Goal: Task Accomplishment & Management: Complete application form

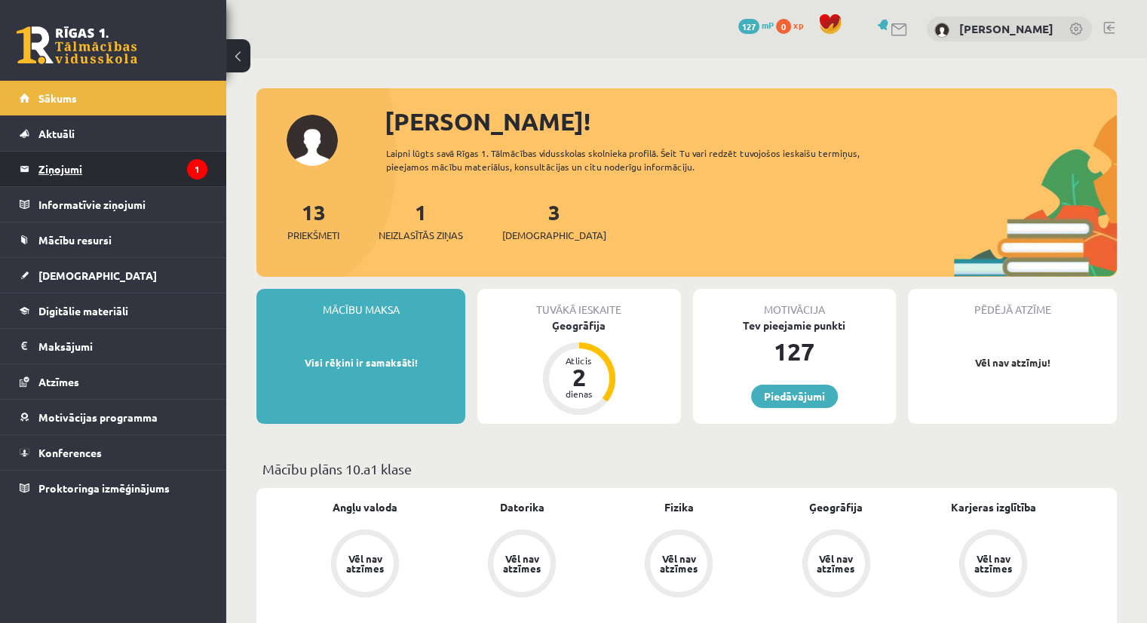
click at [166, 167] on legend "Ziņojumi 1" at bounding box center [122, 169] width 169 height 35
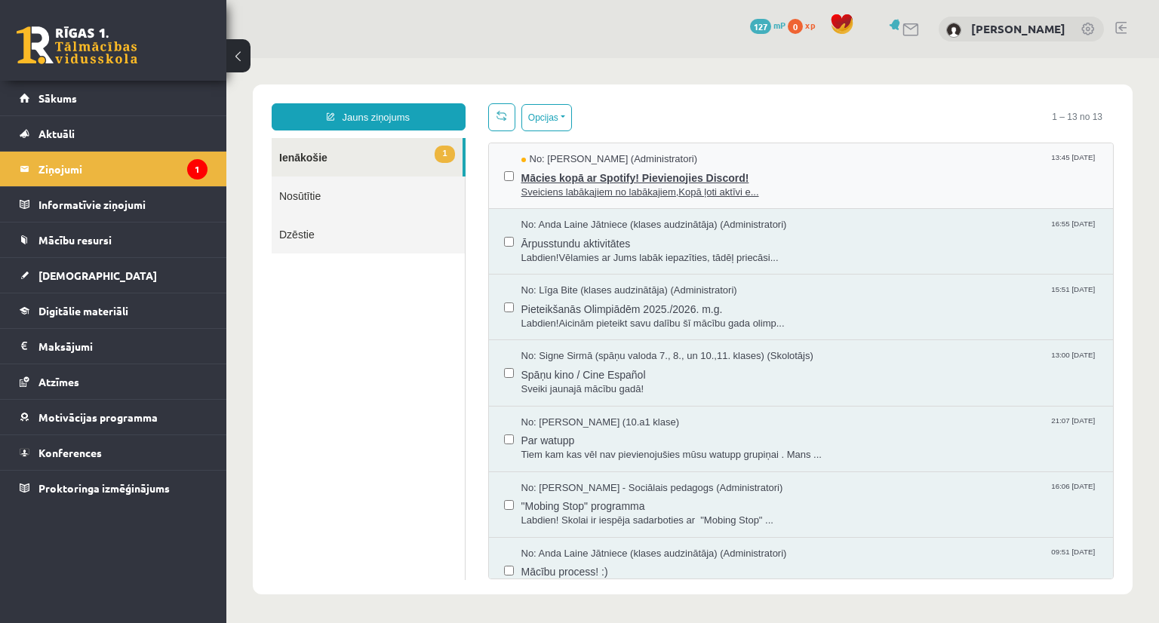
click at [588, 173] on span "Mācies kopā ar Spotify! Pievienojies Discord!" at bounding box center [809, 176] width 577 height 19
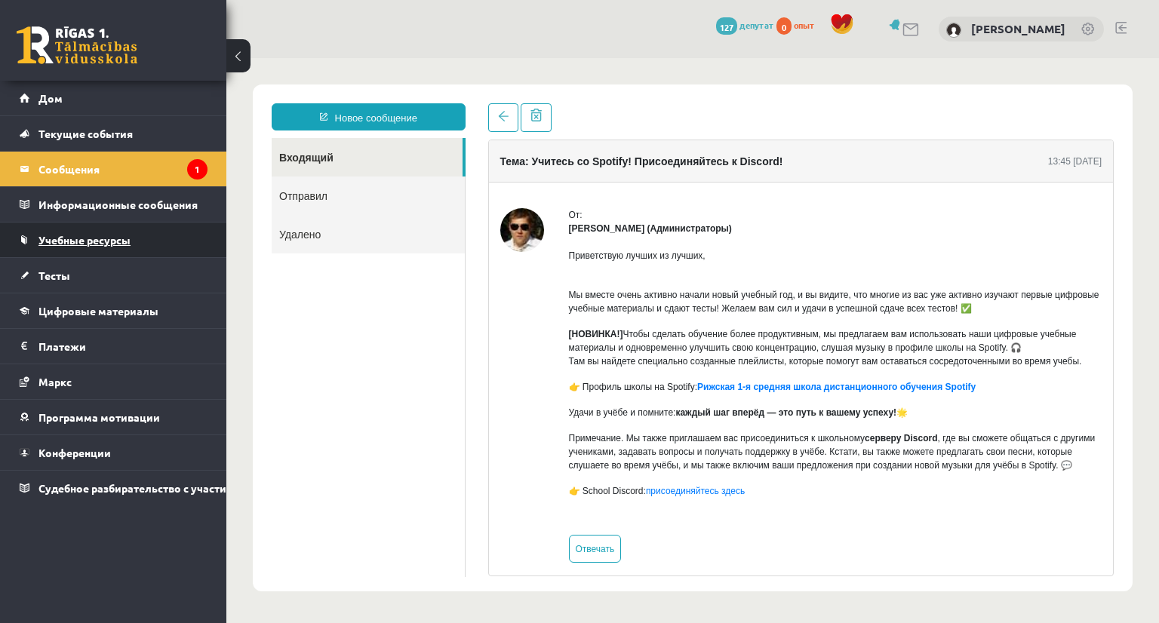
click at [100, 236] on font "Учебные ресурсы" at bounding box center [84, 240] width 92 height 14
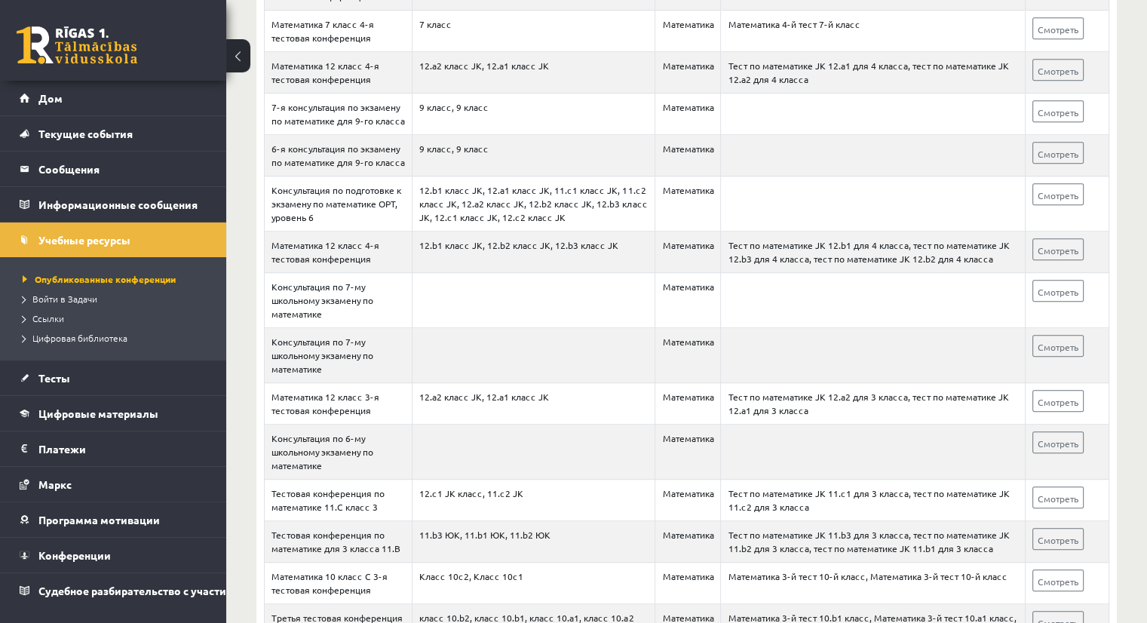
scroll to position [774, 0]
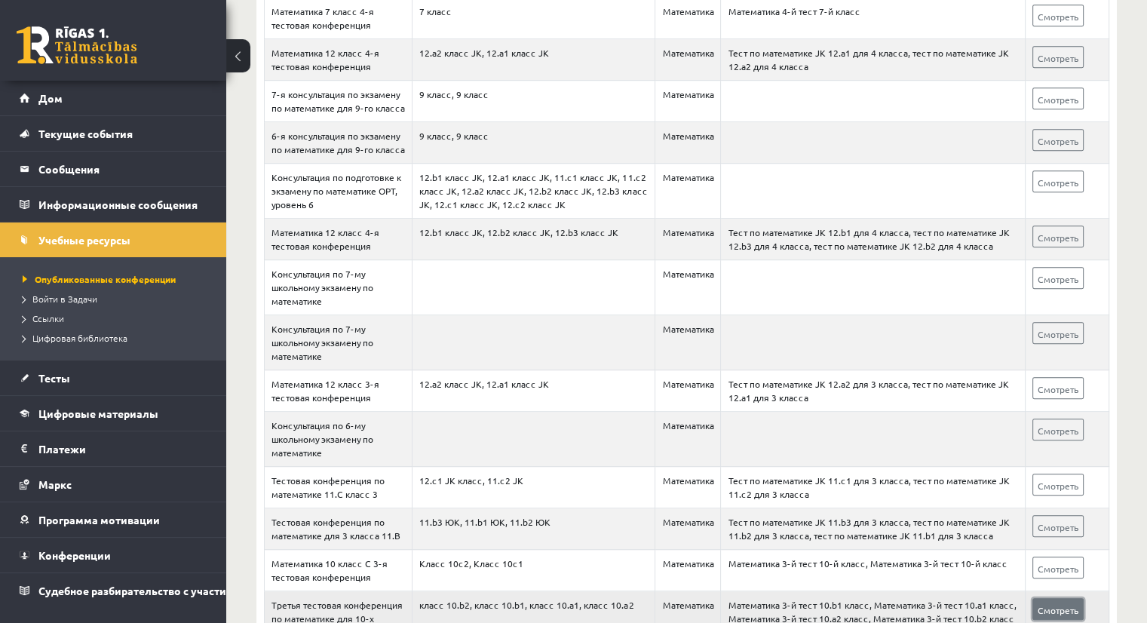
click at [1065, 604] on font "Смотреть" at bounding box center [1058, 610] width 41 height 12
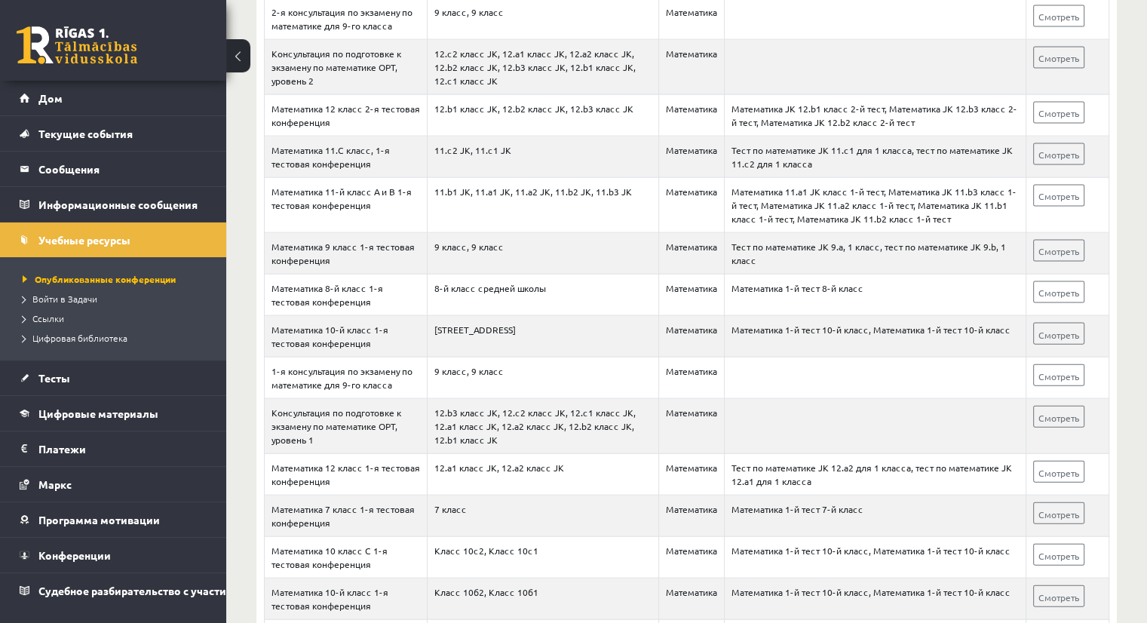
scroll to position [3304, 0]
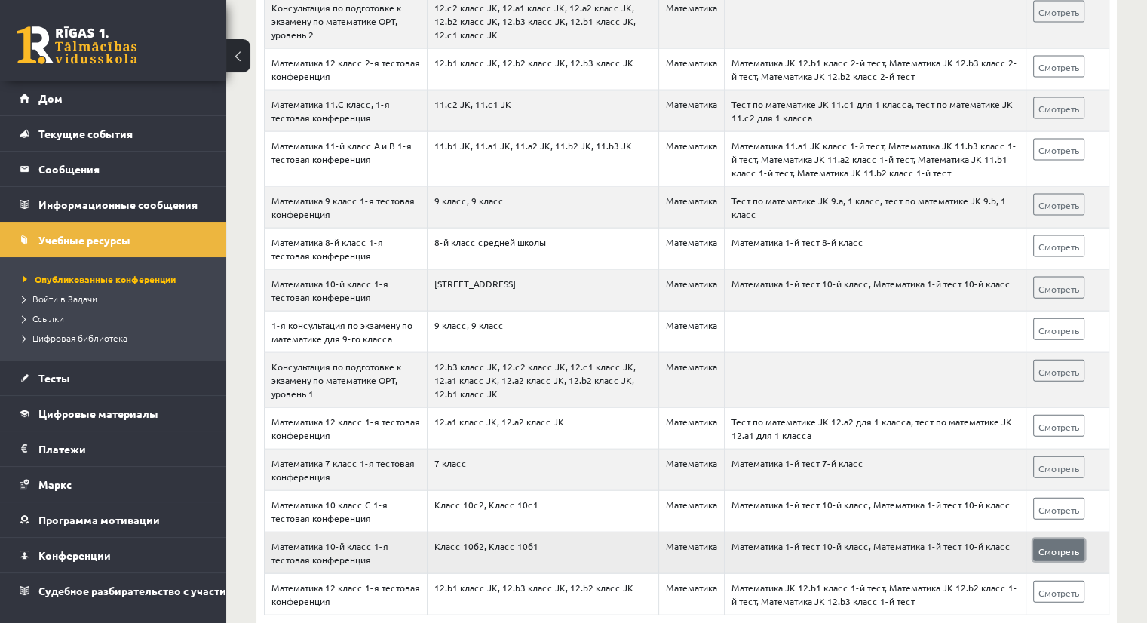
click at [1048, 545] on font "Смотреть" at bounding box center [1059, 551] width 41 height 12
click at [774, 278] on font "Математика 1-й тест 10-й класс, Математика 1-й тест 10-й класс" at bounding box center [871, 284] width 279 height 12
click at [1052, 283] on font "Смотреть" at bounding box center [1059, 289] width 41 height 12
click at [127, 407] on font "Цифровые материалы" at bounding box center [98, 414] width 120 height 14
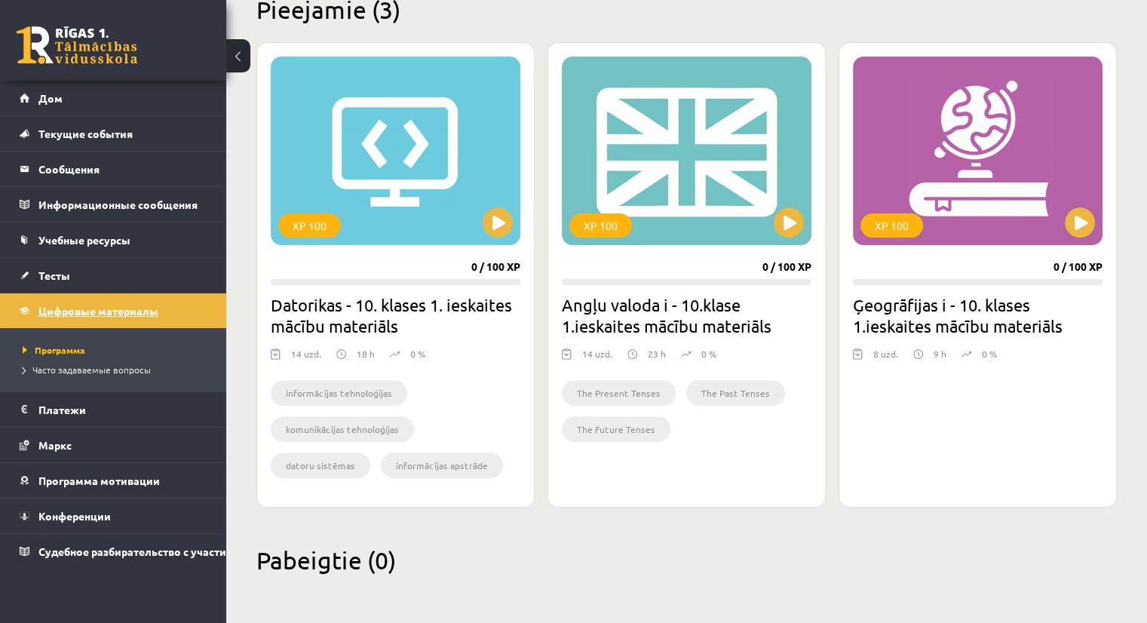
scroll to position [388, 0]
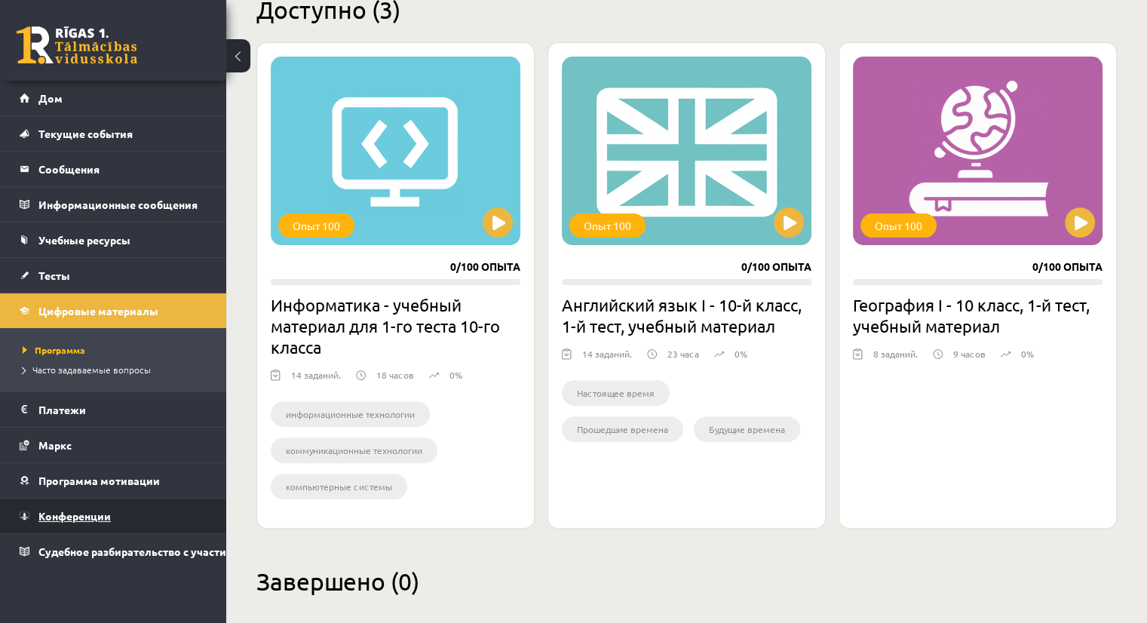
click at [87, 509] on font "Конференции" at bounding box center [74, 516] width 72 height 14
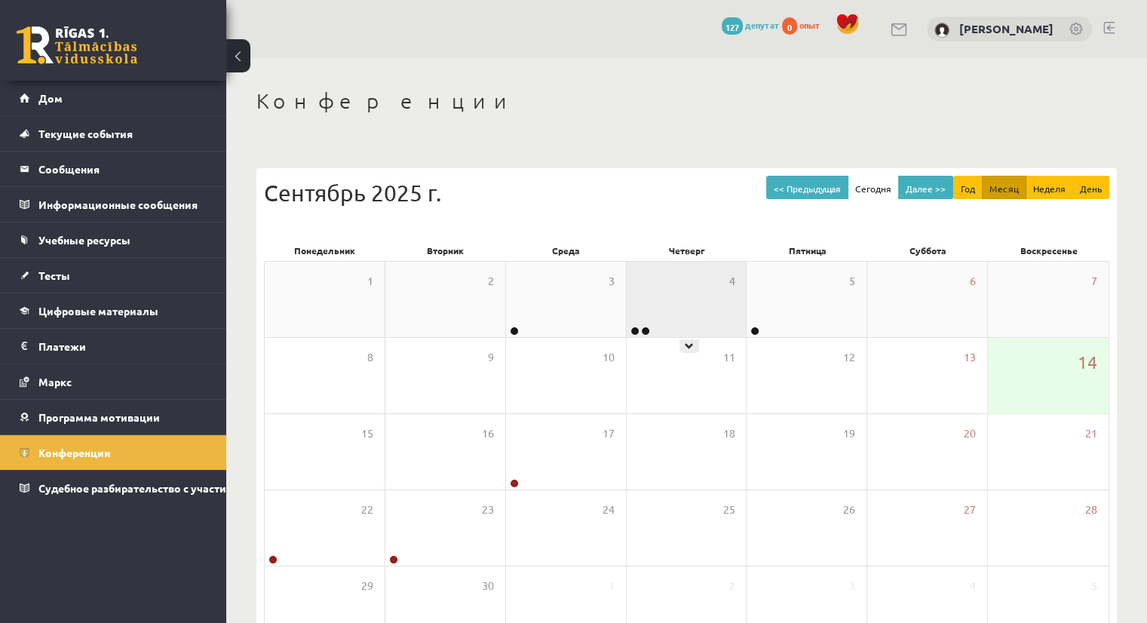
click at [656, 317] on div "4" at bounding box center [687, 299] width 120 height 75
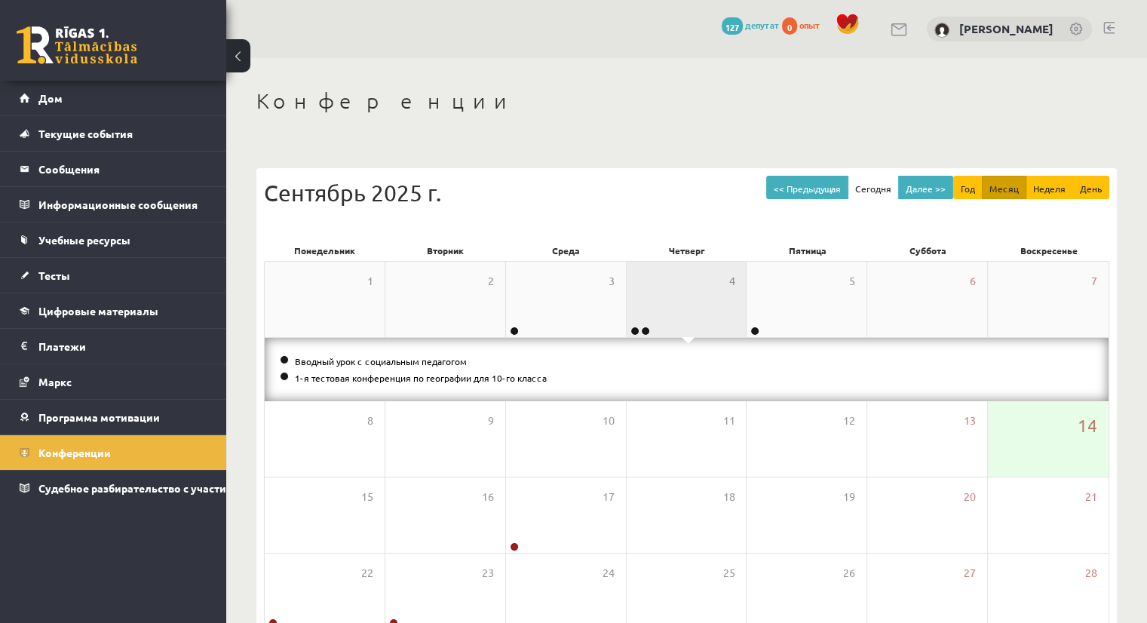
click at [656, 317] on div "4" at bounding box center [687, 299] width 120 height 75
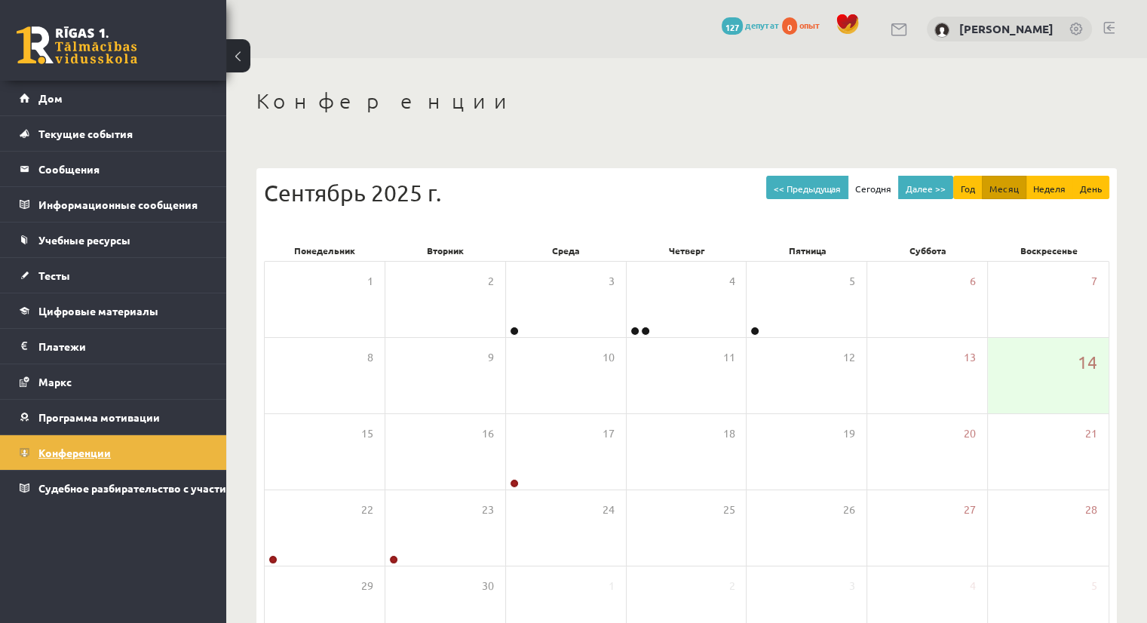
click at [120, 453] on link "Конференции" at bounding box center [114, 452] width 188 height 35
click at [548, 463] on div "17" at bounding box center [566, 451] width 120 height 75
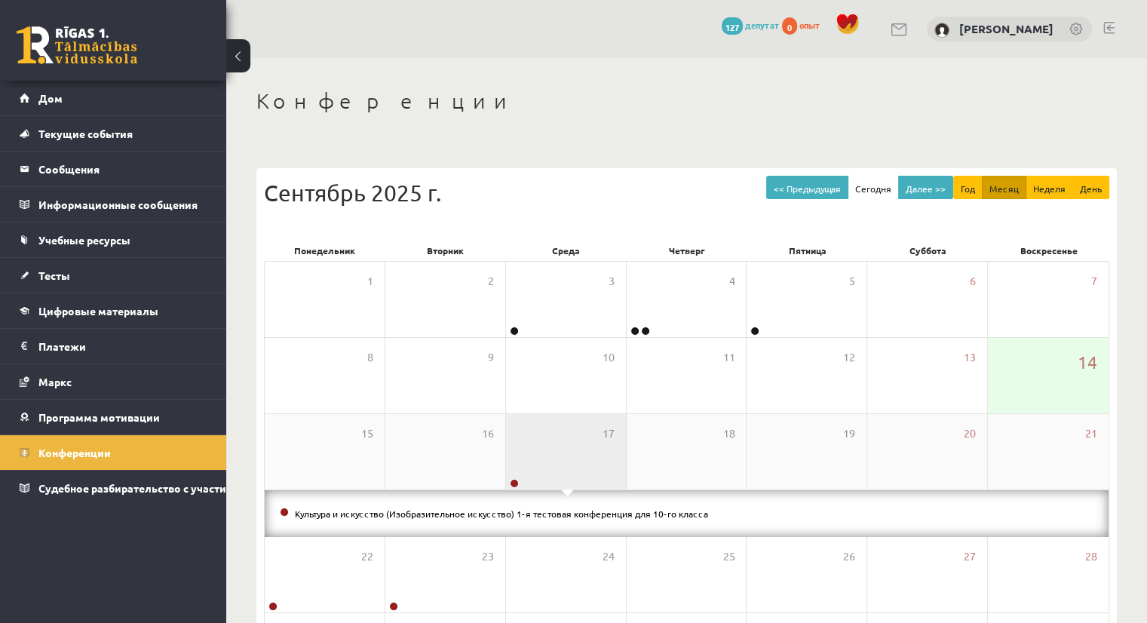
click at [548, 463] on div "17" at bounding box center [566, 451] width 120 height 75
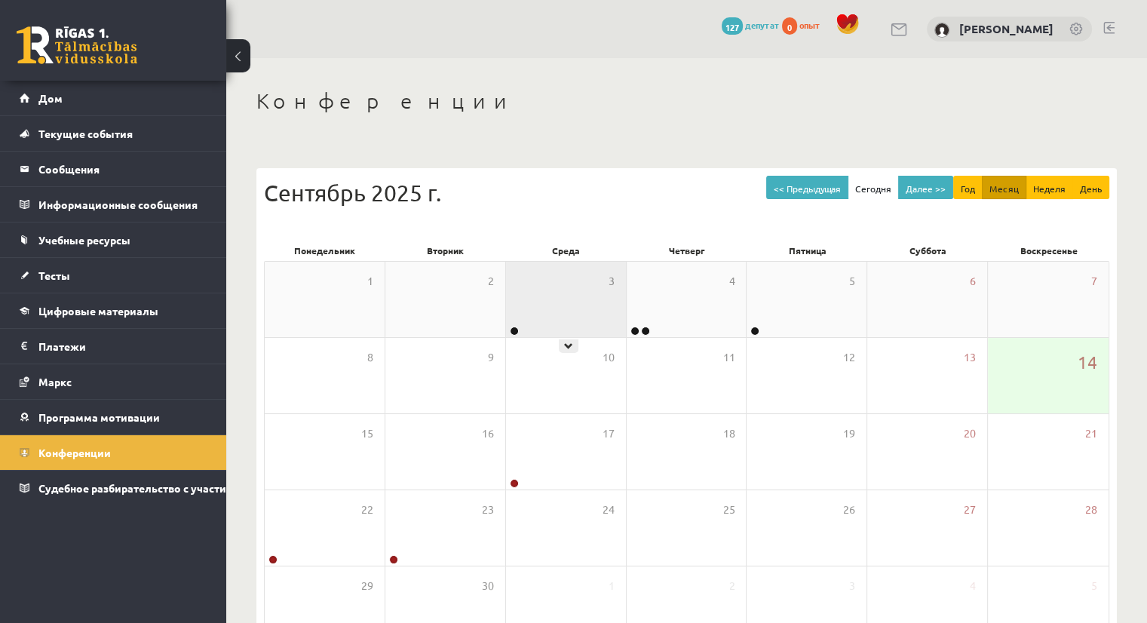
click at [557, 290] on div "3" at bounding box center [566, 299] width 120 height 75
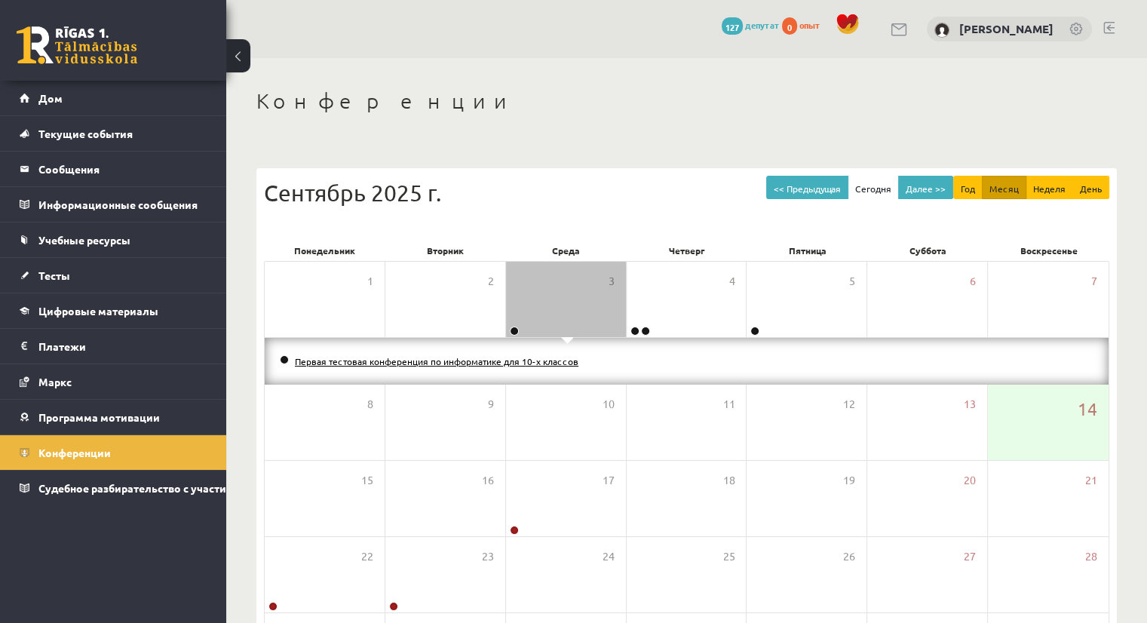
click at [545, 363] on font "Первая тестовая конференция по информатике для 10-х классов" at bounding box center [437, 361] width 284 height 12
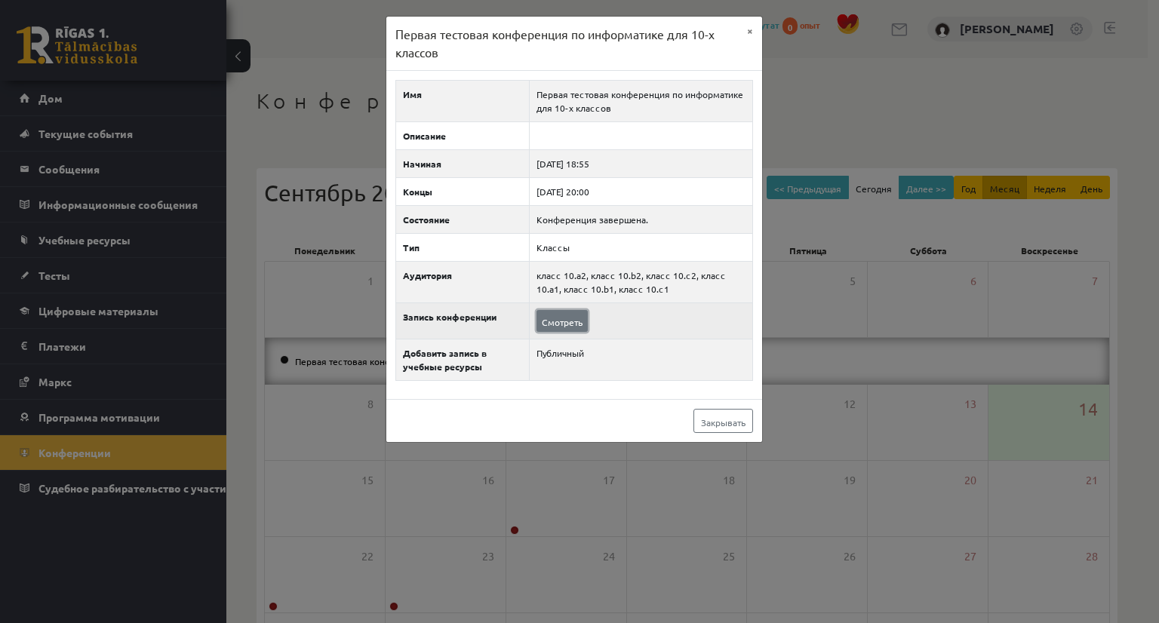
click at [564, 326] on link "Смотреть" at bounding box center [561, 321] width 51 height 22
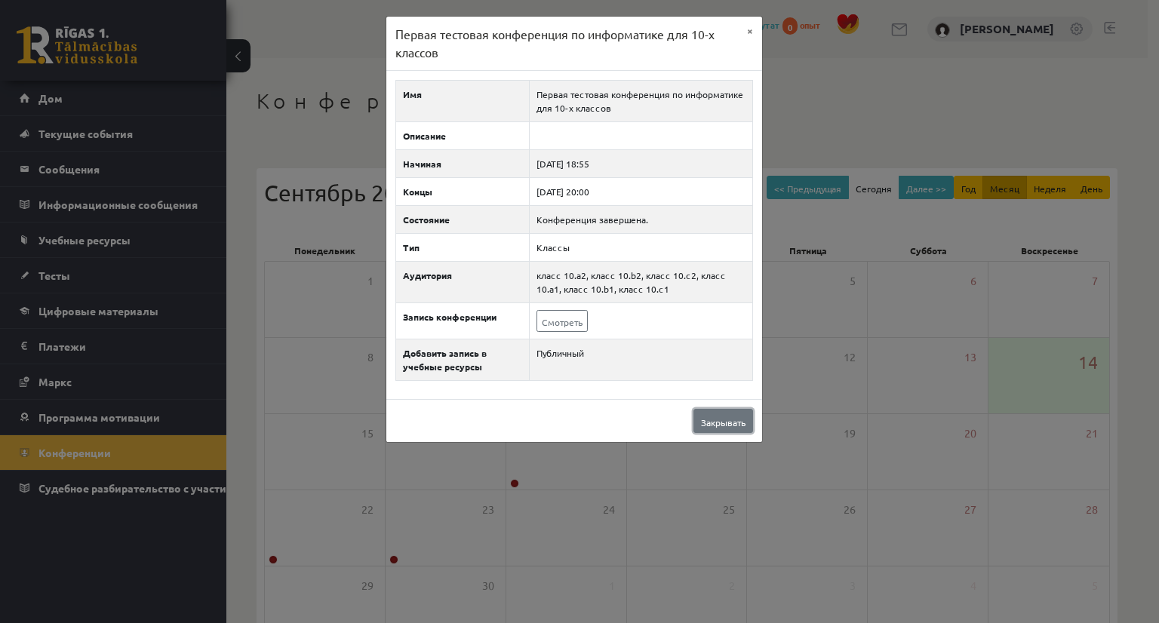
click at [733, 420] on font "Закрывать" at bounding box center [723, 422] width 45 height 12
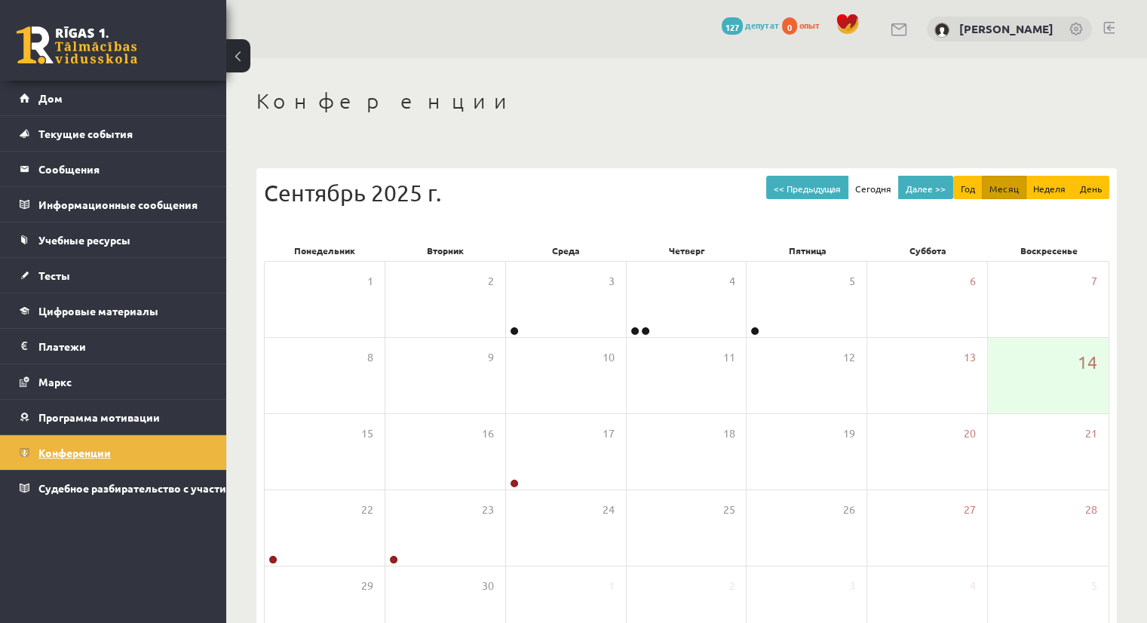
click at [148, 447] on link "Конференции" at bounding box center [114, 452] width 188 height 35
click at [82, 450] on font "Конференции" at bounding box center [74, 453] width 72 height 14
click at [640, 330] on div at bounding box center [639, 332] width 25 height 11
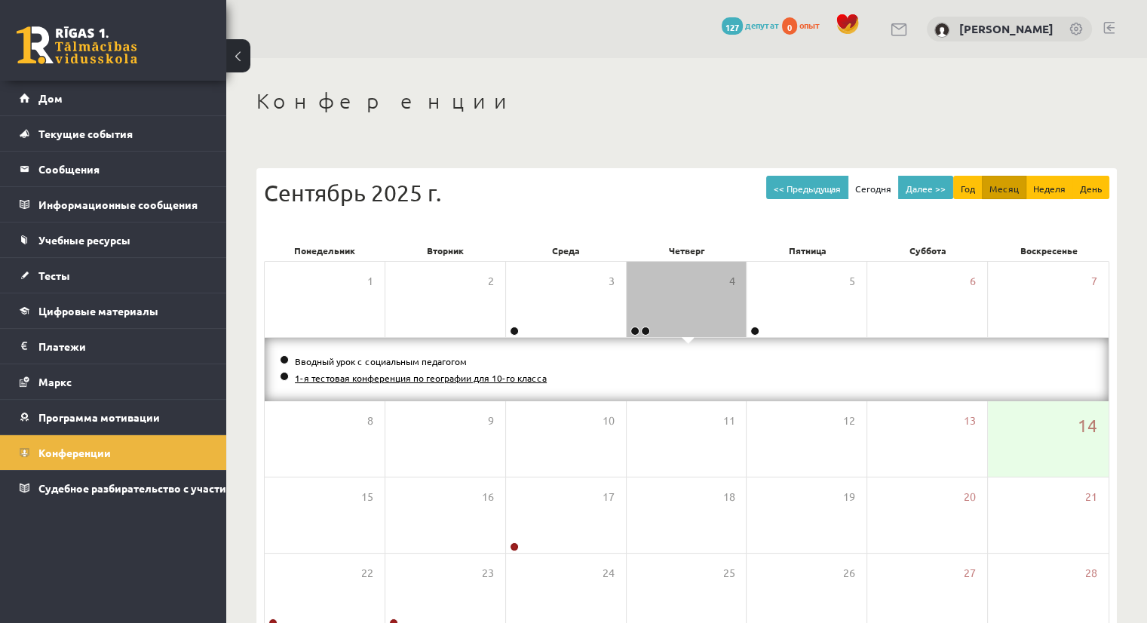
click at [432, 378] on font "1-я тестовая конференция по географии для 10-го класса" at bounding box center [421, 378] width 252 height 12
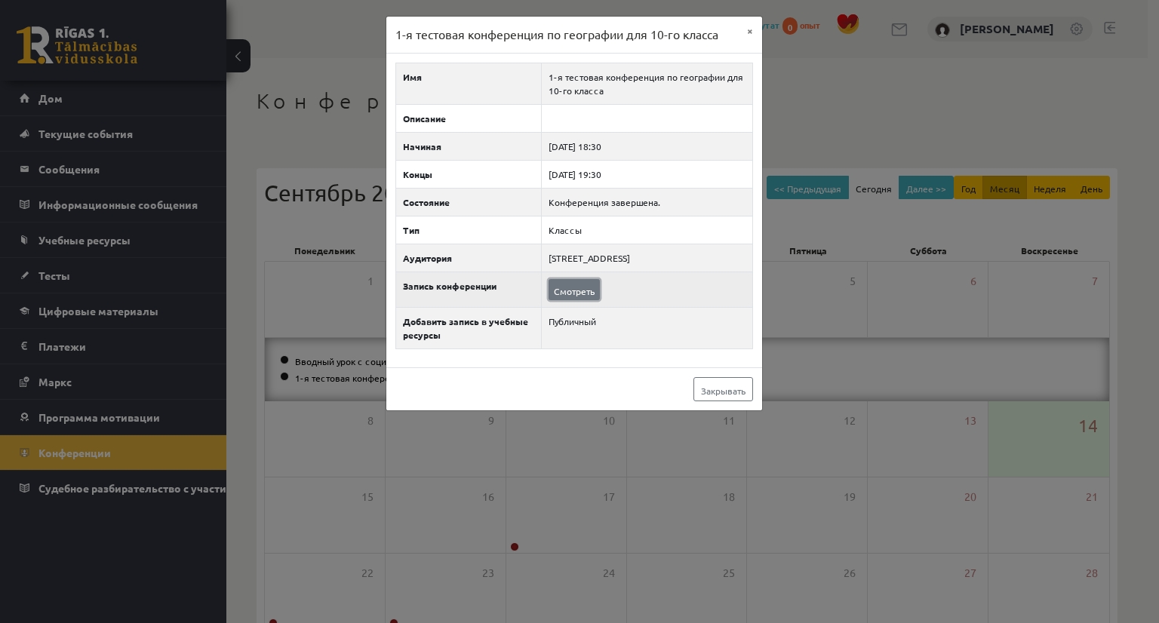
click at [571, 287] on font "Смотреть" at bounding box center [574, 290] width 41 height 12
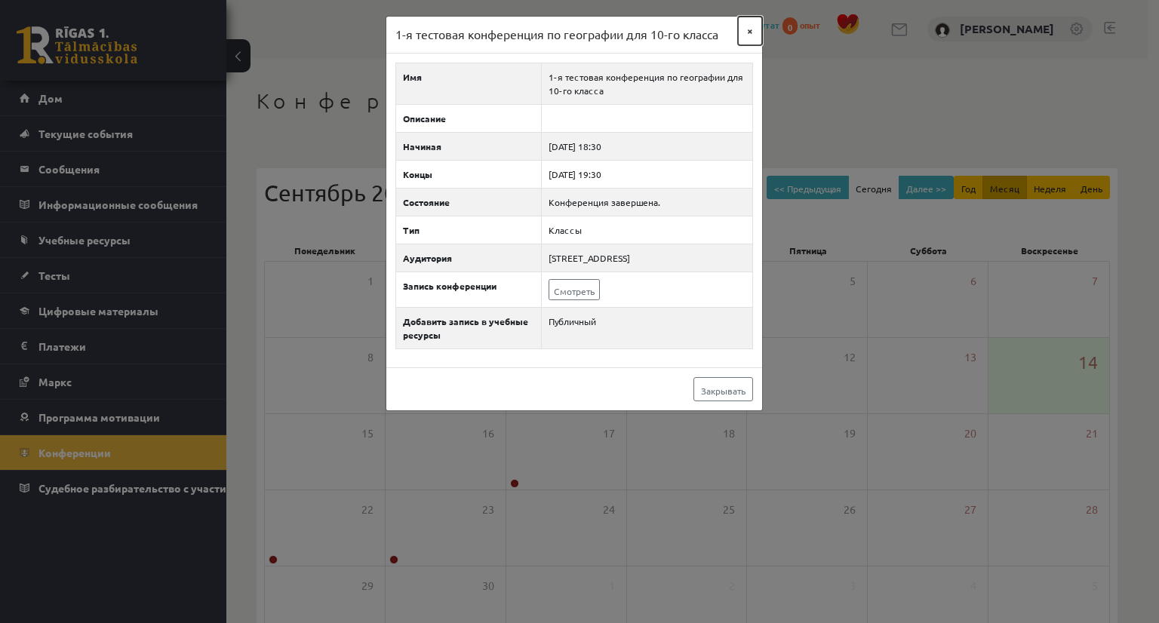
click at [748, 25] on font "×" at bounding box center [750, 30] width 6 height 14
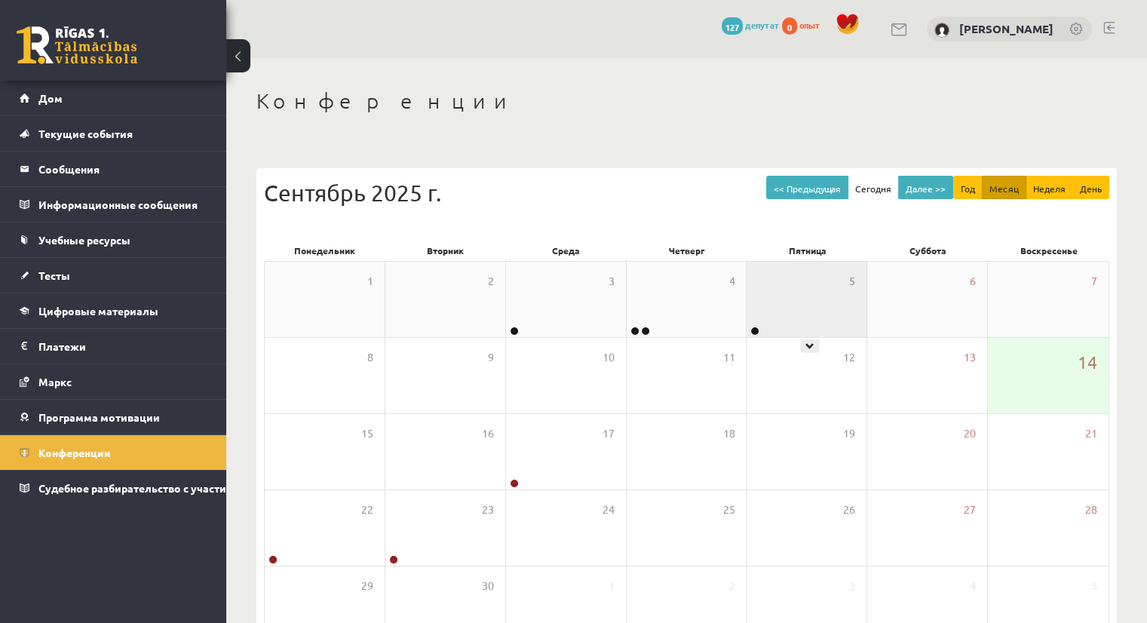
click at [758, 324] on div "5" at bounding box center [807, 299] width 120 height 75
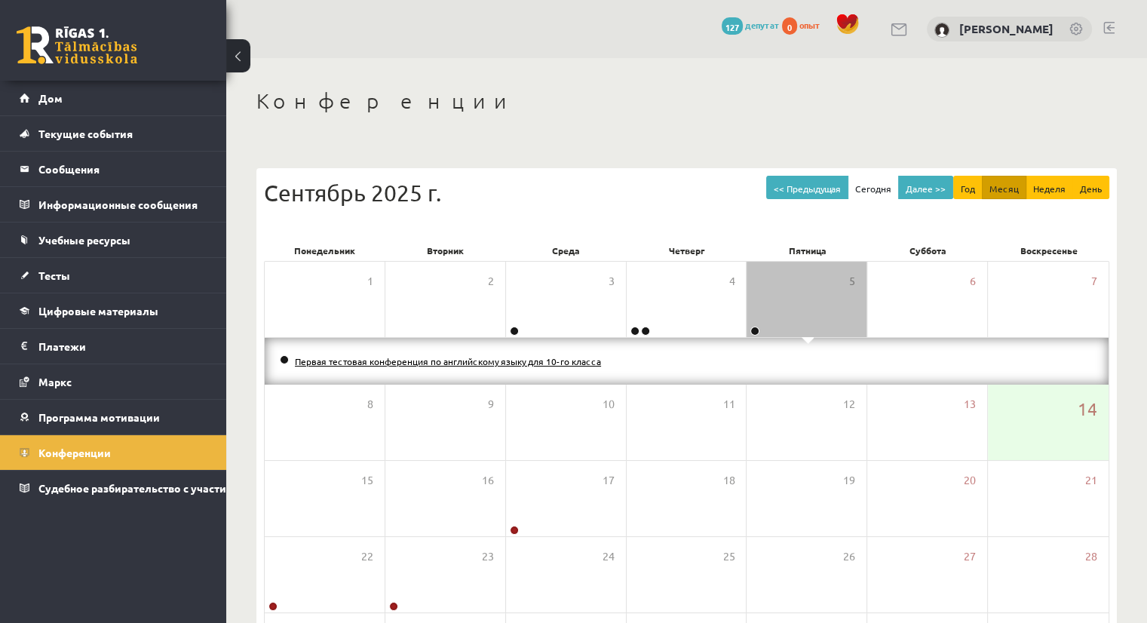
click at [487, 355] on font "Первая тестовая конференция по английскому языку для 10-го класса" at bounding box center [448, 361] width 306 height 12
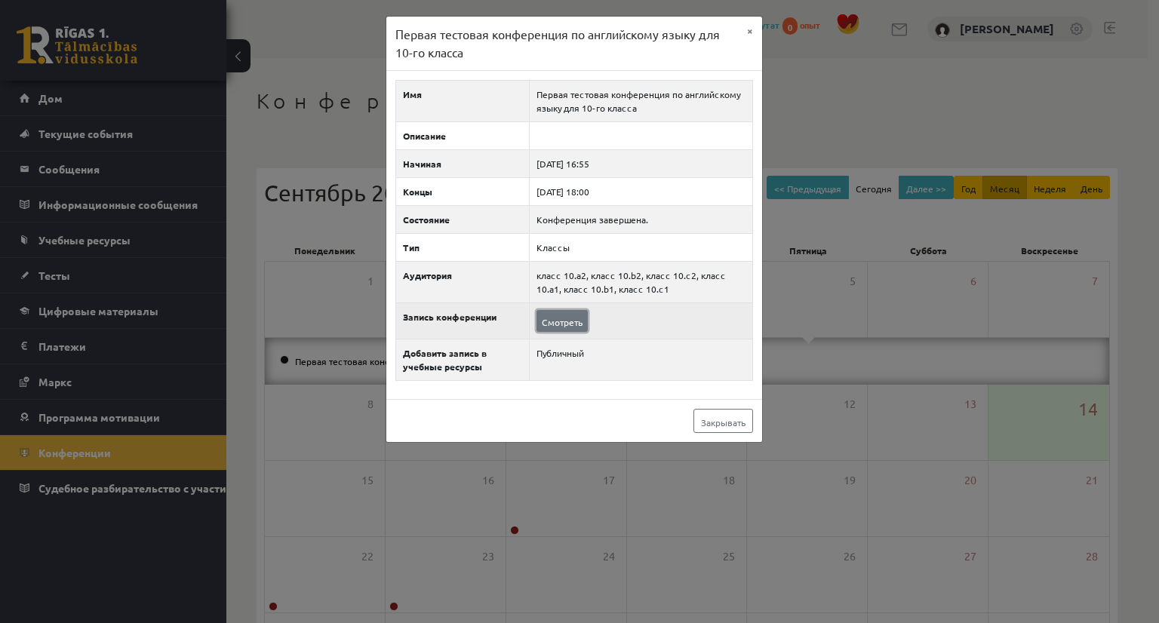
click at [564, 321] on font "Смотреть" at bounding box center [562, 322] width 41 height 12
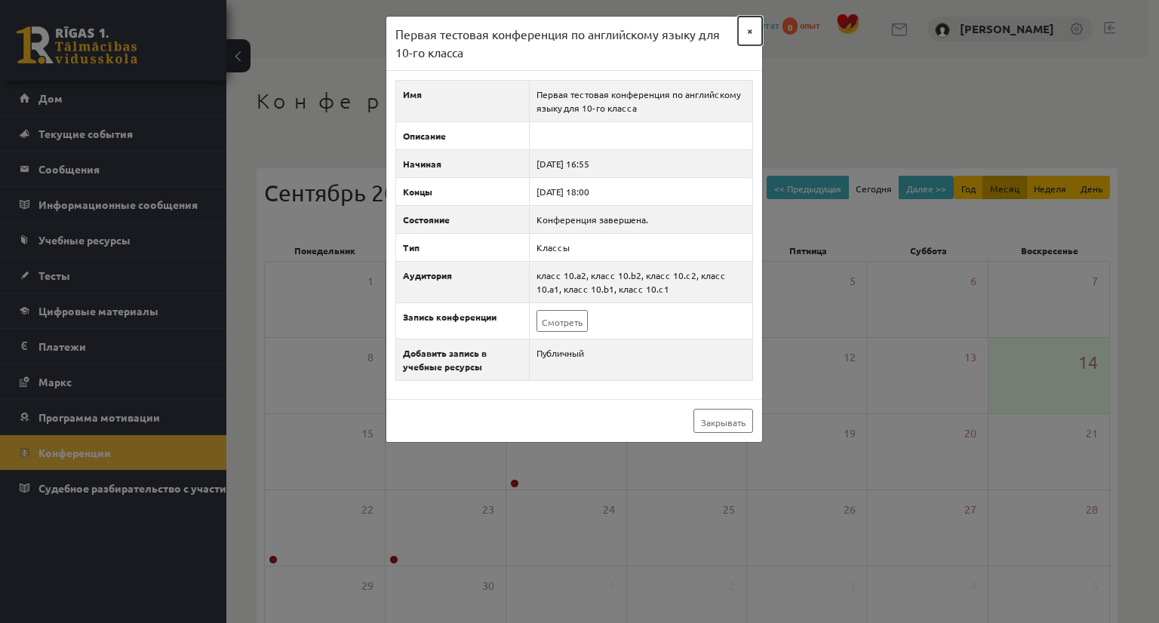
click at [751, 28] on font "×" at bounding box center [750, 30] width 6 height 14
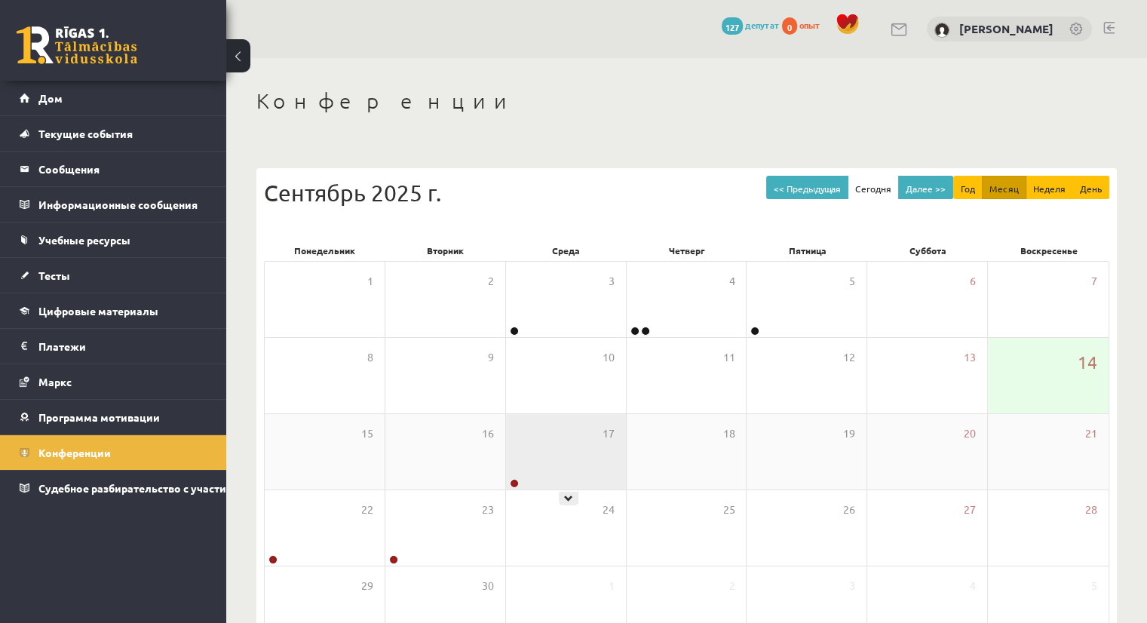
click at [566, 487] on div "17" at bounding box center [566, 451] width 120 height 75
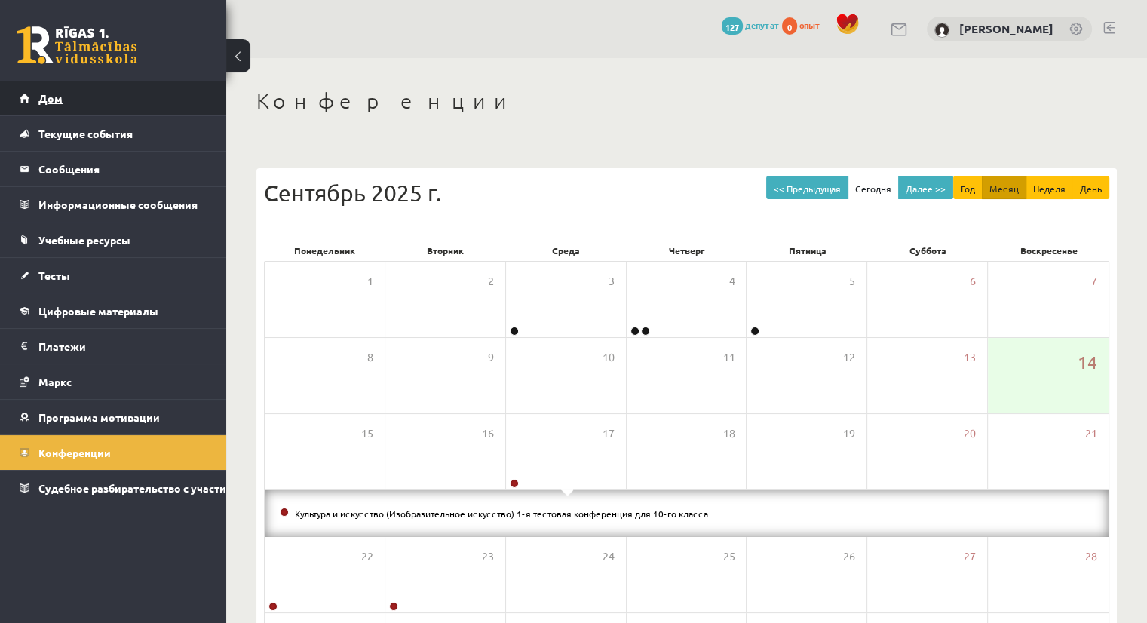
click at [57, 100] on font "Дом" at bounding box center [50, 98] width 24 height 14
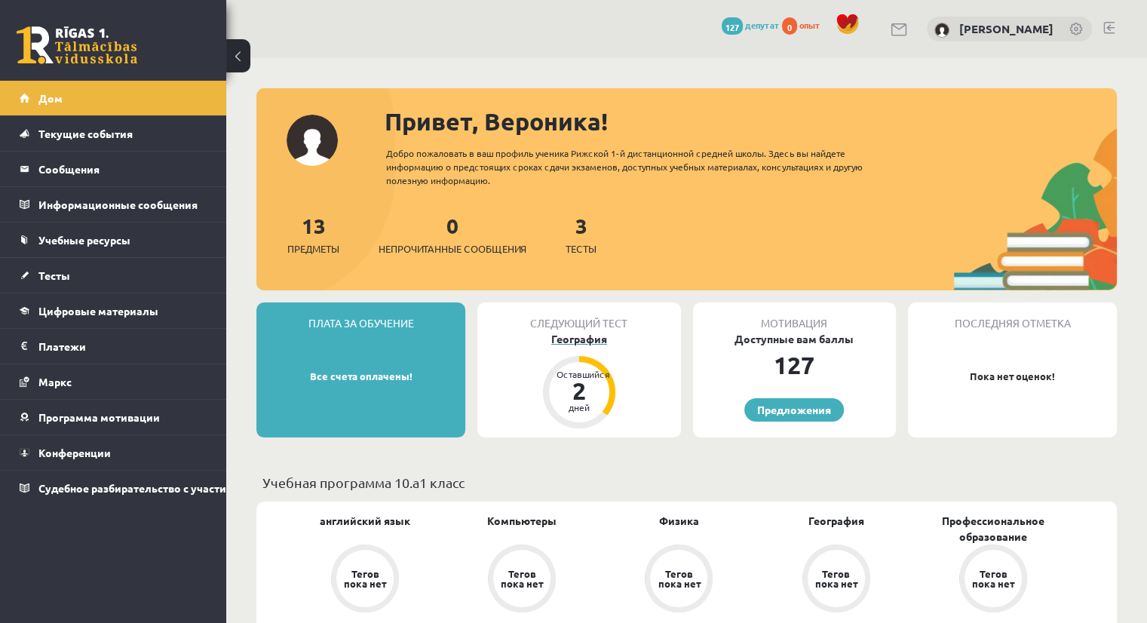
click at [583, 396] on font "2" at bounding box center [579, 391] width 14 height 30
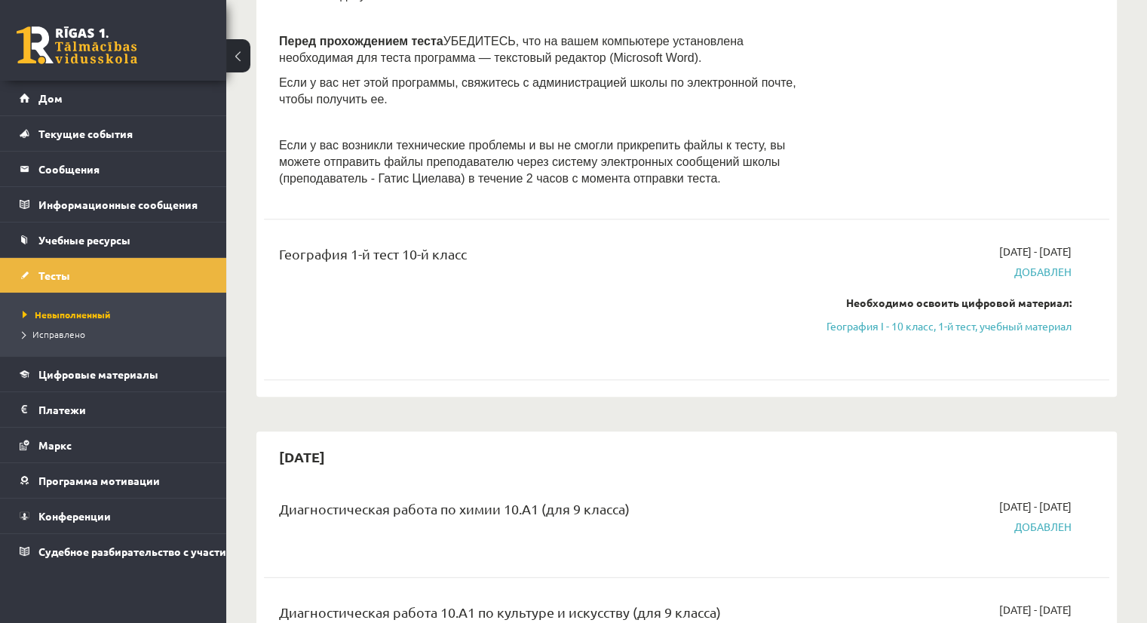
scroll to position [543, 0]
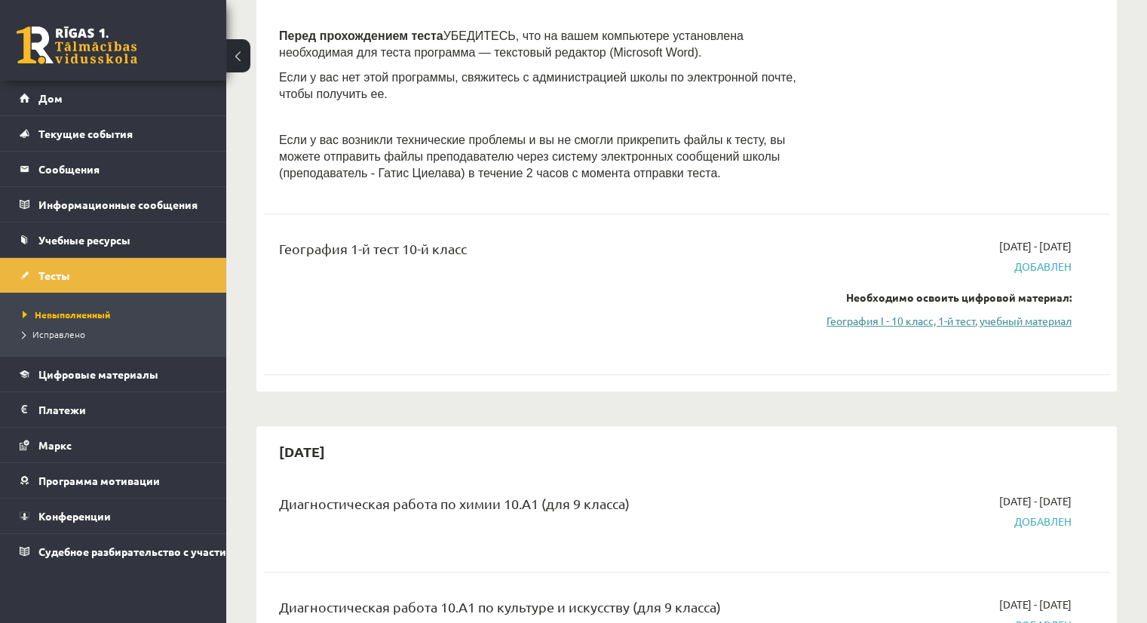
click at [944, 324] on font "География I - 10 класс, 1-й тест, учебный материал" at bounding box center [949, 321] width 245 height 14
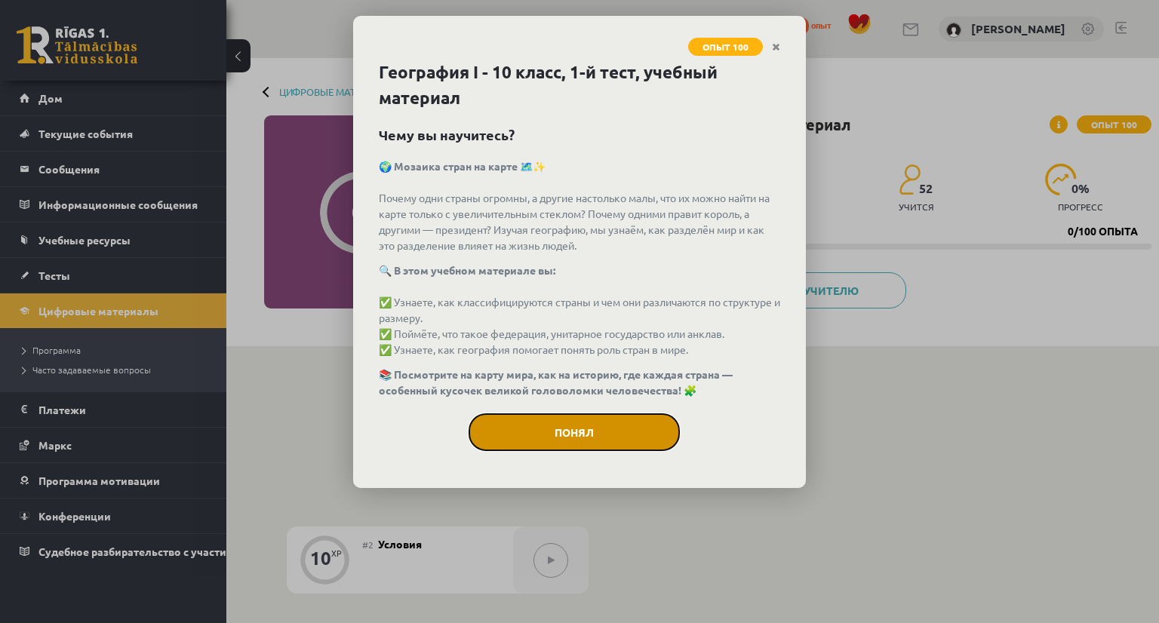
click at [556, 430] on font "Понял" at bounding box center [573, 432] width 39 height 14
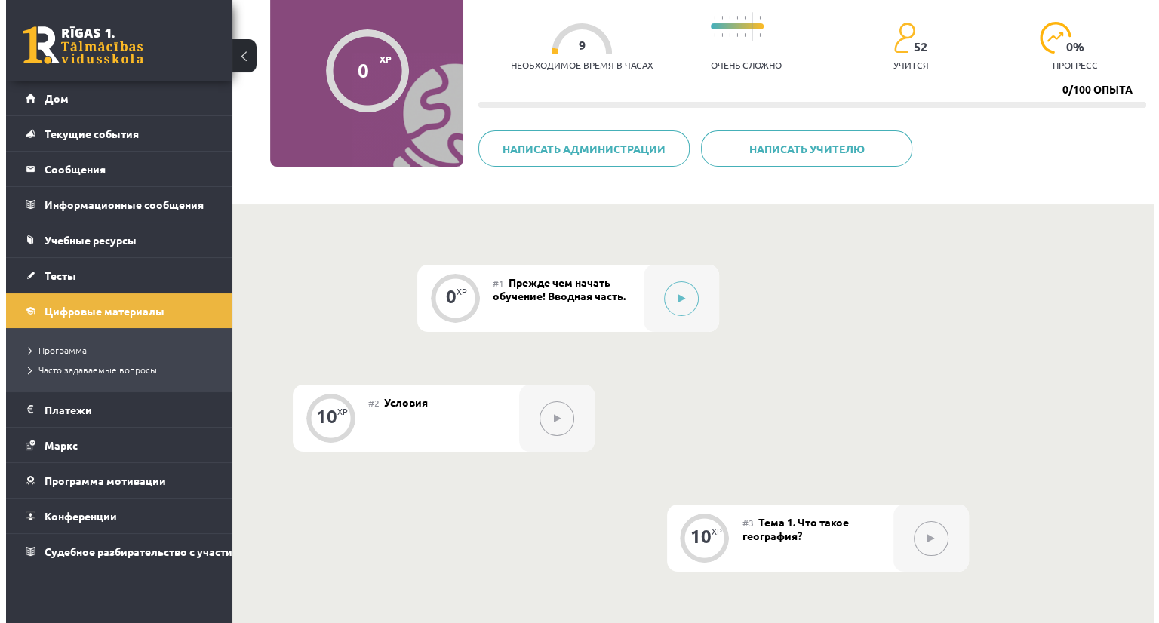
scroll to position [151, 0]
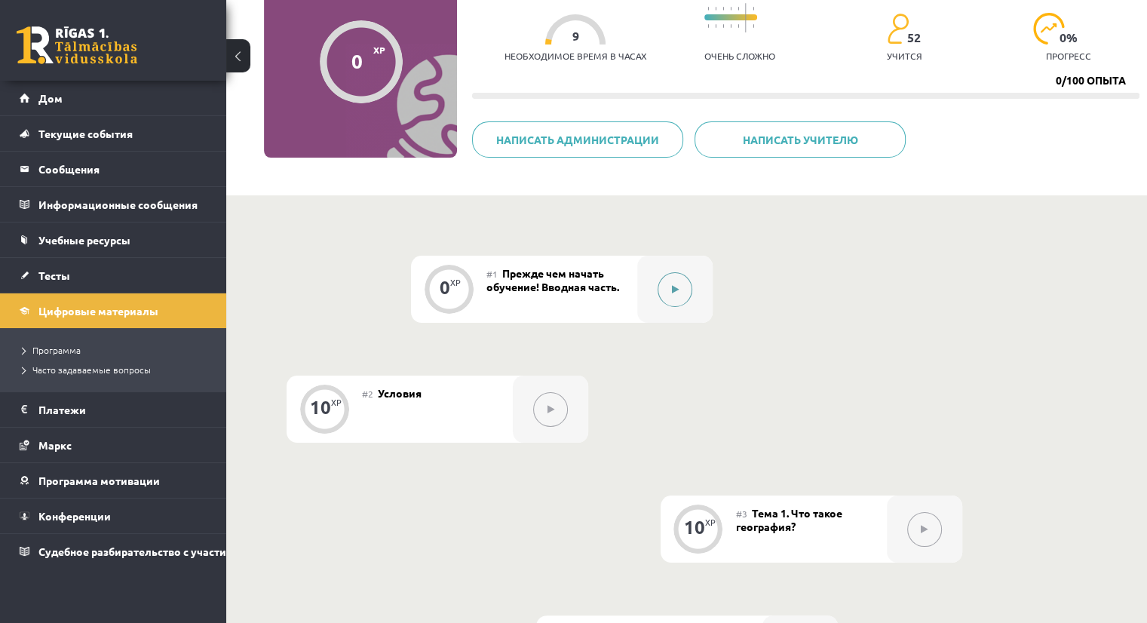
click at [670, 293] on button at bounding box center [675, 289] width 35 height 35
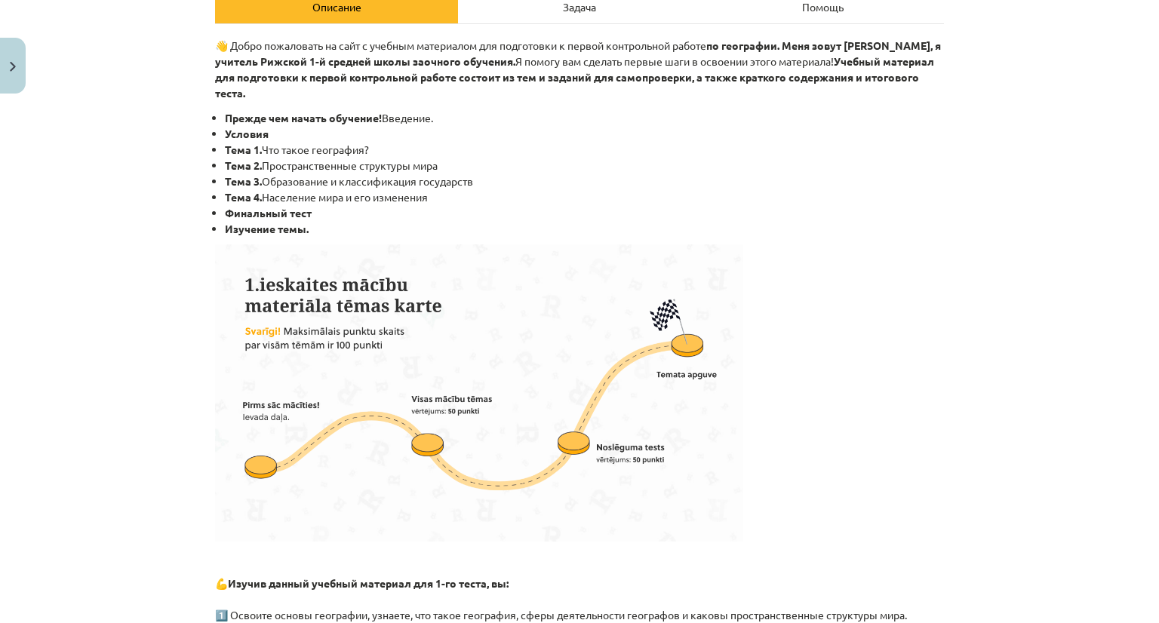
scroll to position [241, 0]
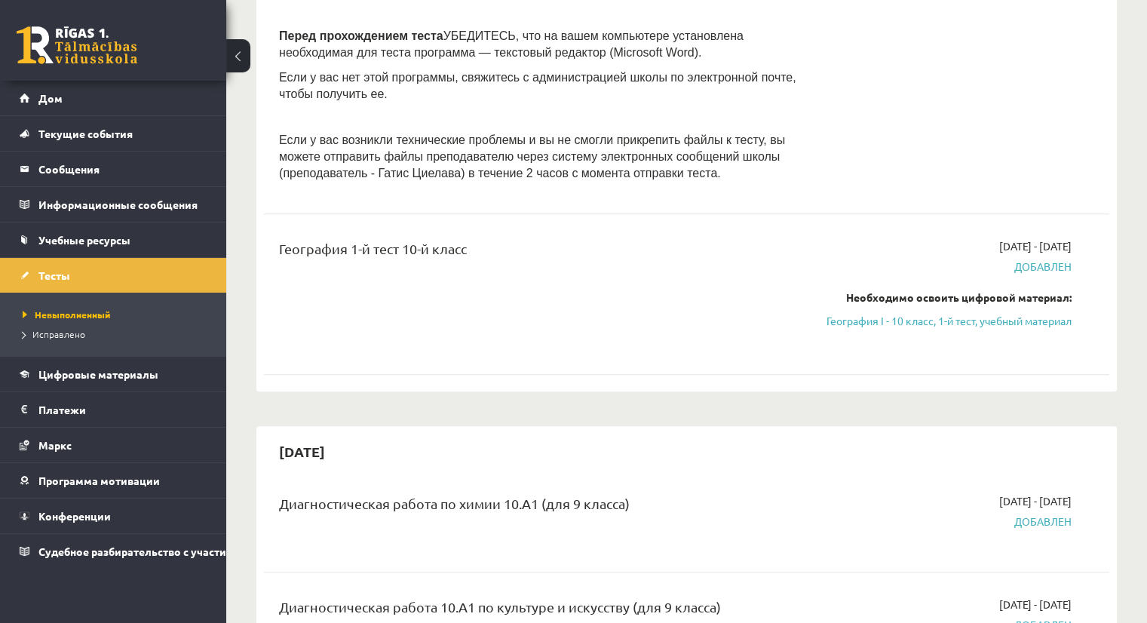
scroll to position [543, 0]
click at [947, 318] on font "География I - 10 класс, 1-й тест, учебный материал" at bounding box center [949, 321] width 245 height 14
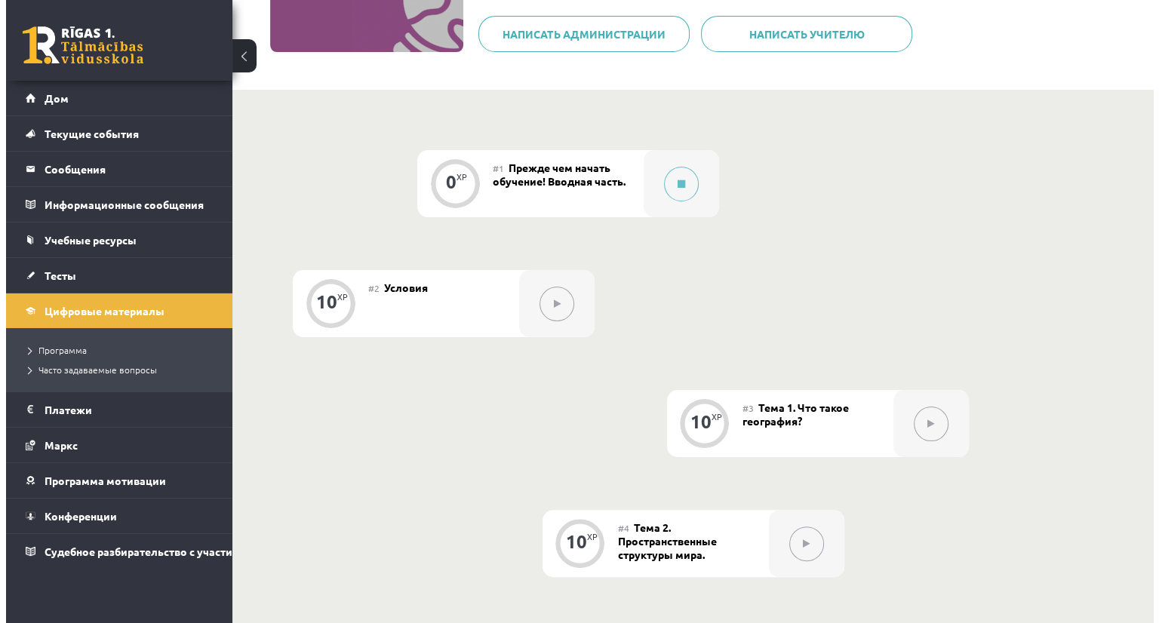
scroll to position [272, 0]
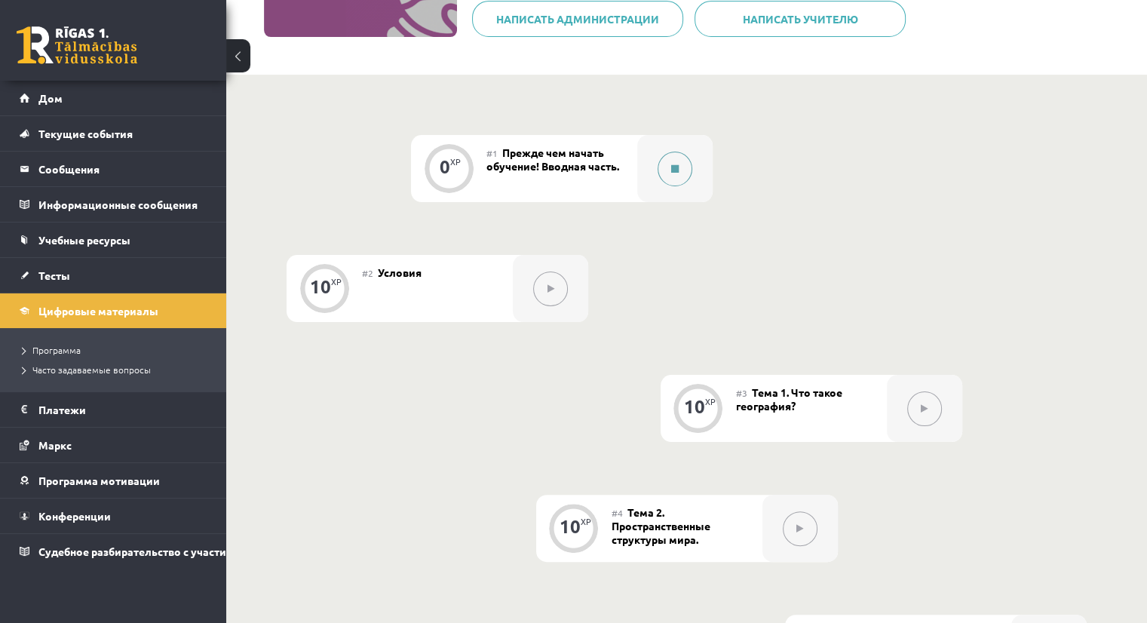
click at [679, 167] on button at bounding box center [675, 169] width 35 height 35
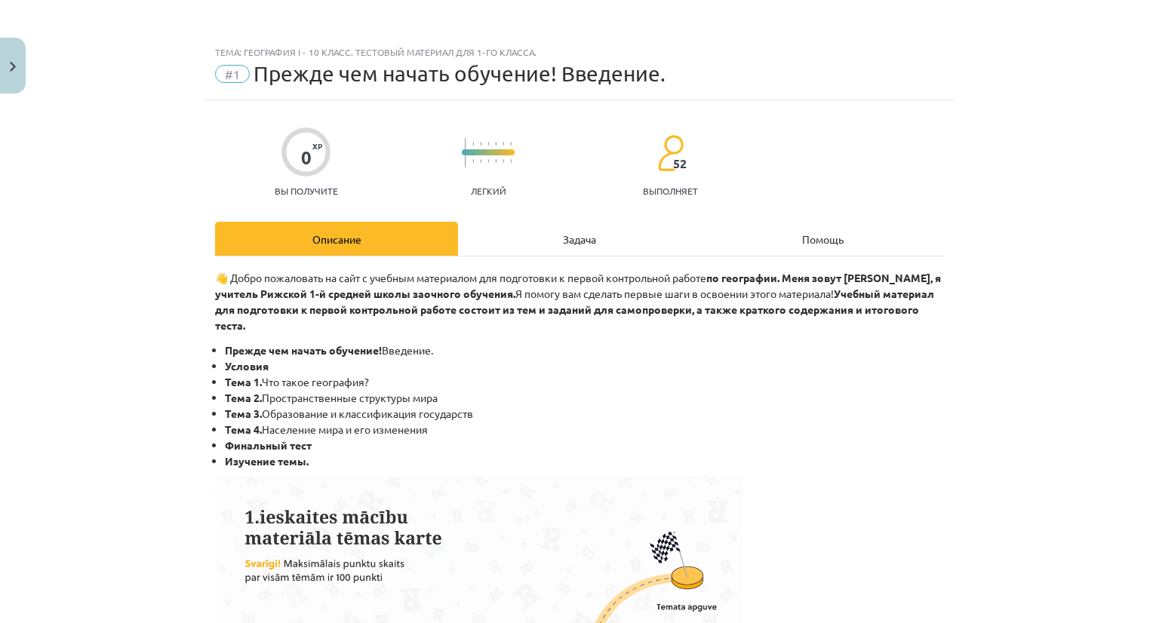
click at [369, 242] on div "Описание" at bounding box center [336, 239] width 243 height 34
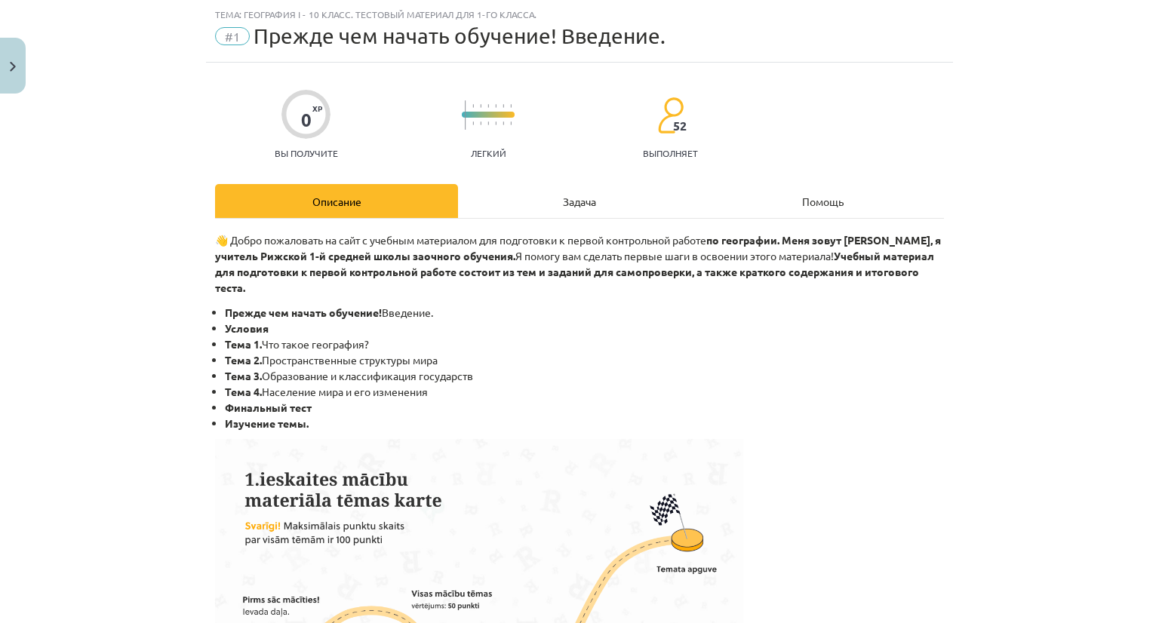
click at [573, 192] on div "Задача" at bounding box center [579, 201] width 243 height 34
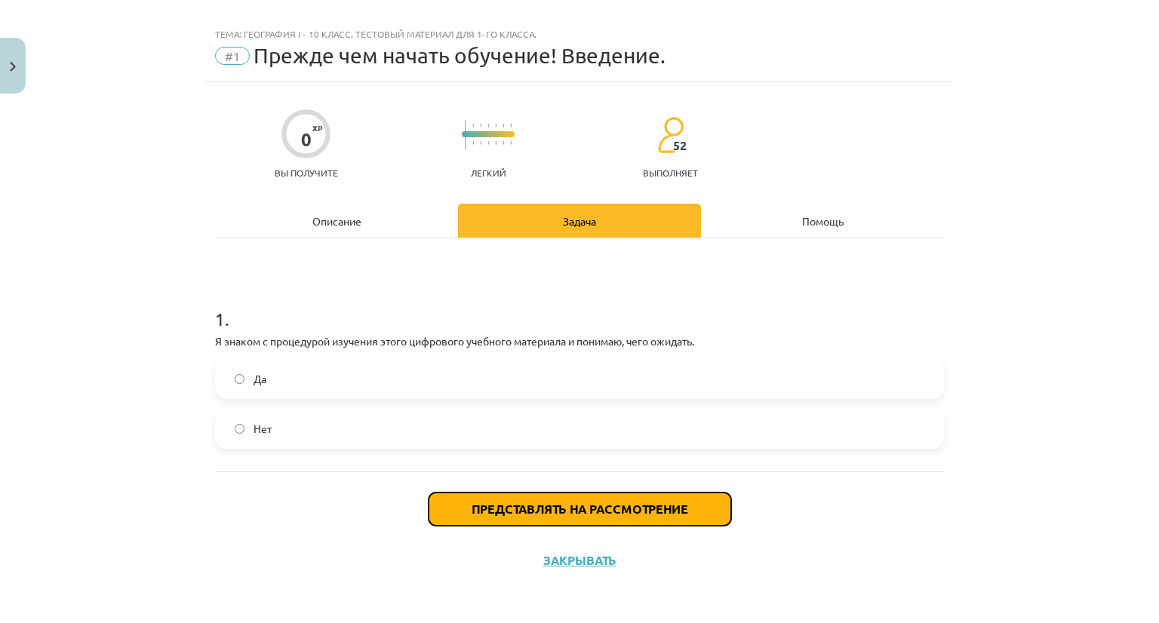
click at [557, 511] on font "Представлять на рассмотрение" at bounding box center [579, 509] width 216 height 16
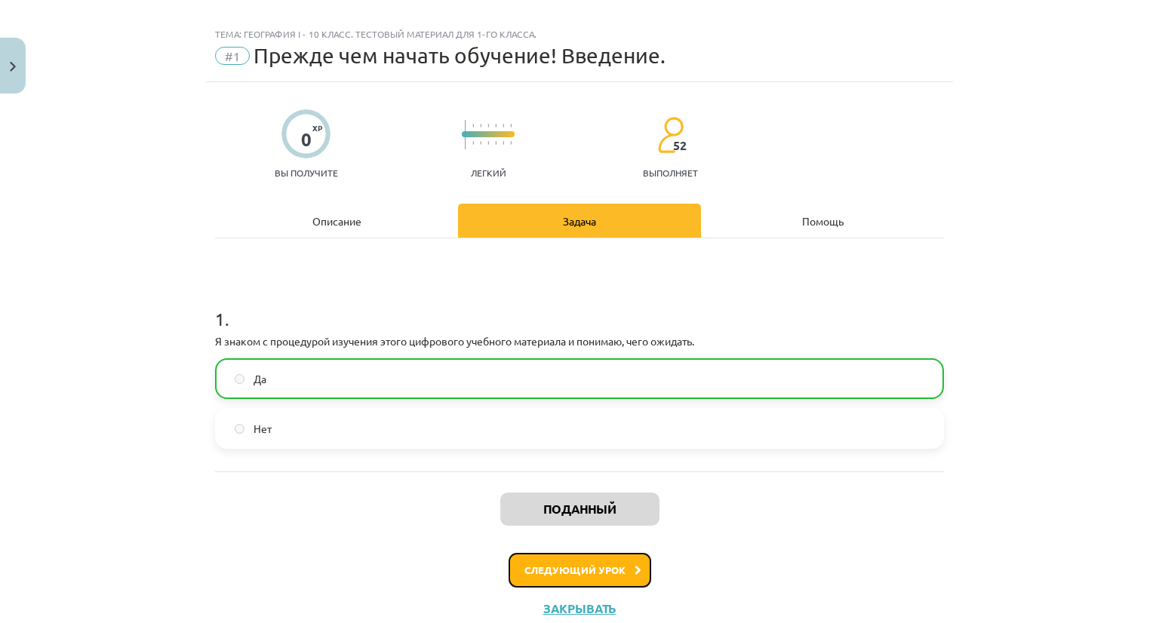
click at [577, 572] on font "Следующий урок" at bounding box center [574, 569] width 101 height 13
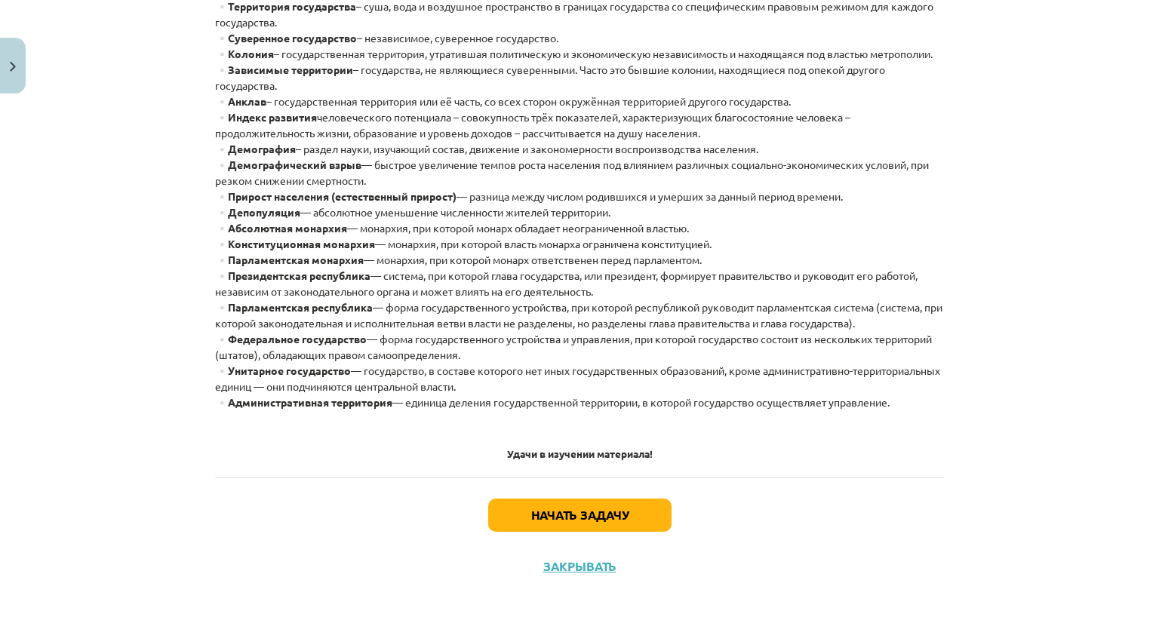
scroll to position [422, 0]
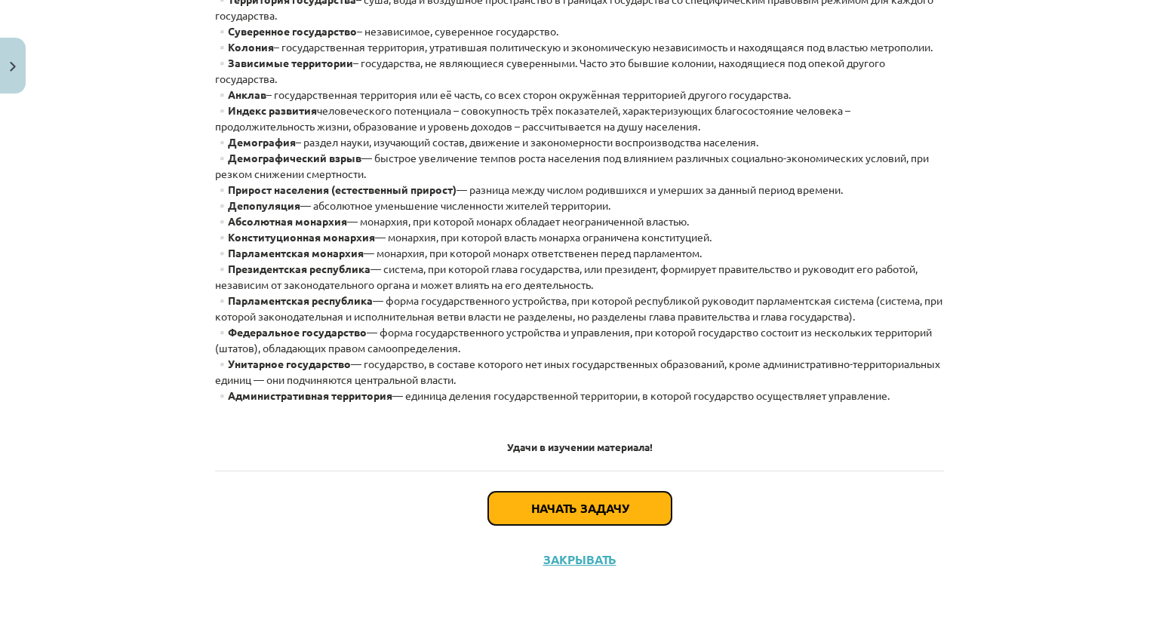
click at [611, 501] on font "Начать задачу" at bounding box center [579, 508] width 97 height 16
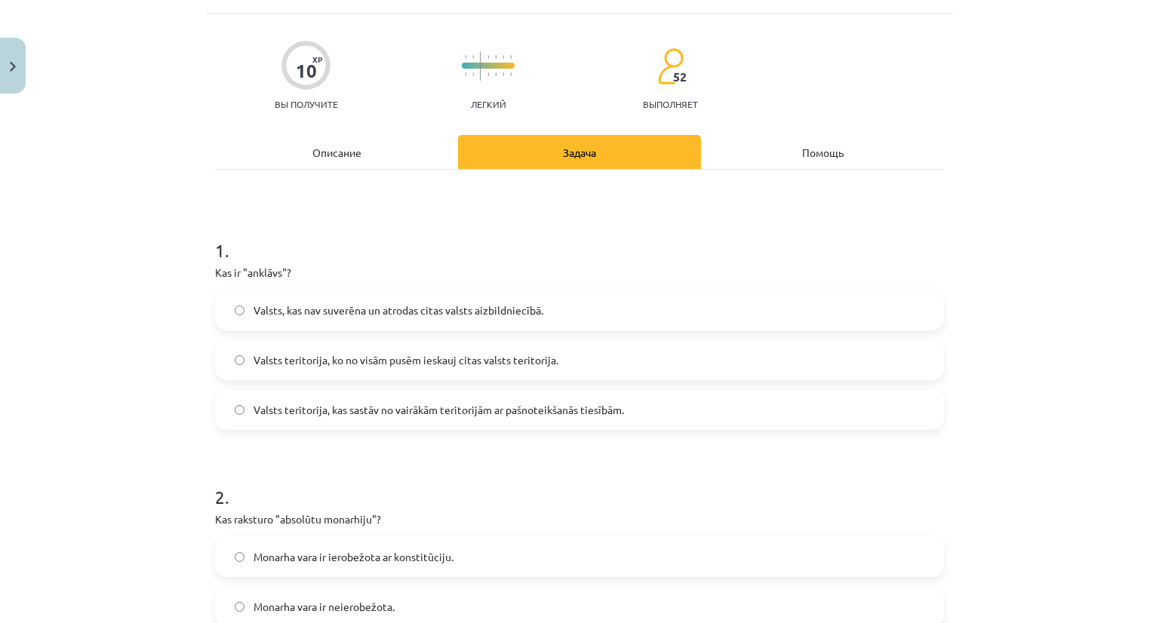
scroll to position [38, 0]
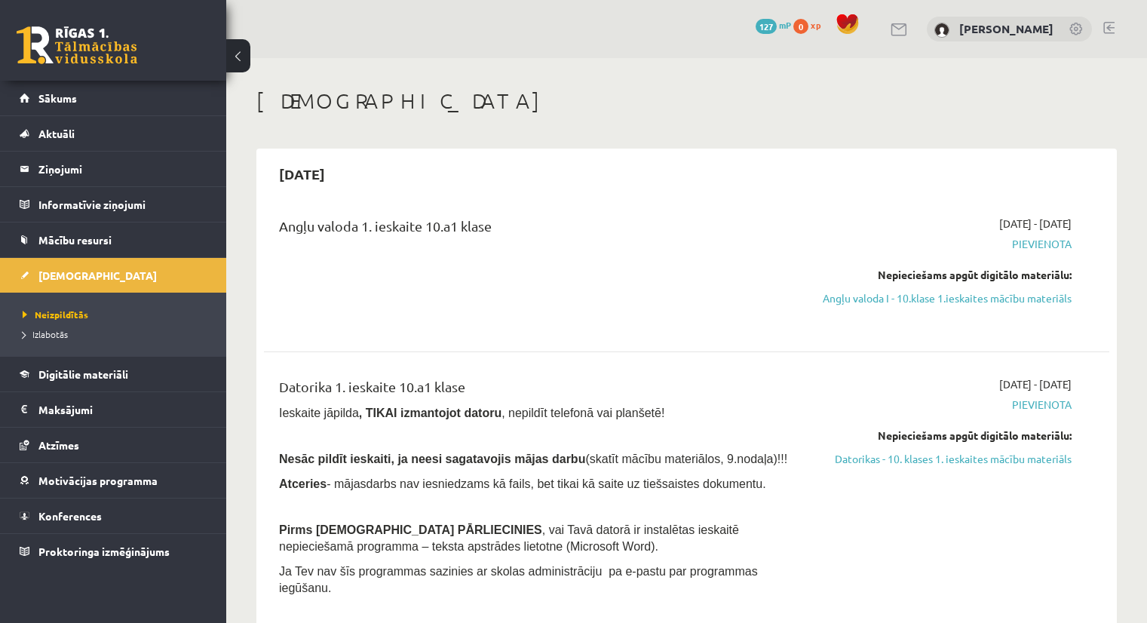
scroll to position [543, 0]
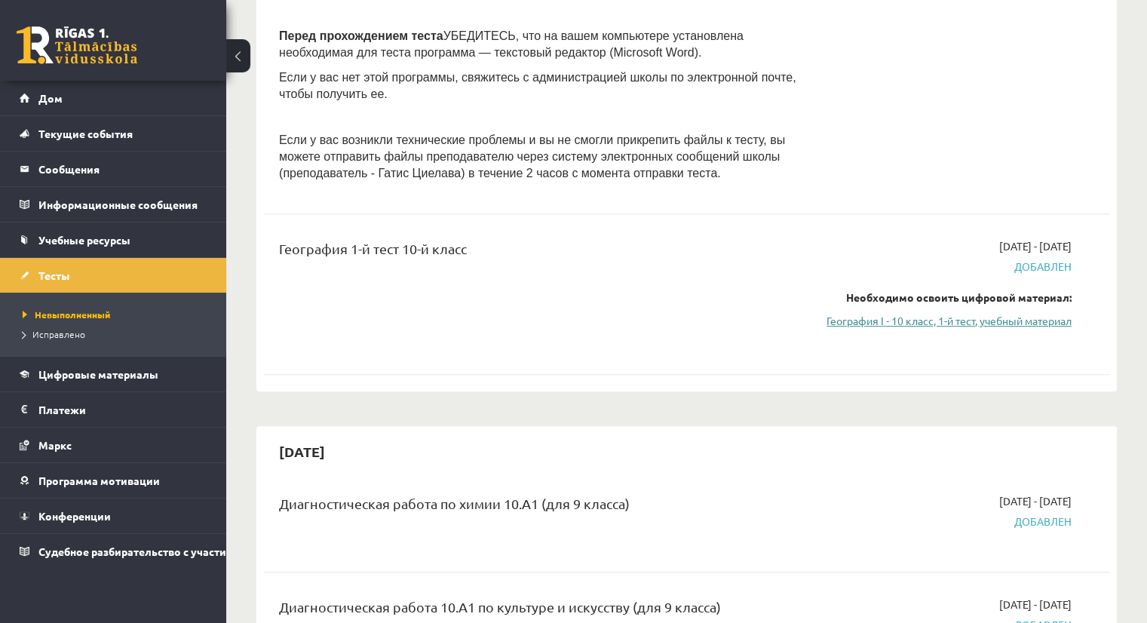
click at [907, 322] on font "География I - 10 класс, 1-й тест, учебный материал" at bounding box center [949, 321] width 245 height 14
click at [516, 365] on div "География 1-й тест 10-й класс [DATE] - [DATE] Добавлен Необходимо освоить цифро…" at bounding box center [687, 294] width 846 height 142
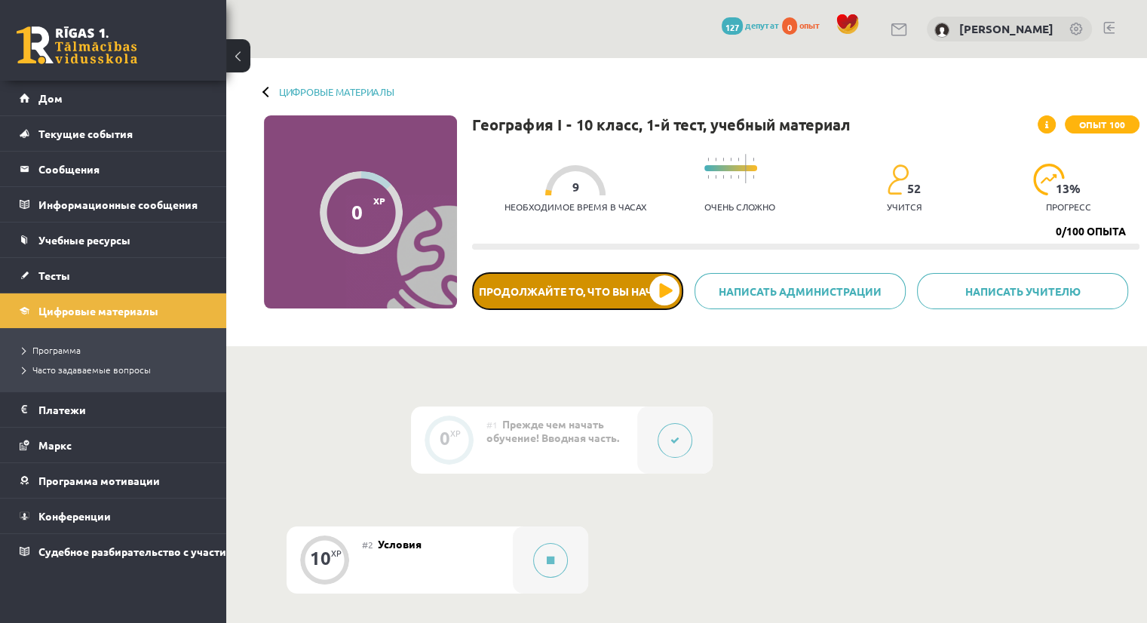
click at [660, 287] on button "Продолжайте то, что вы начали" at bounding box center [577, 291] width 211 height 38
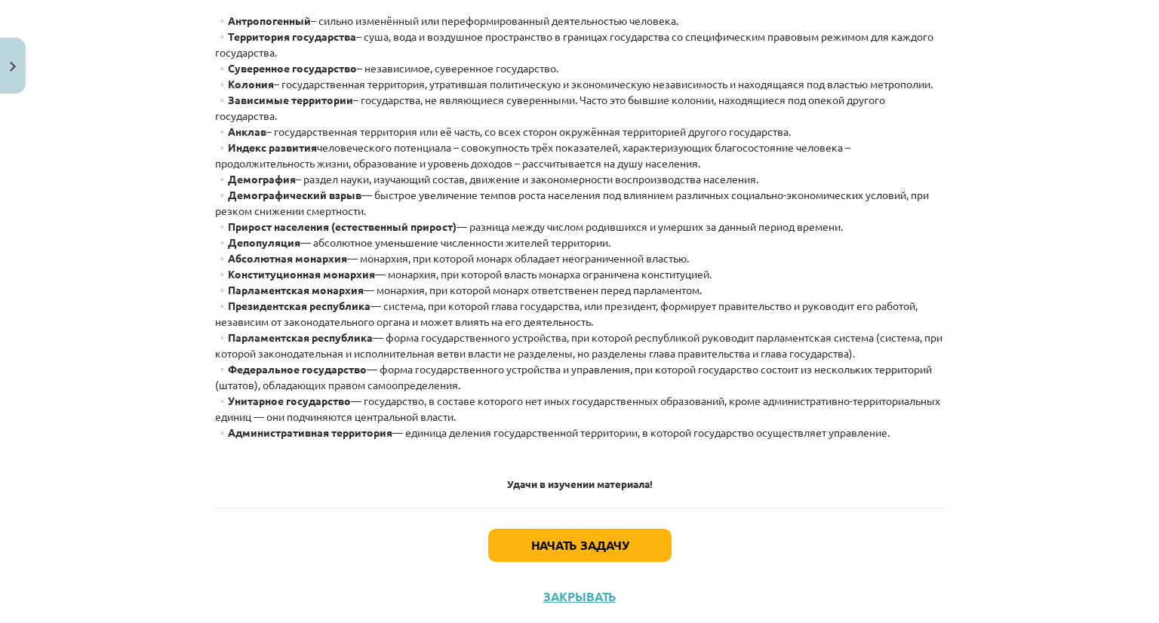
scroll to position [392, 0]
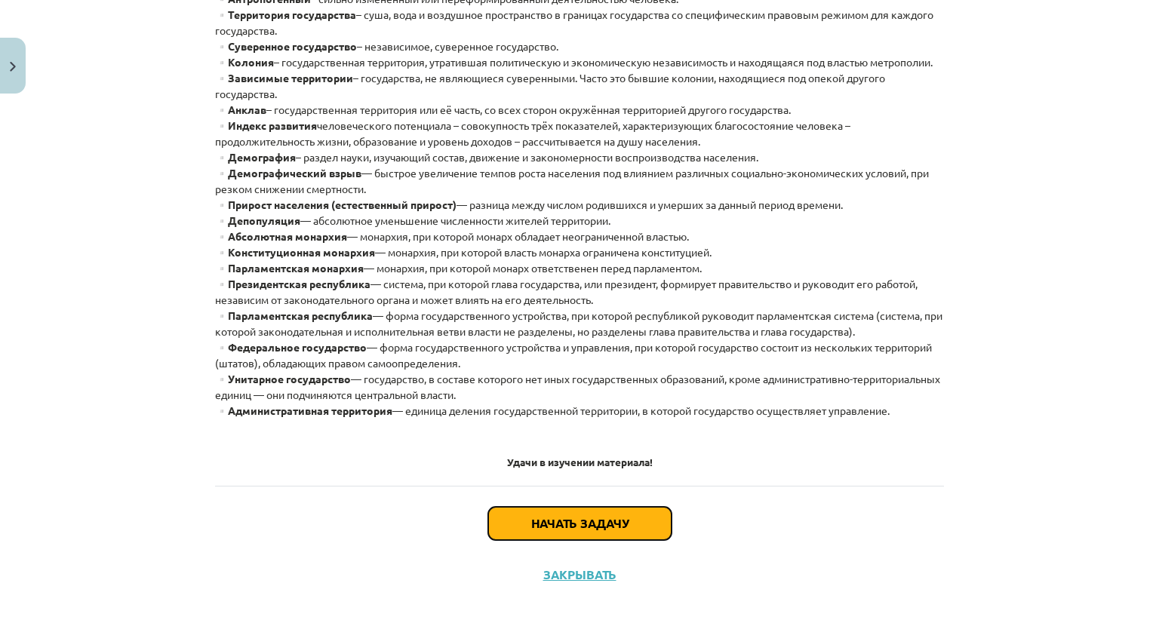
click at [600, 531] on font "Начать задачу" at bounding box center [579, 523] width 97 height 16
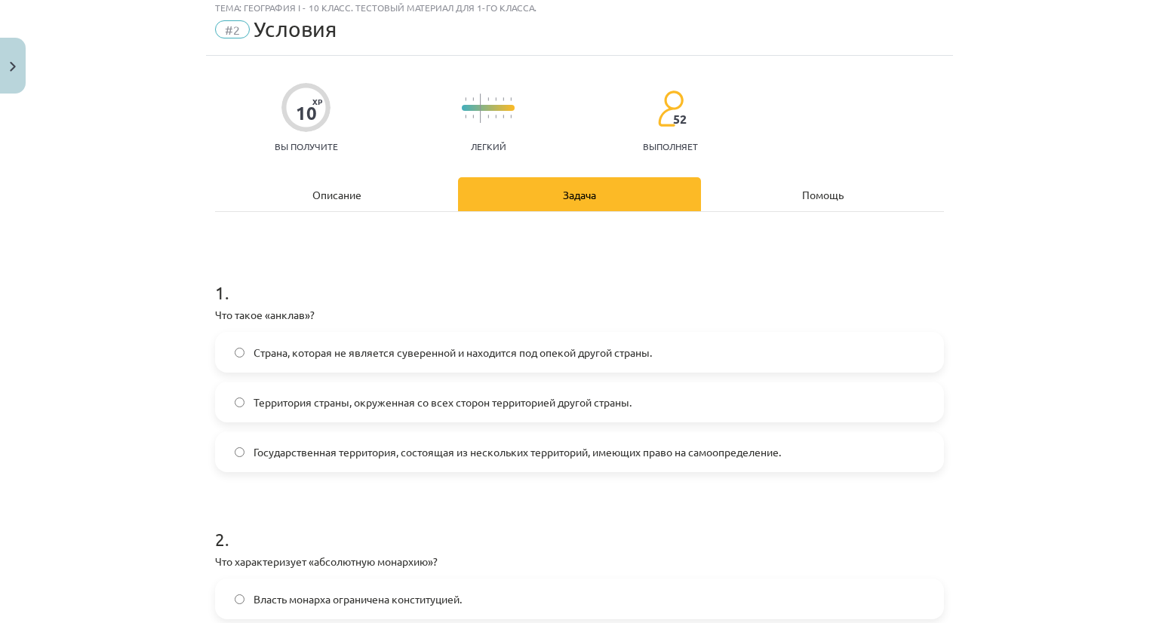
scroll to position [38, 0]
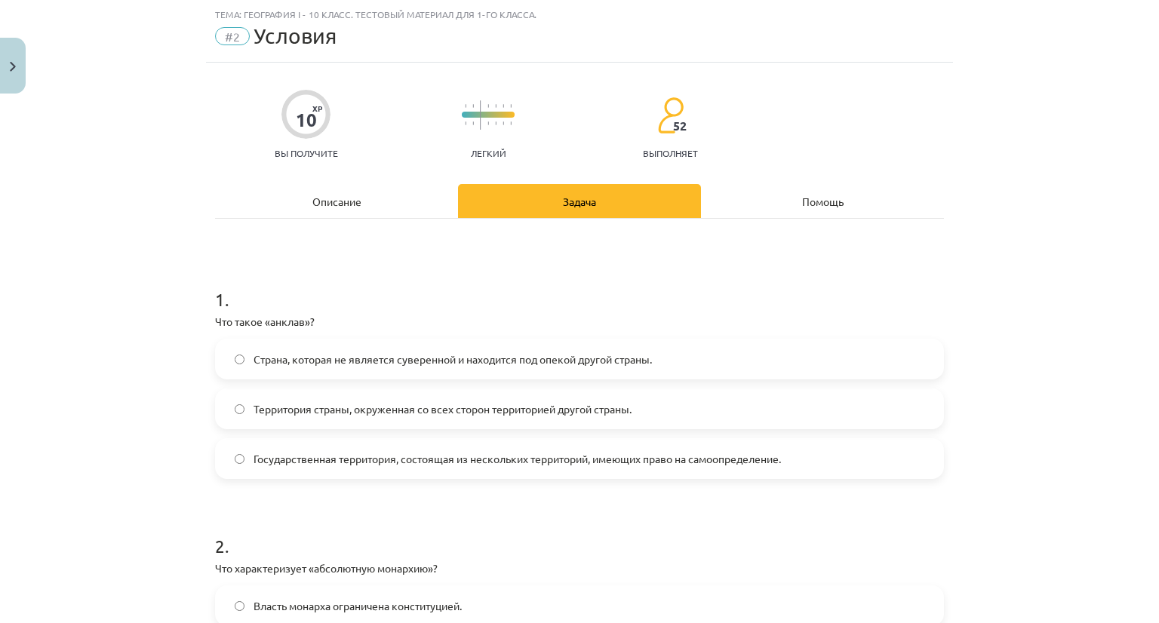
click at [315, 414] on span "Территория страны, окруженная со всех сторон территорией другой страны." at bounding box center [442, 409] width 378 height 16
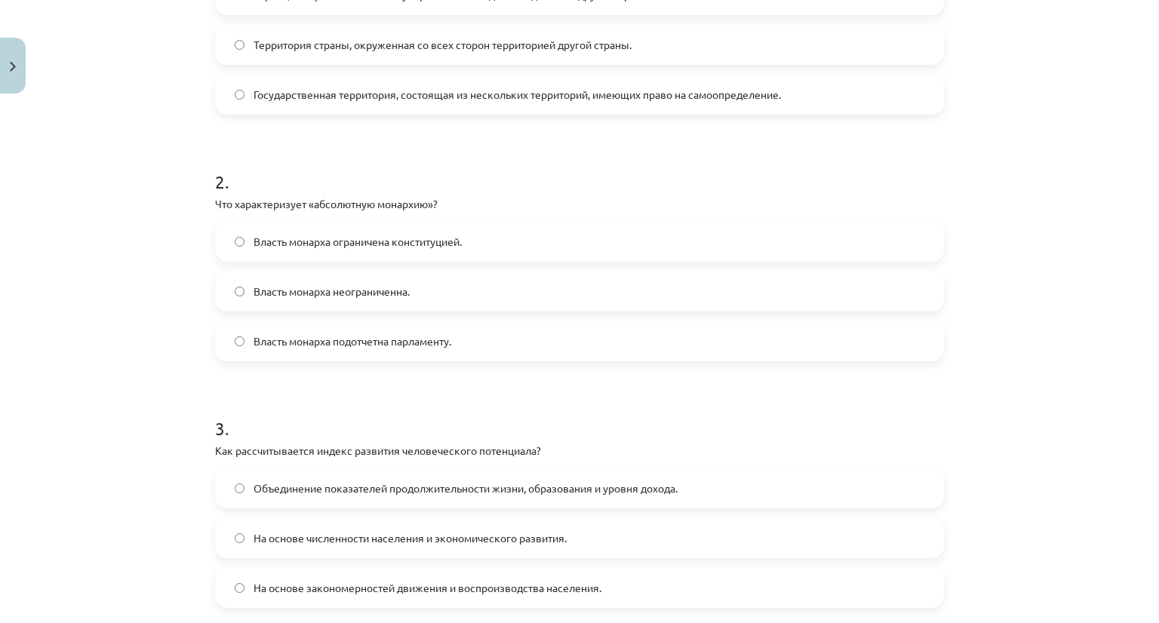
scroll to position [364, 0]
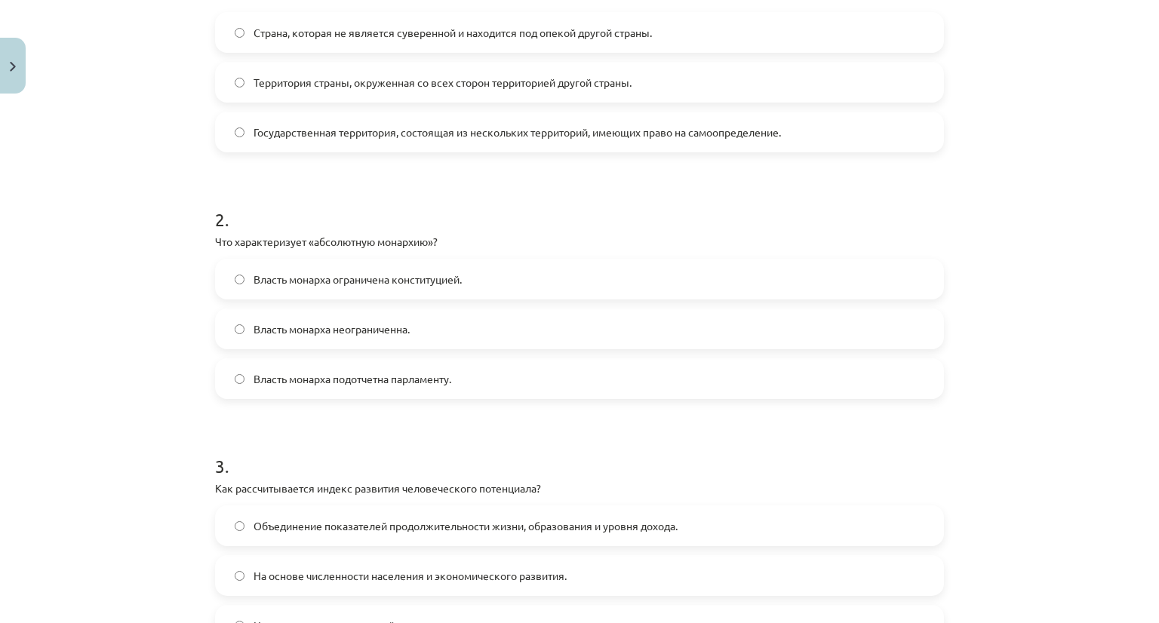
drag, startPoint x: 1143, startPoint y: 339, endPoint x: 1153, endPoint y: 345, distance: 10.9
click at [1153, 345] on div "Тема: География I - 10 класс. Тестовый материал для 1-го класса. #2 Условия 10 …" at bounding box center [579, 311] width 1159 height 623
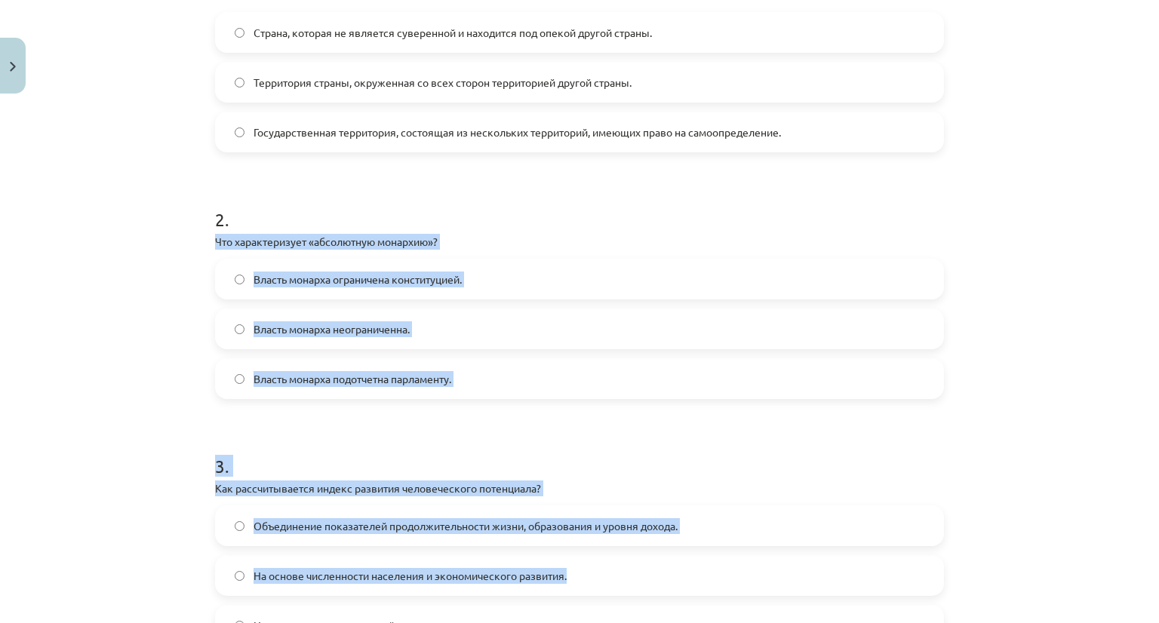
drag, startPoint x: 202, startPoint y: 237, endPoint x: 653, endPoint y: 589, distance: 572.3
click at [653, 589] on div "10 XP Вы получите Легкий 52 выполняет Описание Задача Помощь 1 . Что такое «анк…" at bounding box center [579, 506] width 747 height 1540
copy form "Что характеризует «абсолютную монархию»? Власть монарха ограничена конституцией…"
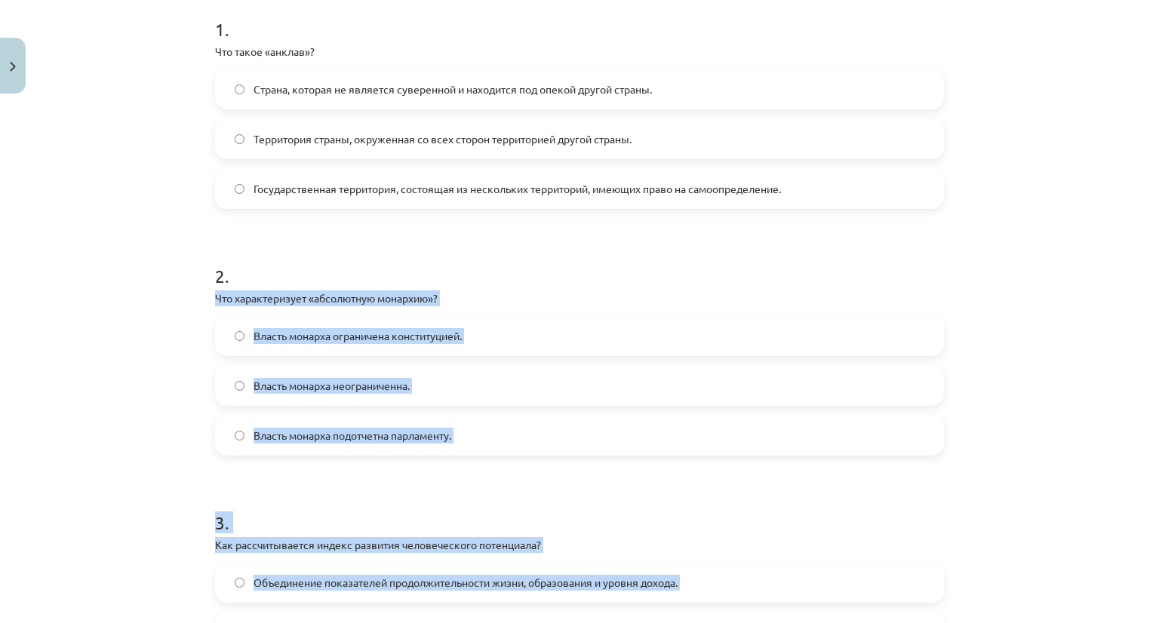
scroll to position [305, 0]
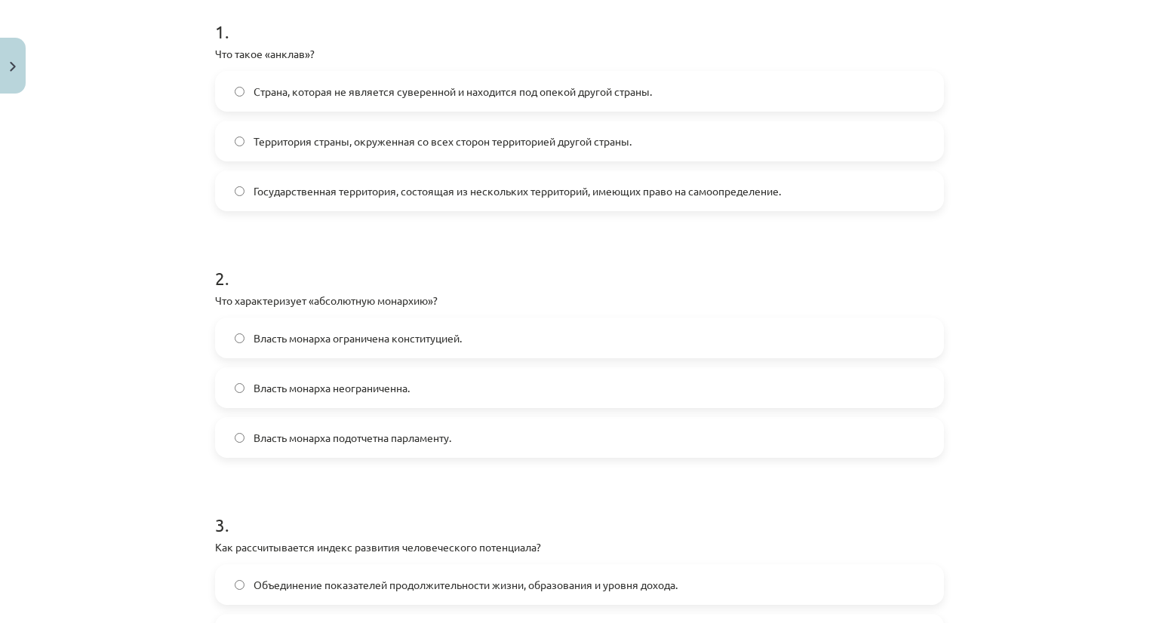
click at [1023, 239] on div "Тема: География I - 10 класс. Тестовый материал для 1-го класса. #2 Условия 10 …" at bounding box center [579, 311] width 1159 height 623
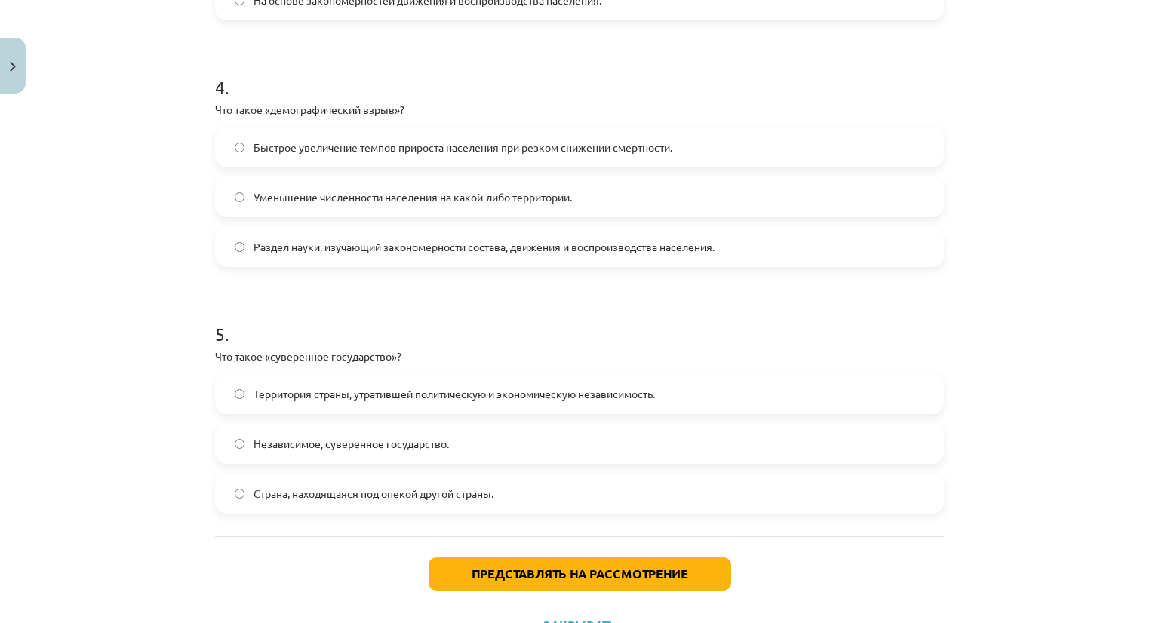
scroll to position [1003, 0]
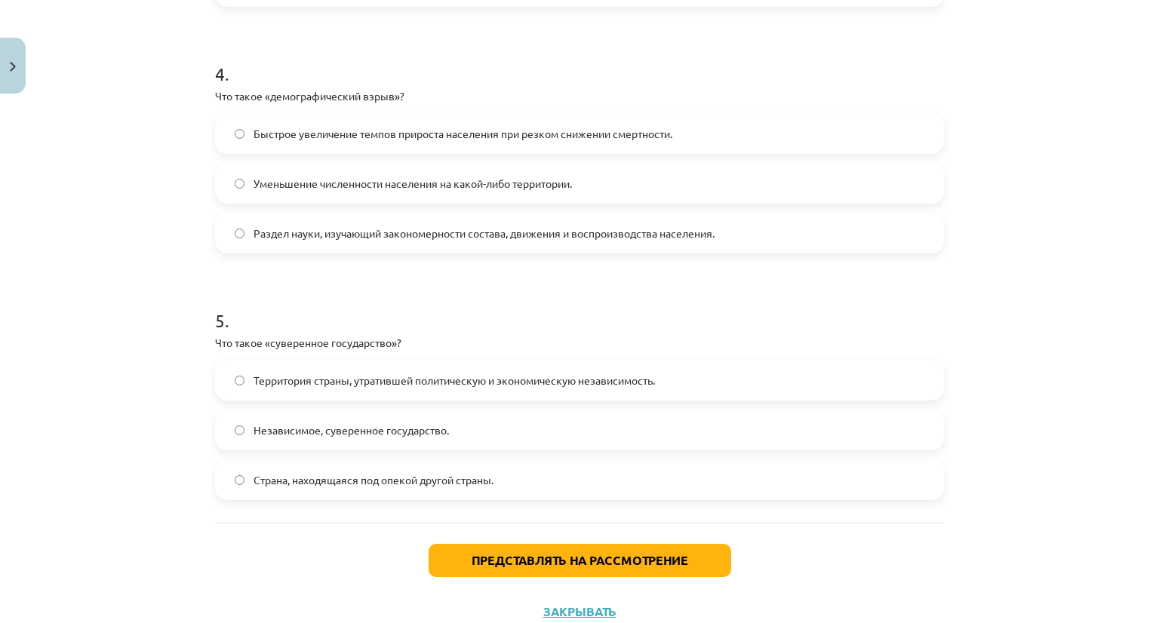
click at [229, 423] on label "Независимое, суверенное государство." at bounding box center [579, 430] width 726 height 38
click at [446, 561] on button "Представлять на рассмотрение" at bounding box center [579, 560] width 302 height 33
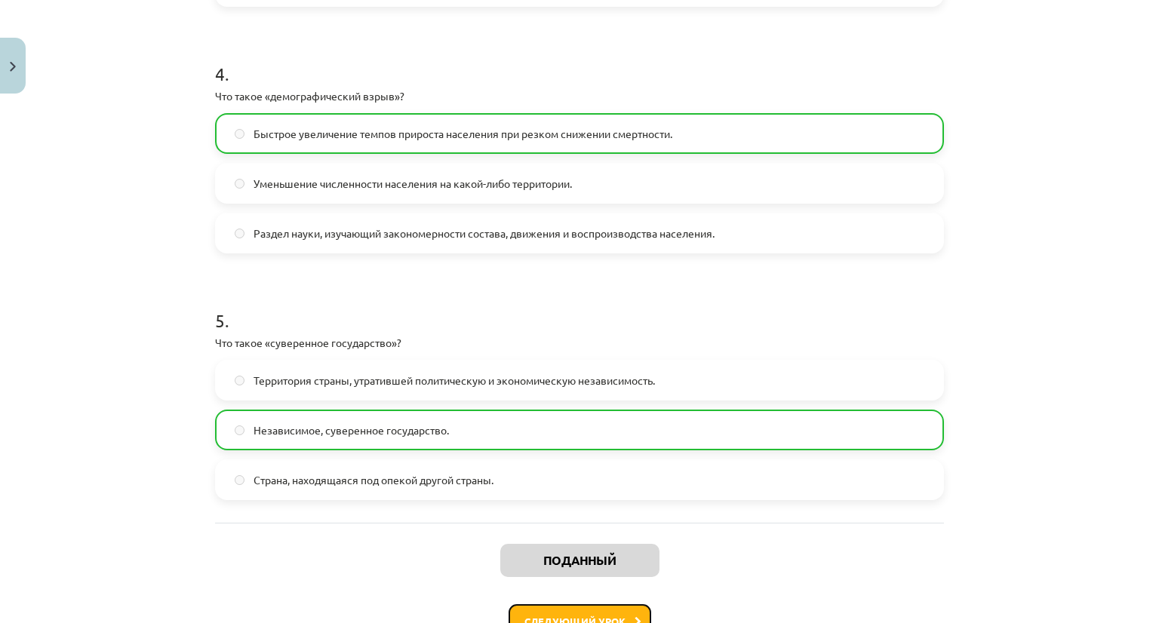
click at [579, 615] on font "Следующий урок" at bounding box center [574, 621] width 101 height 13
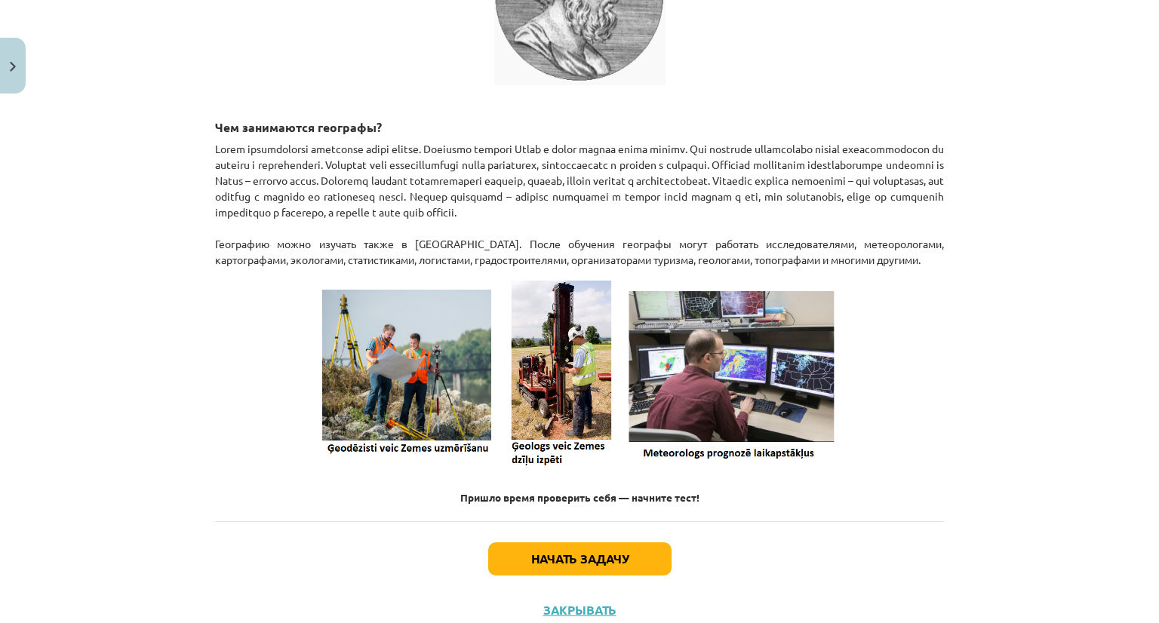
scroll to position [493, 0]
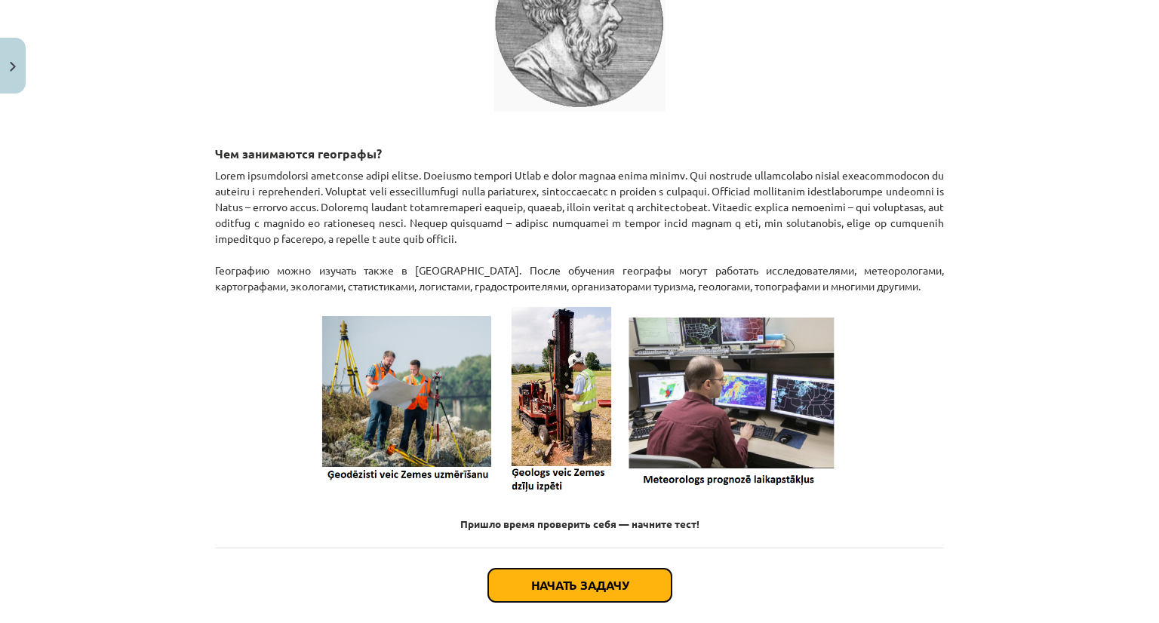
click at [619, 584] on button "Начать задачу" at bounding box center [579, 585] width 183 height 33
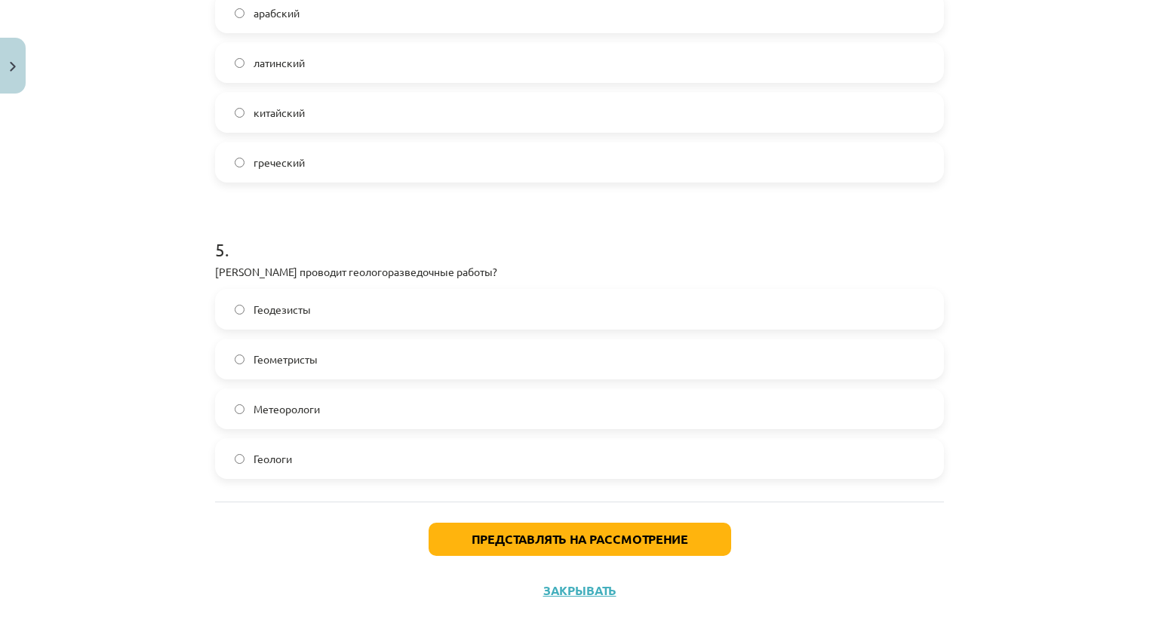
scroll to position [1303, 0]
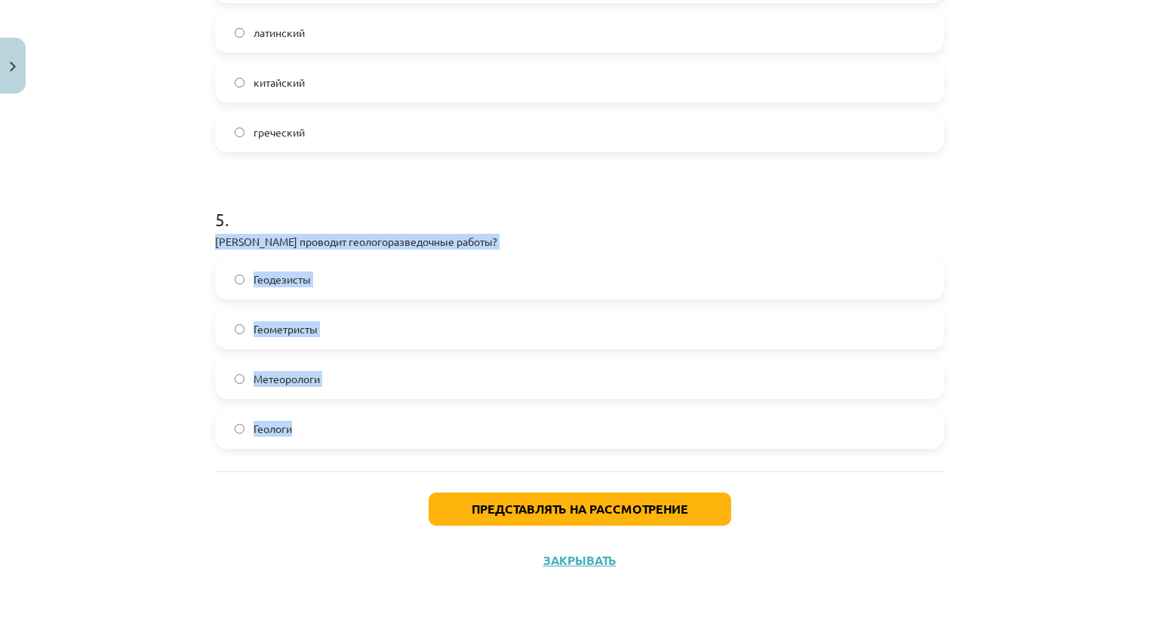
drag, startPoint x: 201, startPoint y: 238, endPoint x: 326, endPoint y: 441, distance: 238.7
copy div "Кто проводит геологоразведочные работы? Геодезисты Геометристы Метеорологи Геол…"
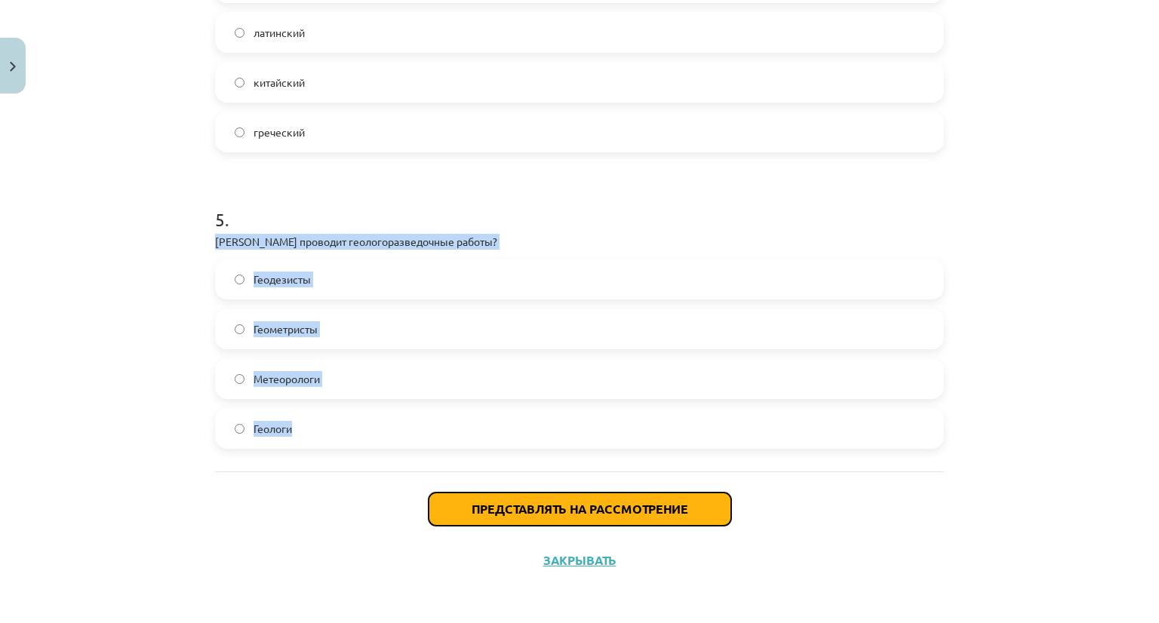
click at [688, 498] on button "Представлять на рассмотрение" at bounding box center [579, 509] width 302 height 33
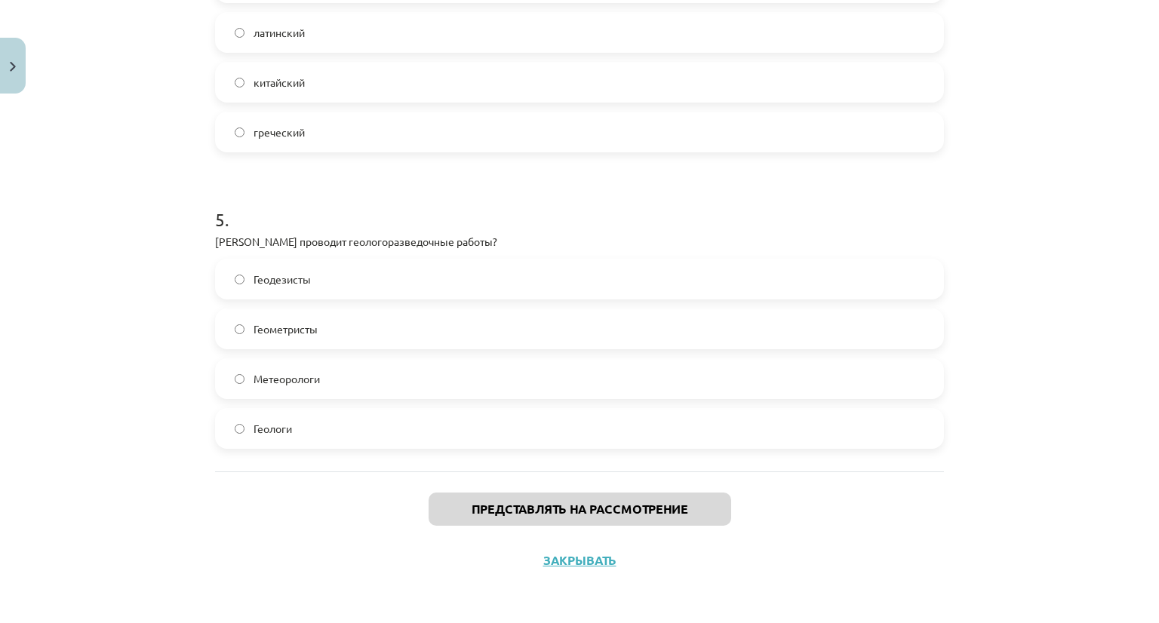
click at [896, 506] on div "Представлять на рассмотрение Закрывать" at bounding box center [579, 524] width 729 height 106
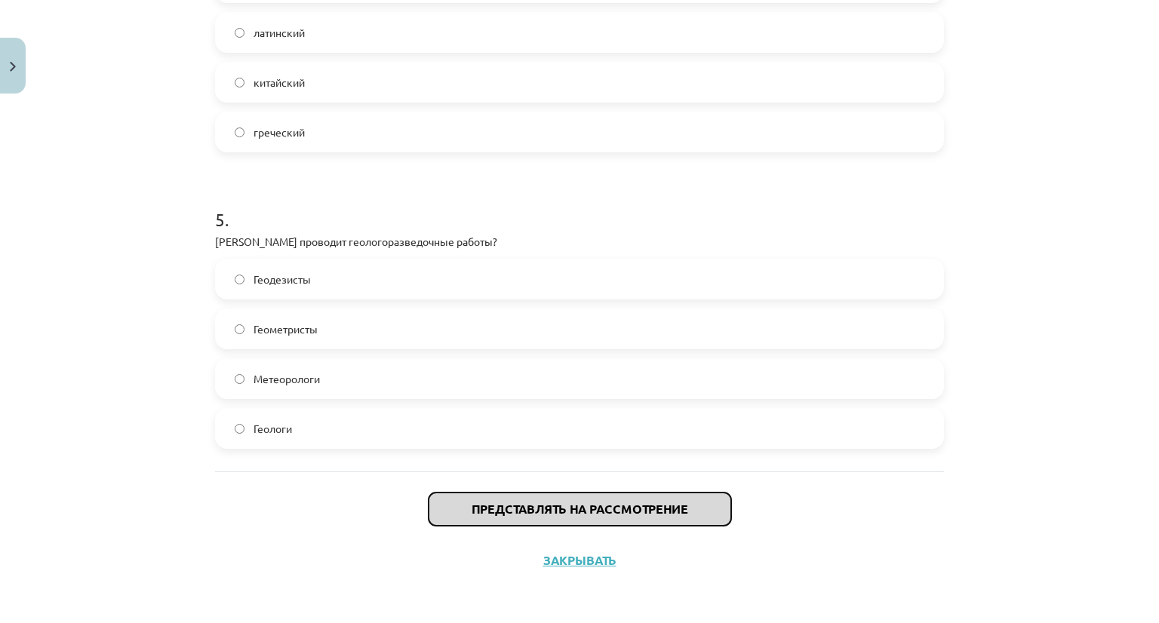
click at [655, 512] on font "Представлять на рассмотрение" at bounding box center [579, 509] width 216 height 16
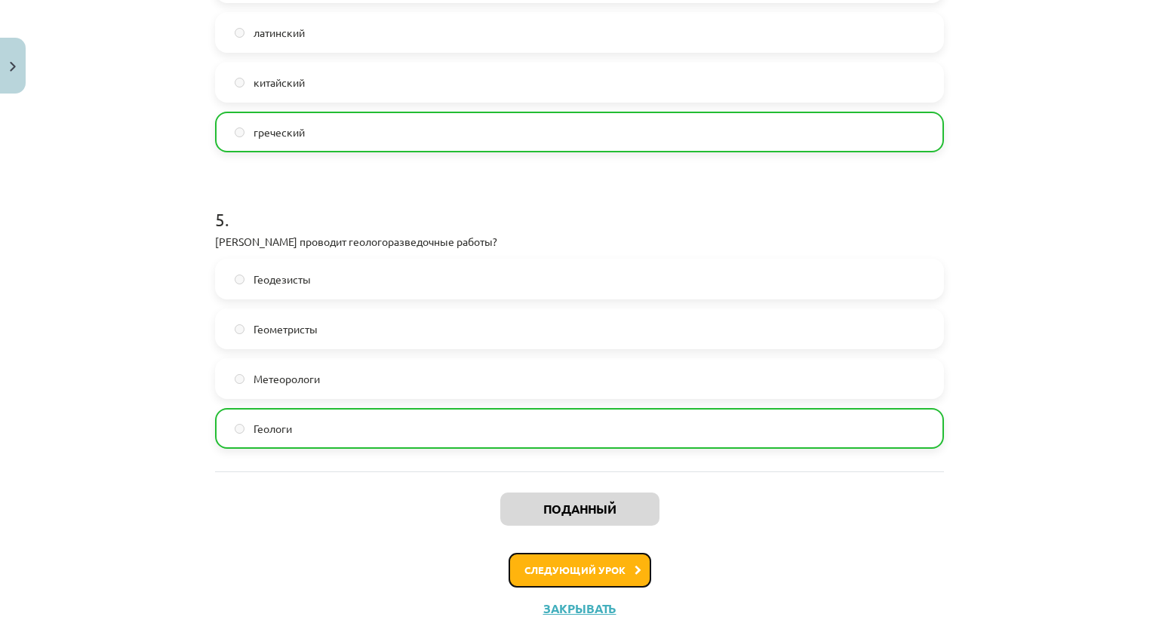
click at [625, 566] on button "Следующий урок" at bounding box center [579, 570] width 143 height 35
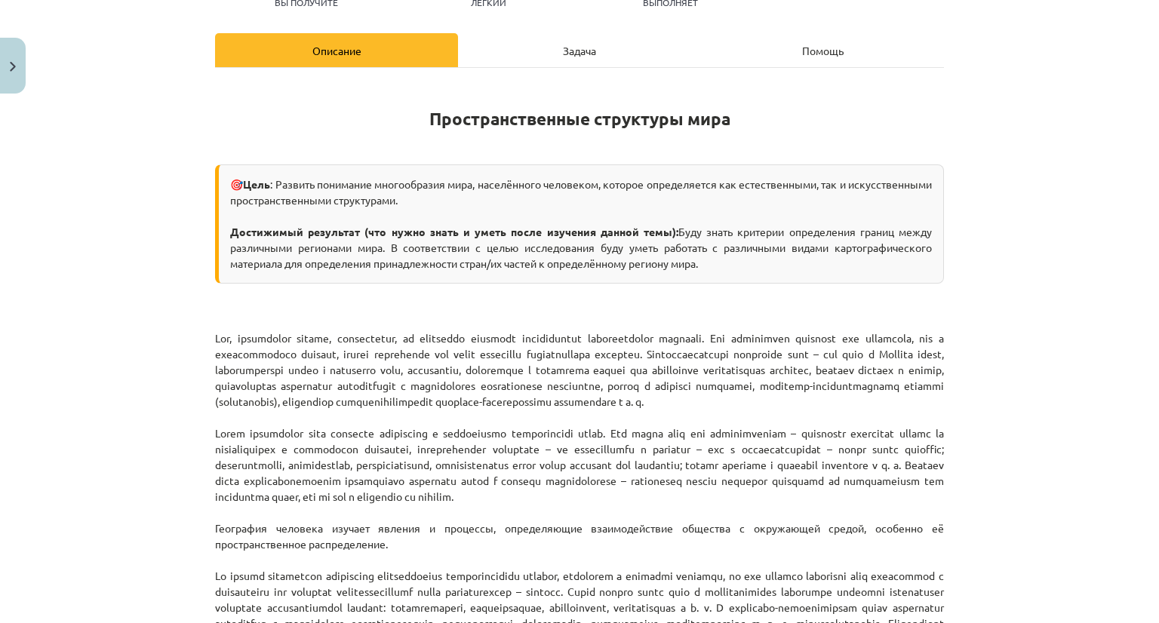
scroll to position [158, 0]
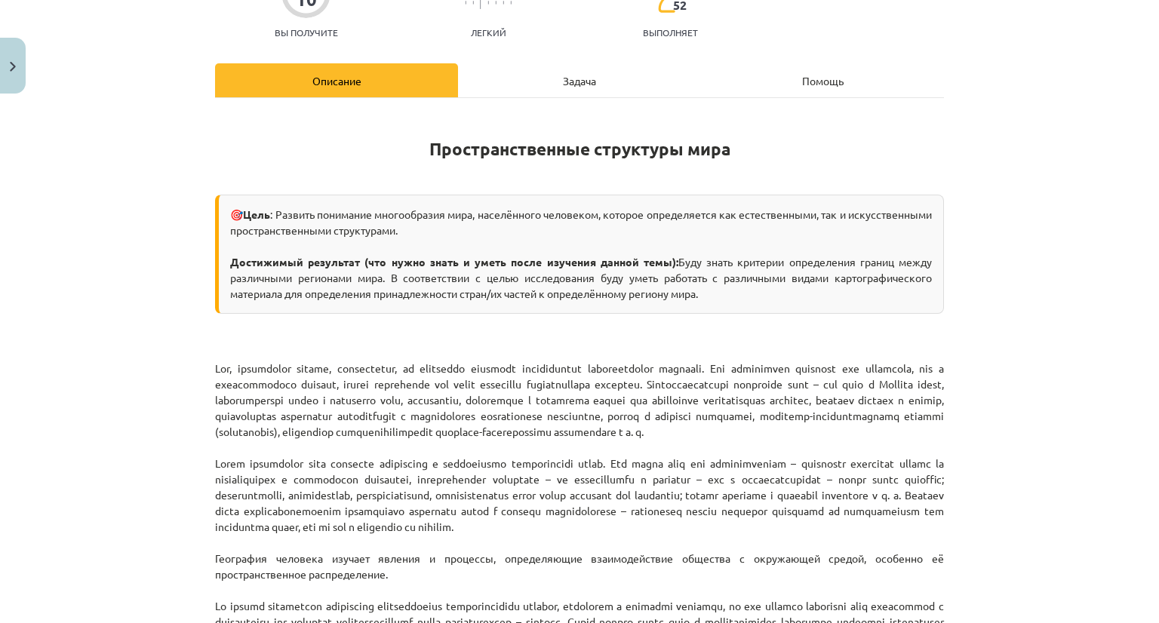
click at [334, 78] on font "Описание" at bounding box center [336, 81] width 49 height 14
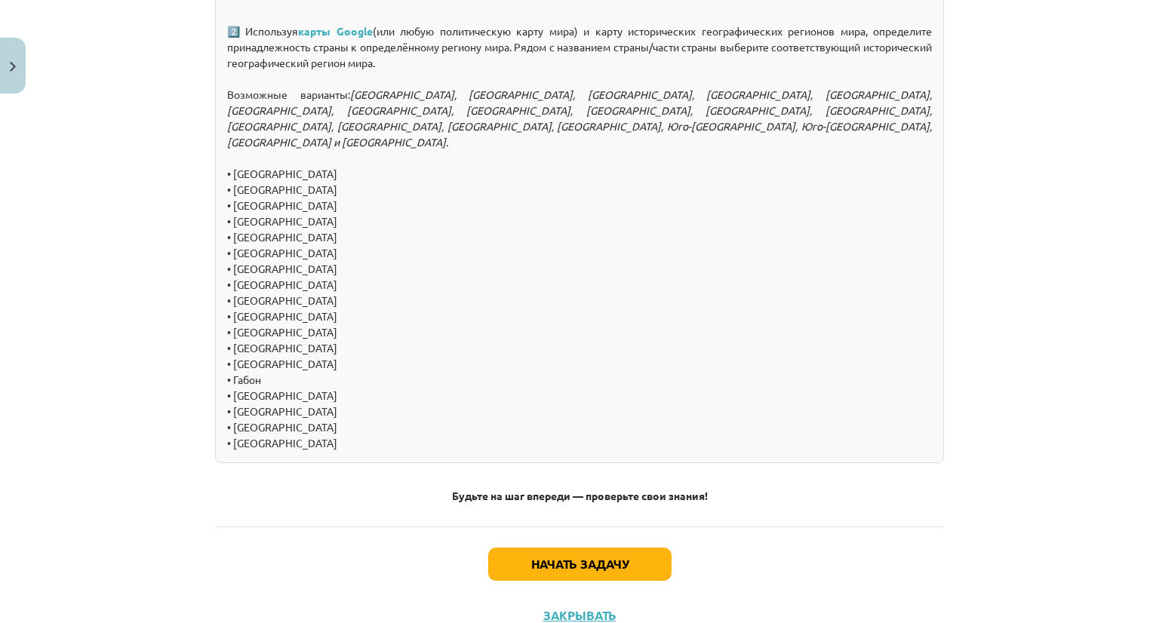
scroll to position [1709, 0]
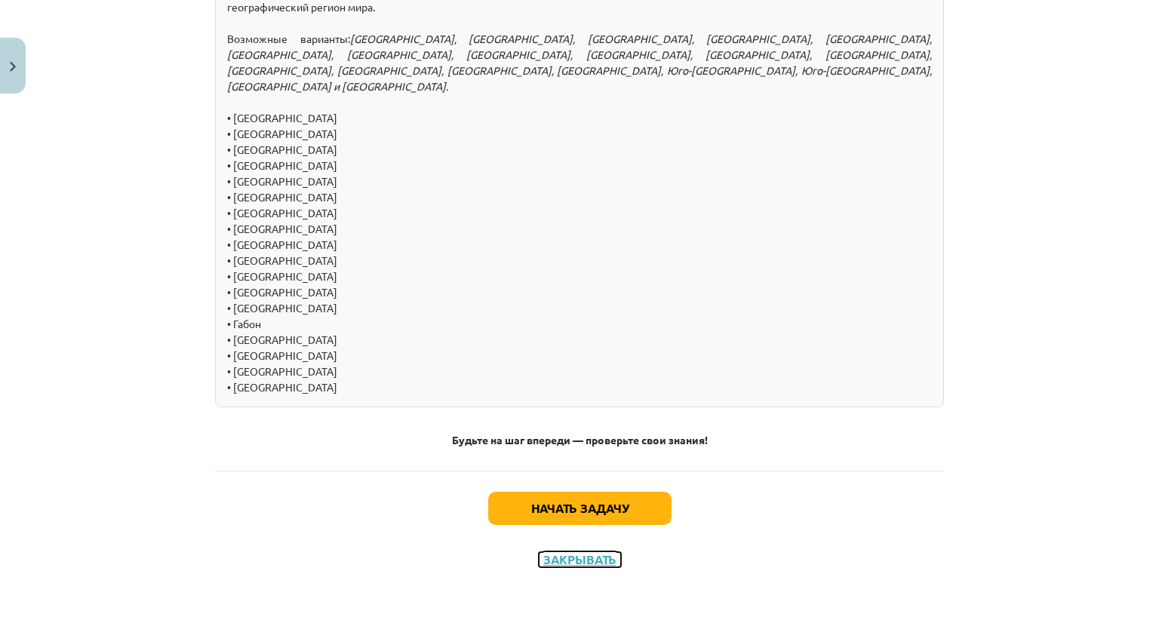
click at [597, 560] on font "Закрывать" at bounding box center [579, 559] width 73 height 16
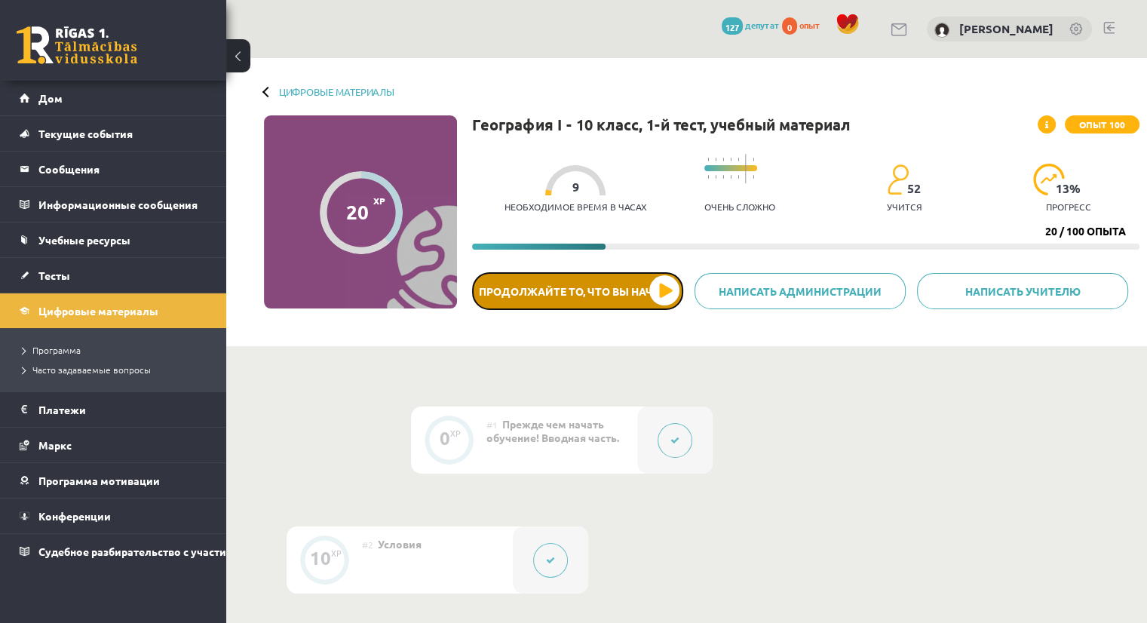
click at [556, 281] on button "Продолжайте то, что вы начали" at bounding box center [577, 291] width 211 height 38
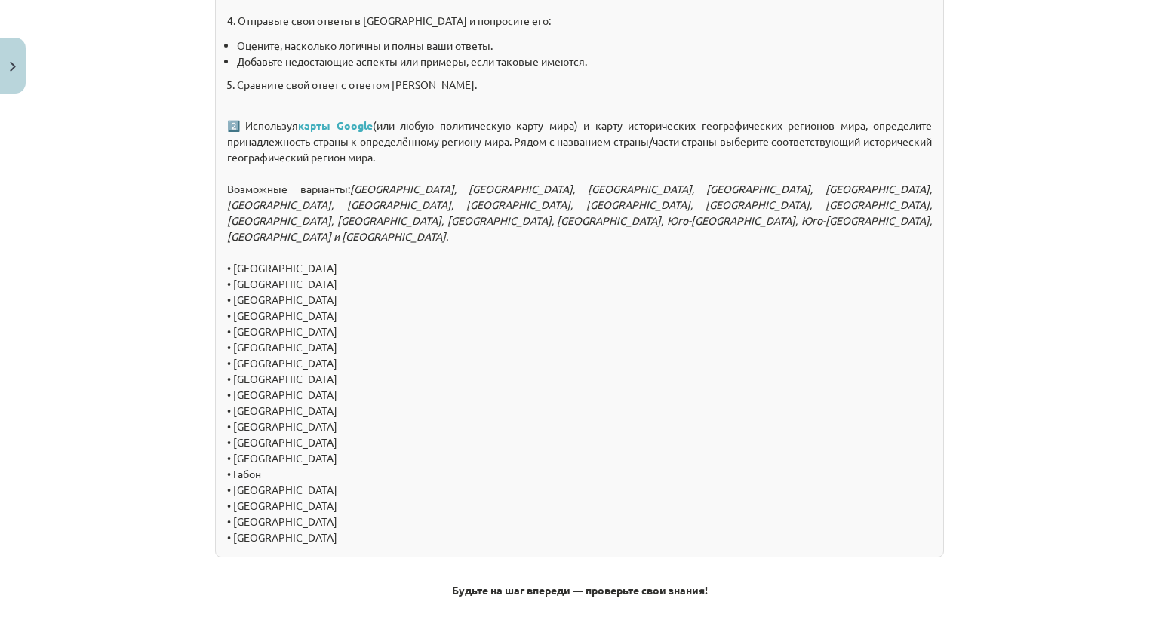
scroll to position [1634, 0]
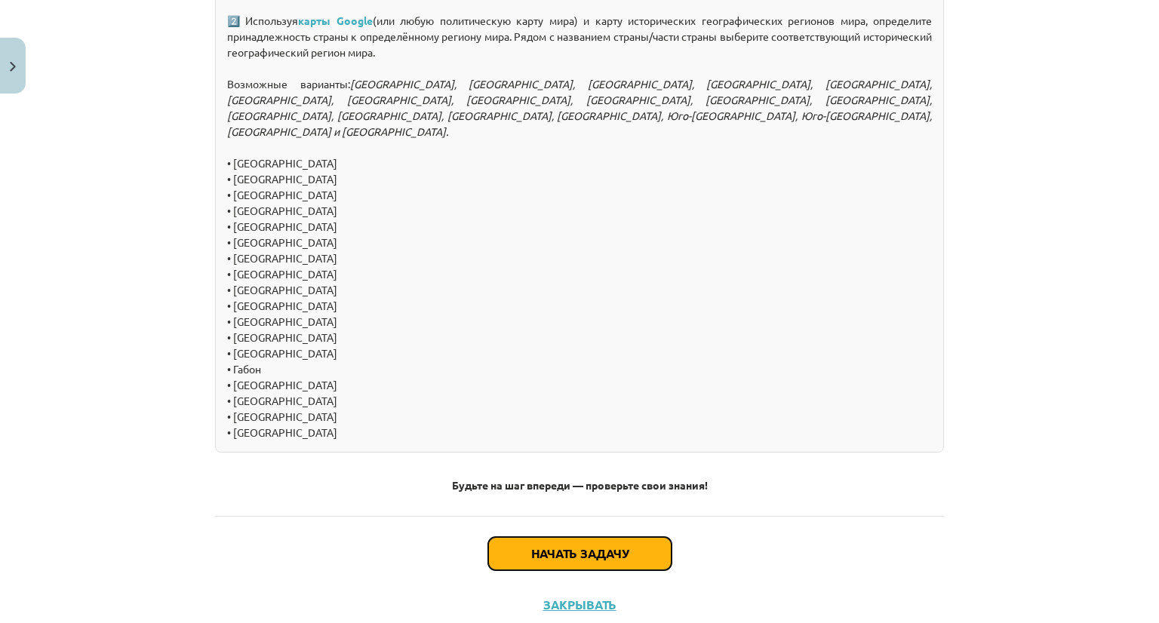
click at [625, 570] on button "Начать задачу" at bounding box center [579, 553] width 183 height 33
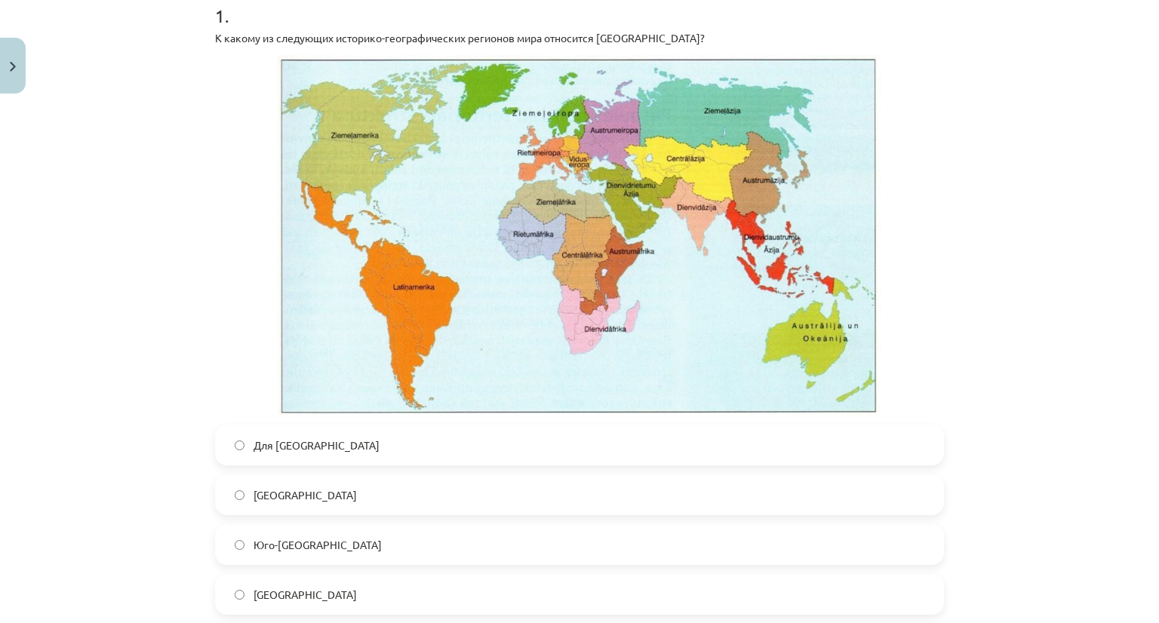
scroll to position [284, 0]
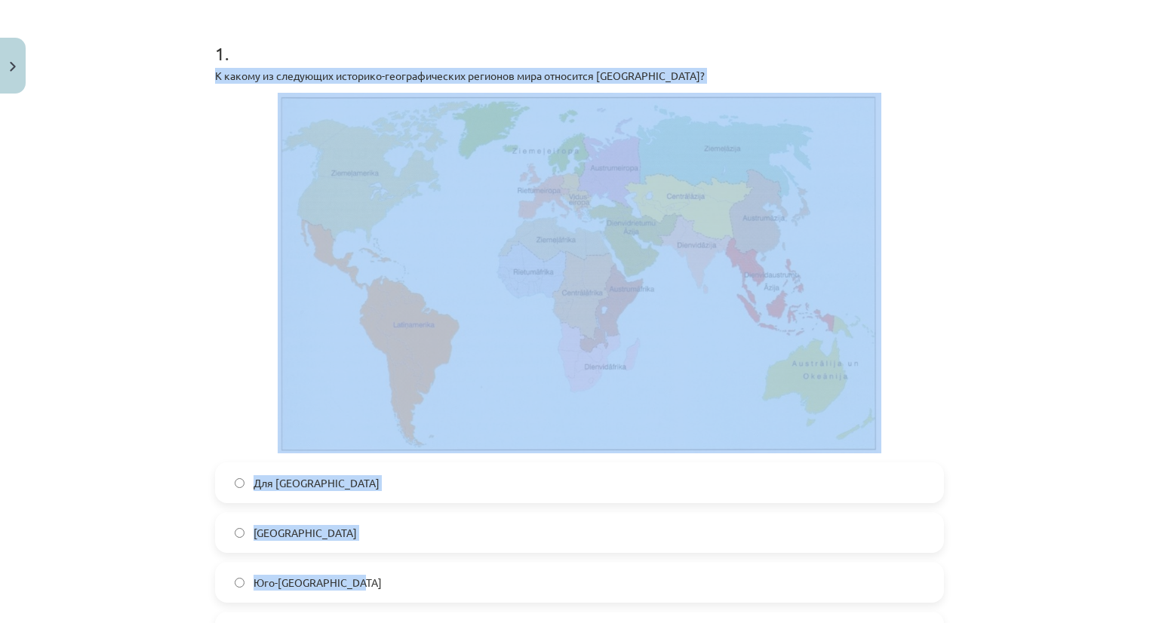
drag, startPoint x: 199, startPoint y: 64, endPoint x: 404, endPoint y: 587, distance: 561.5
copy div "К какому из следующих историко-географических регионов мира относится Мадагаска…"
click at [136, 536] on div "Тема: География I - 10 класс. Тестовый материал для 1-го класса. #4 Тема 2. Про…" at bounding box center [579, 311] width 1159 height 623
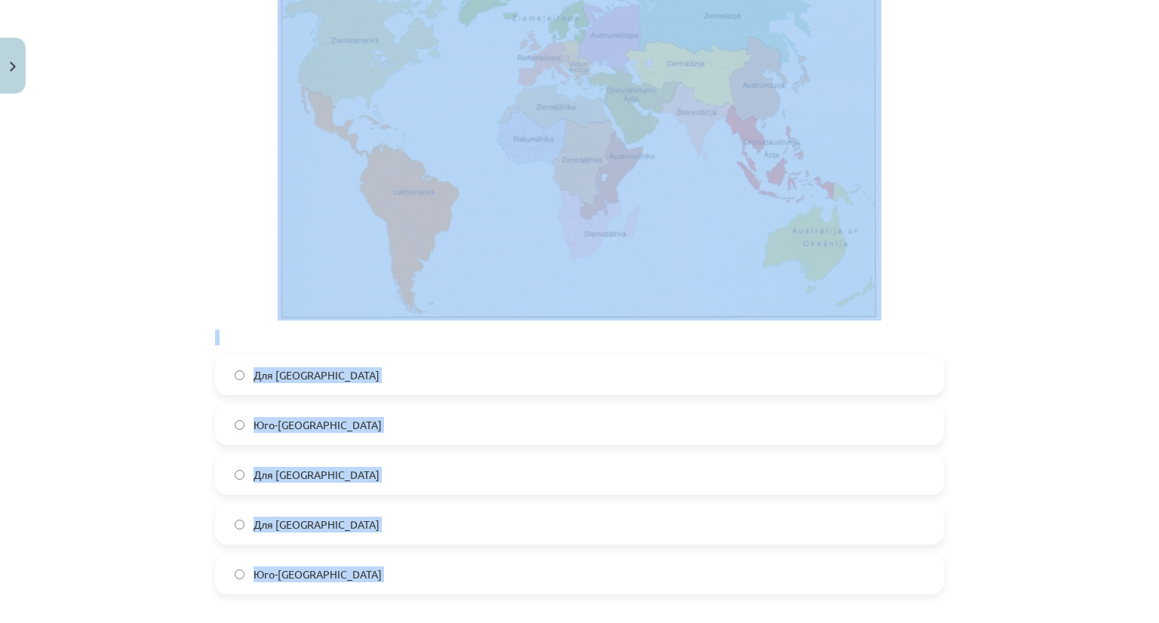
scroll to position [1133, 0]
drag, startPoint x: 199, startPoint y: 23, endPoint x: 594, endPoint y: 605, distance: 703.8
copy form "К какому из следующих историко-географических регионов мира относится Ирак? Для…"
click at [131, 487] on div "Тема: География I - 10 класс. Тестовый материал для 1-го класса. #4 Тема 2. Про…" at bounding box center [579, 311] width 1159 height 623
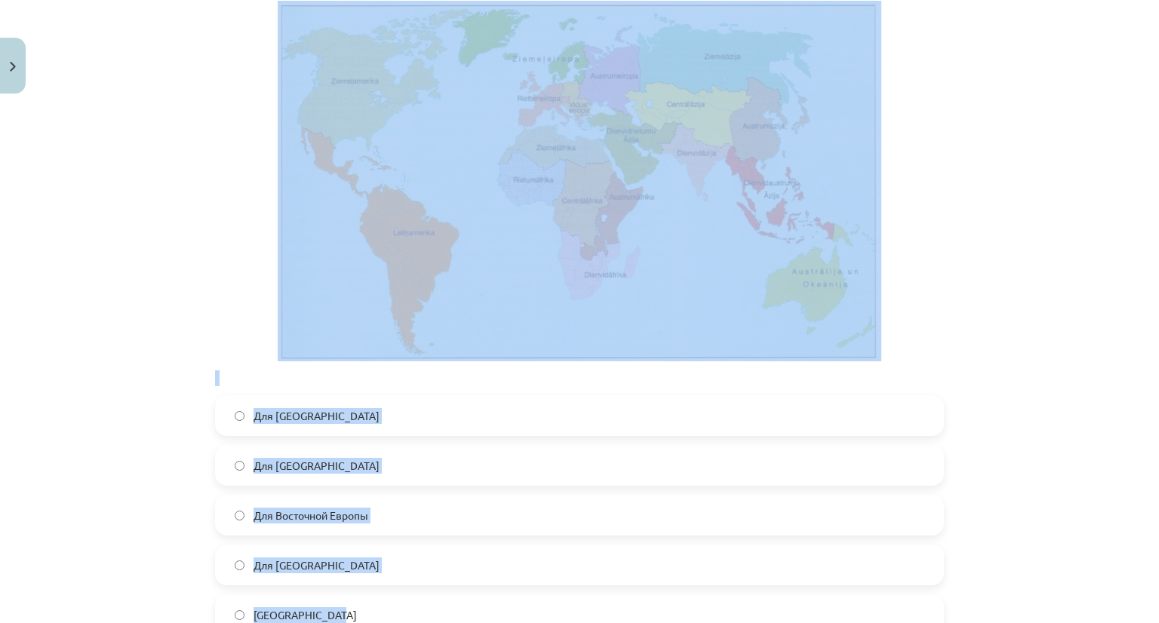
scroll to position [1872, 0]
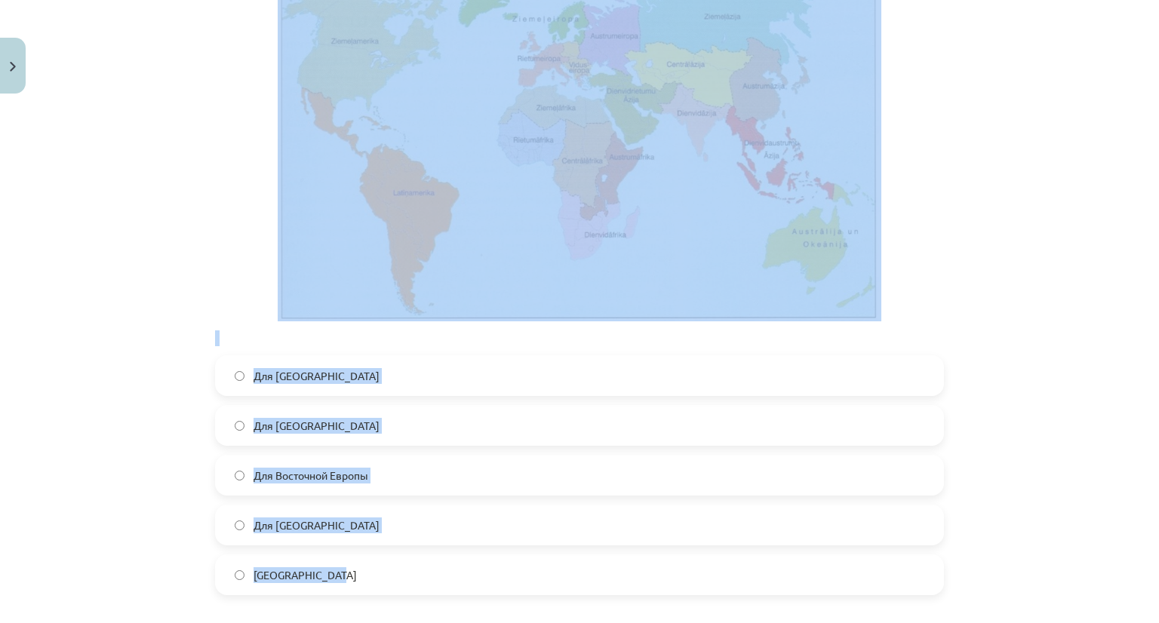
drag, startPoint x: 198, startPoint y: 23, endPoint x: 451, endPoint y: 579, distance: 610.6
click at [451, 579] on div "Тема: География I - 10 класс. Тестовый материал для 1-го класса. #4 Тема 2. Про…" at bounding box center [579, 311] width 1159 height 623
copy div "К какому из следующих историко-географических регионов мира относится Чешская Р…"
click at [24, 517] on div "Тема: География I - 10 класс. Тестовый материал для 1-го класса. #4 Тема 2. Про…" at bounding box center [579, 311] width 1159 height 623
click at [90, 501] on div "Тема: География I - 10 класс. Тестовый материал для 1-го класса. #4 Тема 2. Про…" at bounding box center [579, 311] width 1159 height 623
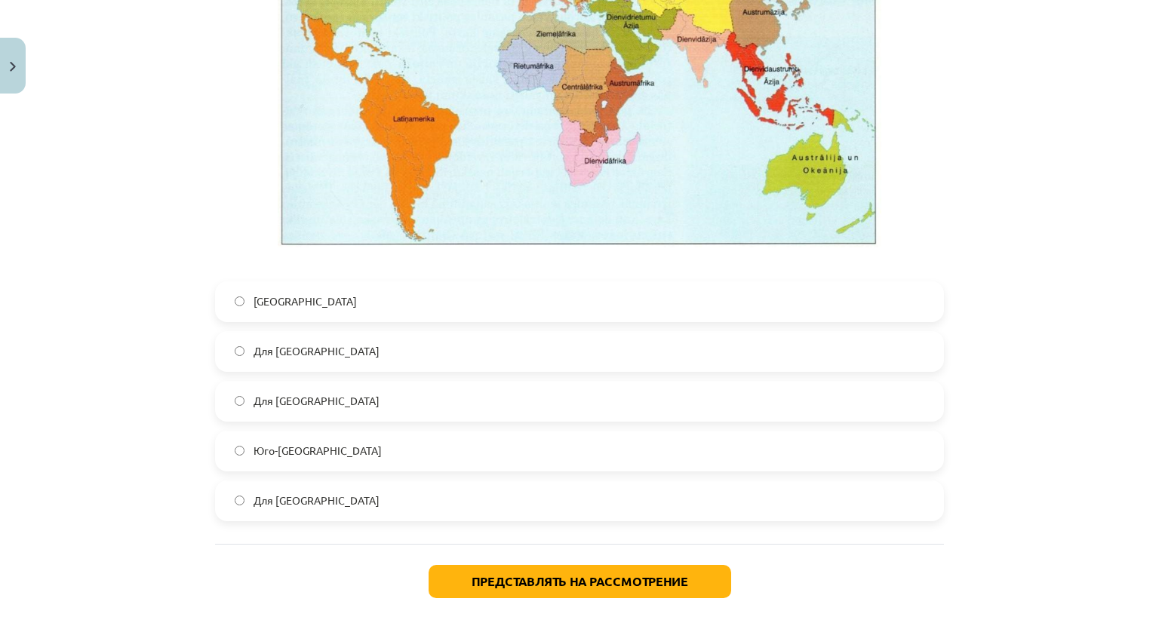
scroll to position [3433, 0]
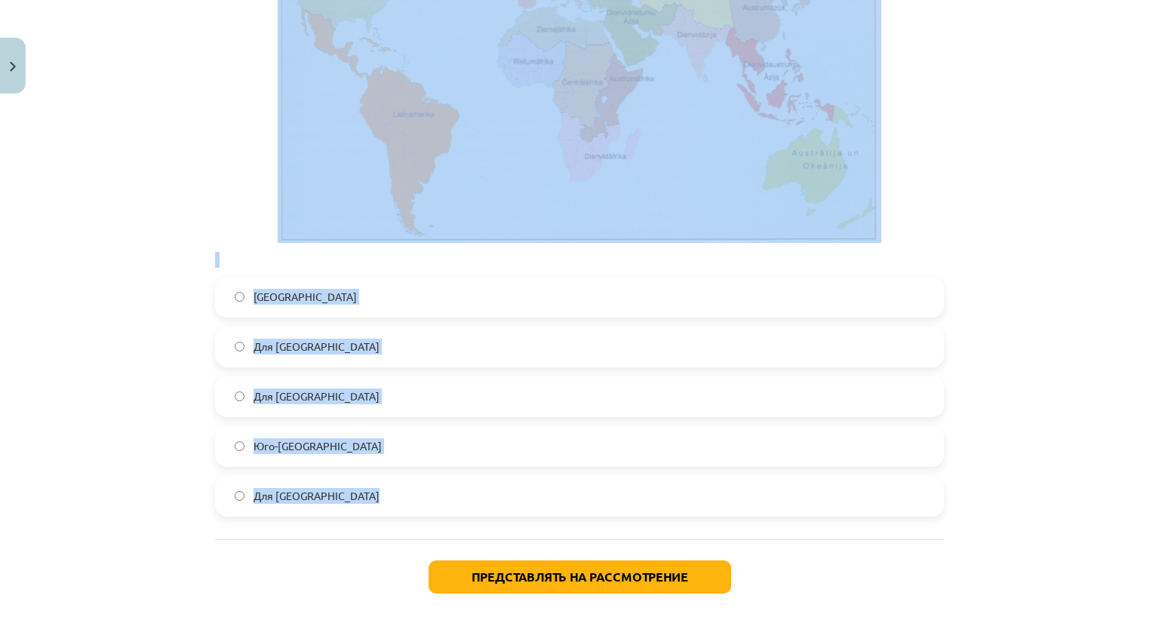
drag, startPoint x: 178, startPoint y: 17, endPoint x: 606, endPoint y: 492, distance: 639.8
click at [606, 492] on div "Тема: География I - 10 класс. Тестовый материал для 1-го класса. #4 Тема 2. Про…" at bounding box center [579, 311] width 1159 height 623
copy form "К какому из следующих историко-географических регионов мира относится Таиланд? …"
click at [149, 387] on div "Тема: География I - 10 класс. Тестовый материал для 1-го класса. #4 Тема 2. Про…" at bounding box center [579, 311] width 1159 height 623
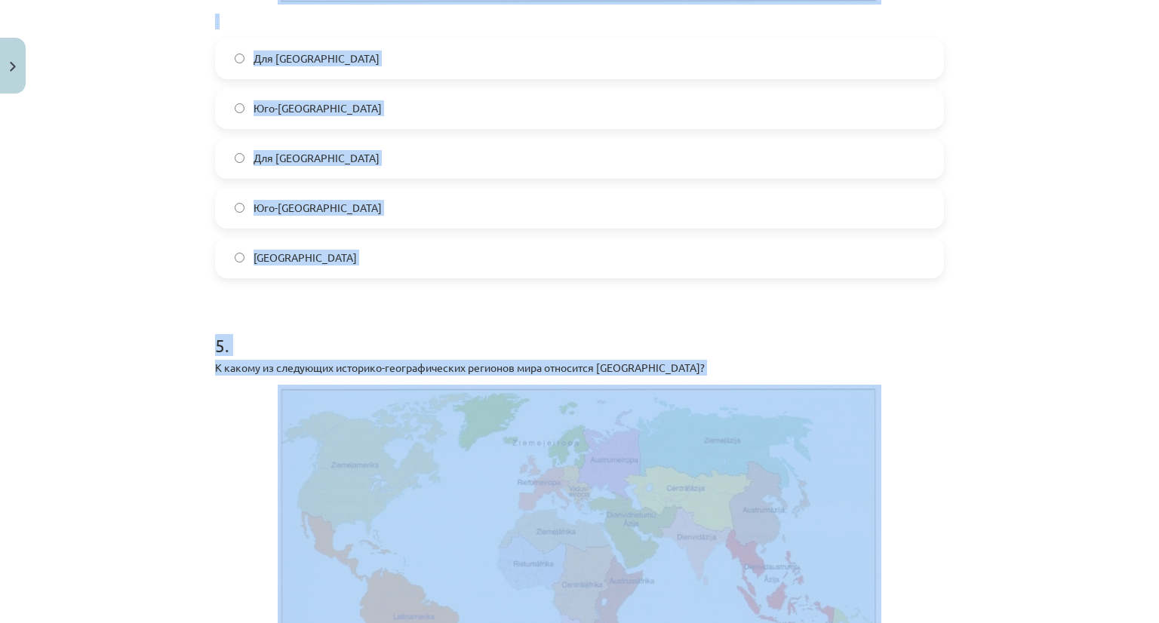
scroll to position [2700, 0]
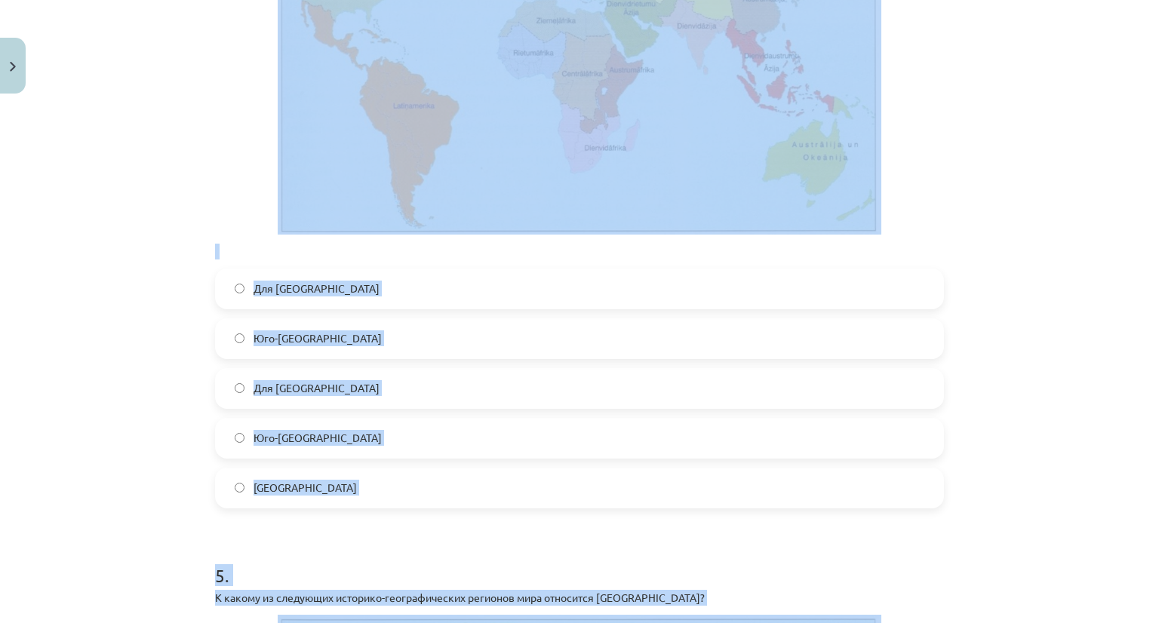
click at [1088, 543] on div "Тема: География I - 10 класс. Тестовый материал для 1-го класса. #4 Тема 2. Про…" at bounding box center [579, 311] width 1159 height 623
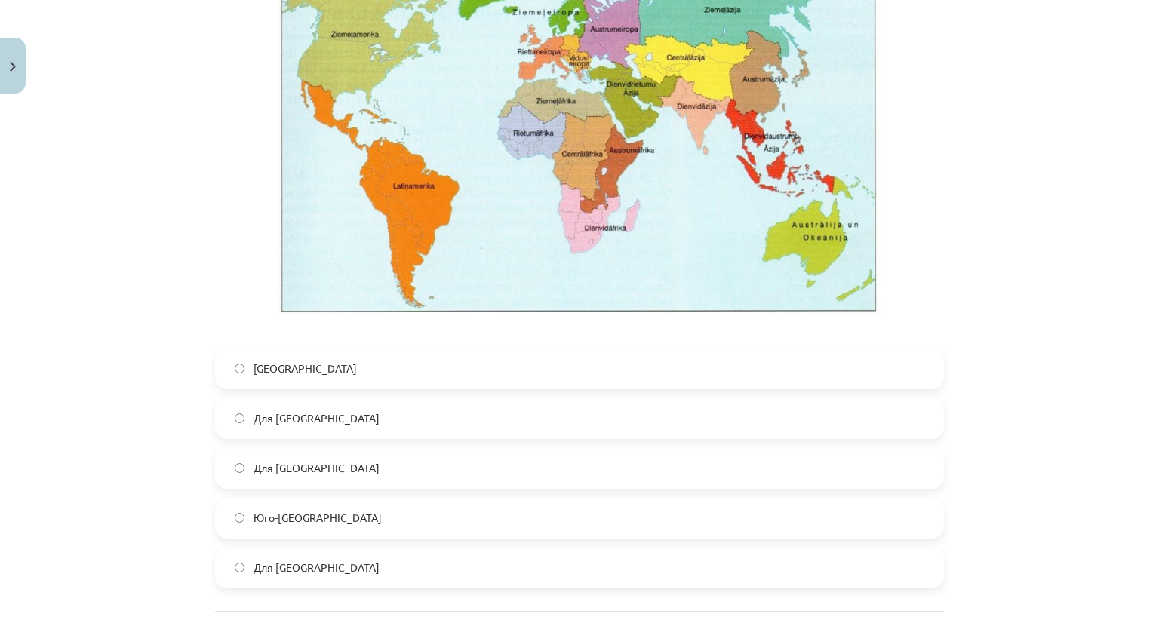
scroll to position [3501, 0]
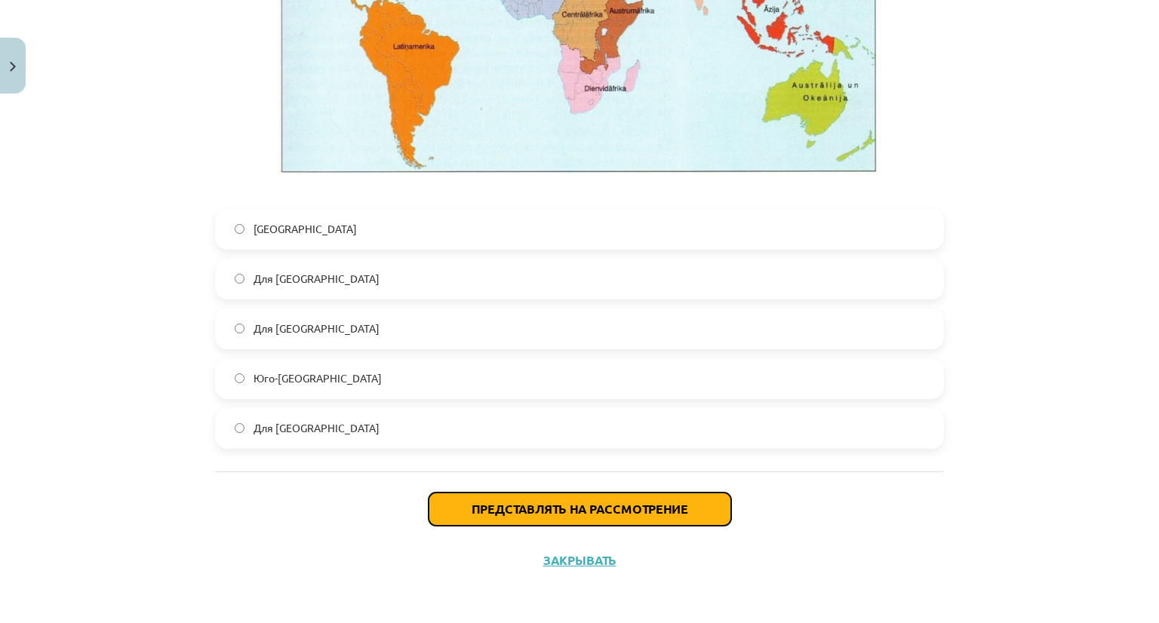
click at [557, 502] on font "Представлять на рассмотрение" at bounding box center [579, 509] width 216 height 16
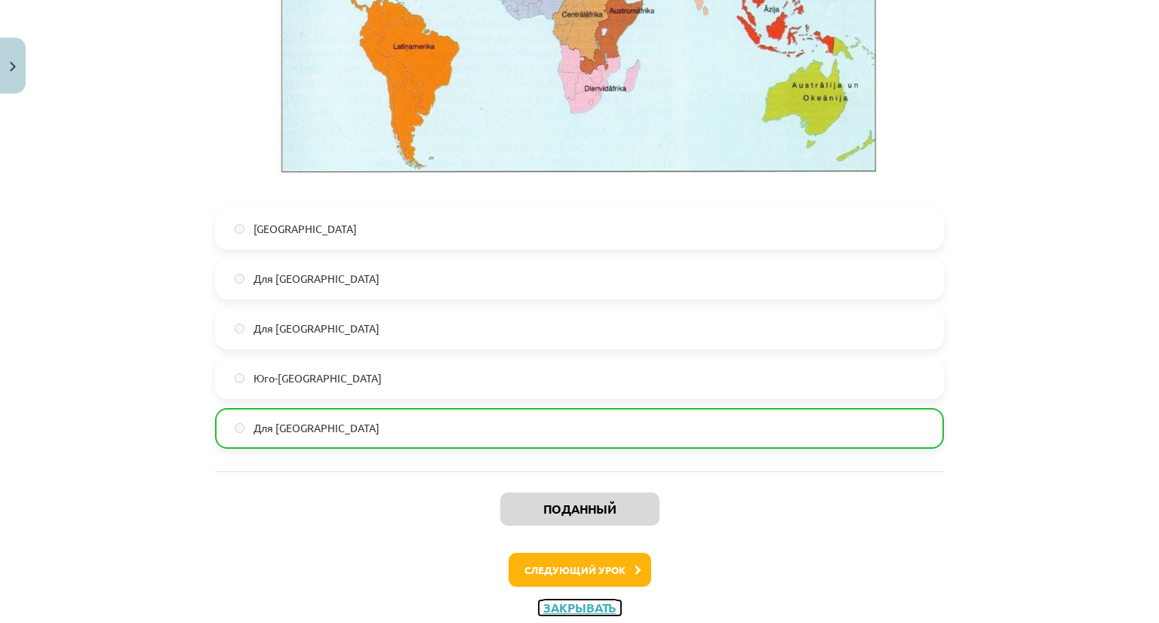
click at [561, 608] on font "Закрывать" at bounding box center [579, 608] width 73 height 16
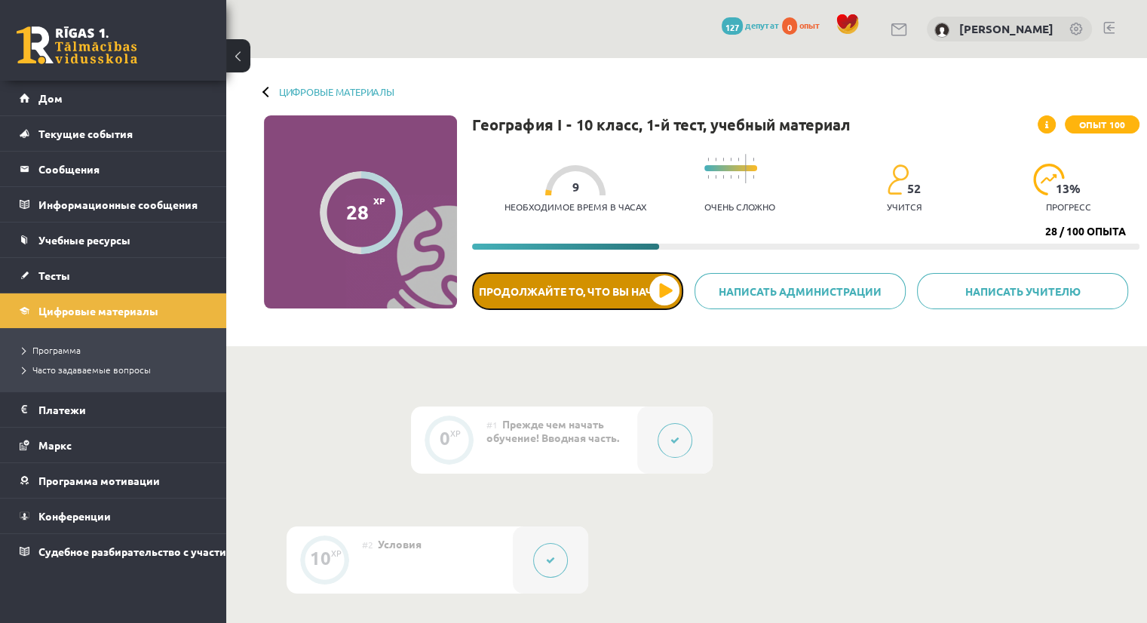
click at [591, 290] on font "Продолжайте то, что вы начали" at bounding box center [578, 291] width 198 height 14
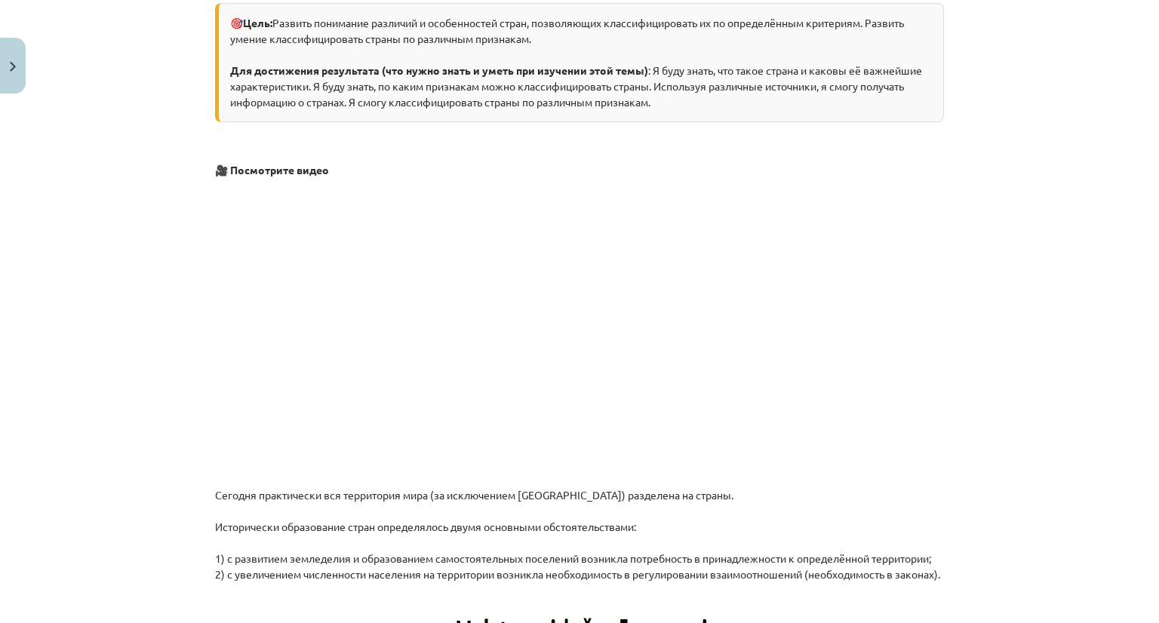
scroll to position [0, 0]
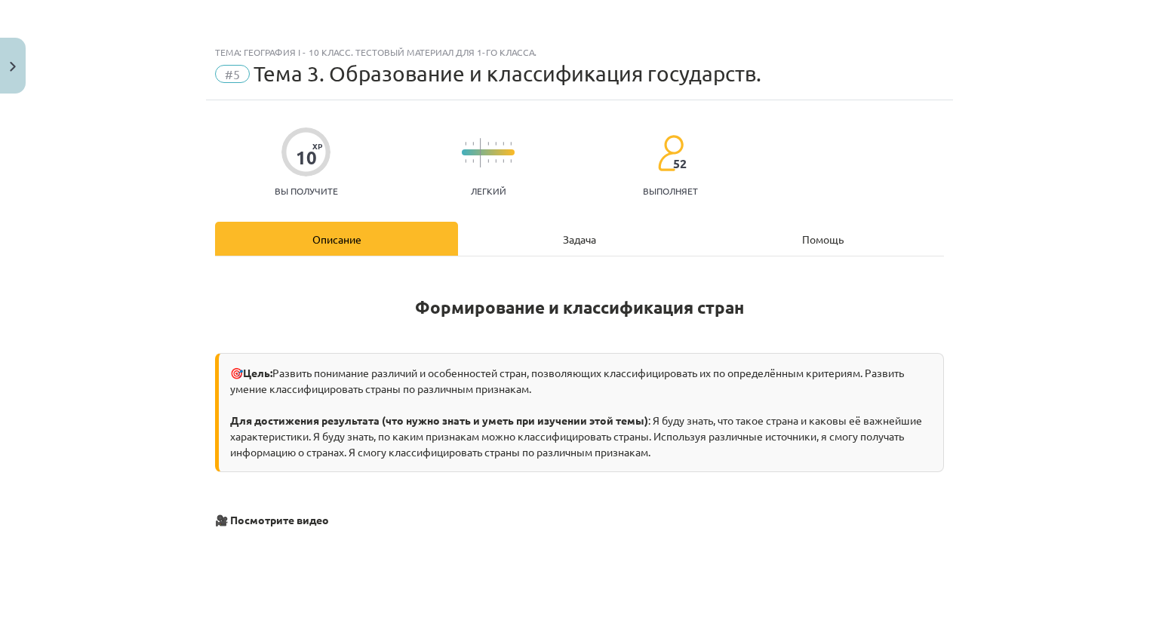
click at [312, 233] on font "Описание" at bounding box center [336, 239] width 49 height 14
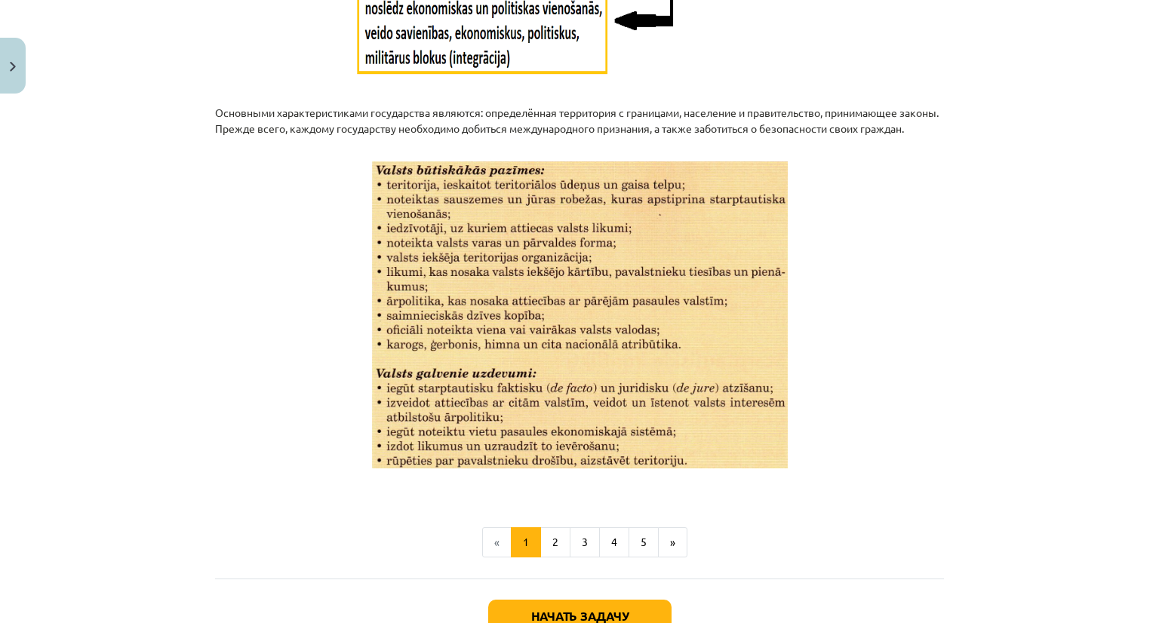
scroll to position [1777, 0]
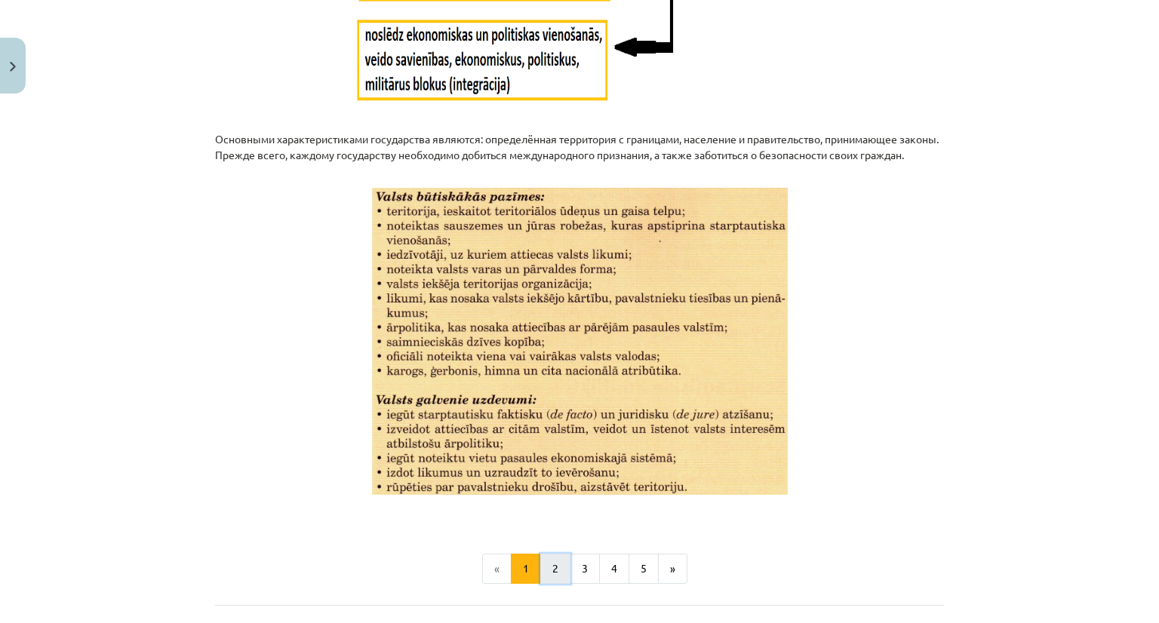
click at [555, 584] on button "2" at bounding box center [555, 569] width 30 height 30
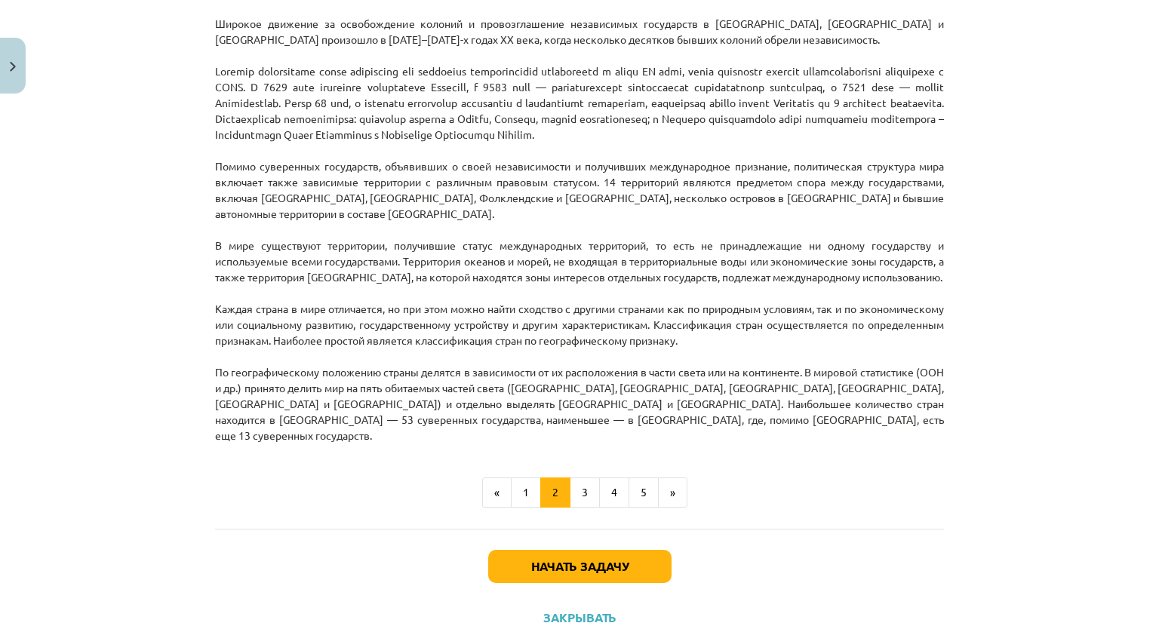
scroll to position [1331, 0]
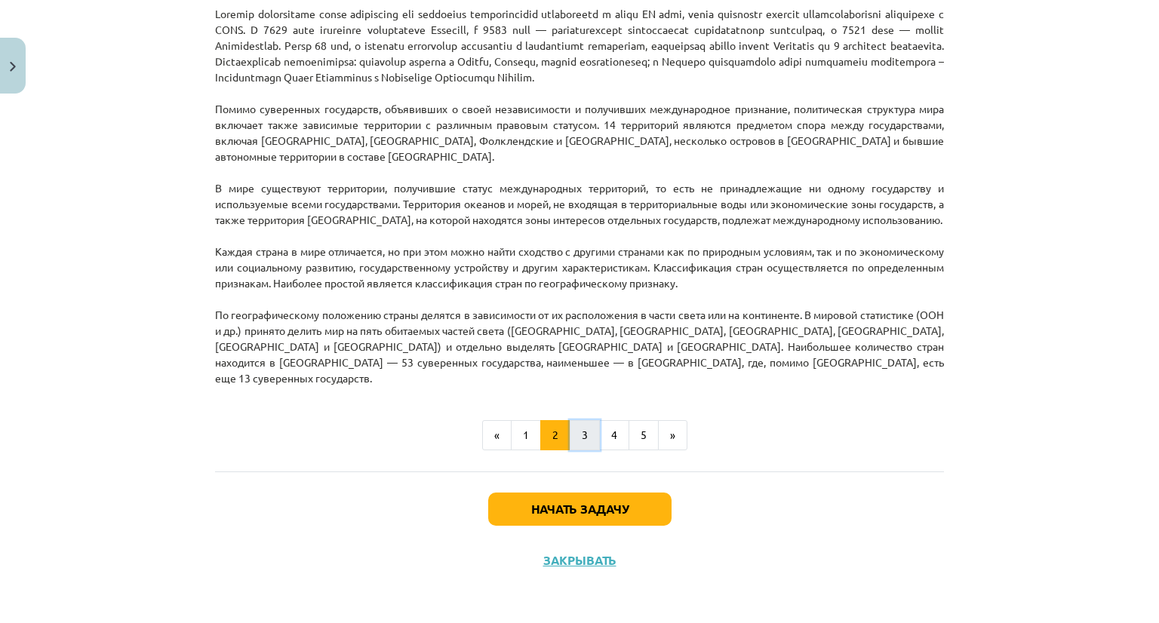
click at [582, 430] on font "3" at bounding box center [585, 435] width 6 height 14
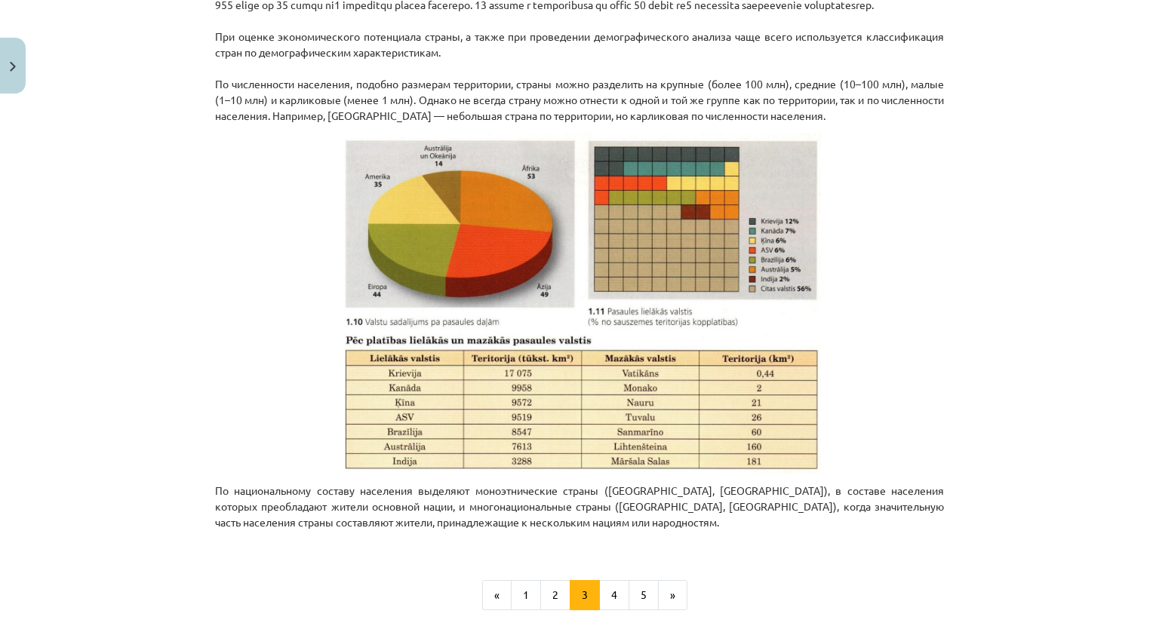
scroll to position [658, 0]
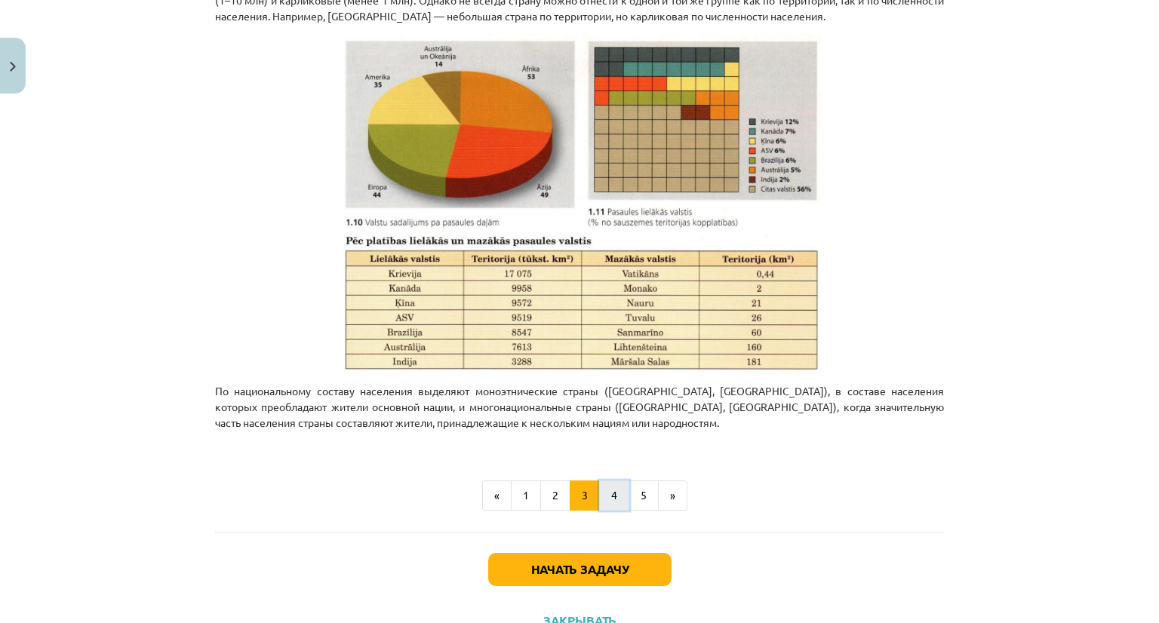
click at [611, 496] on button "4" at bounding box center [614, 495] width 30 height 30
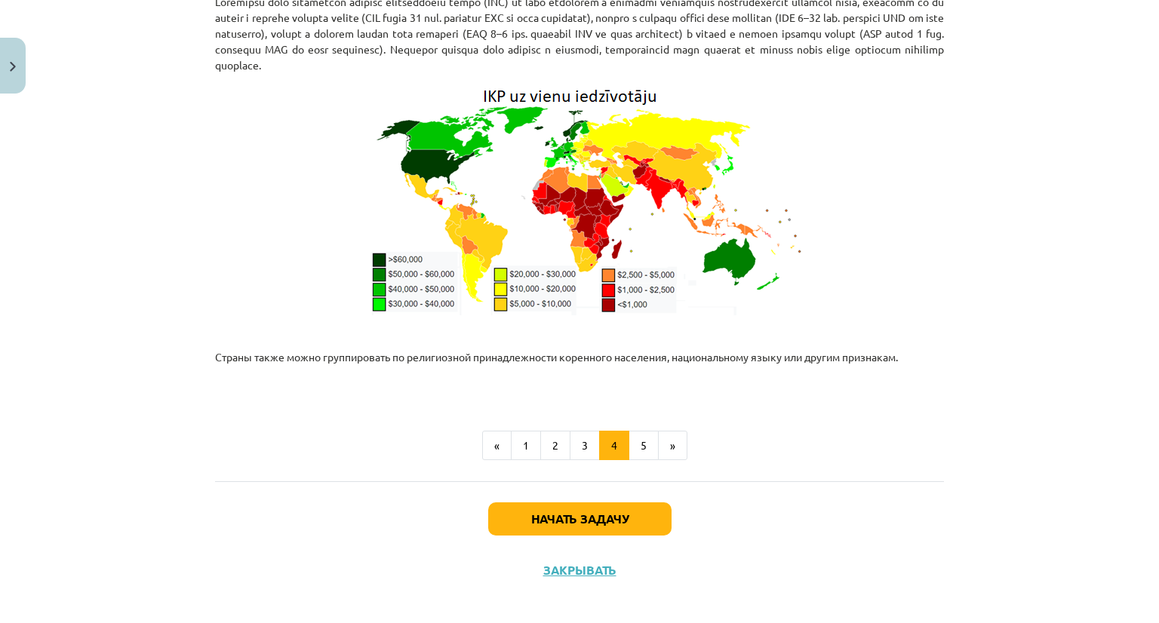
scroll to position [1985, 0]
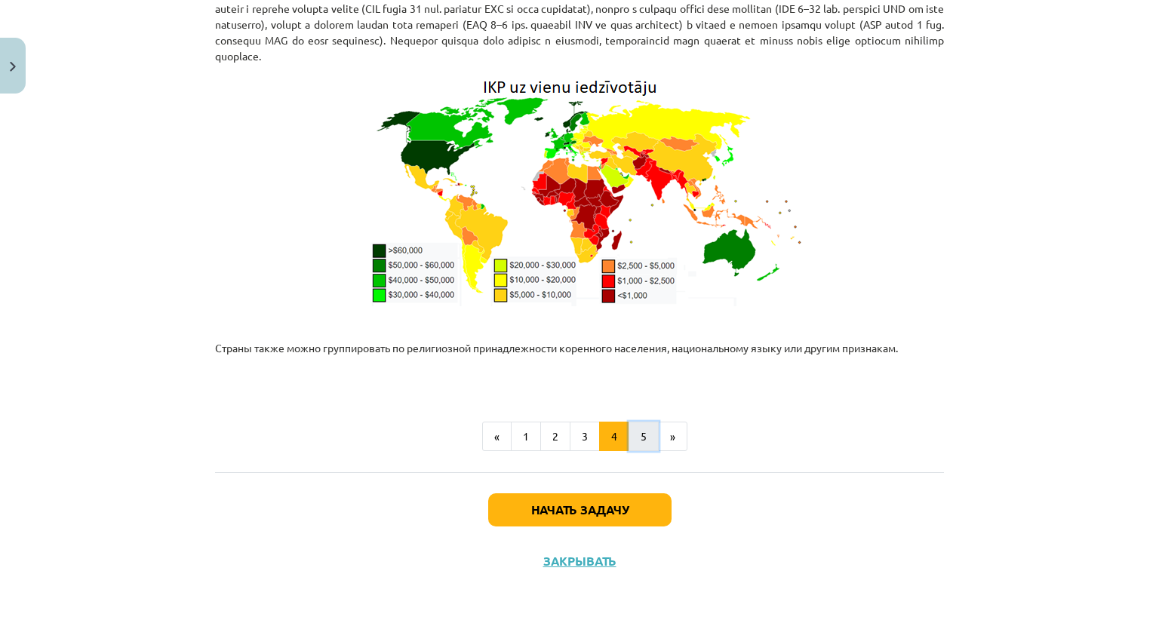
click at [646, 452] on button "5" at bounding box center [643, 437] width 30 height 30
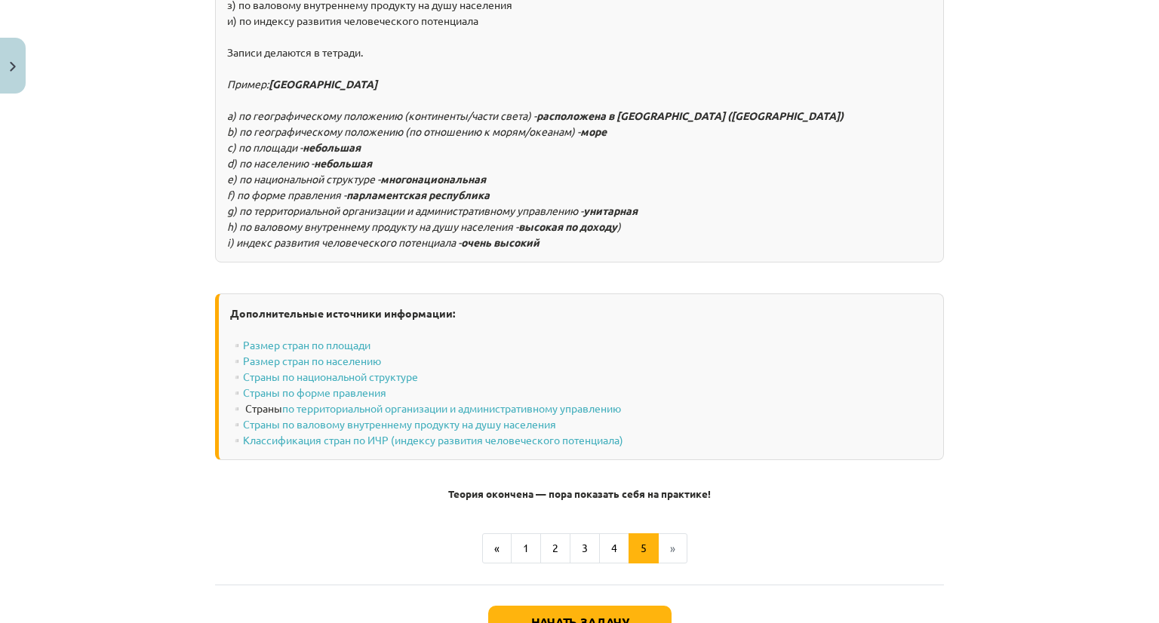
scroll to position [1987, 0]
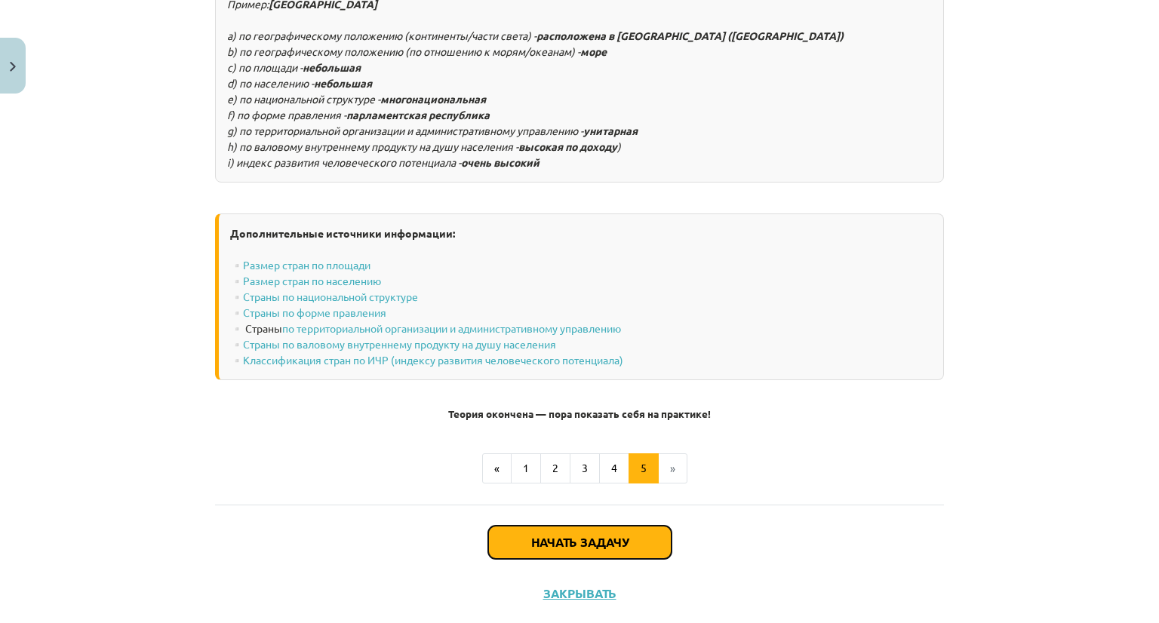
click at [567, 534] on font "Начать задачу" at bounding box center [579, 542] width 97 height 16
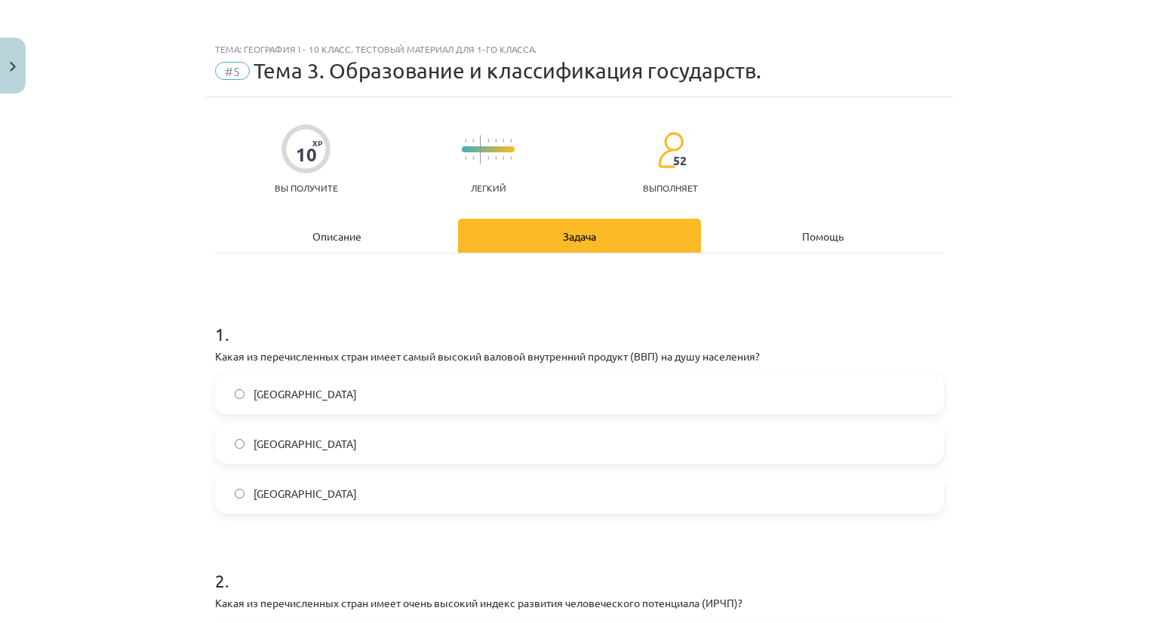
scroll to position [0, 0]
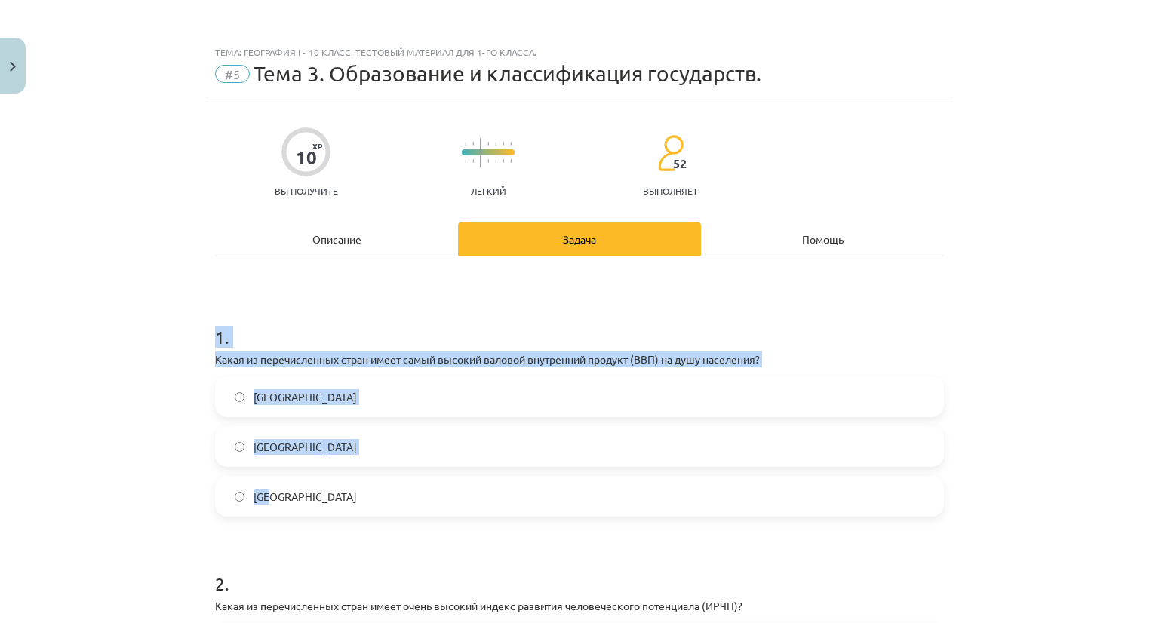
drag, startPoint x: 179, startPoint y: 345, endPoint x: 368, endPoint y: 511, distance: 251.8
click at [368, 511] on div "Тема: География I - 10 класс. Тестовый материал для 1-го класса. #5 Тема 3. Обр…" at bounding box center [579, 311] width 1159 height 623
click at [1125, 478] on div "Тема: География I - 10 класс. Тестовый материал для 1-го класса. #5 Тема 3. Обр…" at bounding box center [579, 311] width 1159 height 623
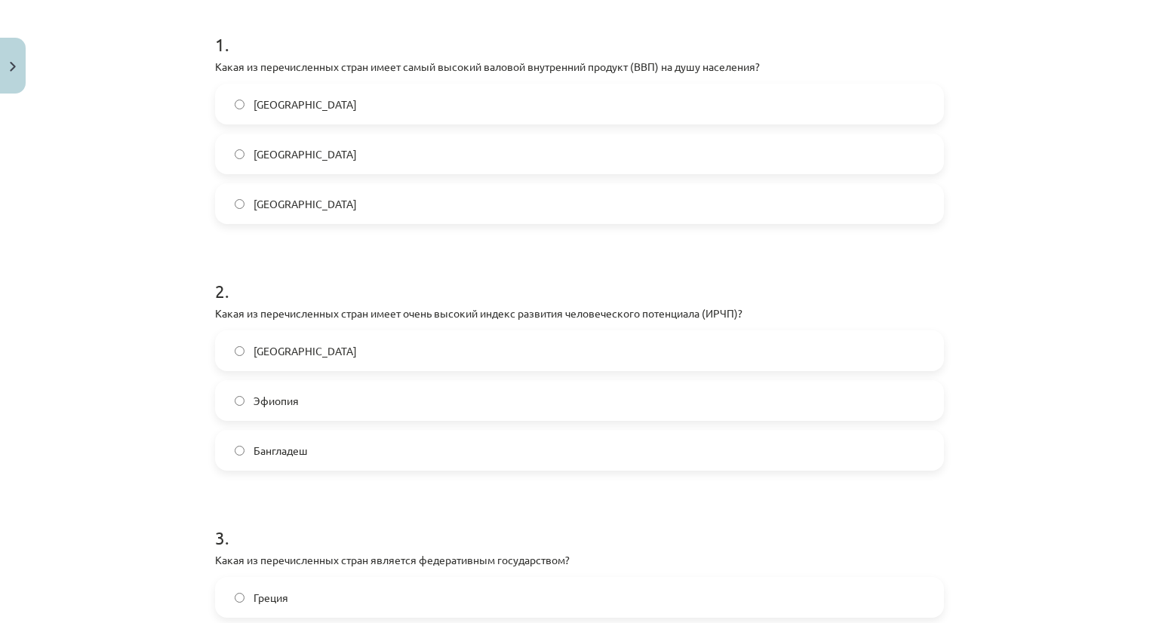
scroll to position [309, 0]
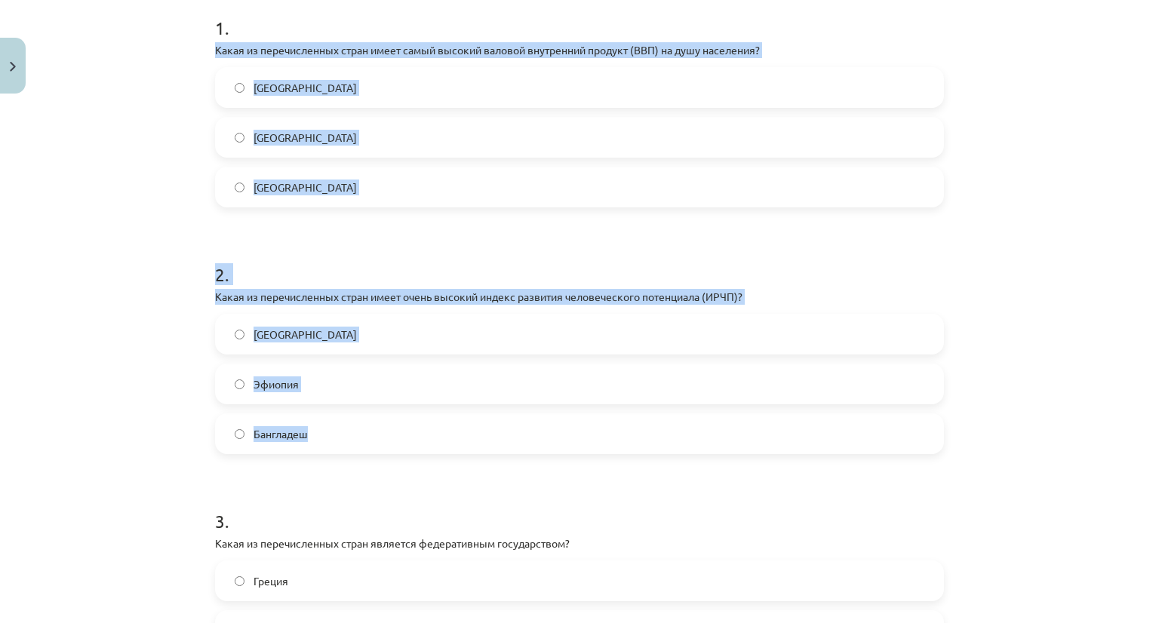
drag, startPoint x: 200, startPoint y: 51, endPoint x: 468, endPoint y: 429, distance: 463.1
click at [468, 429] on div "10 XP Вы получите Легкий 52 выполняет Описание Задача Помощь 1 . Какая из переч…" at bounding box center [579, 561] width 747 height 1540
copy form "Какая из перечисленных стран имеет самый высокий валовой внутренний продукт (ВВ…"
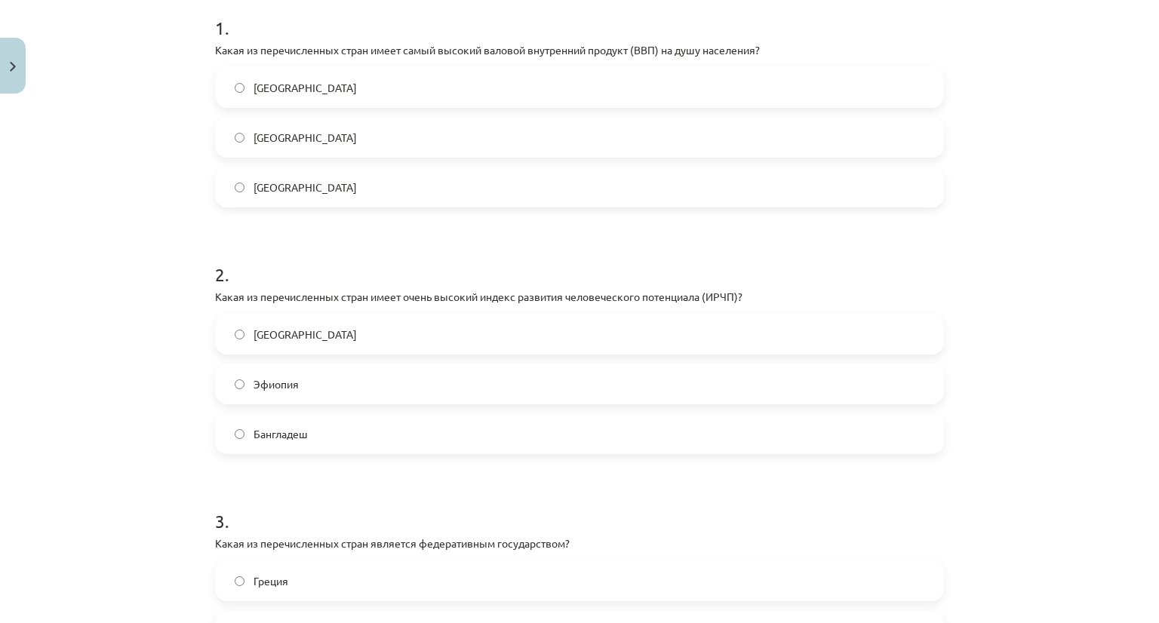
click at [344, 480] on form "1 . Какая из перечисленных стран имеет самый высокий валовой внутренний продукт…" at bounding box center [579, 592] width 729 height 1203
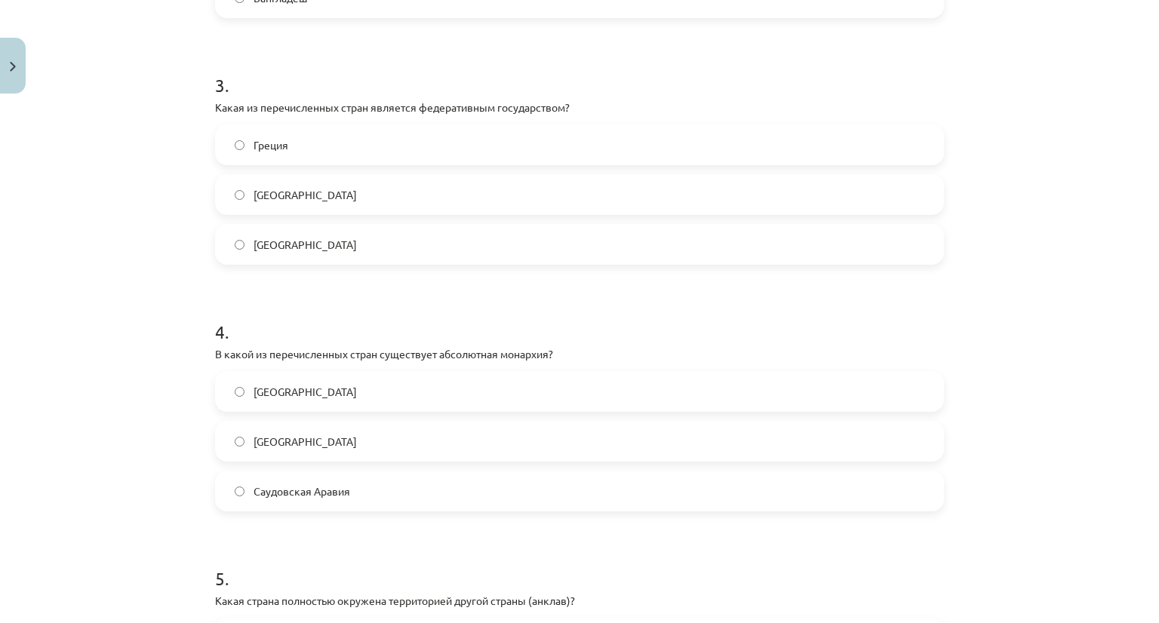
scroll to position [706, 0]
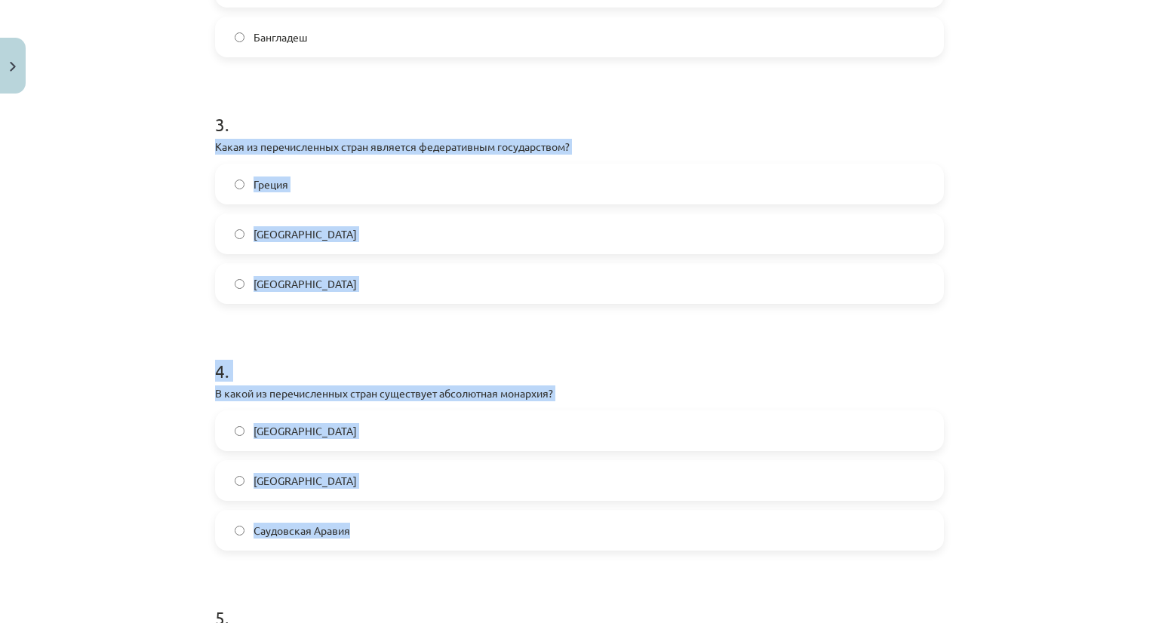
drag, startPoint x: 208, startPoint y: 138, endPoint x: 448, endPoint y: 543, distance: 470.7
click at [448, 543] on div "10 XP Вы получите Легкий 52 выполняет Описание Задача Помощь 1 . Какая из переч…" at bounding box center [579, 164] width 747 height 1540
copy form "Какая из перечисленных стран является федеративным государством? Греция Испания…"
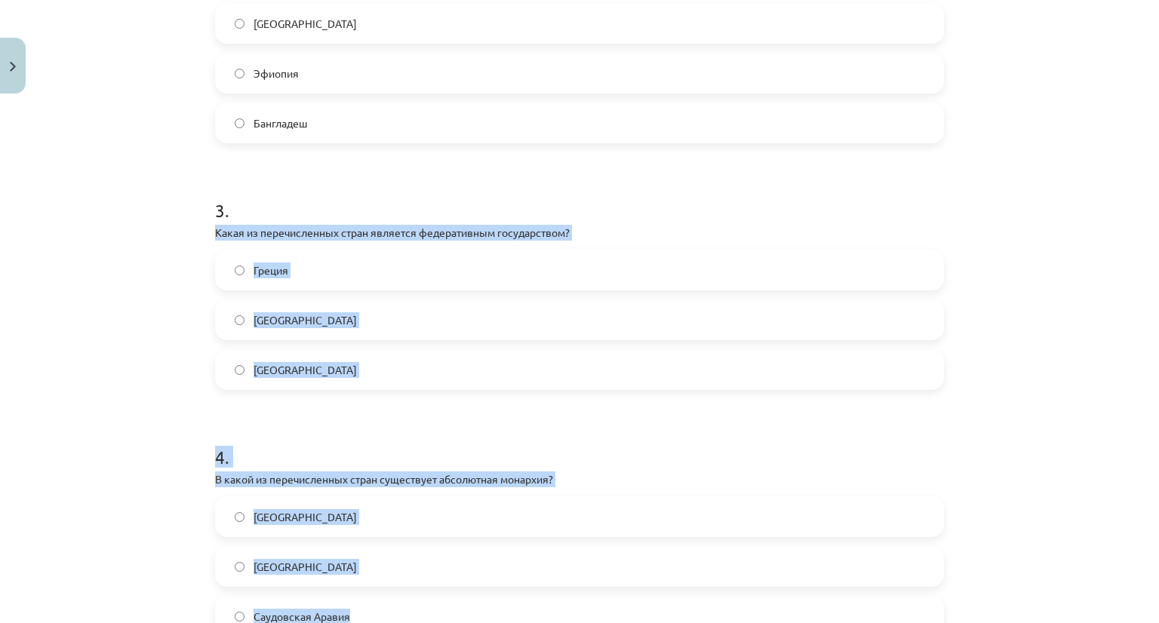
scroll to position [555, 0]
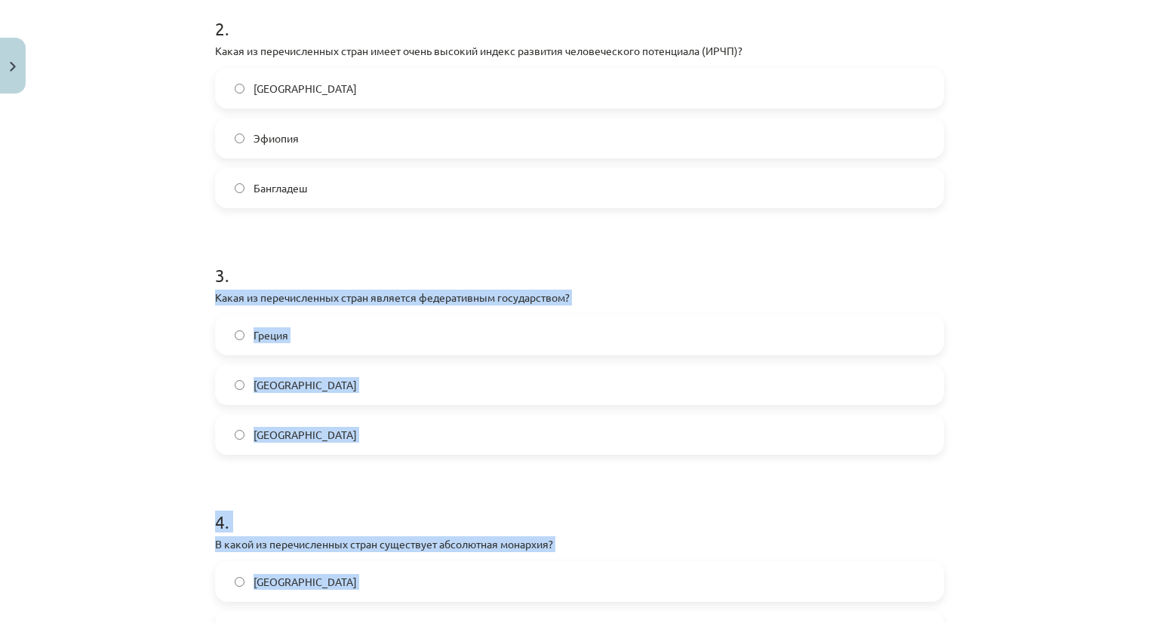
click at [81, 495] on div "Тема: География I - 10 класс. Тестовый материал для 1-го класса. #5 Тема 3. Обр…" at bounding box center [579, 311] width 1159 height 623
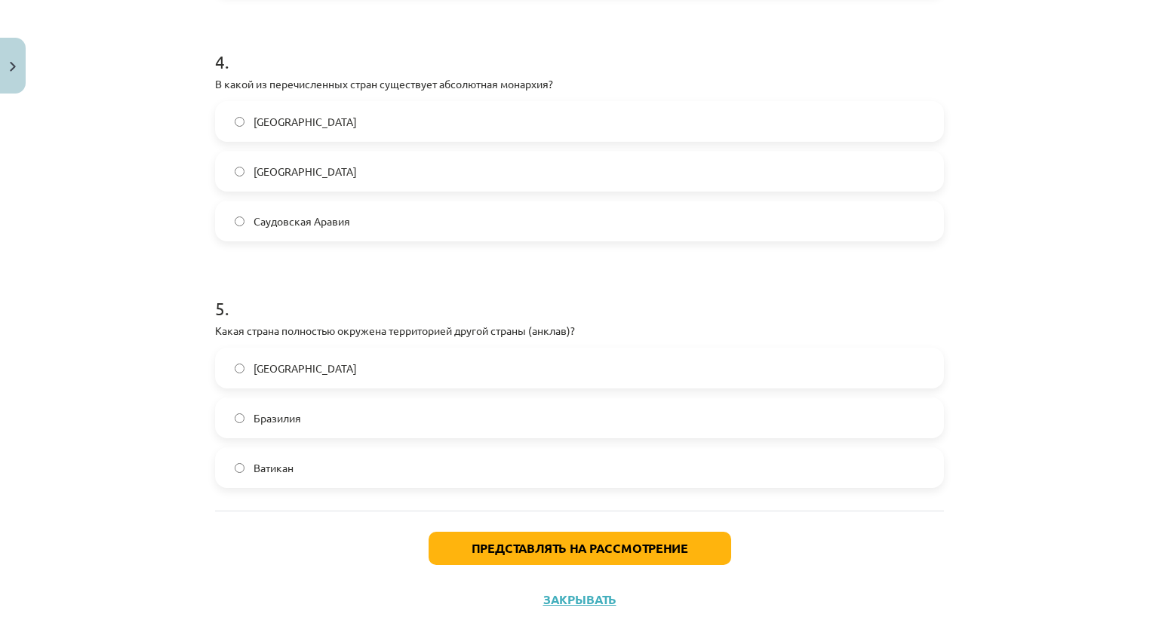
scroll to position [1055, 0]
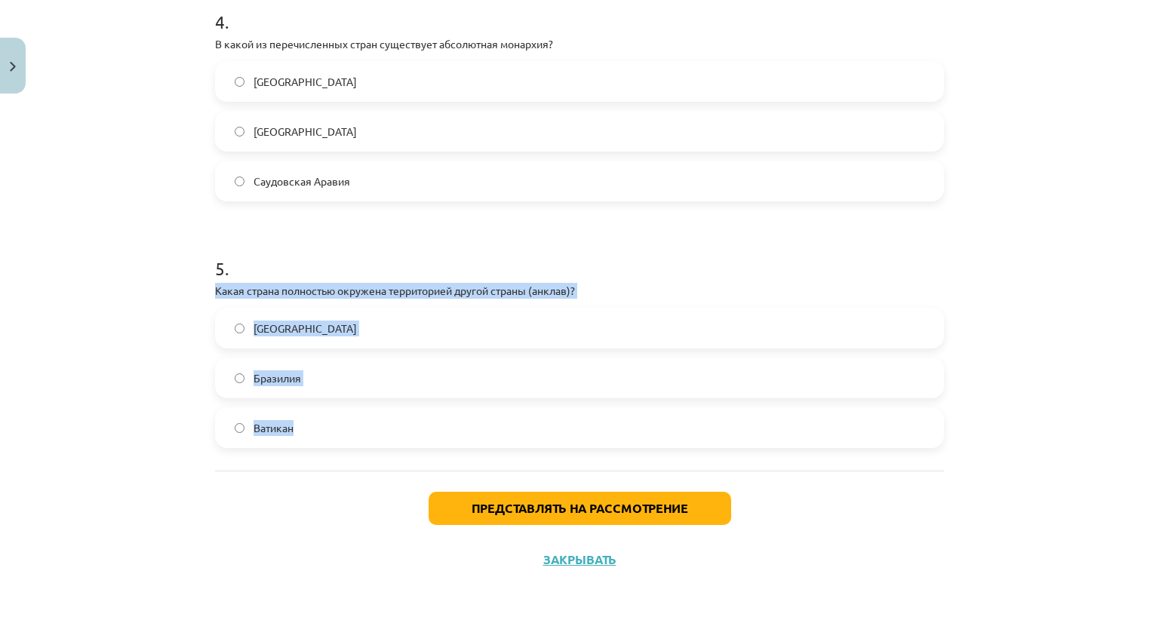
drag, startPoint x: 205, startPoint y: 296, endPoint x: 305, endPoint y: 463, distance: 195.2
copy div "Какая страна полностью окружена территорией другой страны (анклав)? Мадагаскар …"
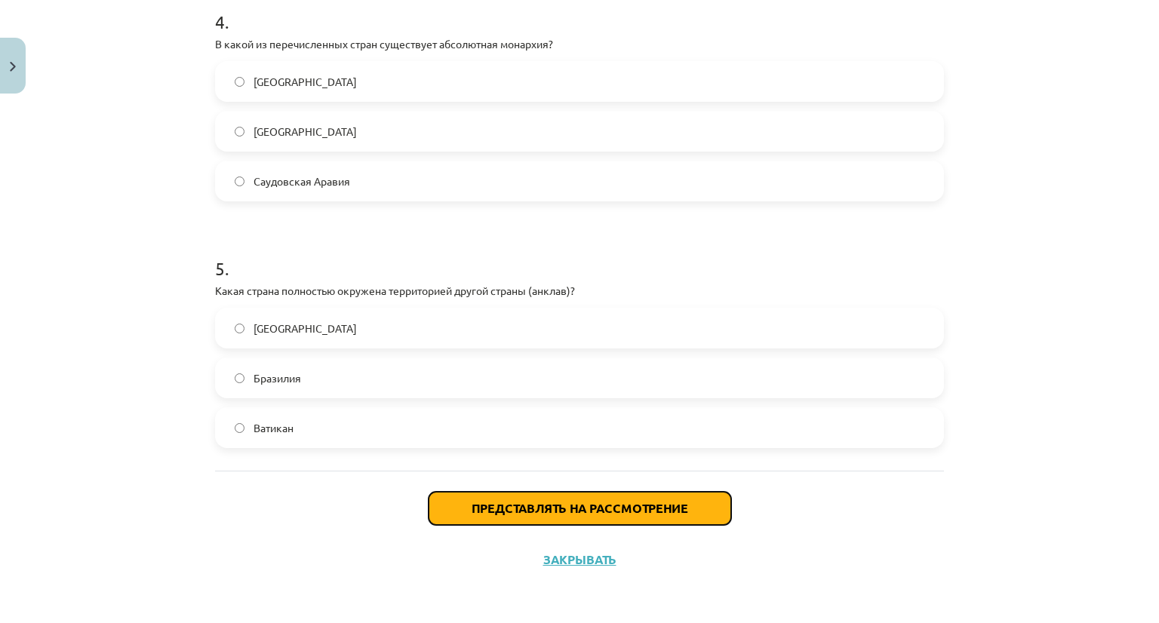
click at [547, 499] on button "Представлять на рассмотрение" at bounding box center [579, 508] width 302 height 33
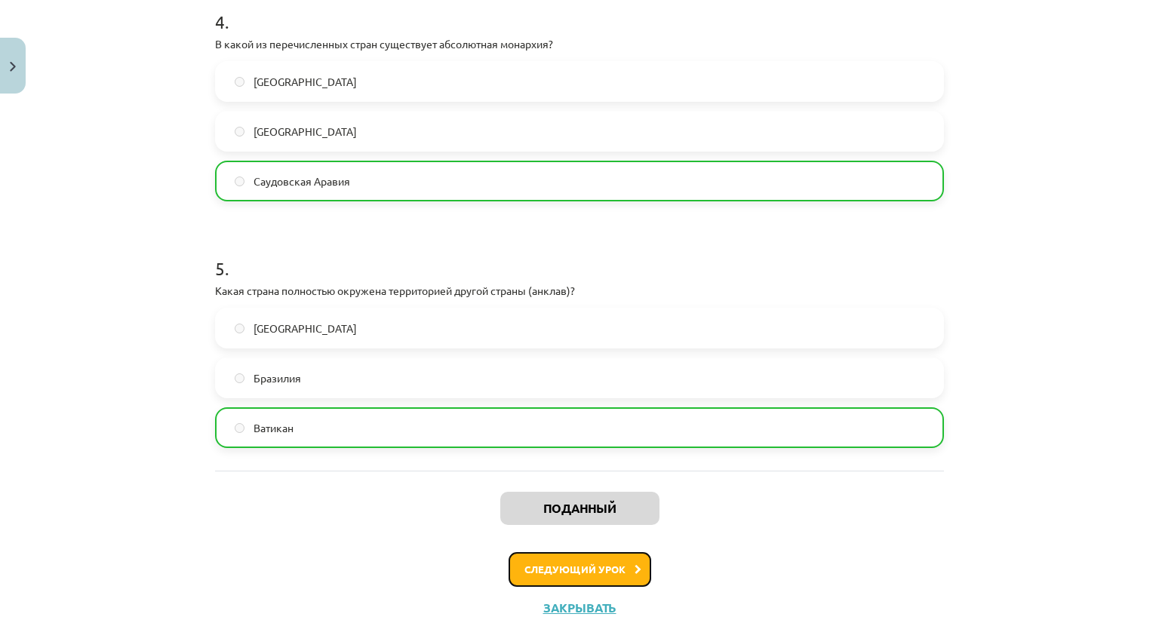
click at [593, 568] on font "Следующий урок" at bounding box center [574, 569] width 101 height 13
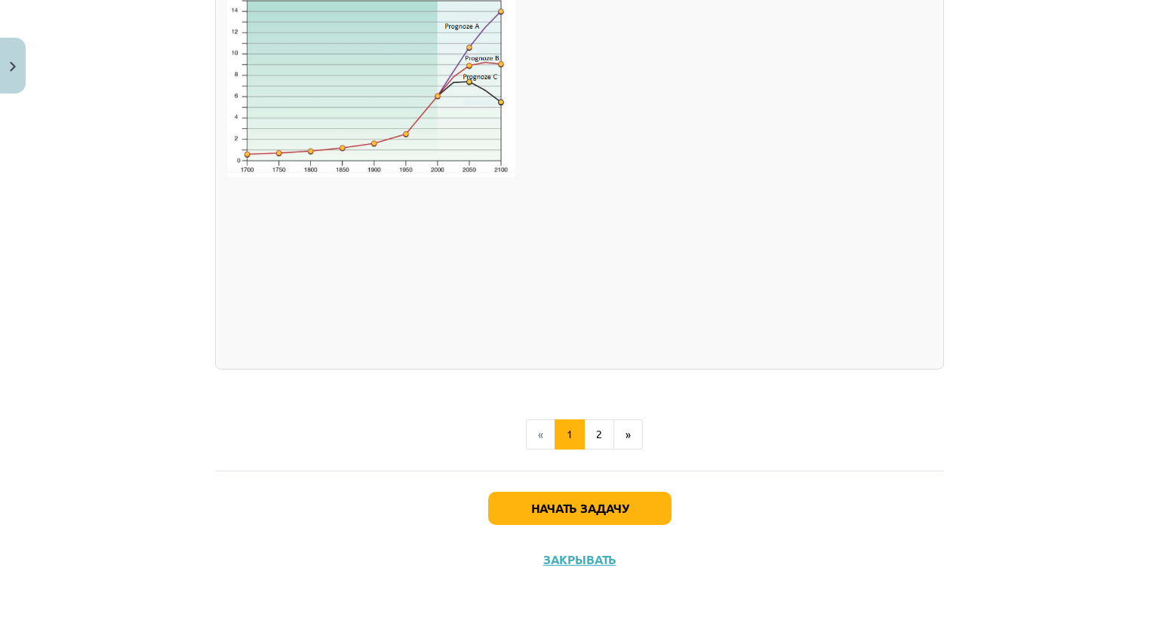
scroll to position [2482, 0]
click at [588, 439] on button "2" at bounding box center [599, 434] width 30 height 30
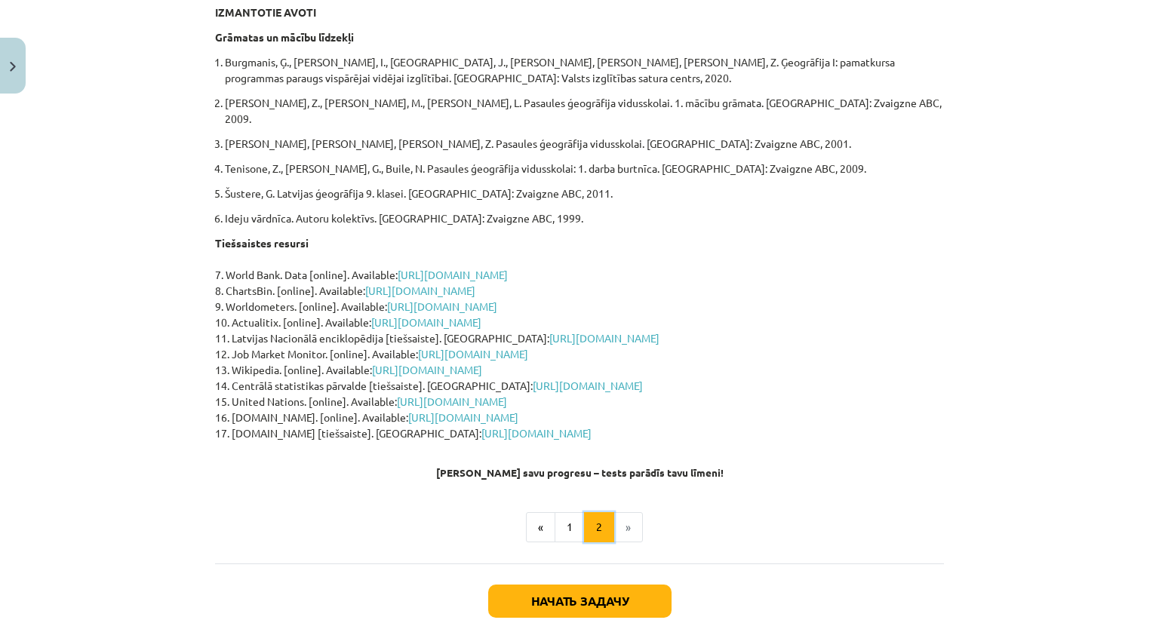
scroll to position [269, 0]
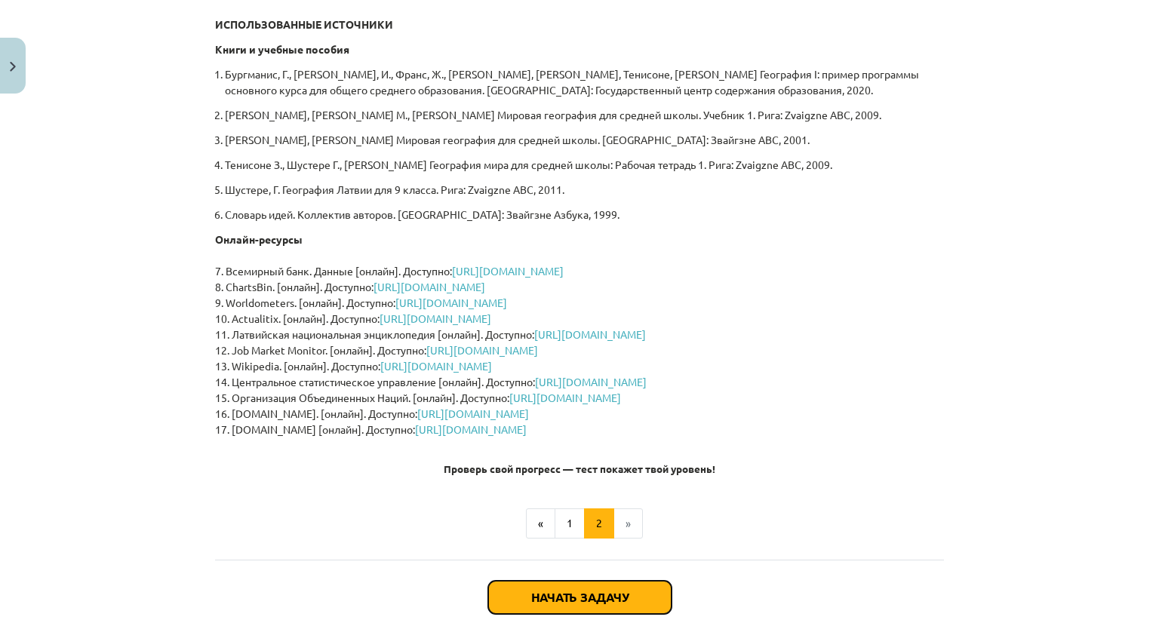
click at [606, 604] on button "Начать задачу" at bounding box center [579, 597] width 183 height 33
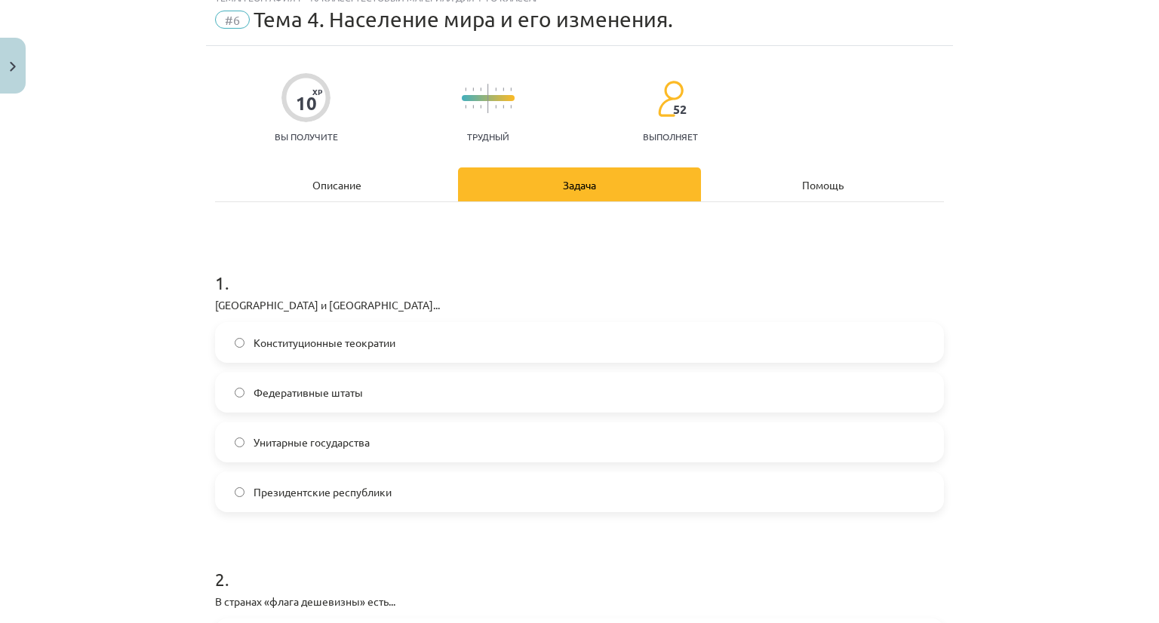
scroll to position [38, 0]
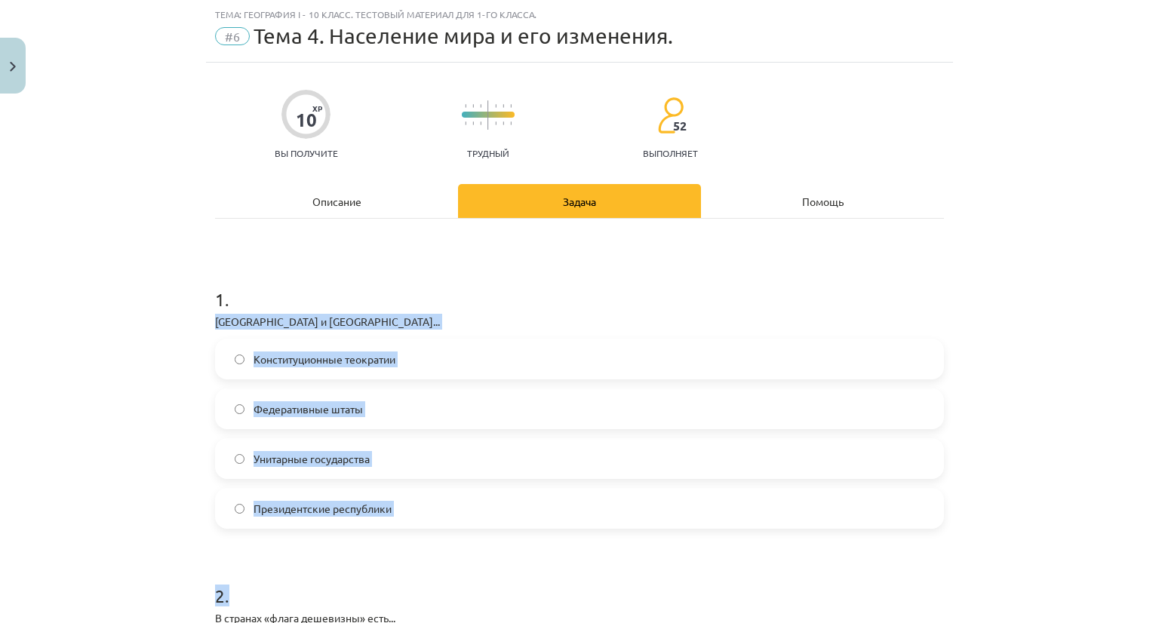
drag, startPoint x: 188, startPoint y: 321, endPoint x: 413, endPoint y: 531, distance: 308.5
click at [413, 531] on div "Тема: География I - 10 класс. Тестовый материал для 1-го класса. #6 Тема 4. Нас…" at bounding box center [579, 311] width 1159 height 623
copy form "США и Франция... Конституционные теократии Федеративные штаты Унитарные государ…"
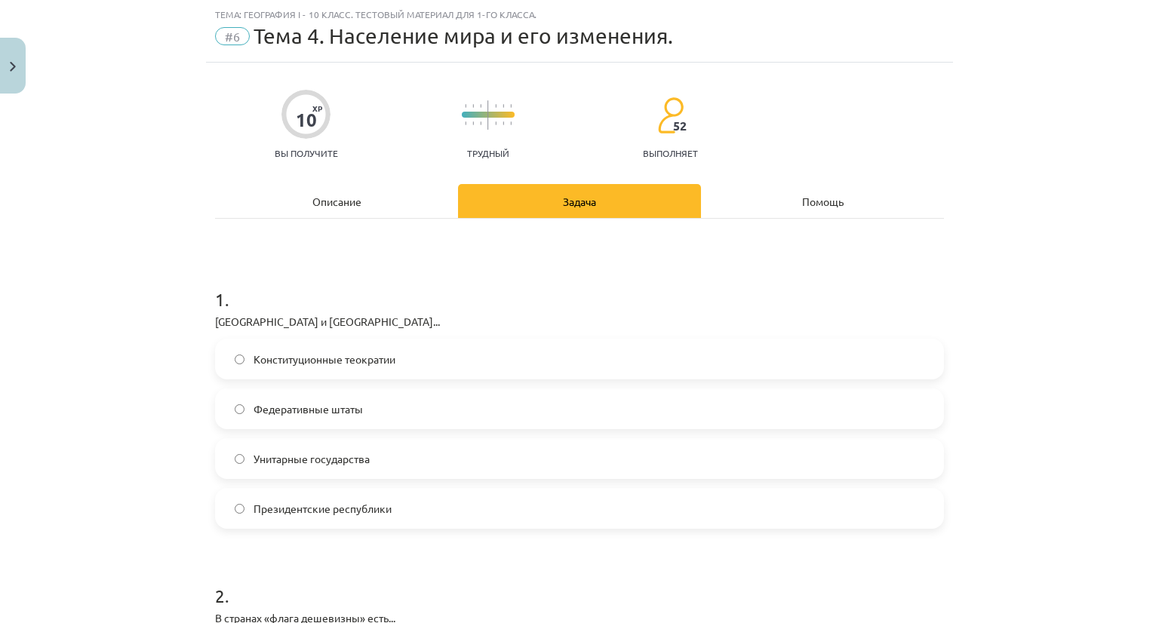
click at [1053, 235] on div "Тема: География I - 10 класс. Тестовый материал для 1-го класса. #6 Тема 4. Нас…" at bounding box center [579, 311] width 1159 height 623
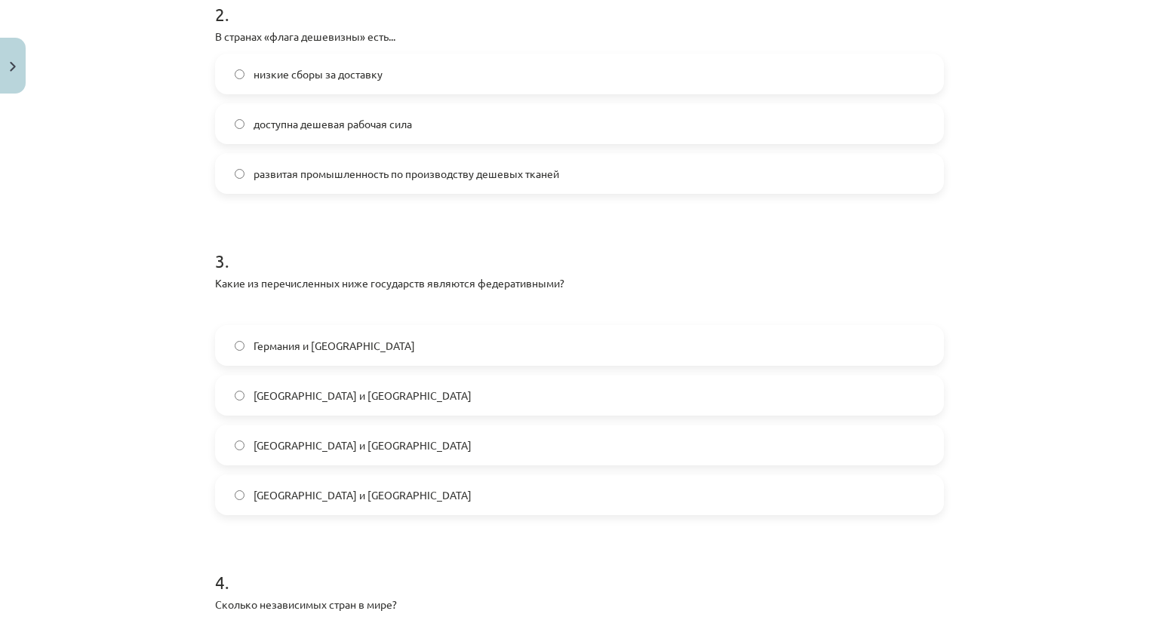
scroll to position [622, 0]
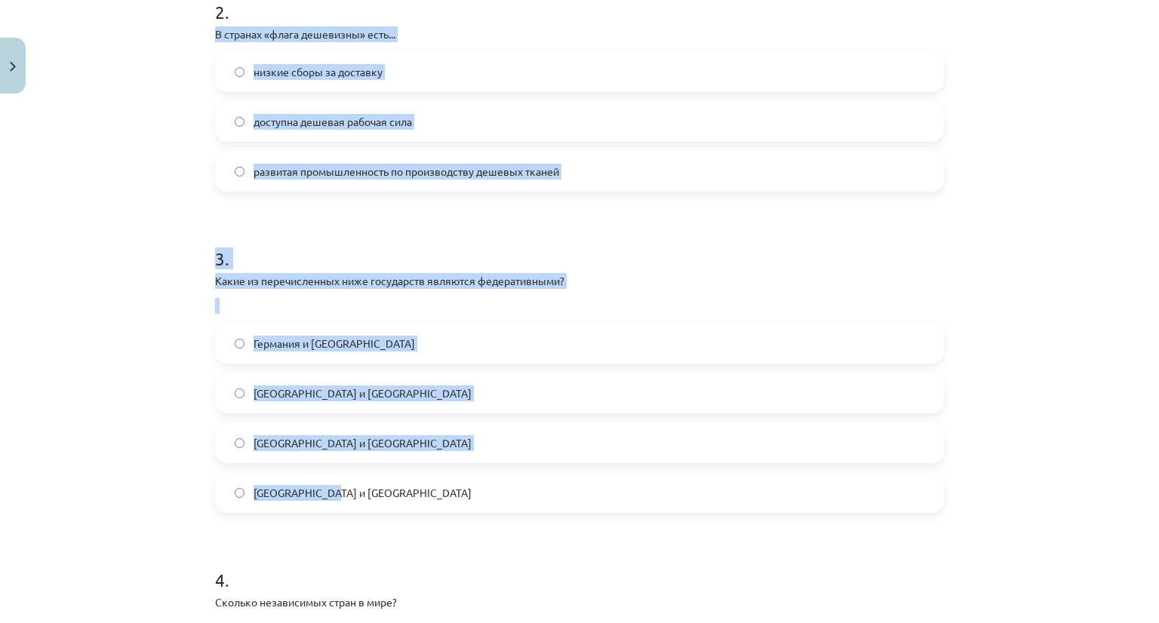
drag, startPoint x: 202, startPoint y: 37, endPoint x: 499, endPoint y: 480, distance: 533.5
click at [499, 480] on div "10 XP Вы получите Трудный 52 выполняет Описание Задача Помощь 1 . США и Франция…" at bounding box center [579, 386] width 747 height 1814
click at [216, 341] on label "Германия и Бразилия" at bounding box center [579, 343] width 726 height 38
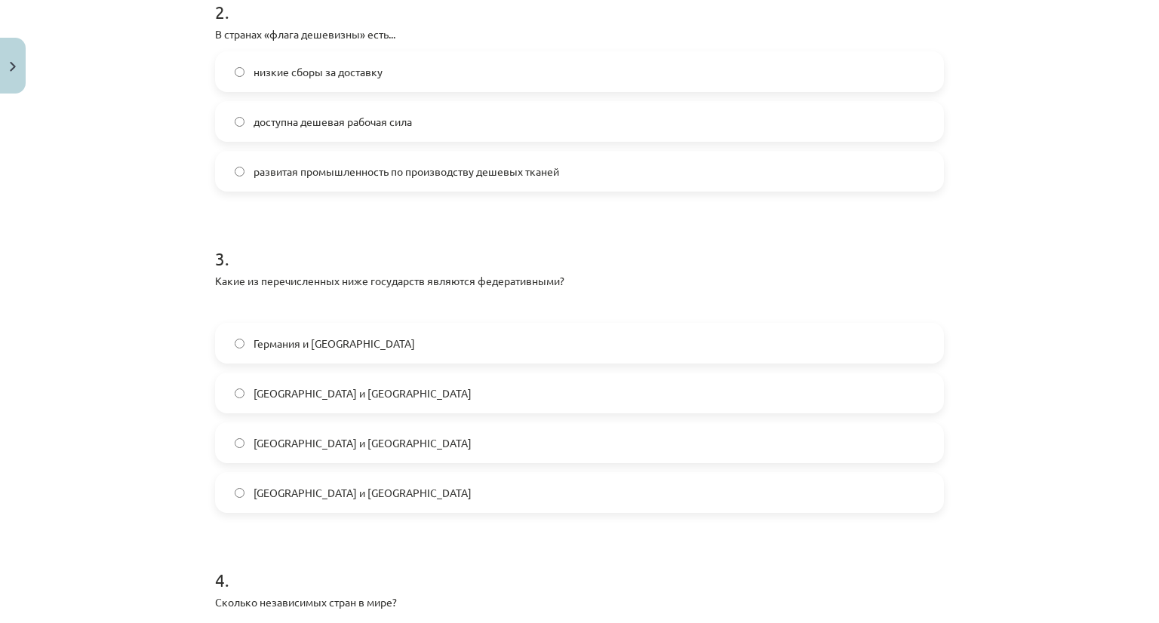
click at [231, 130] on label "доступна дешевая рабочая сила" at bounding box center [579, 122] width 726 height 38
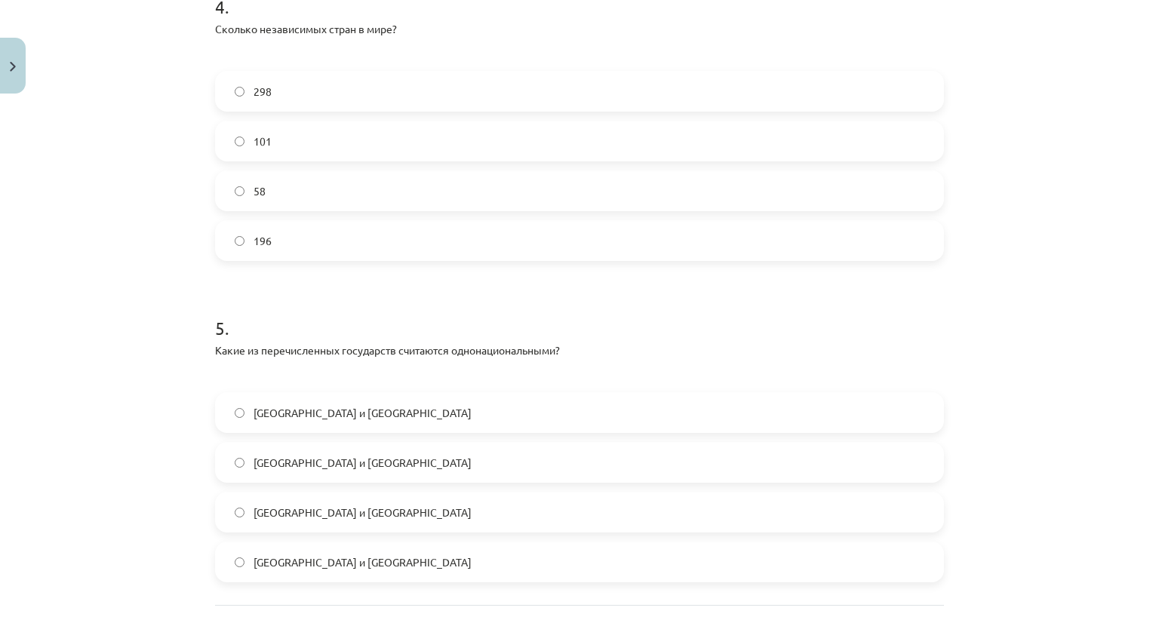
scroll to position [1197, 0]
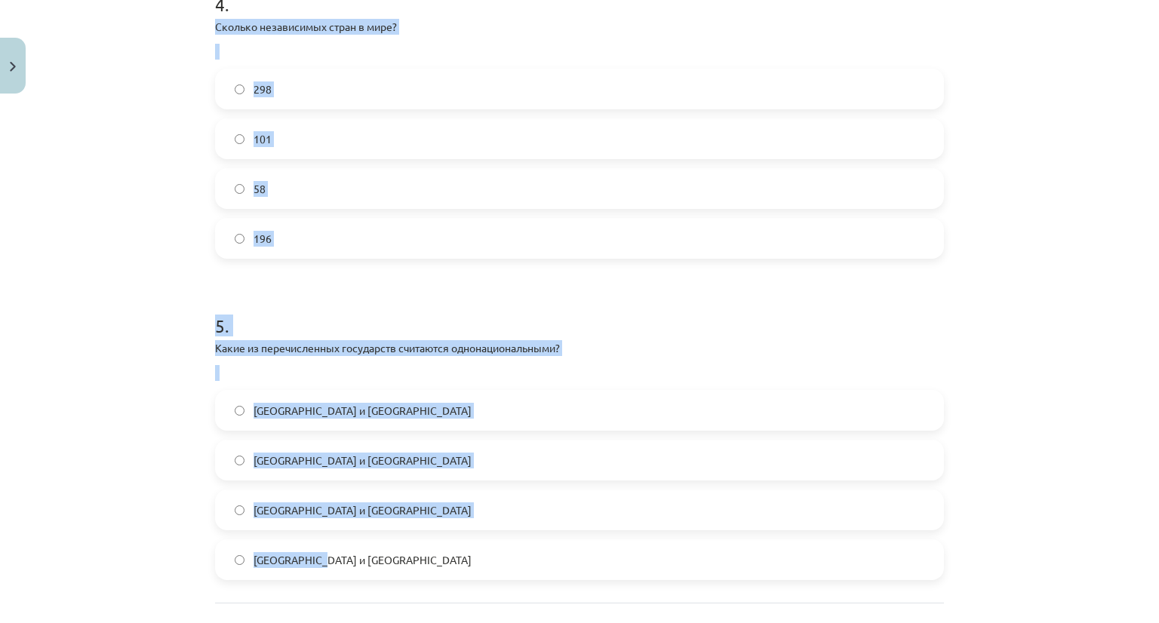
drag, startPoint x: 200, startPoint y: 25, endPoint x: 414, endPoint y: 564, distance: 580.3
click at [979, 563] on div "Тема: География I - 10 класс. Тестовый материал для 1-го класса. #6 Тема 4. Нас…" at bounding box center [579, 311] width 1159 height 623
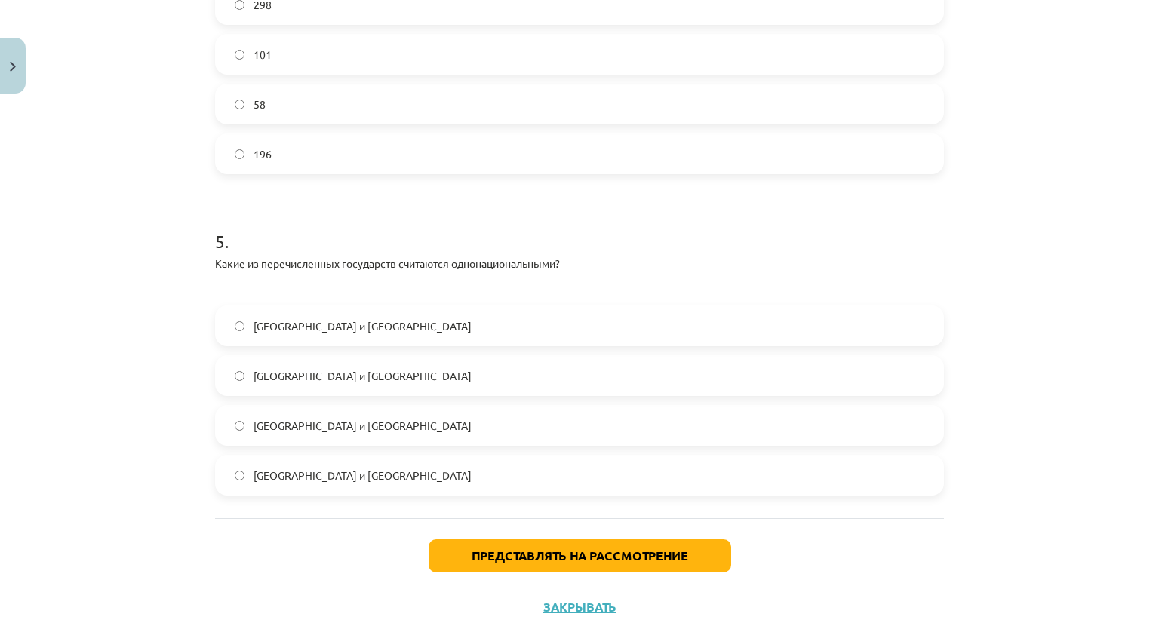
scroll to position [1328, 0]
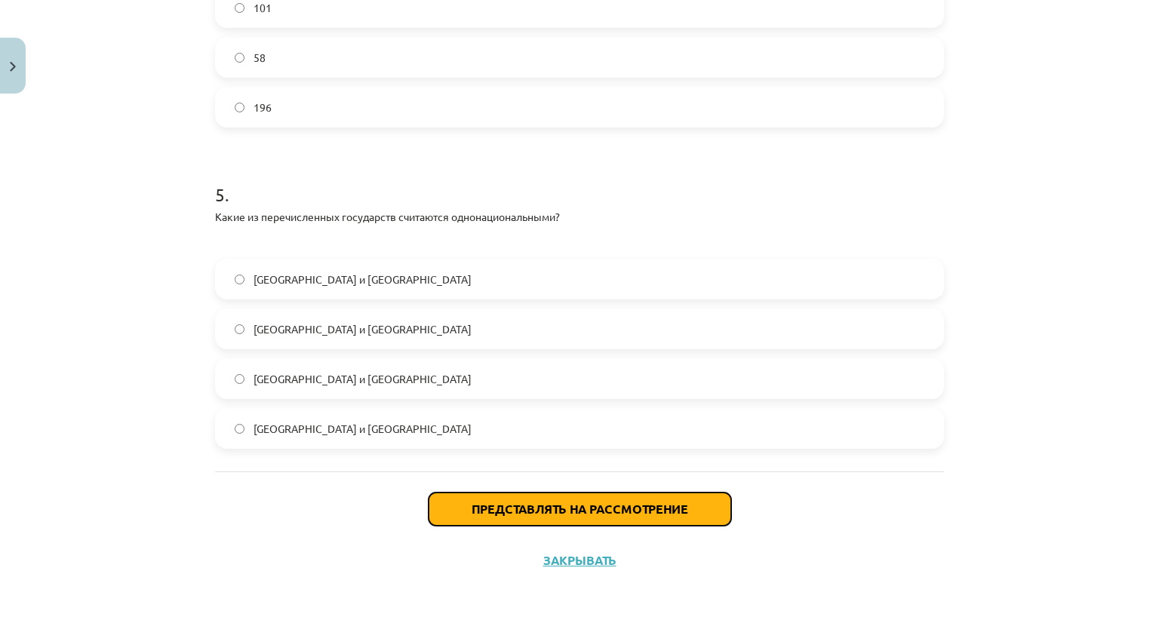
click at [673, 514] on button "Представлять на рассмотрение" at bounding box center [579, 509] width 302 height 33
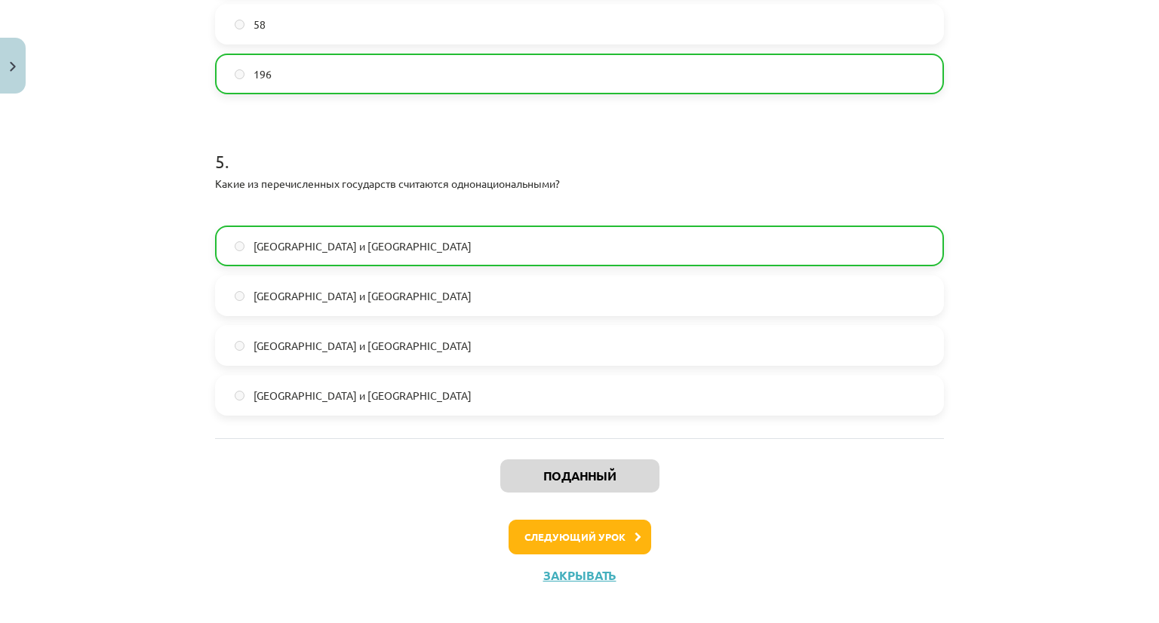
scroll to position [1376, 0]
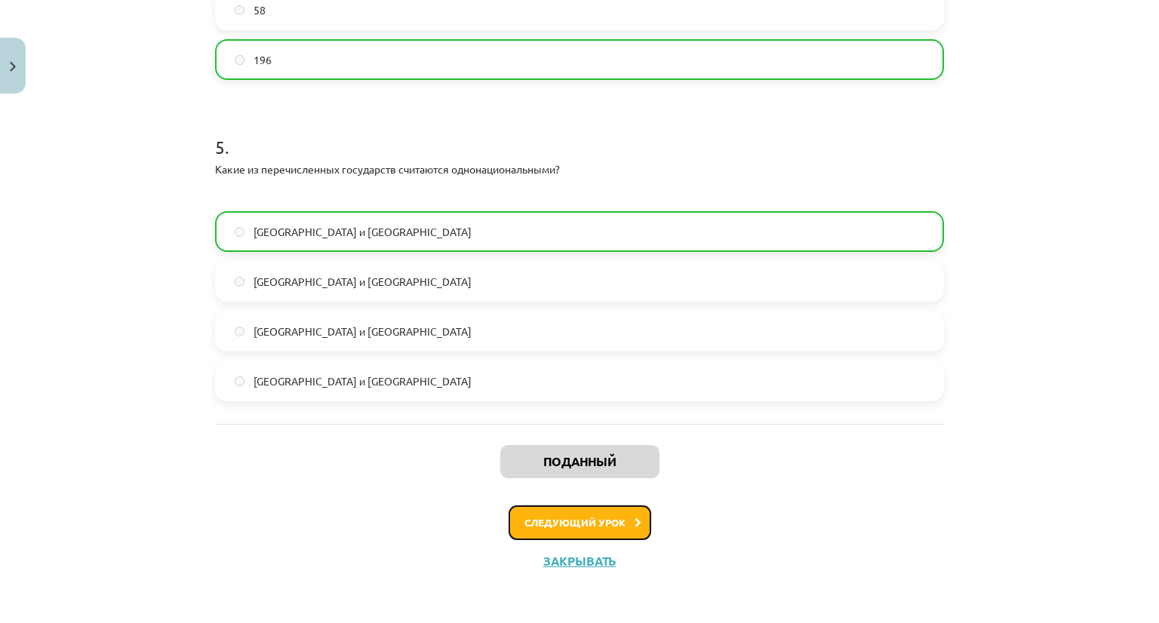
click at [588, 529] on button "Следующий урок" at bounding box center [579, 522] width 143 height 35
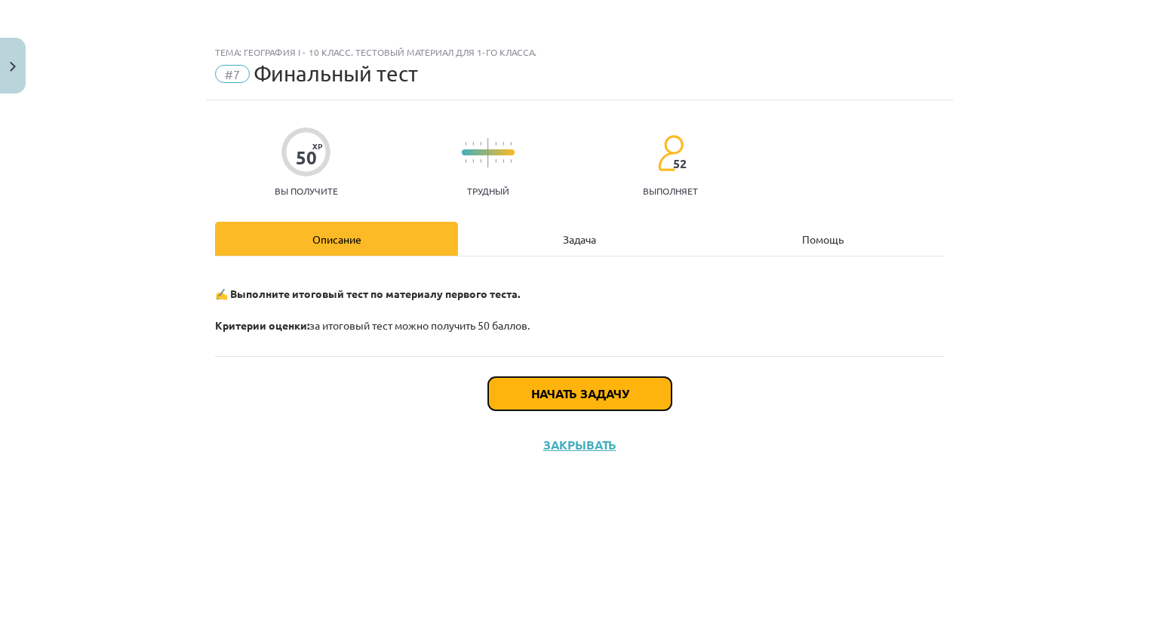
click at [596, 394] on font "Начать задачу" at bounding box center [579, 393] width 97 height 16
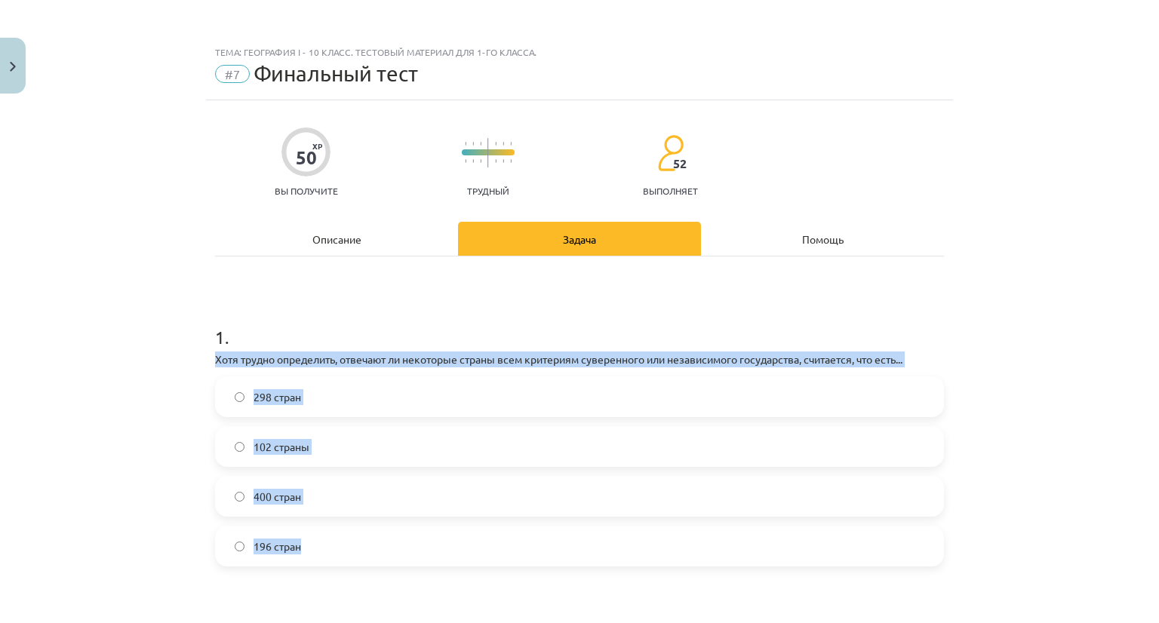
drag, startPoint x: 199, startPoint y: 362, endPoint x: 330, endPoint y: 562, distance: 239.1
click at [330, 562] on div "Тема: География I - 10 класс. Тестовый материал для 1-го класса. #7 Финальный т…" at bounding box center [579, 311] width 1159 height 623
click at [231, 551] on label "196 стран" at bounding box center [579, 546] width 726 height 38
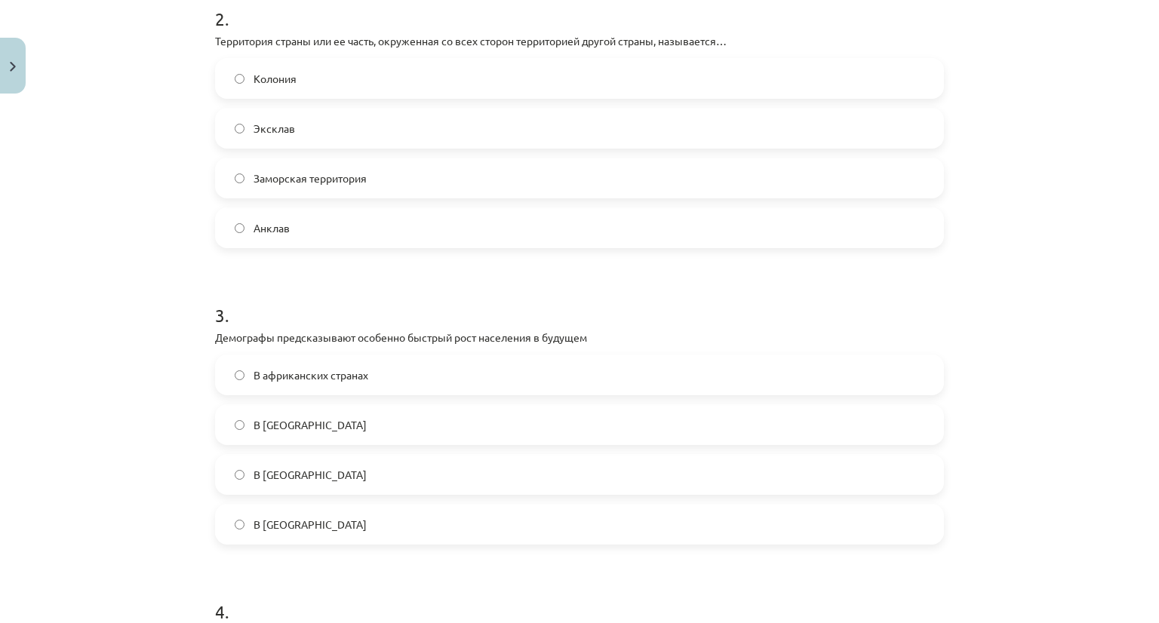
scroll to position [622, 0]
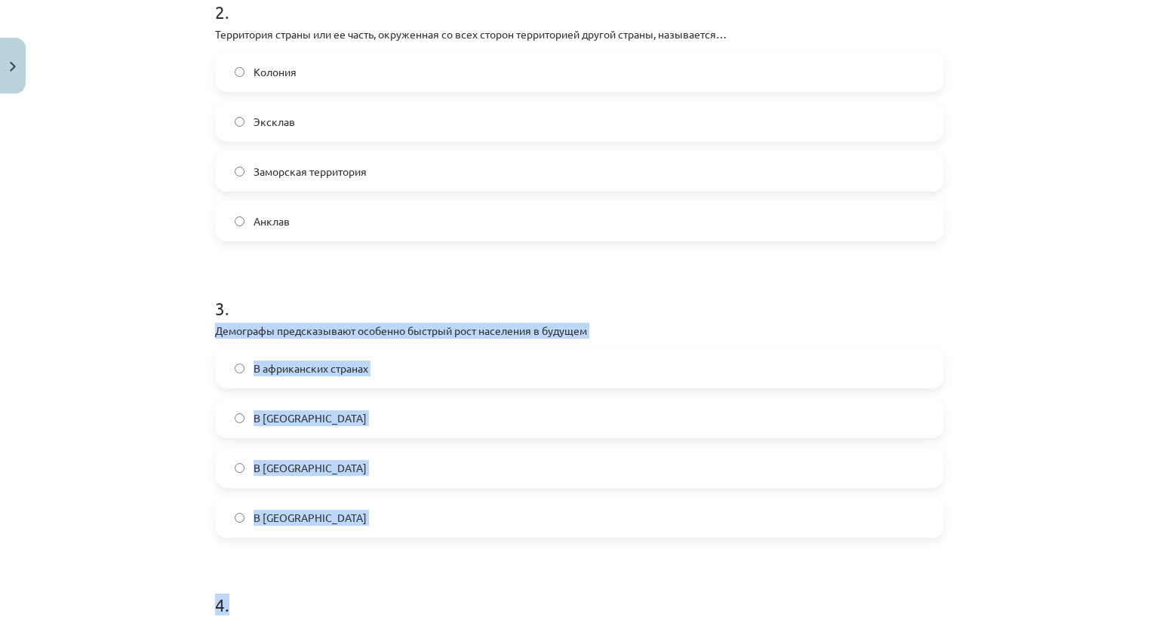
drag, startPoint x: 206, startPoint y: 324, endPoint x: 366, endPoint y: 545, distance: 272.2
click at [1105, 358] on div "Тема: География I - 10 класс. Тестовый материал для 1-го класса. #7 Финальный т…" at bounding box center [579, 311] width 1159 height 623
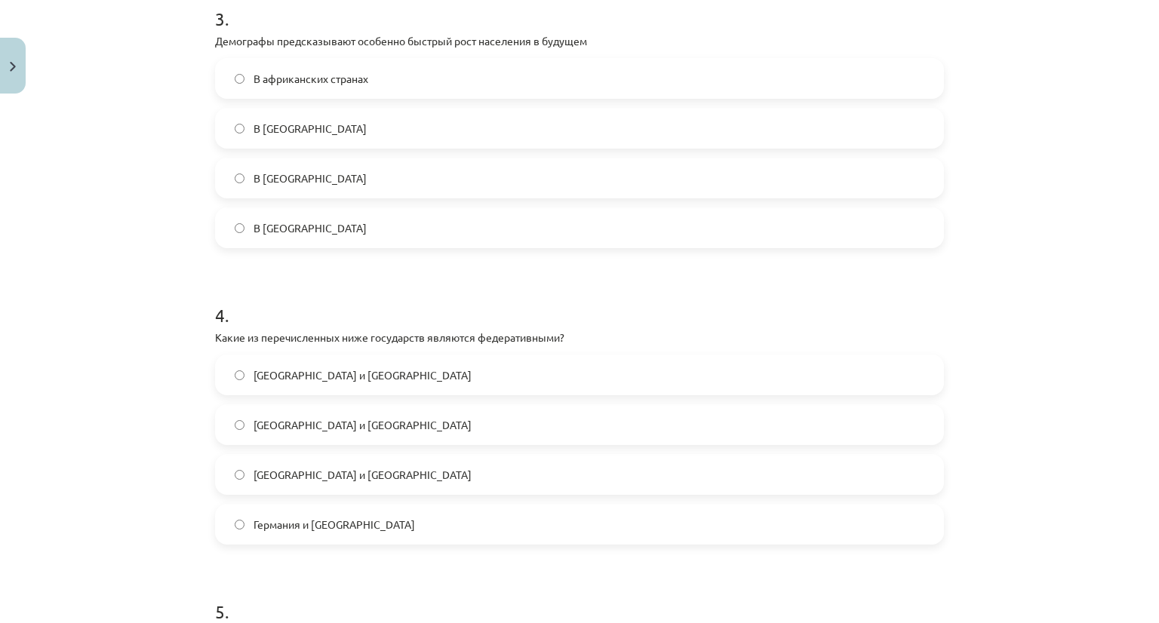
scroll to position [923, 0]
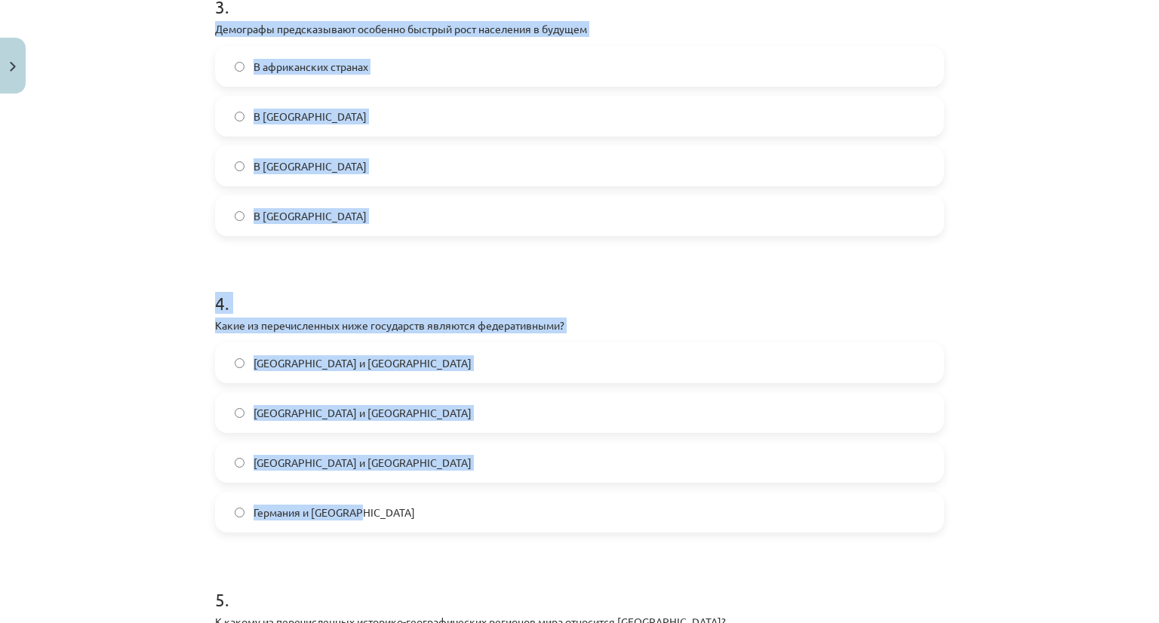
drag, startPoint x: 206, startPoint y: 25, endPoint x: 526, endPoint y: 517, distance: 587.0
click at [57, 500] on div "Тема: География I - 10 класс. Тестовый материал для 1-го класса. #7 Финальный т…" at bounding box center [579, 311] width 1159 height 623
drag, startPoint x: 201, startPoint y: 40, endPoint x: 442, endPoint y: 451, distance: 476.3
click at [496, 511] on div "Тема: География I - 10 класс. Тестовый материал для 1-го класса. #7 Финальный т…" at bounding box center [579, 311] width 1159 height 623
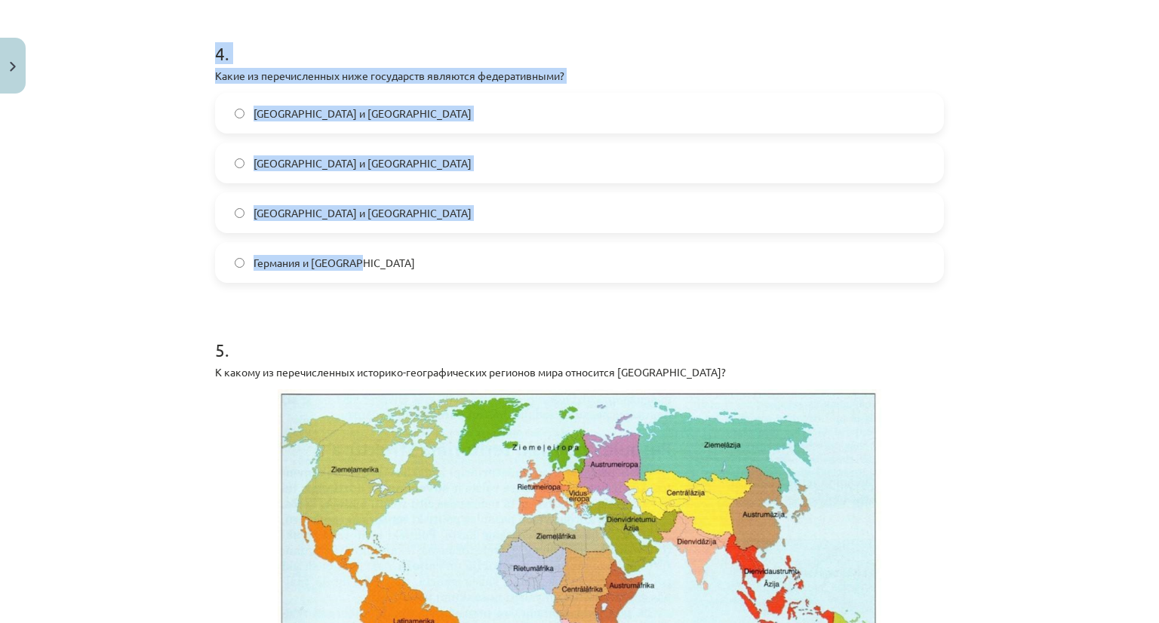
scroll to position [1238, 0]
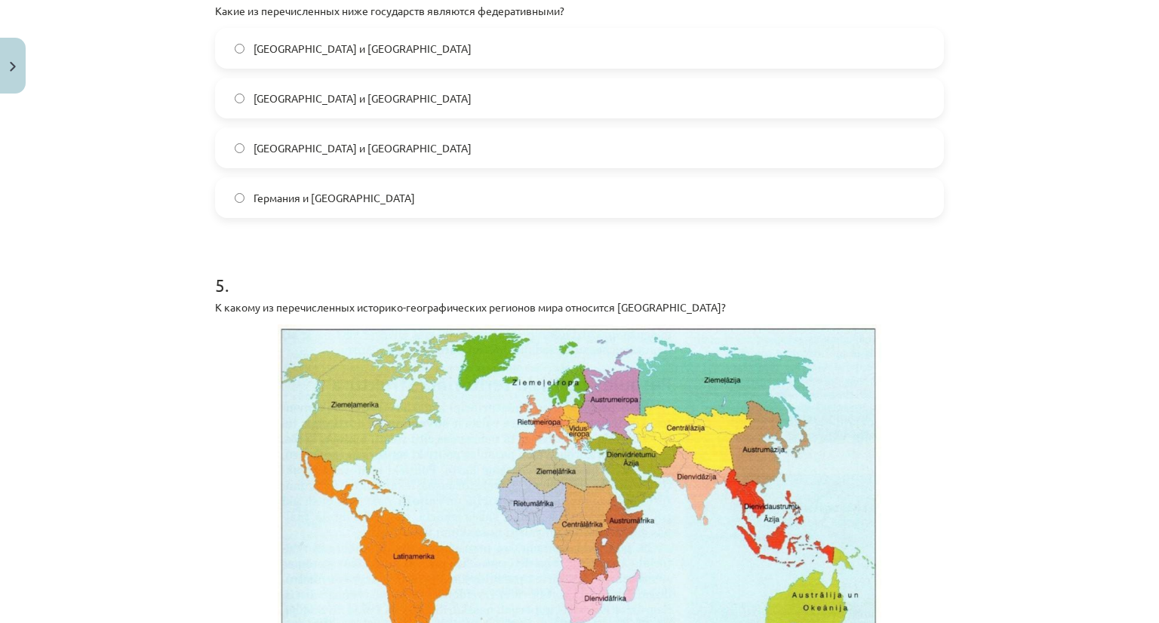
click at [997, 381] on div "Тема: География I - 10 класс. Тестовый материал для 1-го класса. #7 Финальный т…" at bounding box center [579, 311] width 1159 height 623
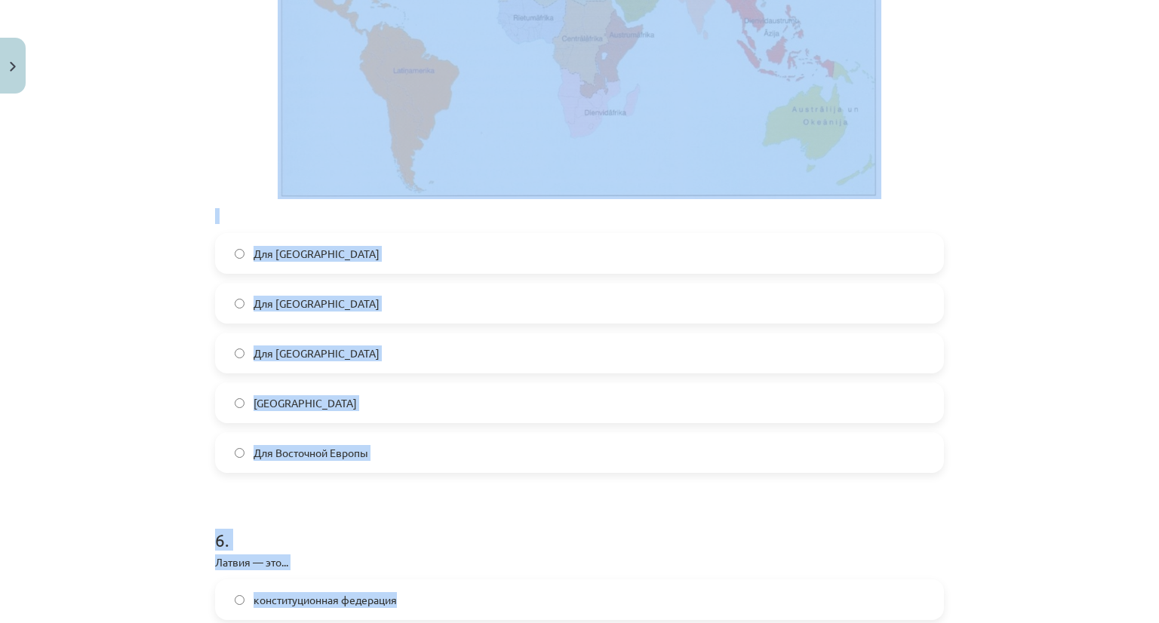
scroll to position [1730, 0]
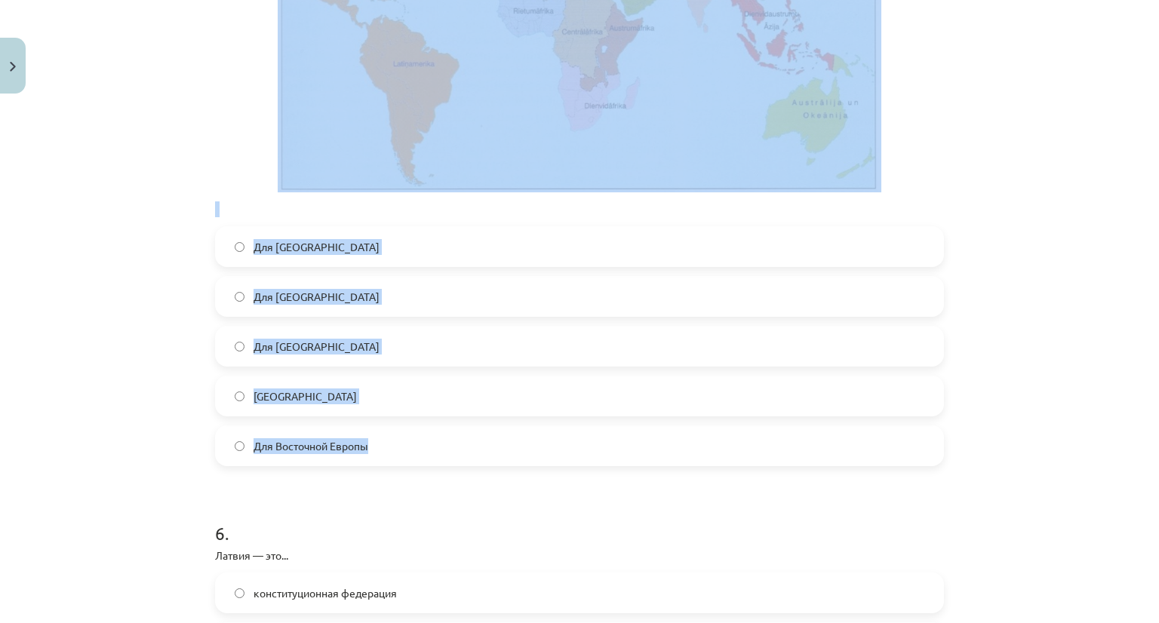
drag, startPoint x: 193, startPoint y: 37, endPoint x: 430, endPoint y: 450, distance: 476.4
click at [430, 450] on div "Тема: География I - 10 класс. Тестовый материал для 1-го класса. #7 Финальный т…" at bounding box center [579, 311] width 1159 height 623
click at [103, 301] on div "Тема: География I - 10 класс. Тестовый материал для 1-го класса. #7 Финальный т…" at bounding box center [579, 311] width 1159 height 623
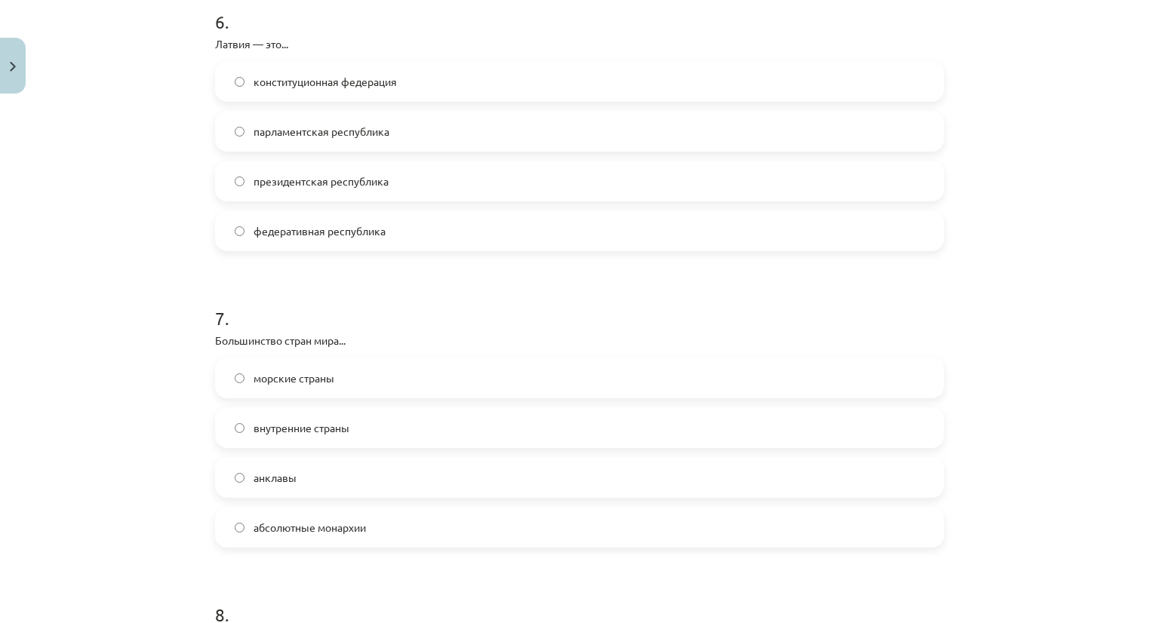
scroll to position [2250, 0]
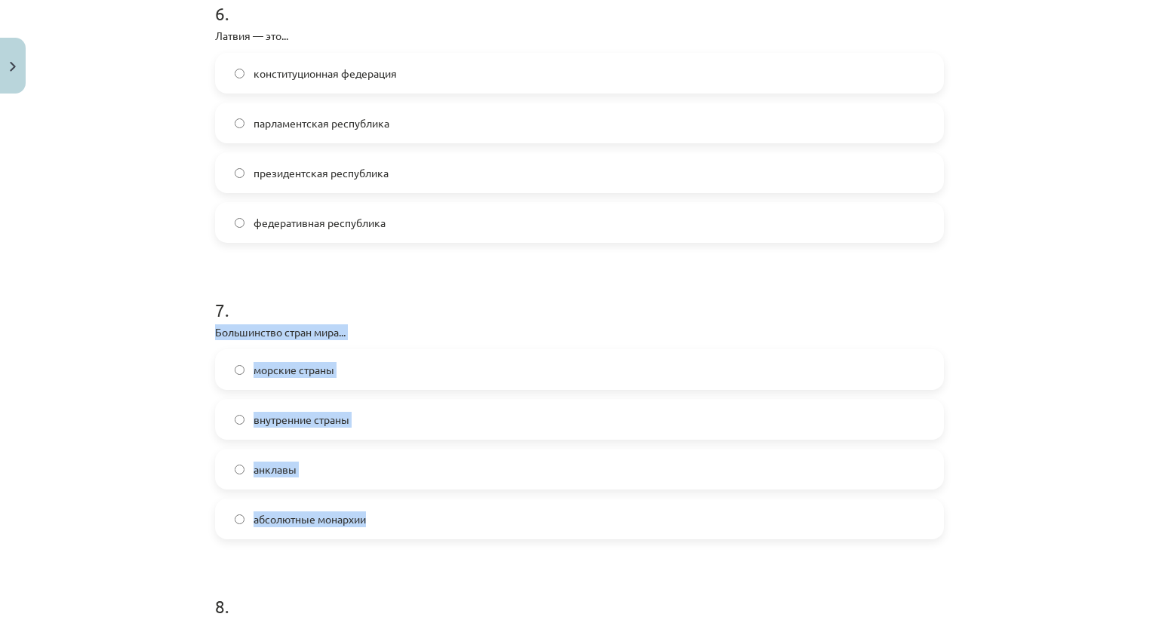
drag, startPoint x: 212, startPoint y: 326, endPoint x: 388, endPoint y: 535, distance: 273.0
click at [166, 425] on div "Тема: География I - 10 класс. Тестовый материал для 1-го класса. #7 Финальный т…" at bounding box center [579, 311] width 1159 height 623
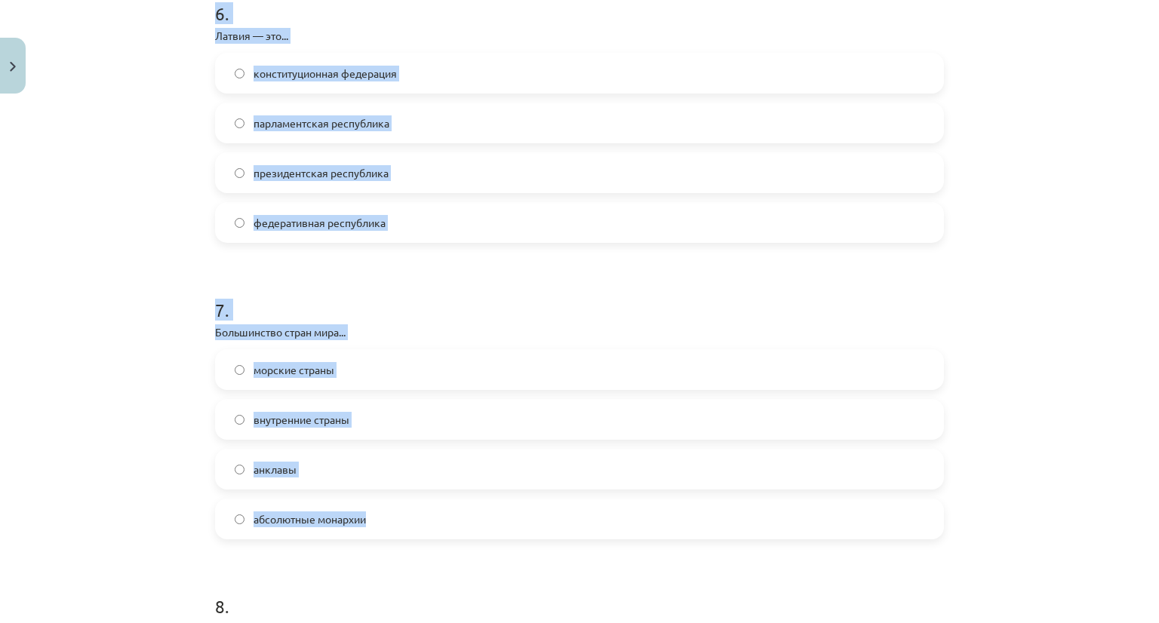
drag, startPoint x: 199, startPoint y: 20, endPoint x: 398, endPoint y: 507, distance: 525.4
click at [398, 507] on div "Тема: География I - 10 класс. Тестовый материал для 1-го класса. #7 Финальный т…" at bounding box center [579, 311] width 1159 height 623
click at [227, 119] on label "парламентская республика" at bounding box center [579, 123] width 726 height 38
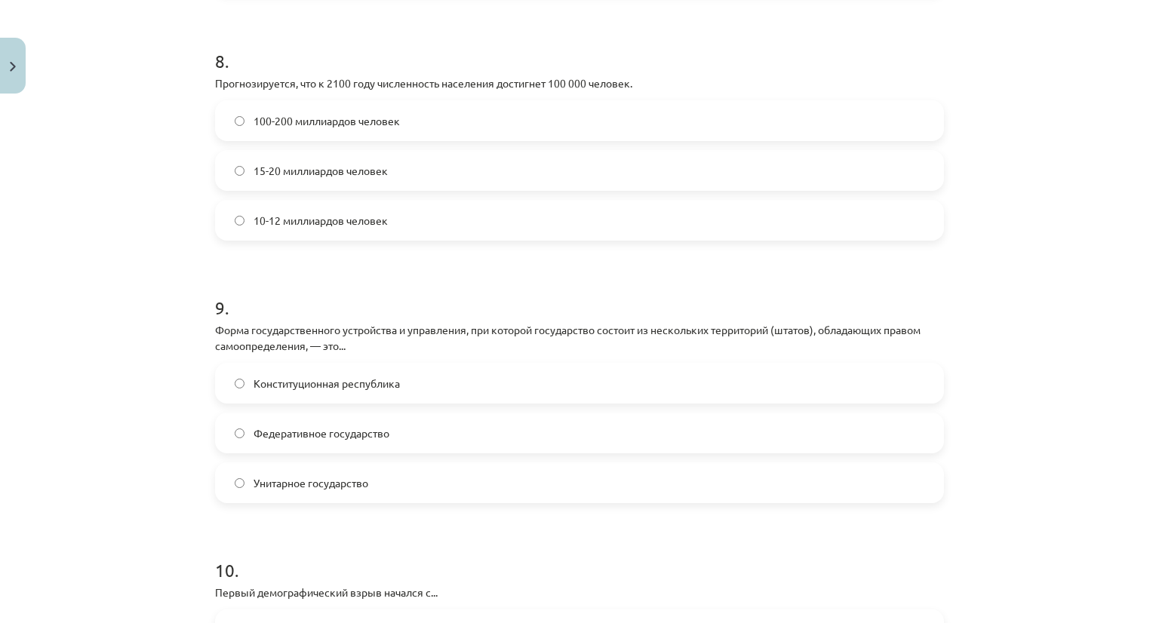
scroll to position [2823, 0]
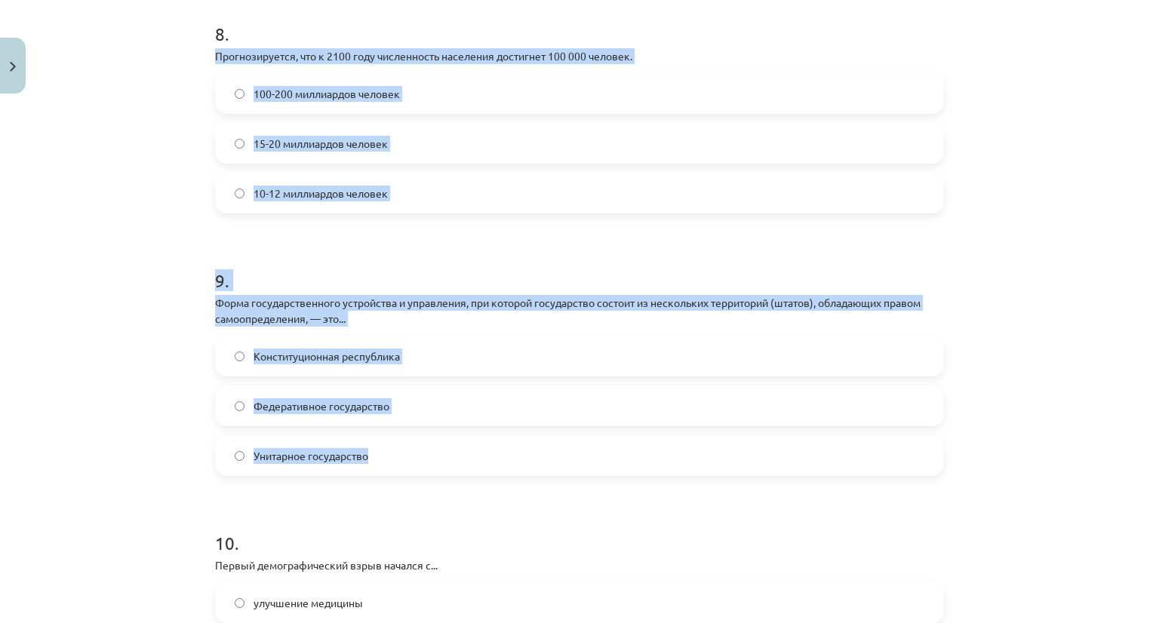
drag, startPoint x: 199, startPoint y: 49, endPoint x: 389, endPoint y: 464, distance: 456.3
click at [226, 192] on label "10-12 миллиардов человек" at bounding box center [579, 193] width 726 height 38
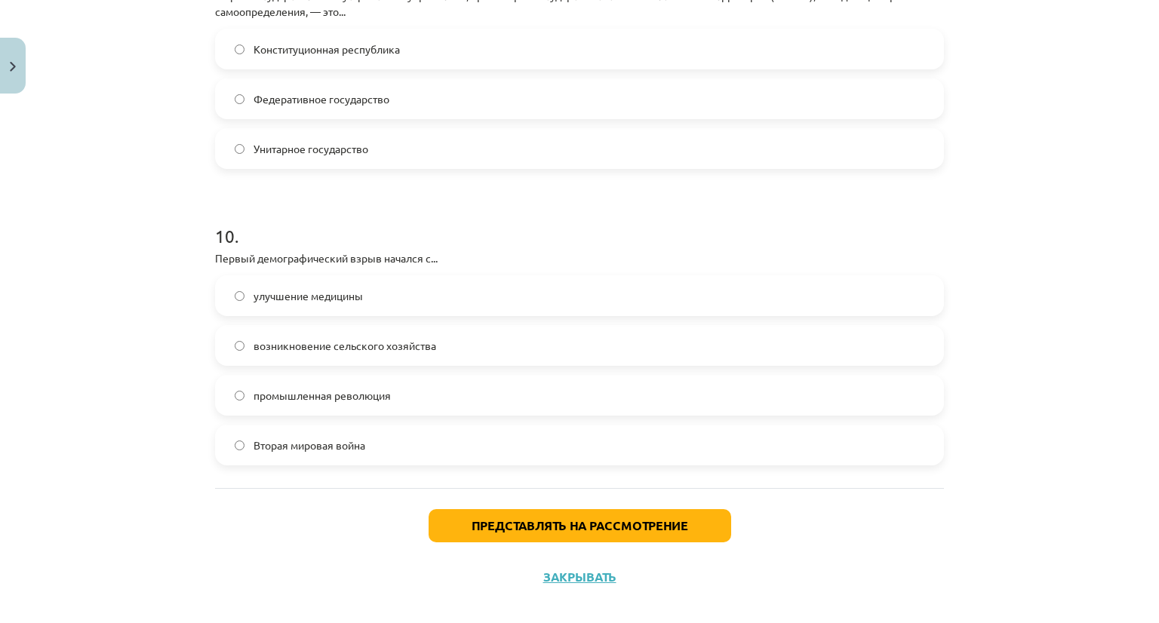
scroll to position [3147, 0]
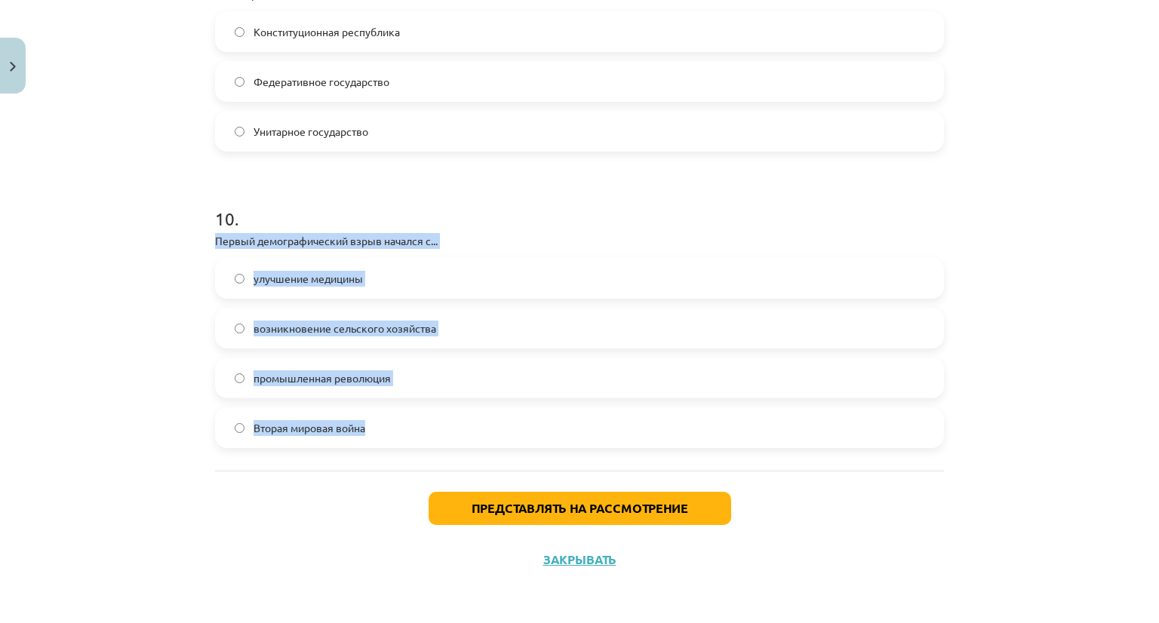
drag, startPoint x: 204, startPoint y: 238, endPoint x: 380, endPoint y: 432, distance: 261.7
click at [185, 321] on div "Тема: География I - 10 класс. Тестовый материал для 1-го класса. #7 Финальный т…" at bounding box center [579, 311] width 1159 height 623
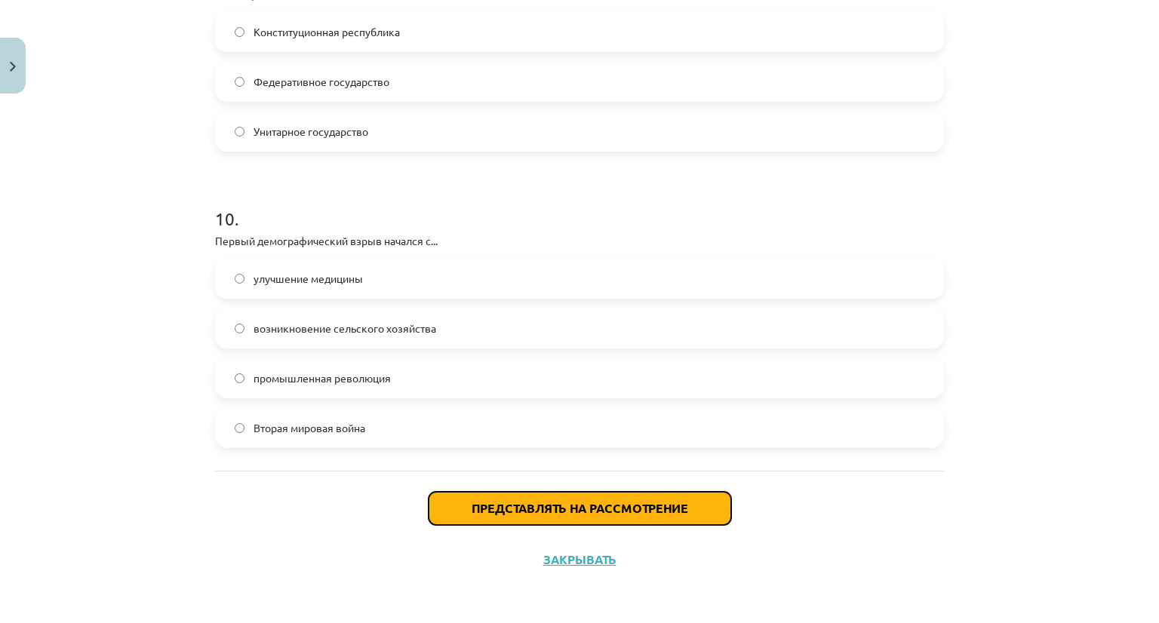
click at [479, 504] on font "Представлять на рассмотрение" at bounding box center [579, 508] width 216 height 16
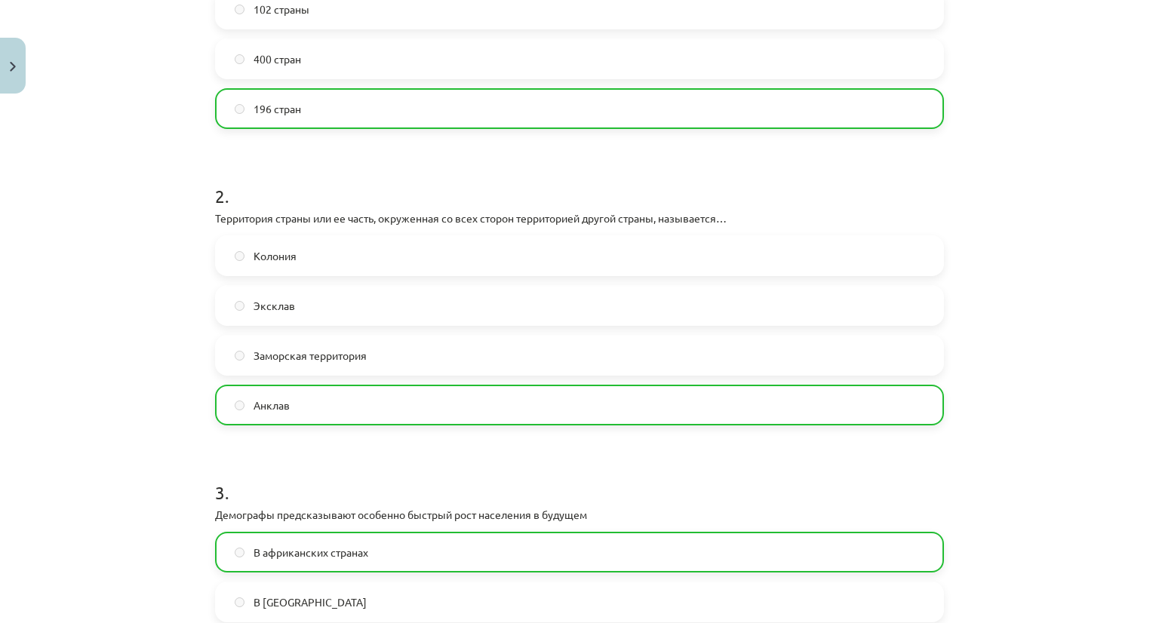
scroll to position [0, 0]
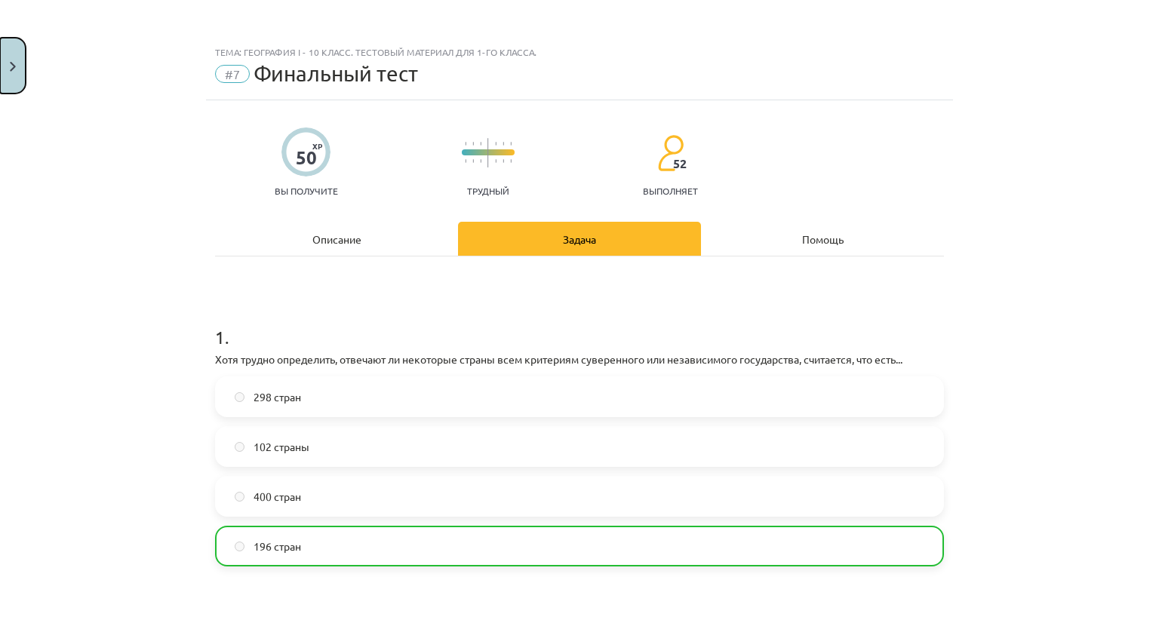
click at [18, 67] on button "Закрывать" at bounding box center [13, 66] width 26 height 56
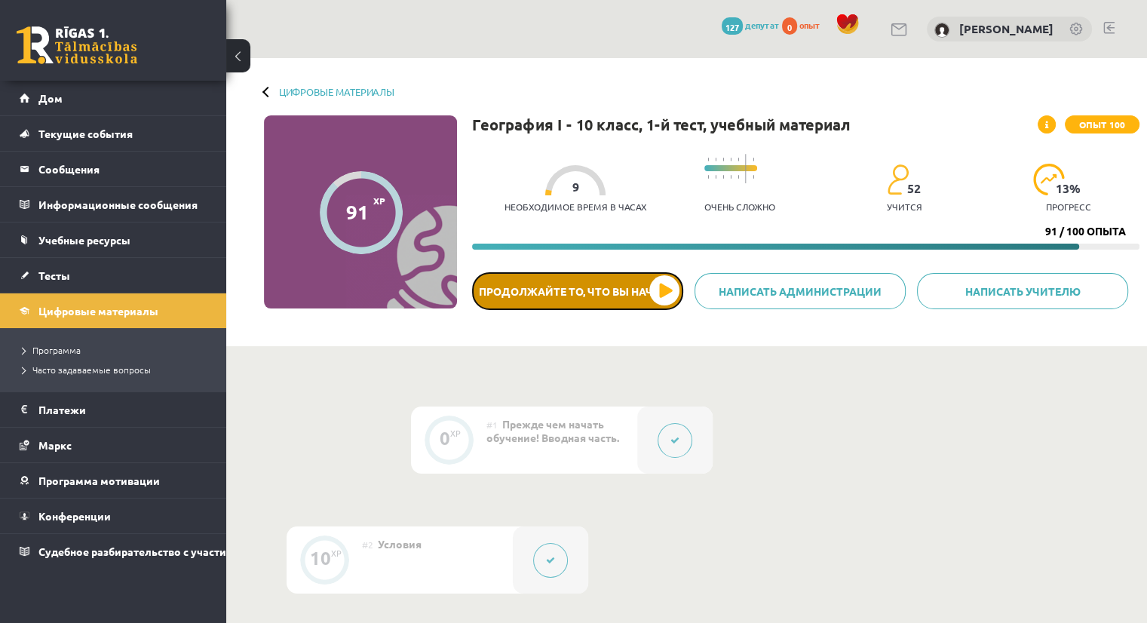
click at [645, 278] on button "Продолжайте то, что вы начали" at bounding box center [577, 291] width 211 height 38
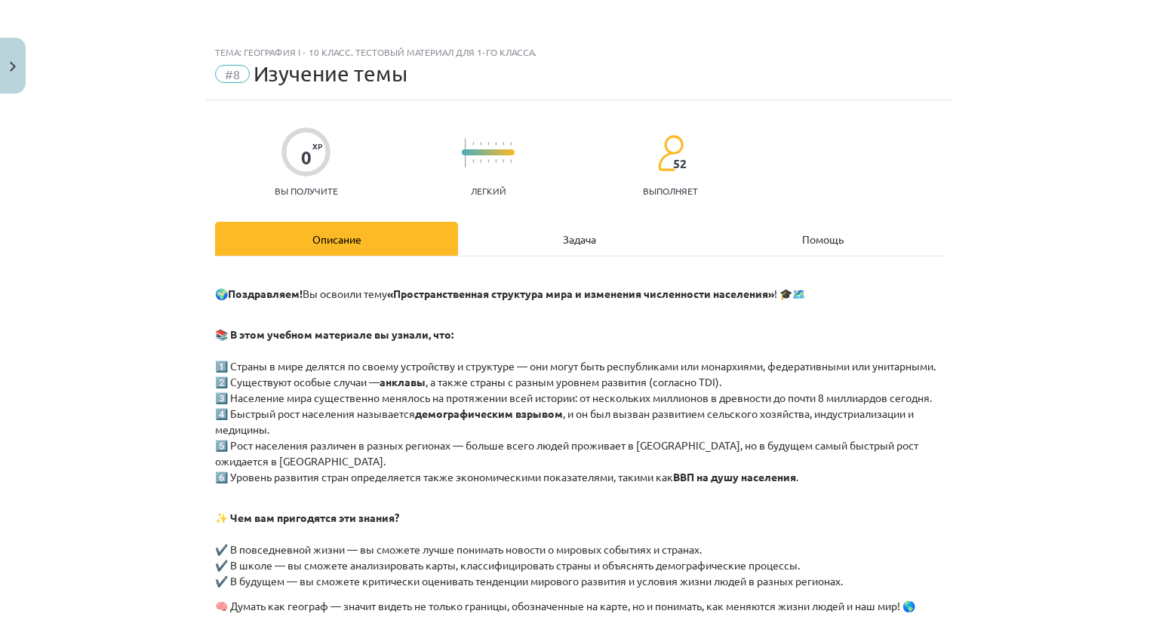
drag, startPoint x: 1146, startPoint y: 143, endPoint x: 1158, endPoint y: 158, distance: 19.9
click at [1158, 158] on div "Тема: География I - 10 класс. Тестовый материал для 1-го класса. #8 Изучение те…" at bounding box center [579, 311] width 1159 height 623
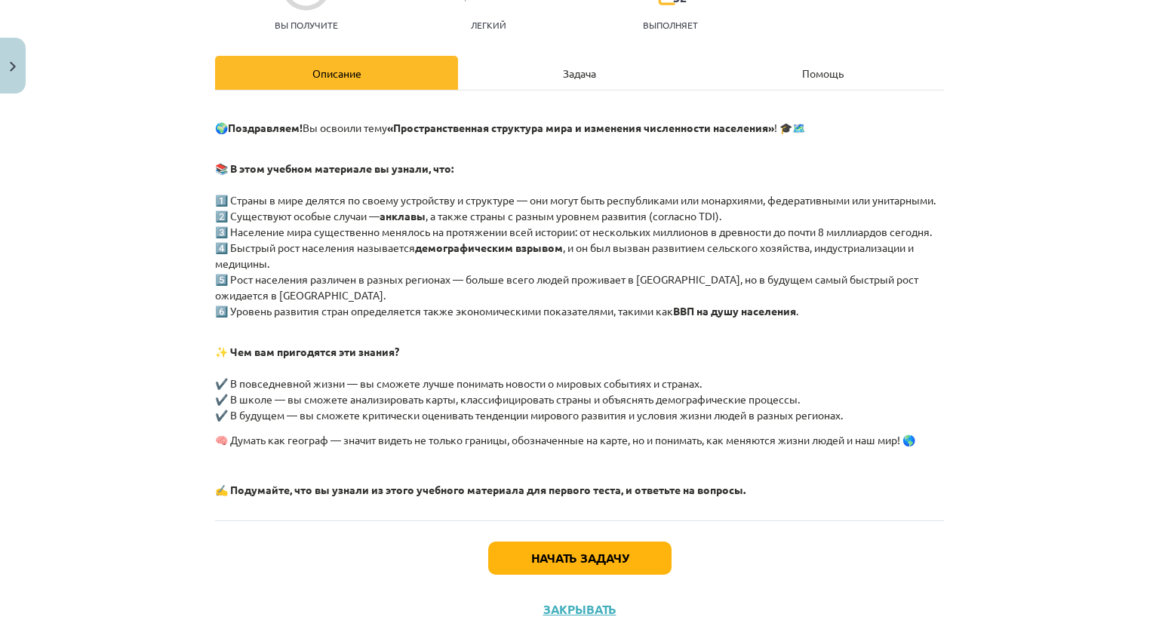
scroll to position [247, 0]
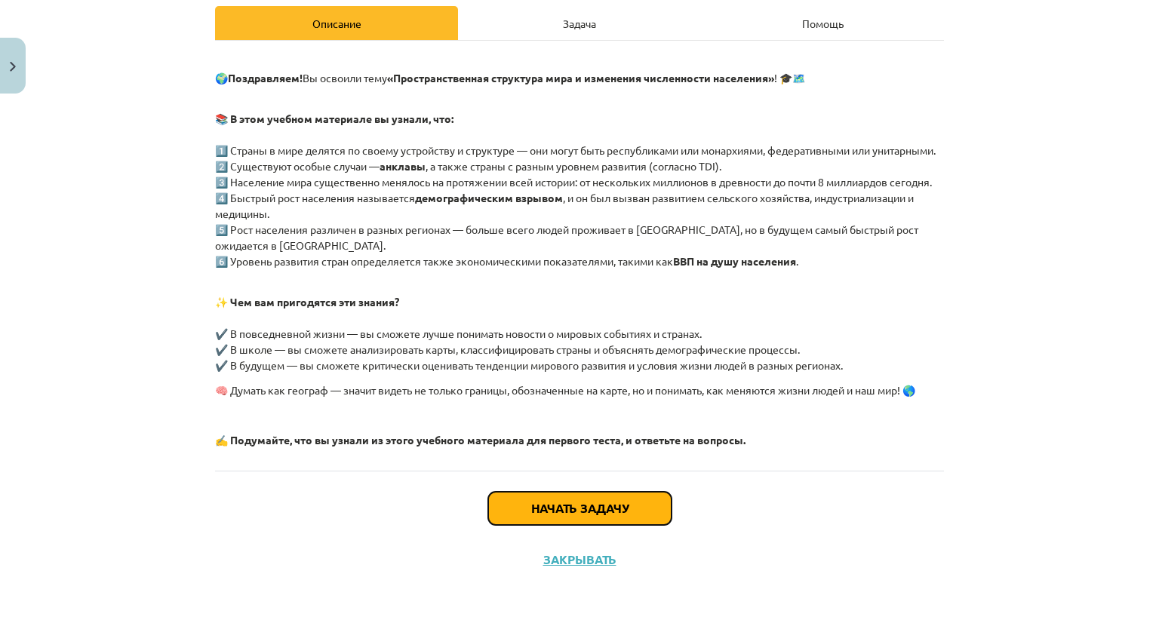
click at [569, 505] on font "Начать задачу" at bounding box center [579, 508] width 97 height 16
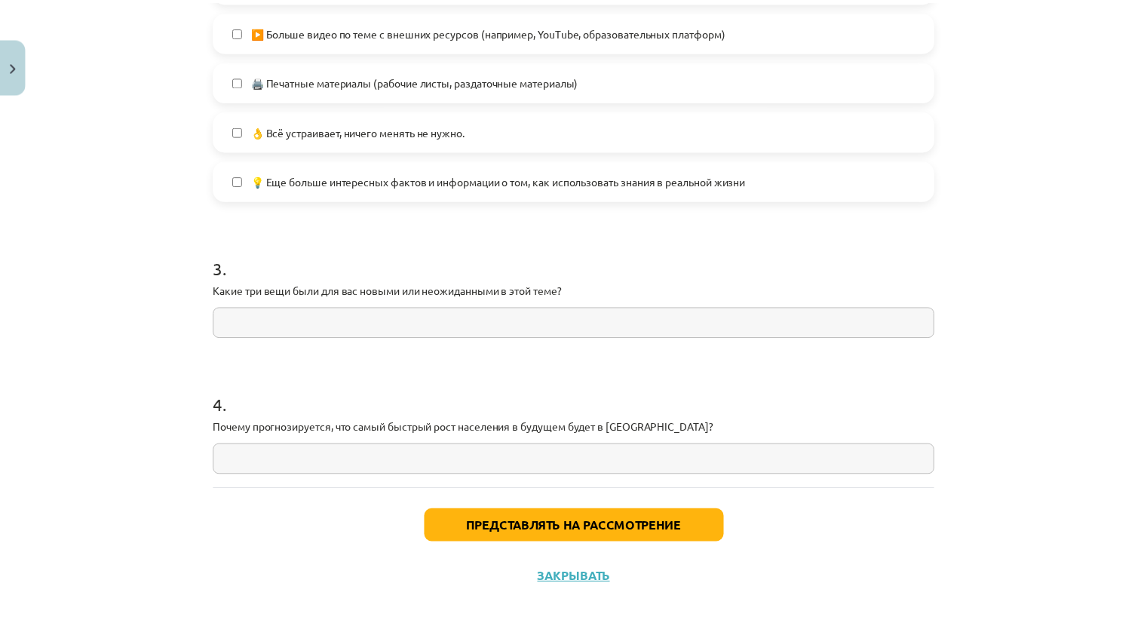
scroll to position [1143, 0]
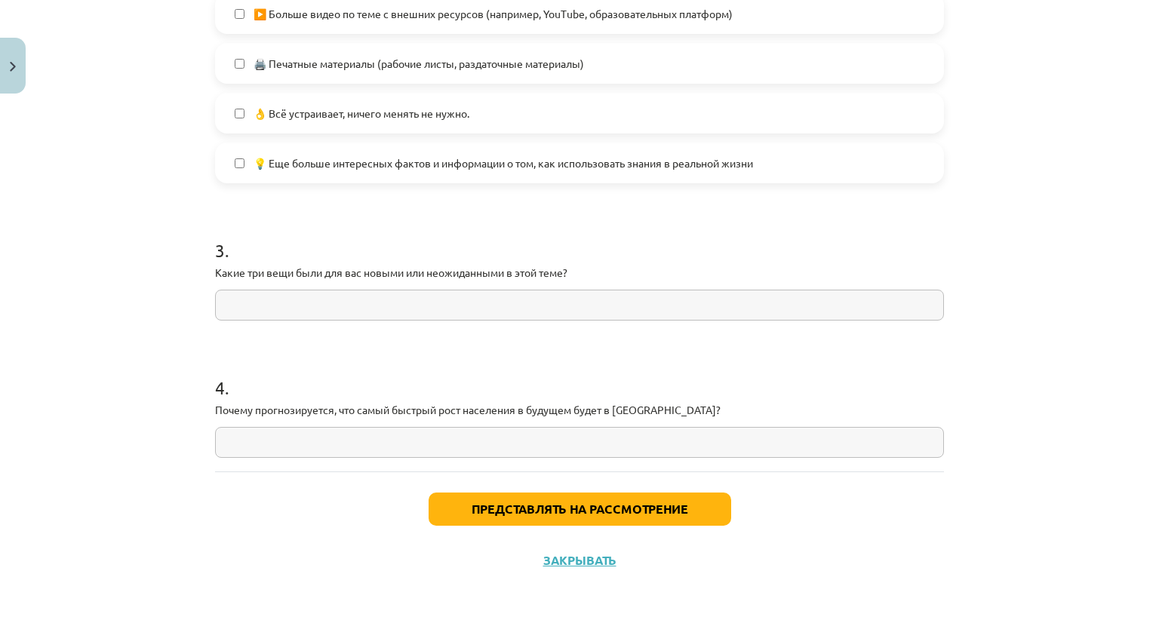
click at [410, 444] on input "text" at bounding box center [579, 442] width 729 height 31
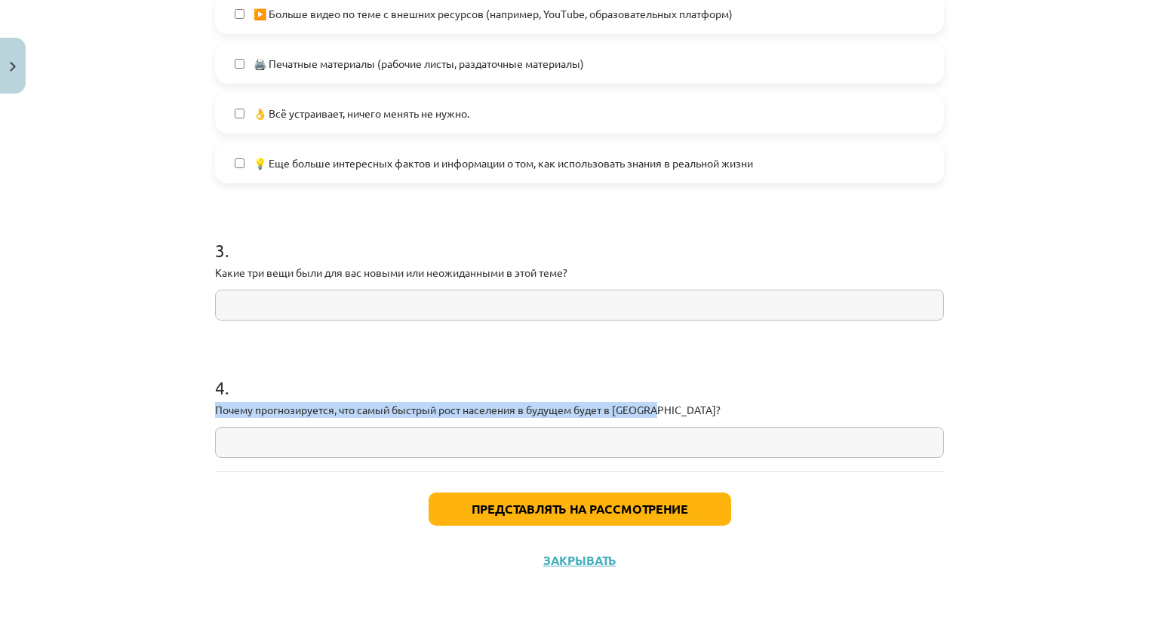
drag, startPoint x: 202, startPoint y: 408, endPoint x: 657, endPoint y: 402, distance: 454.9
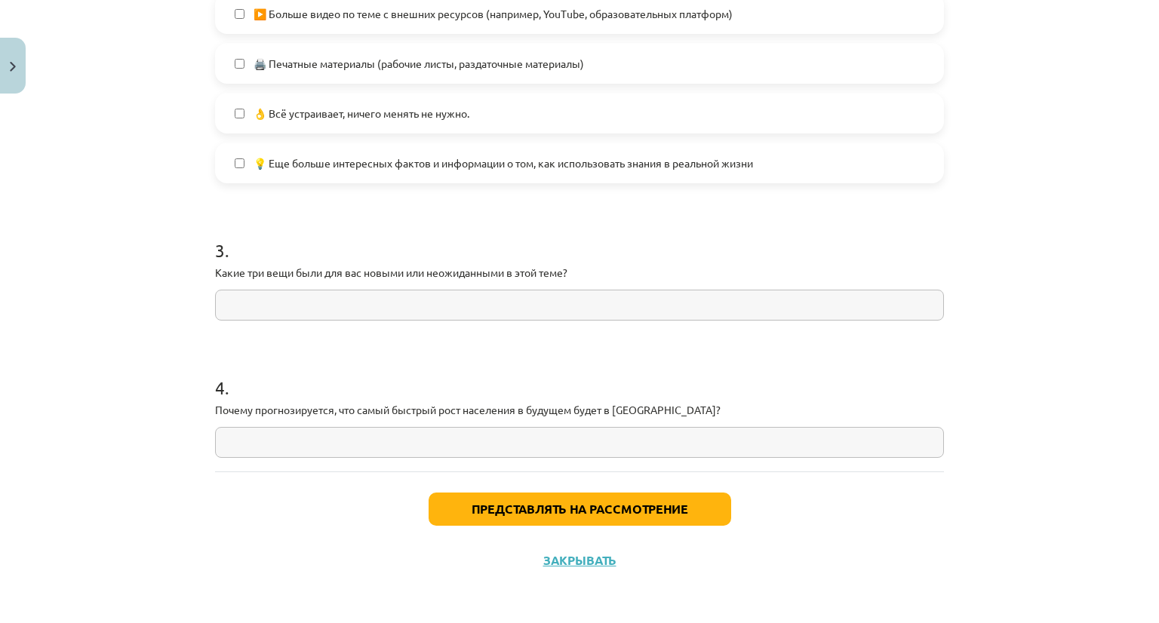
click at [272, 437] on input "text" at bounding box center [579, 442] width 729 height 31
paste input "**********"
type input "**********"
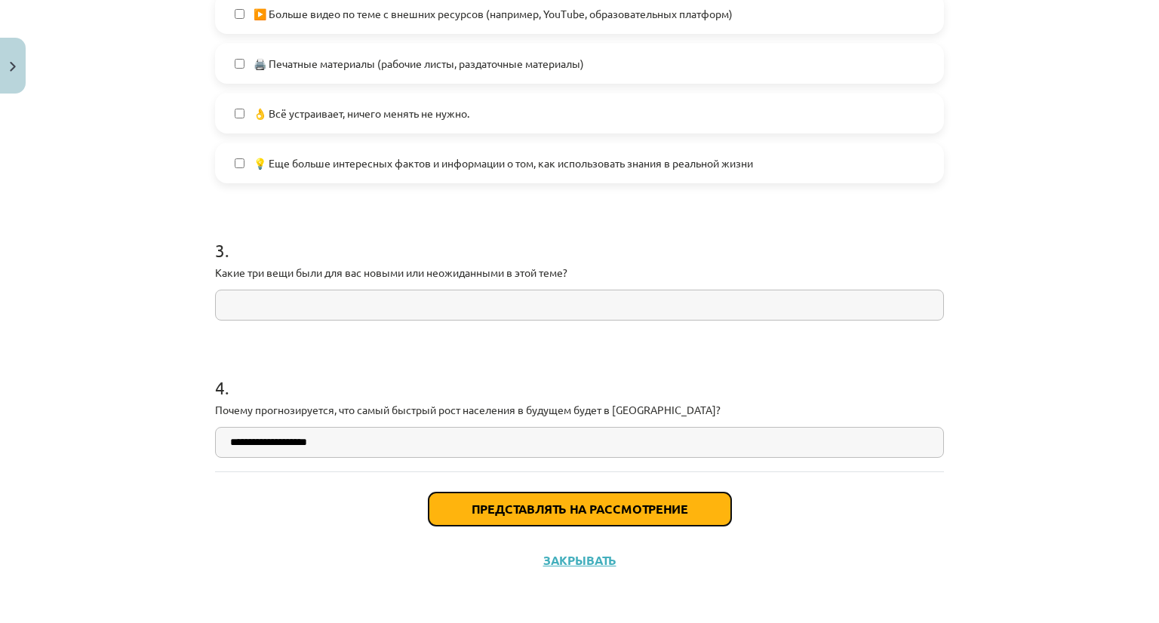
click at [507, 514] on button "Представлять на рассмотрение" at bounding box center [579, 509] width 302 height 33
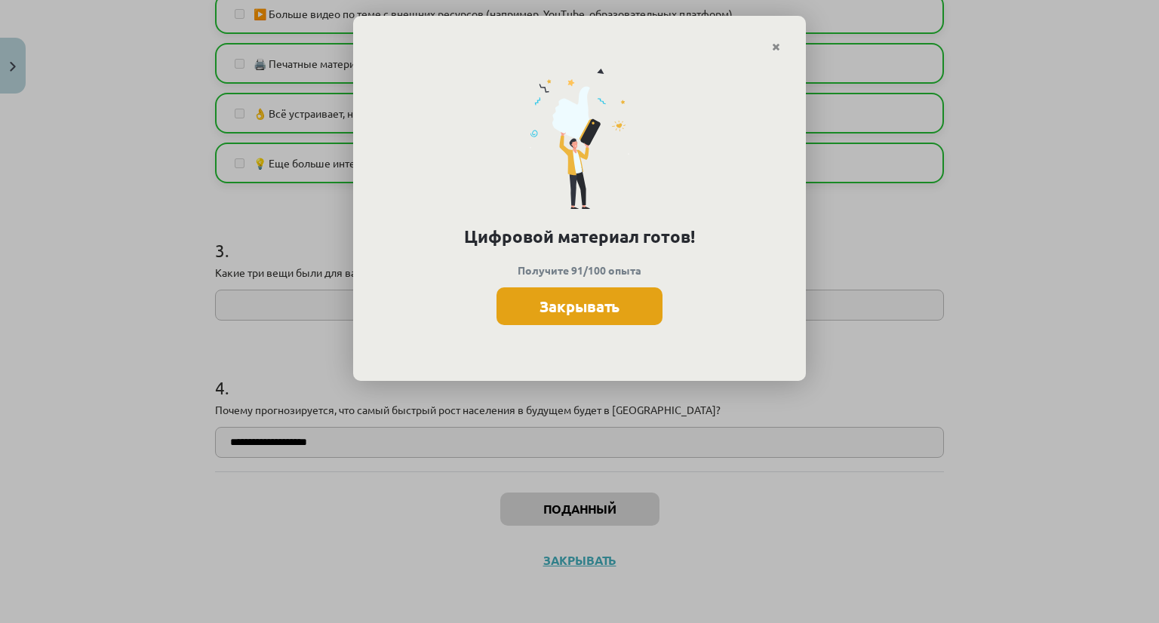
click at [567, 299] on font "Закрывать" at bounding box center [579, 306] width 80 height 20
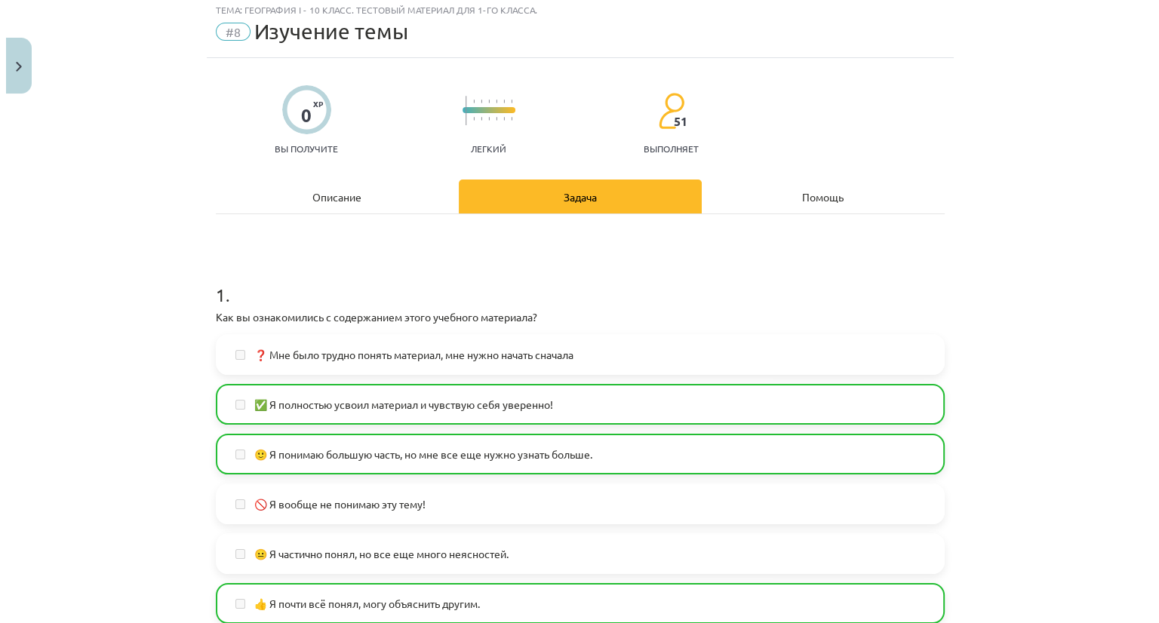
scroll to position [0, 0]
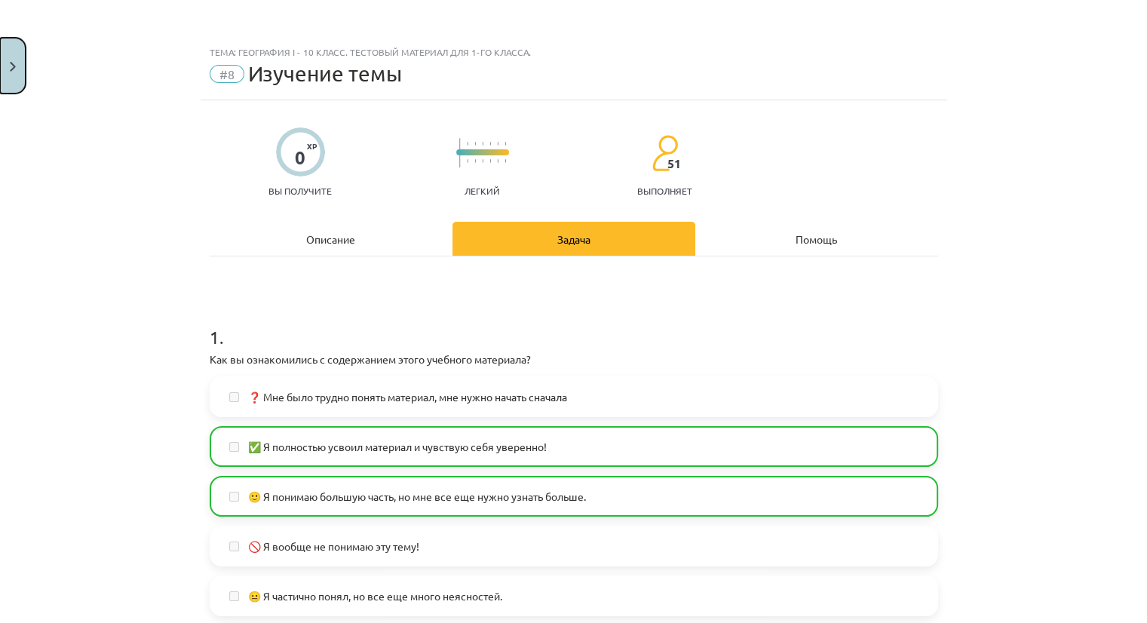
click at [5, 66] on button "Закрывать" at bounding box center [13, 66] width 26 height 56
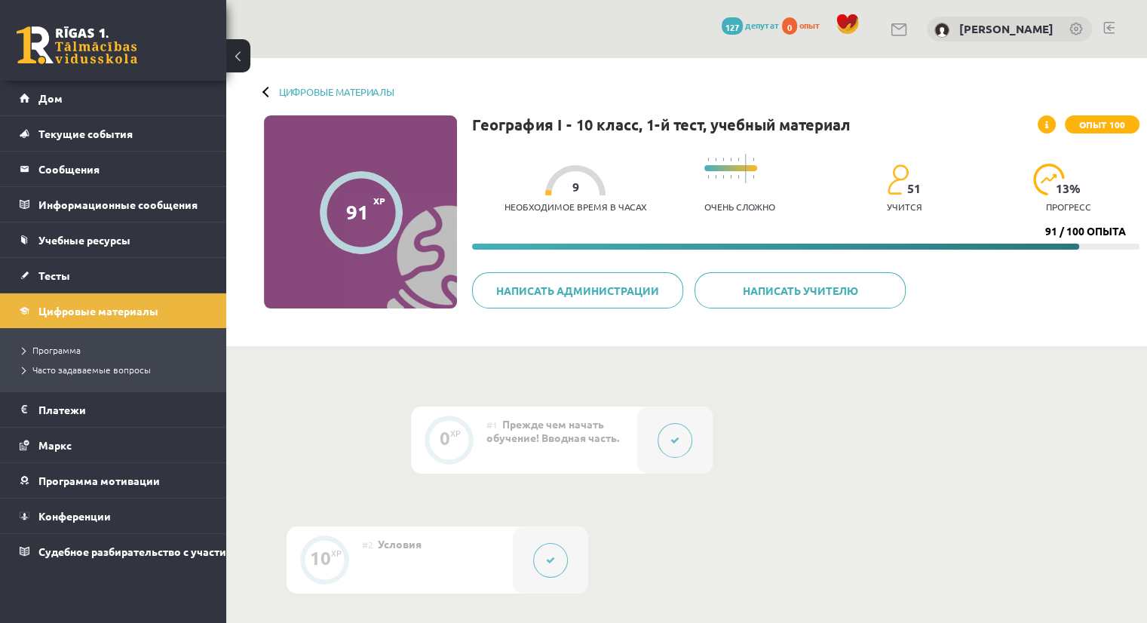
click at [585, 185] on div at bounding box center [575, 180] width 60 height 30
click at [585, 198] on div "Необходимое время в часах 9" at bounding box center [576, 193] width 142 height 56
click at [49, 97] on font "Дом" at bounding box center [50, 98] width 24 height 14
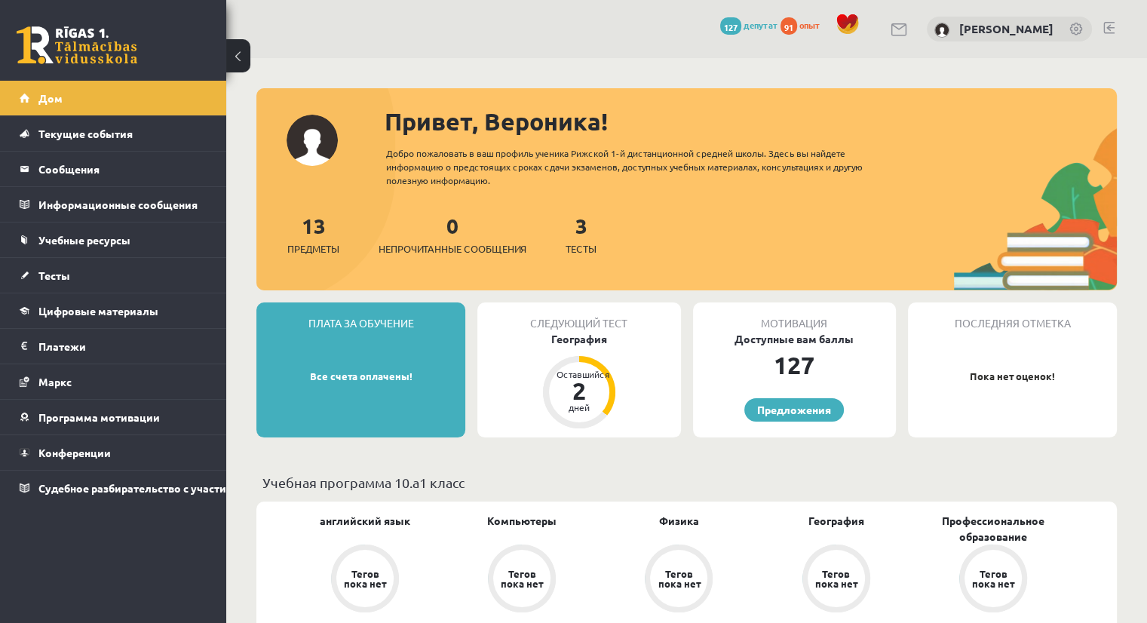
click at [572, 346] on div "Следующий тест География Оставшийся 2 дней" at bounding box center [578, 369] width 203 height 135
click at [577, 336] on font "География" at bounding box center [579, 339] width 56 height 14
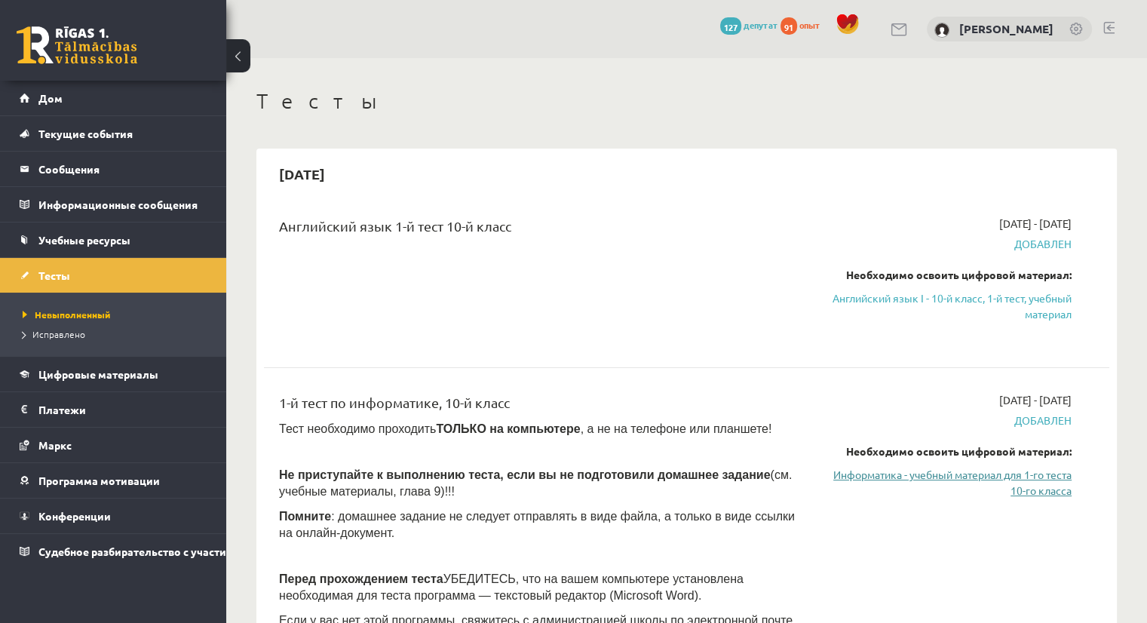
click at [945, 474] on font "Информатика - учебный материал для 1-го теста 10-го класса" at bounding box center [952, 482] width 238 height 29
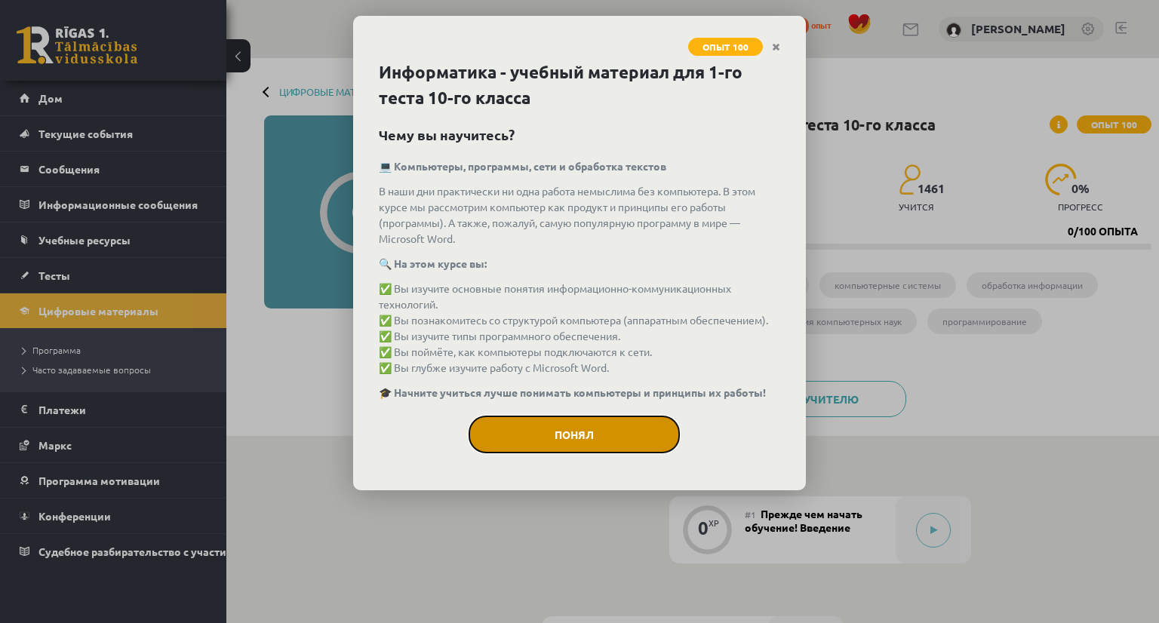
click at [585, 428] on font "Понял" at bounding box center [573, 435] width 39 height 14
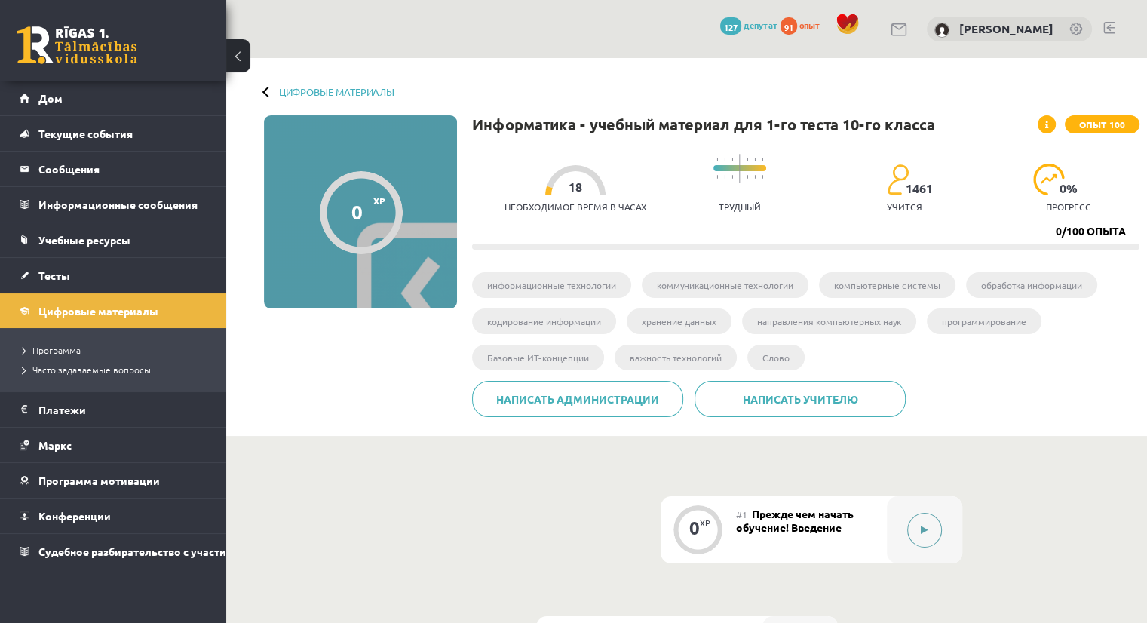
click at [932, 531] on button at bounding box center [924, 530] width 35 height 35
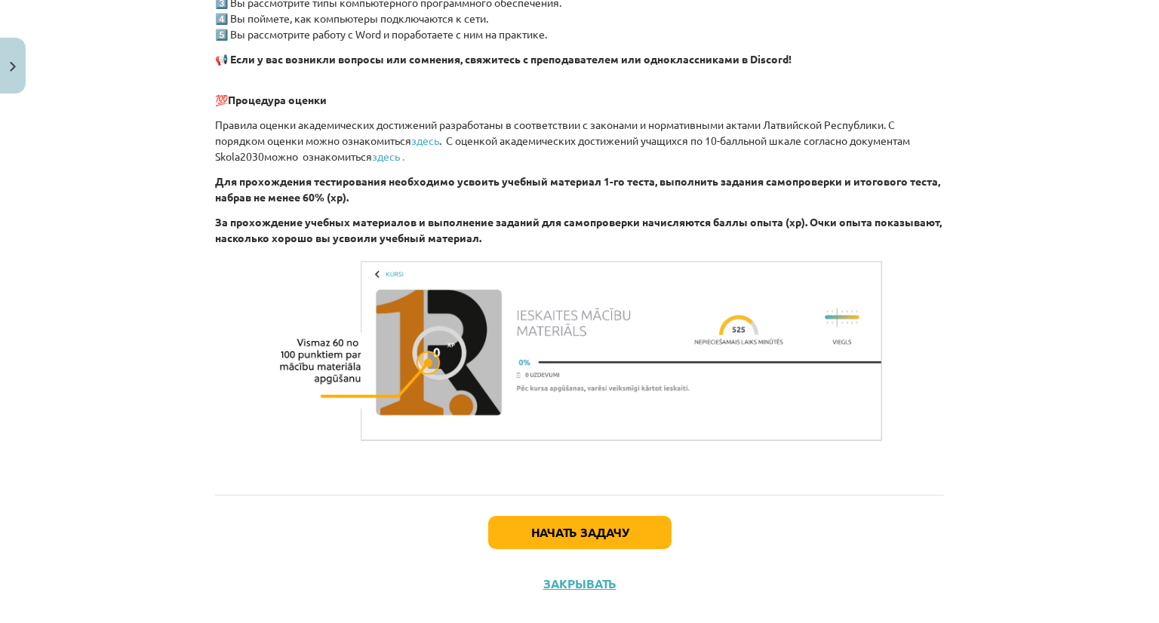
scroll to position [962, 0]
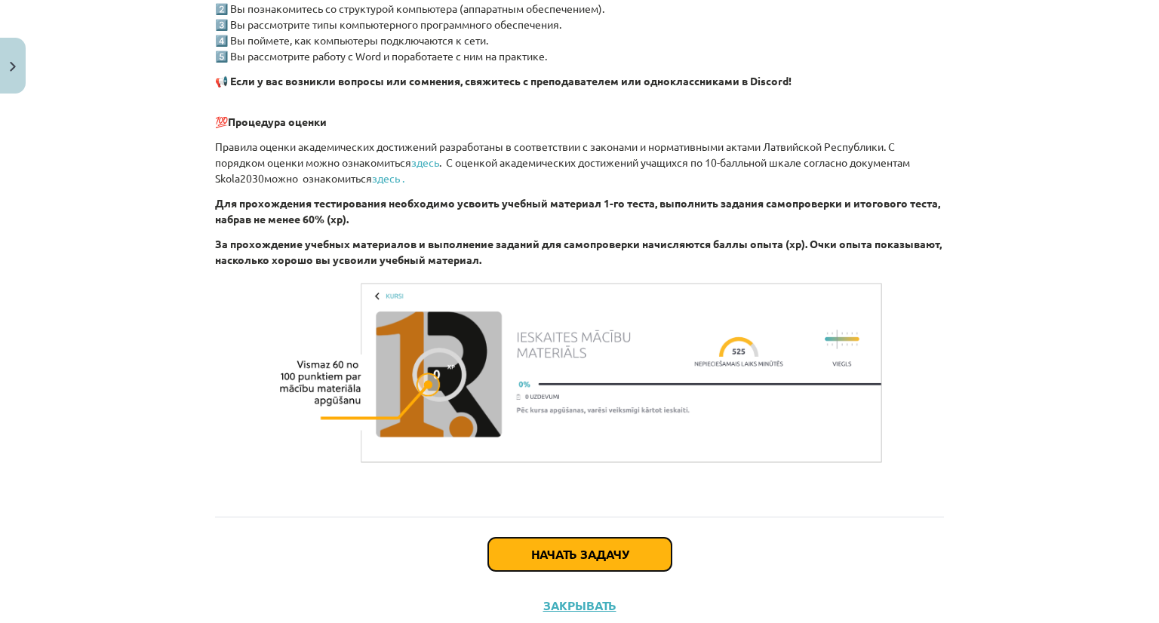
click at [571, 556] on font "Начать задачу" at bounding box center [579, 554] width 97 height 16
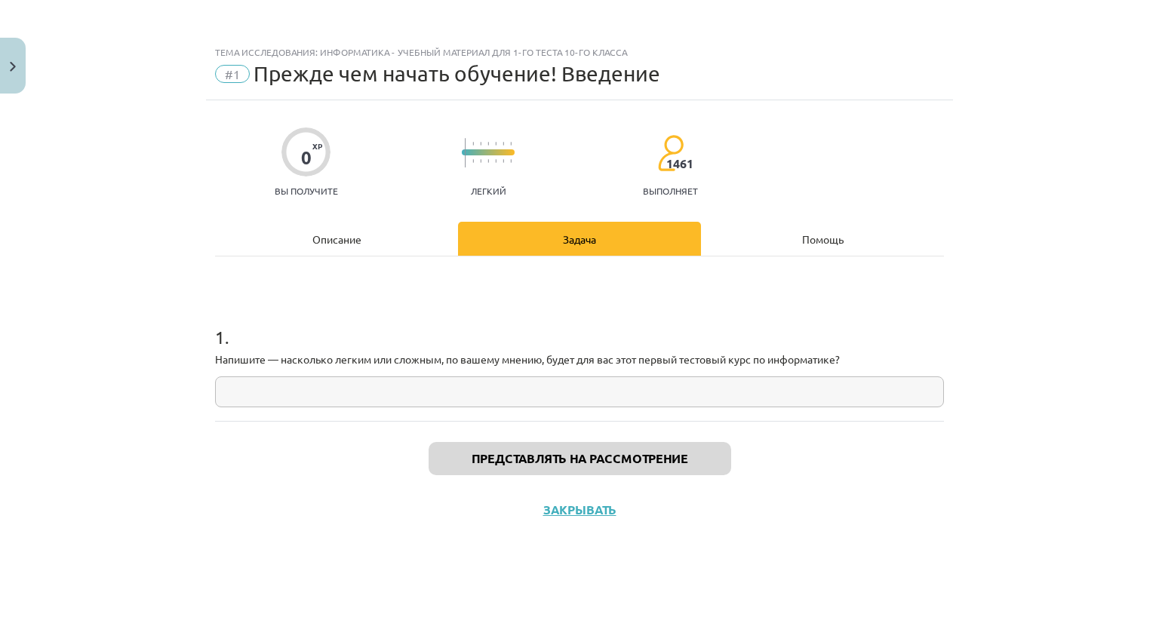
scroll to position [0, 0]
click at [474, 391] on input "text" at bounding box center [579, 391] width 729 height 31
paste input "**********"
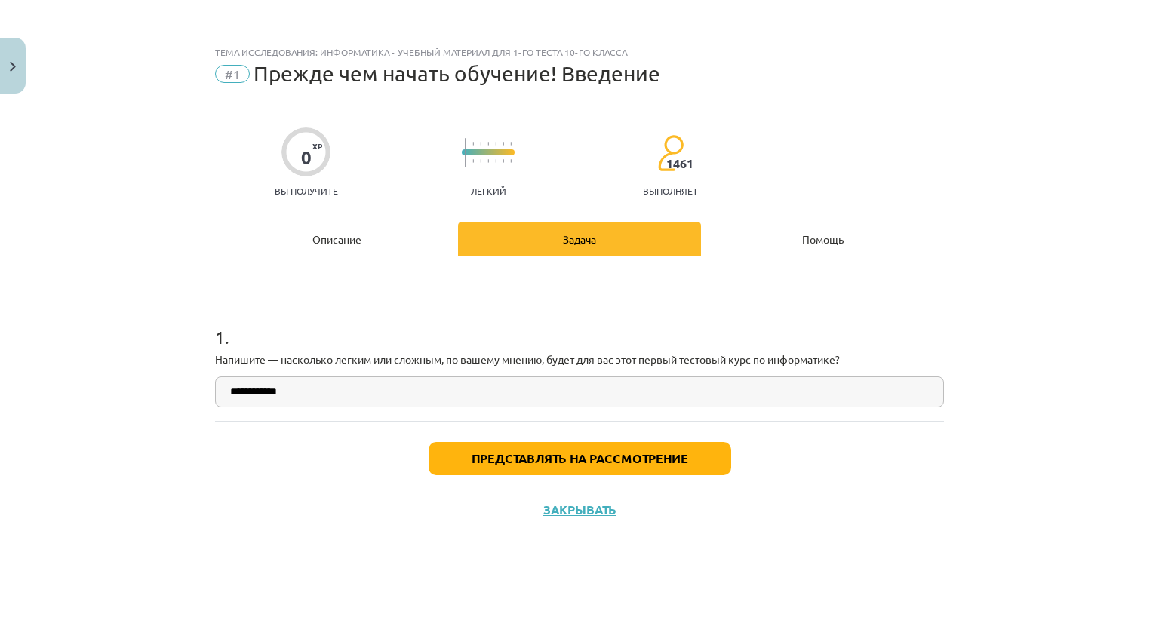
type input "**********"
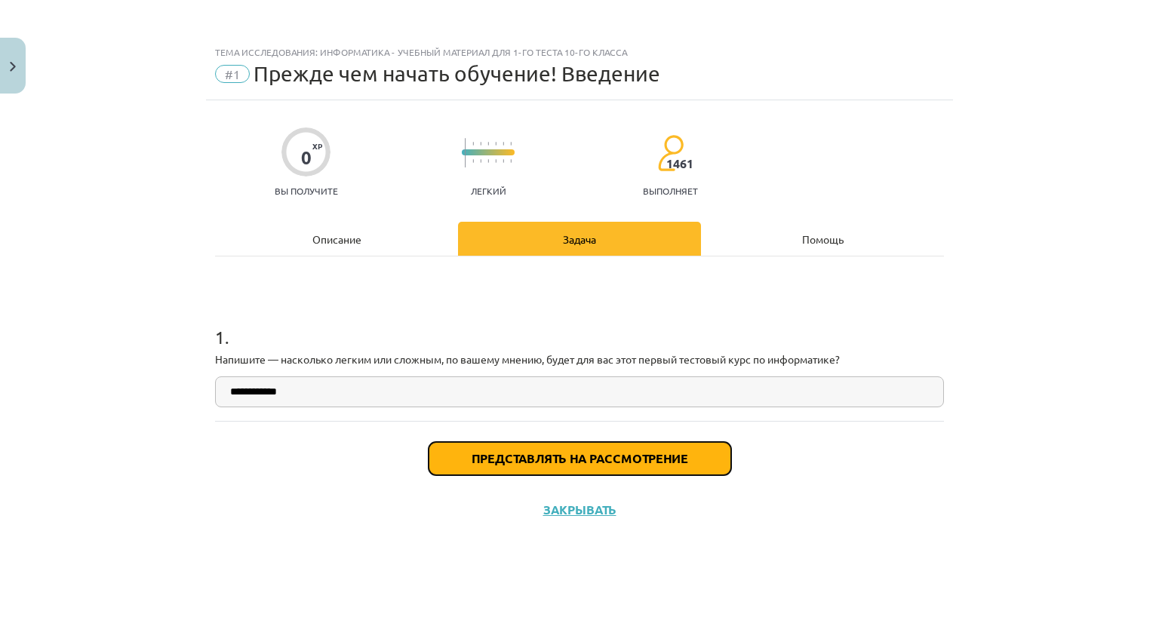
click at [502, 465] on button "Представлять на рассмотрение" at bounding box center [579, 458] width 302 height 33
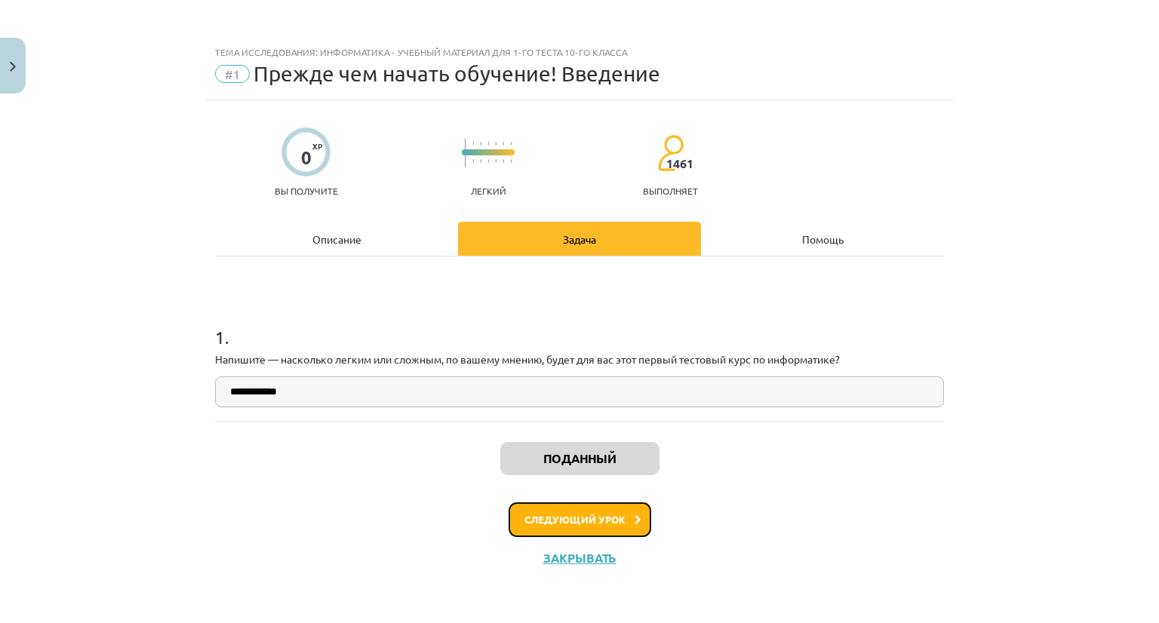
click at [560, 511] on button "Следующий урок" at bounding box center [579, 519] width 143 height 35
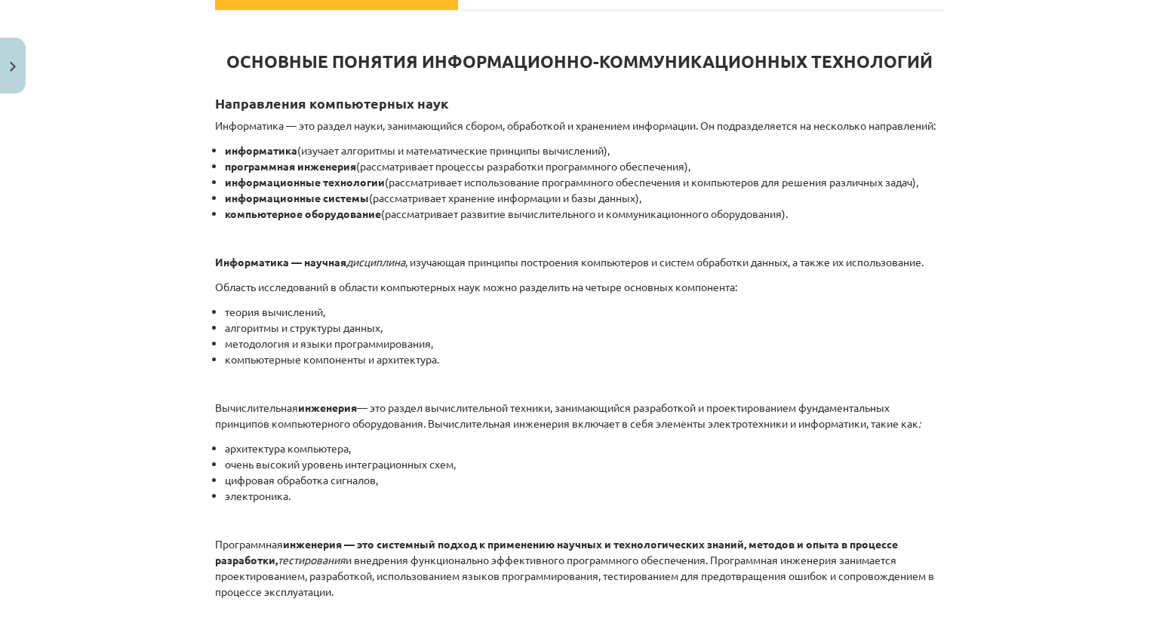
scroll to position [738, 0]
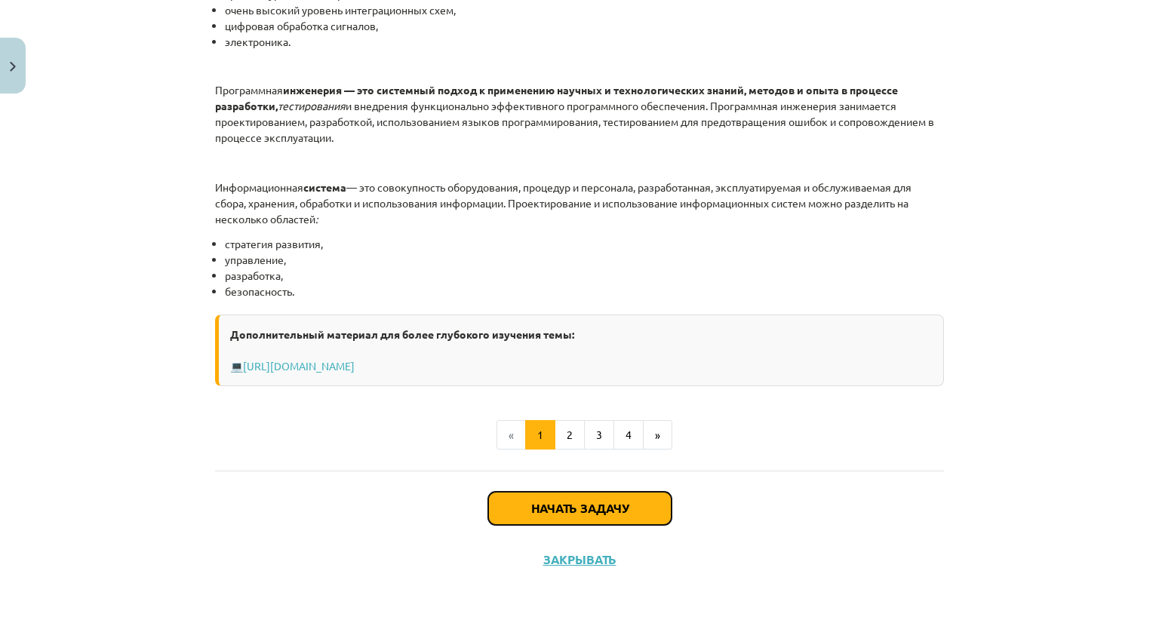
click at [551, 504] on font "Начать задачу" at bounding box center [579, 508] width 97 height 16
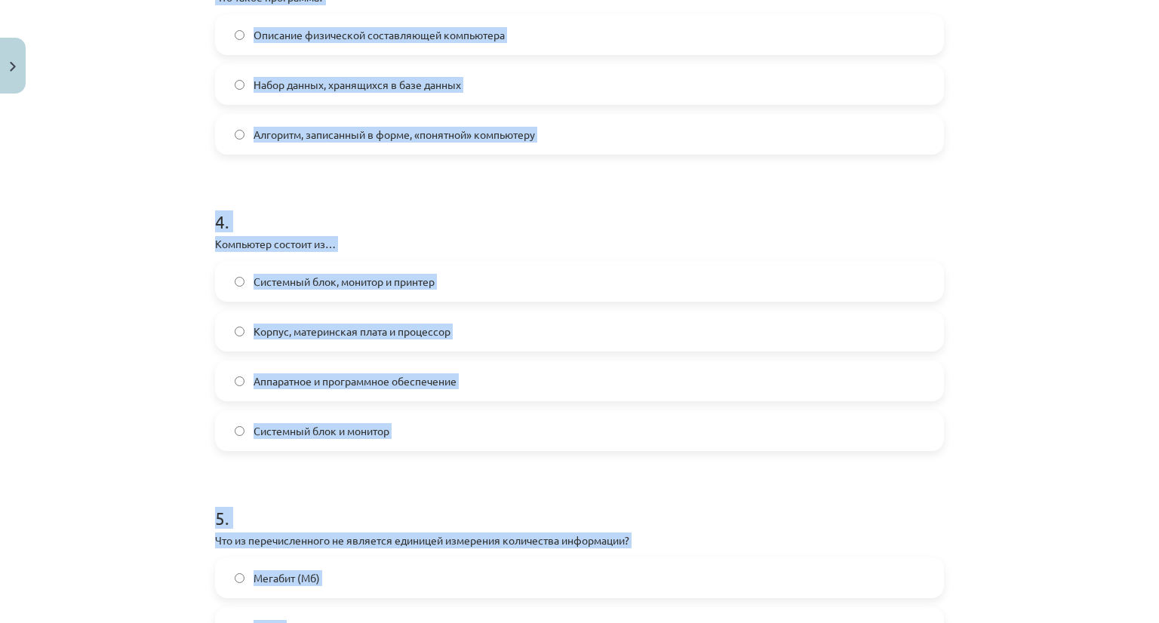
scroll to position [875, 0]
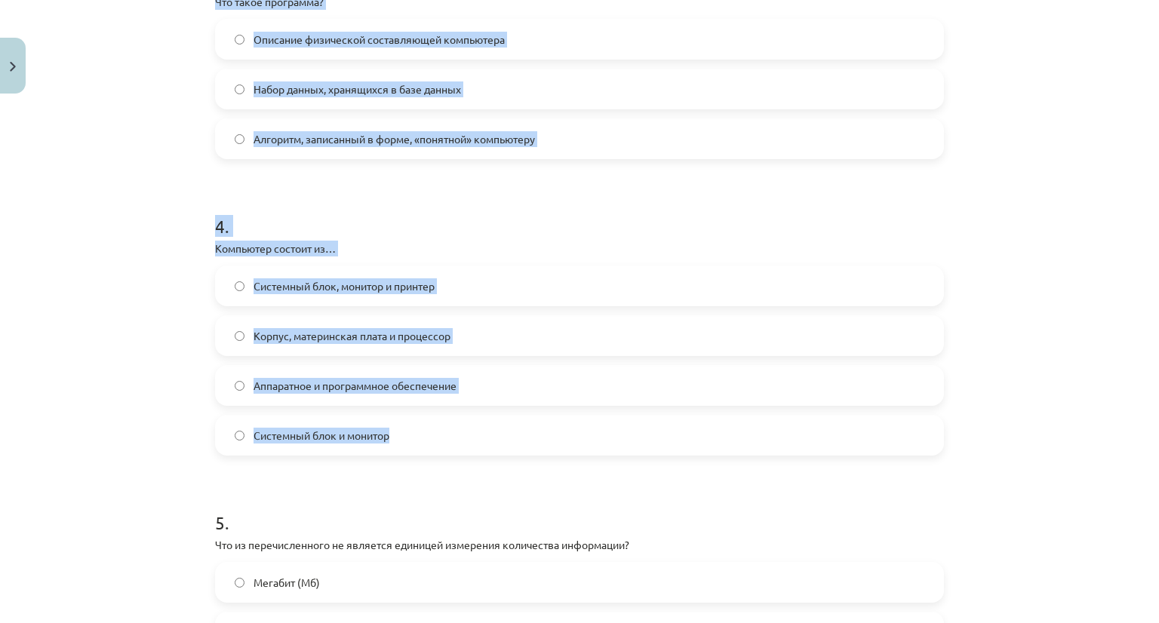
drag, startPoint x: 192, startPoint y: 38, endPoint x: 413, endPoint y: 451, distance: 468.1
click at [413, 451] on div "Тема исследования: Информатика - учебный материал для 1-го теста 10-го класса #…" at bounding box center [579, 311] width 1159 height 623
copy form "Что такое алгоритм? Определенная последовательность действий, выполнение которы…"
click at [156, 251] on div "Тема исследования: Информатика - учебный материал для 1-го теста 10-го класса #…" at bounding box center [579, 311] width 1159 height 623
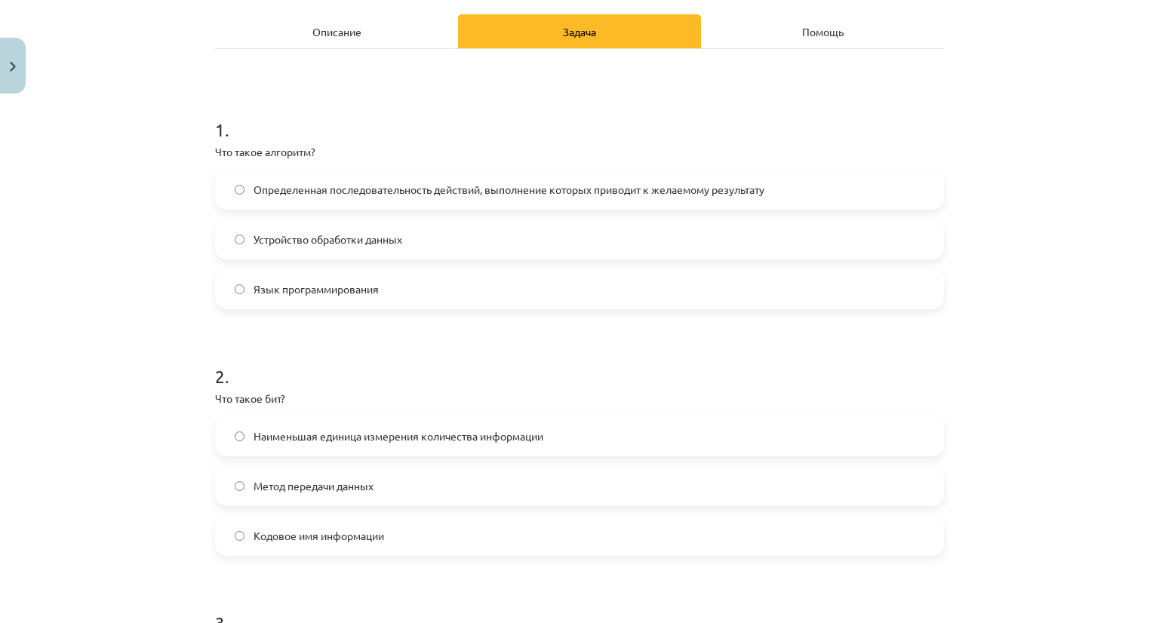
scroll to position [198, 0]
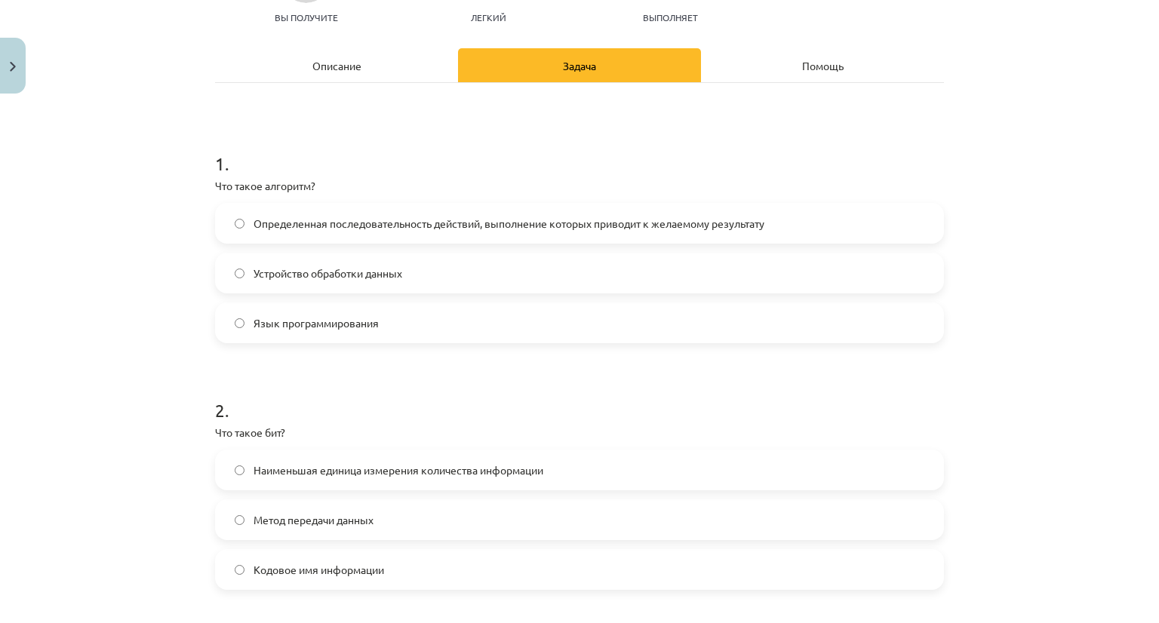
click at [223, 465] on label "Наименьшая единица измерения количества информации" at bounding box center [579, 470] width 726 height 38
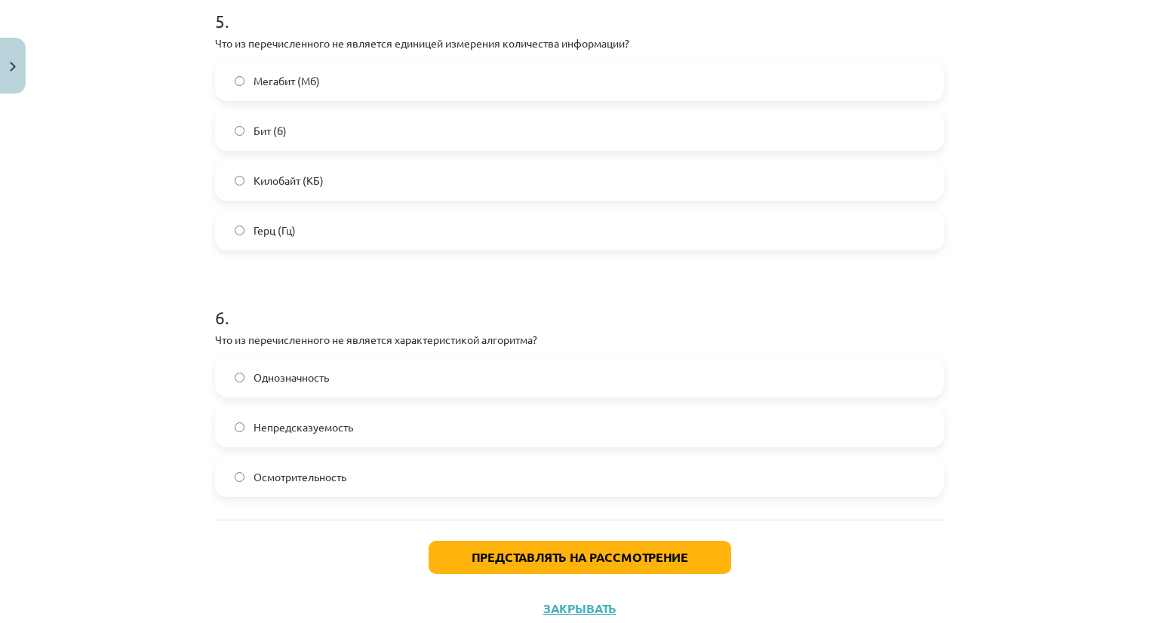
scroll to position [1383, 0]
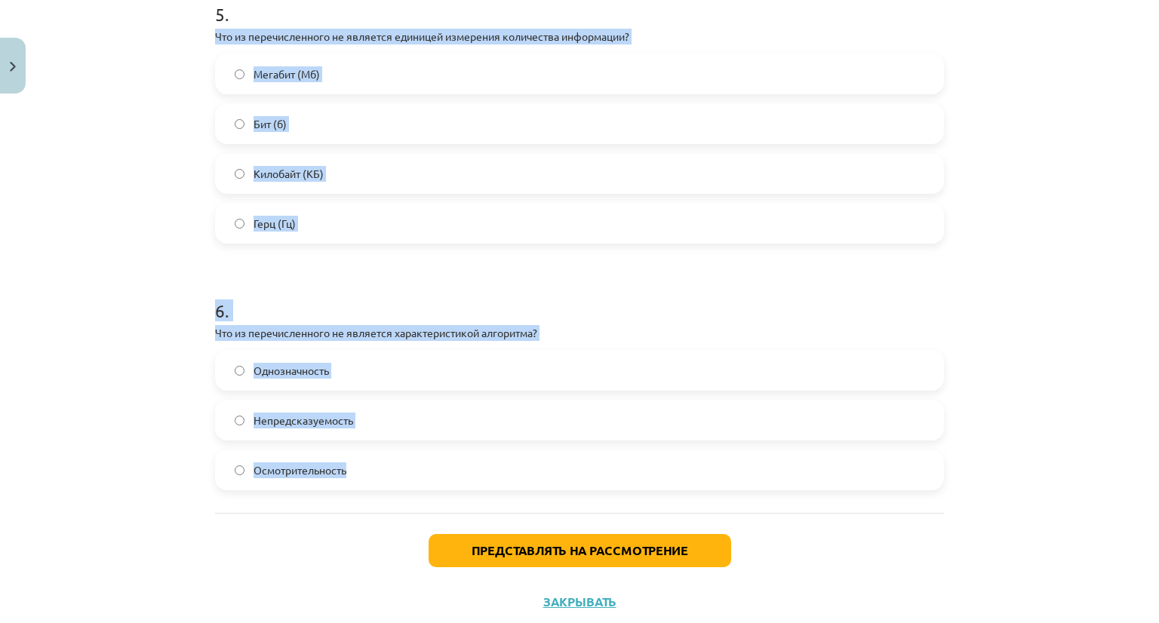
drag, startPoint x: 196, startPoint y: 41, endPoint x: 383, endPoint y: 480, distance: 477.2
click at [383, 480] on div "Тема исследования: Информатика - учебный материал для 1-го теста 10-го класса #…" at bounding box center [579, 311] width 1159 height 623
copy form "Что из перечисленного не является единицей измерения количества информации? Мег…"
click at [514, 551] on font "Представлять на рассмотрение" at bounding box center [579, 550] width 216 height 16
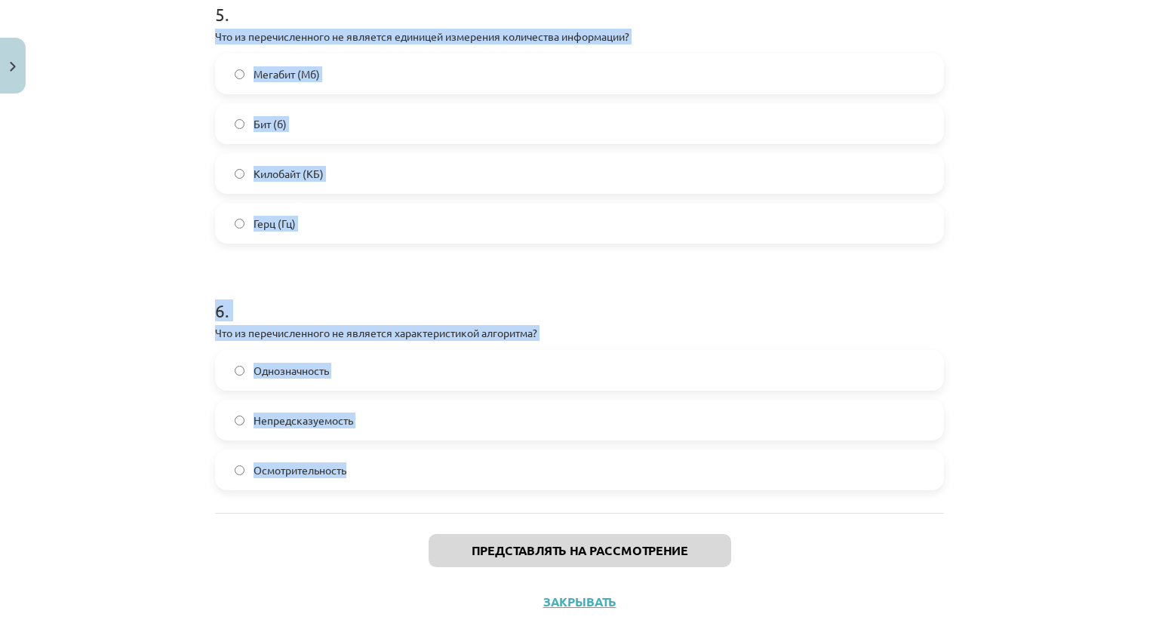
click at [1110, 445] on div "Тема исследования: Информатика - учебный материал для 1-го теста 10-го класса #…" at bounding box center [579, 311] width 1159 height 623
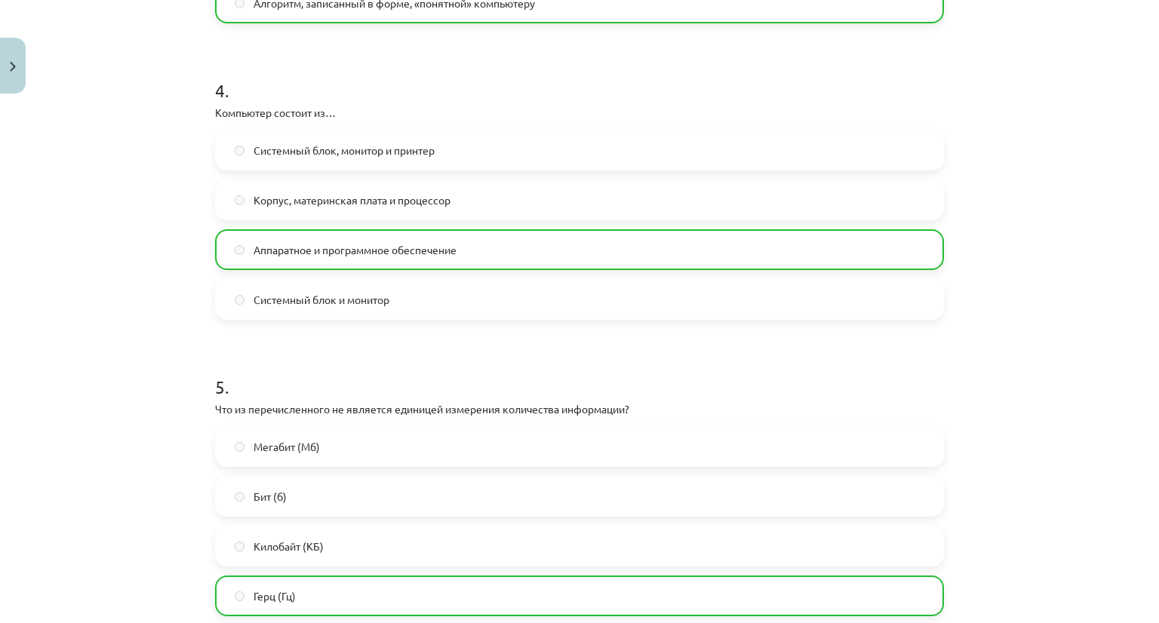
scroll to position [966, 0]
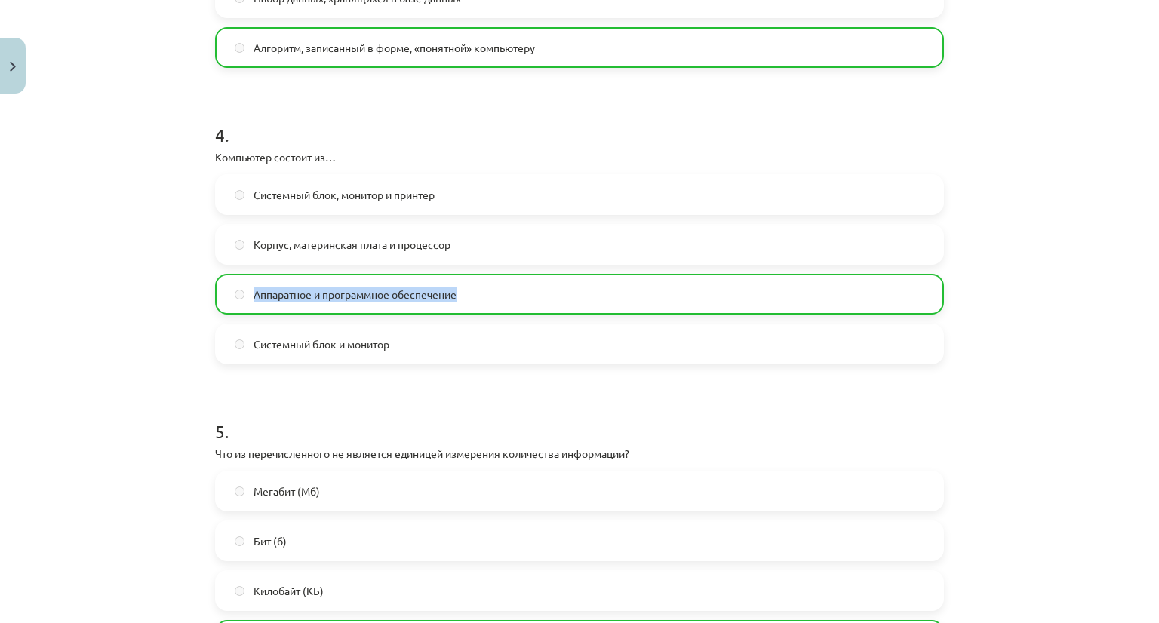
drag, startPoint x: 1143, startPoint y: 221, endPoint x: 1156, endPoint y: 301, distance: 80.9
click at [1153, 281] on div "Тема исследования: Информатика - учебный материал для 1-го теста 10-го класса #…" at bounding box center [579, 311] width 1159 height 623
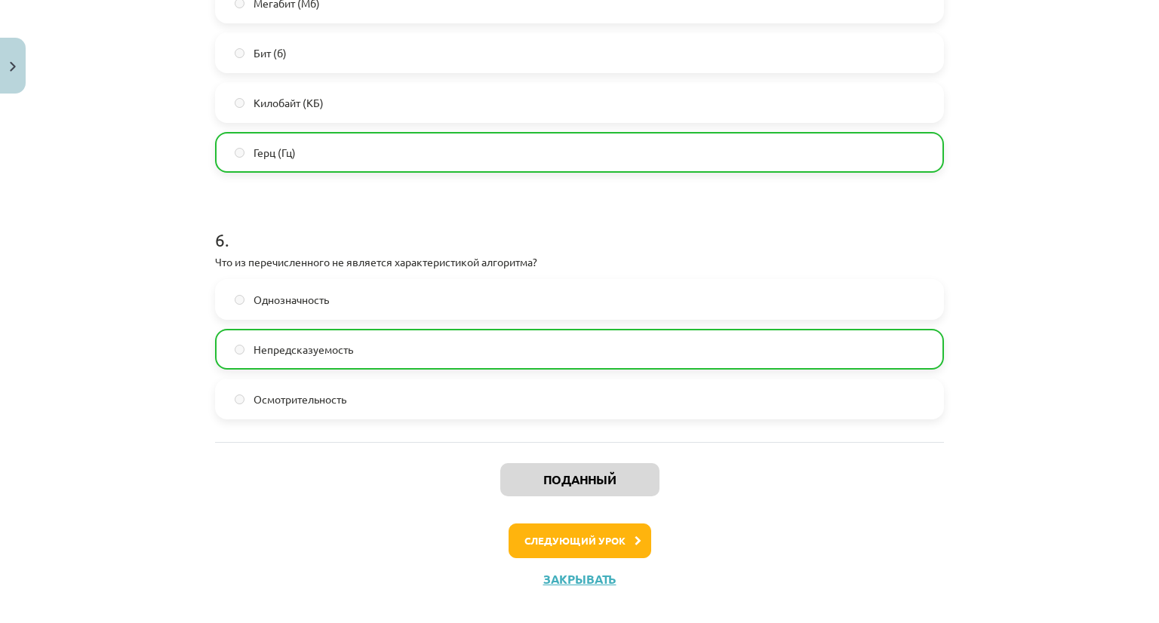
scroll to position [1472, 0]
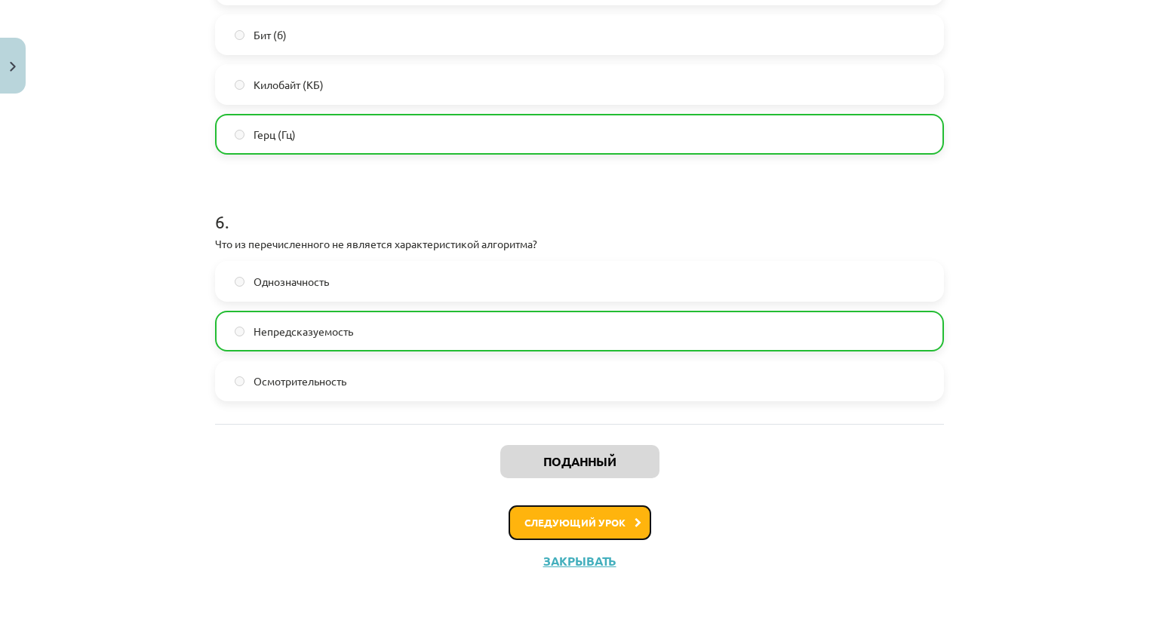
click at [548, 521] on font "Следующий урок" at bounding box center [574, 522] width 101 height 13
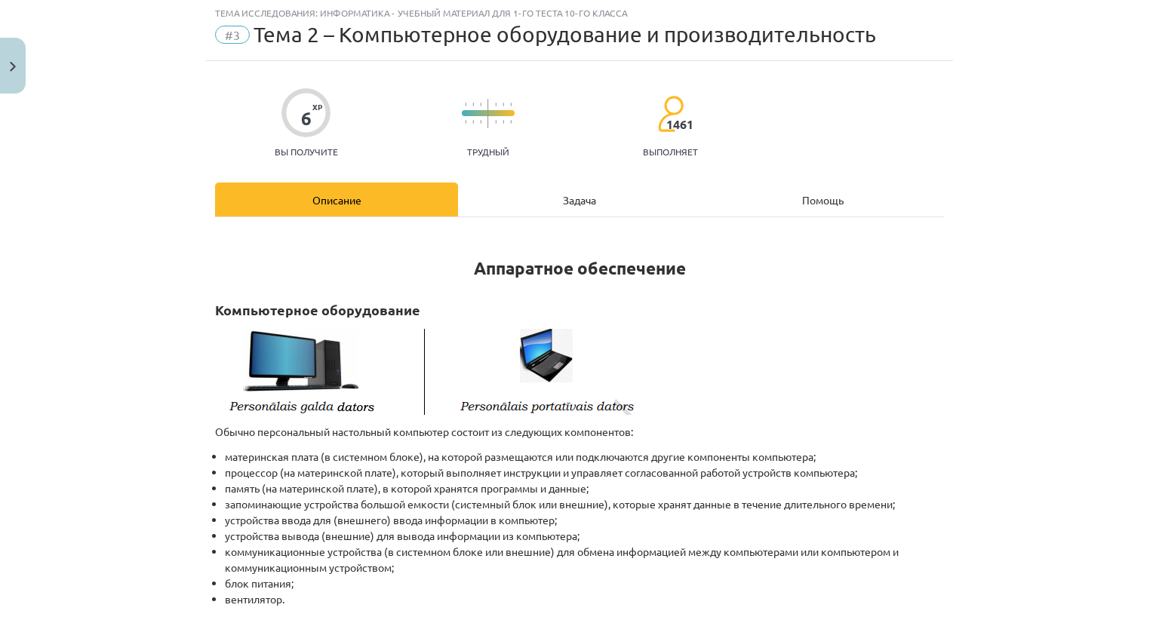
scroll to position [38, 0]
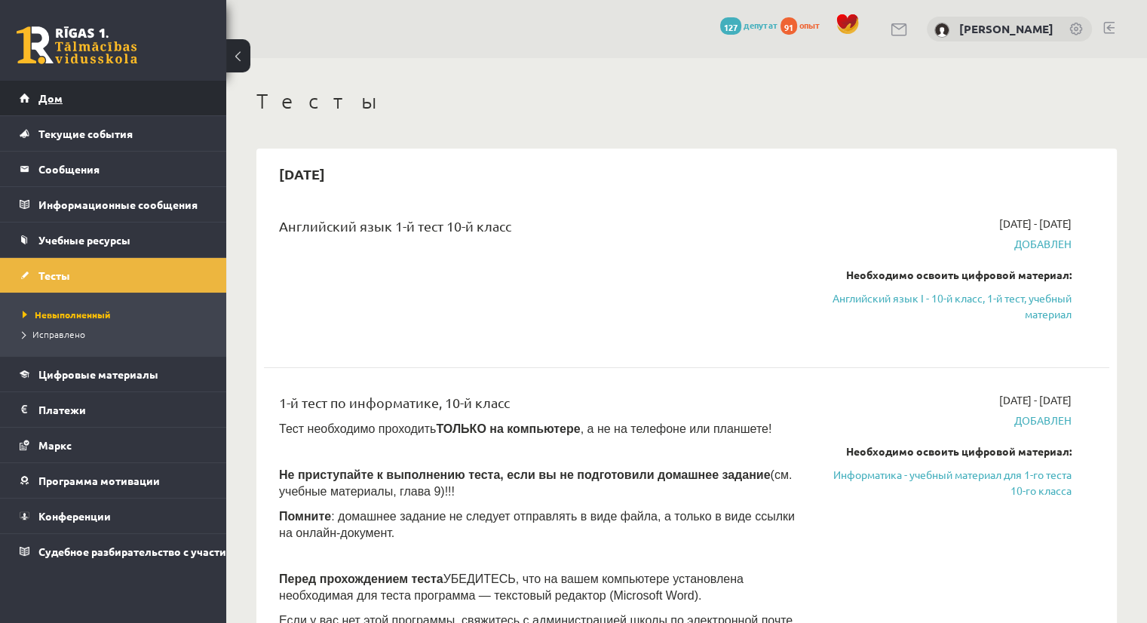
click at [75, 103] on link "Дом" at bounding box center [114, 98] width 188 height 35
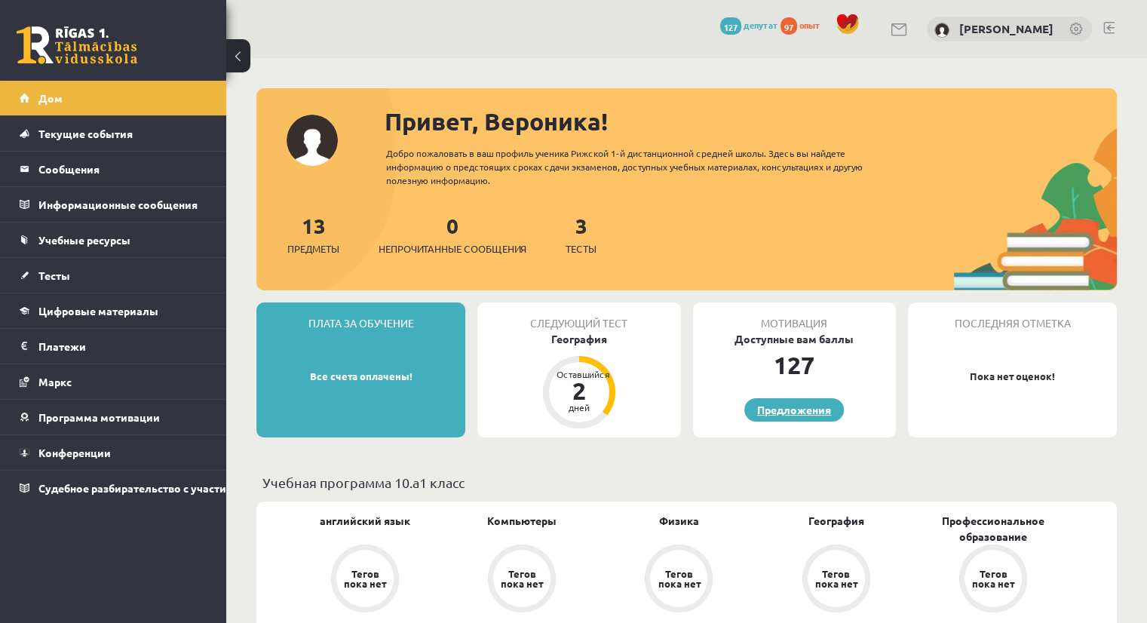
click at [789, 411] on font "Предложения" at bounding box center [794, 410] width 74 height 14
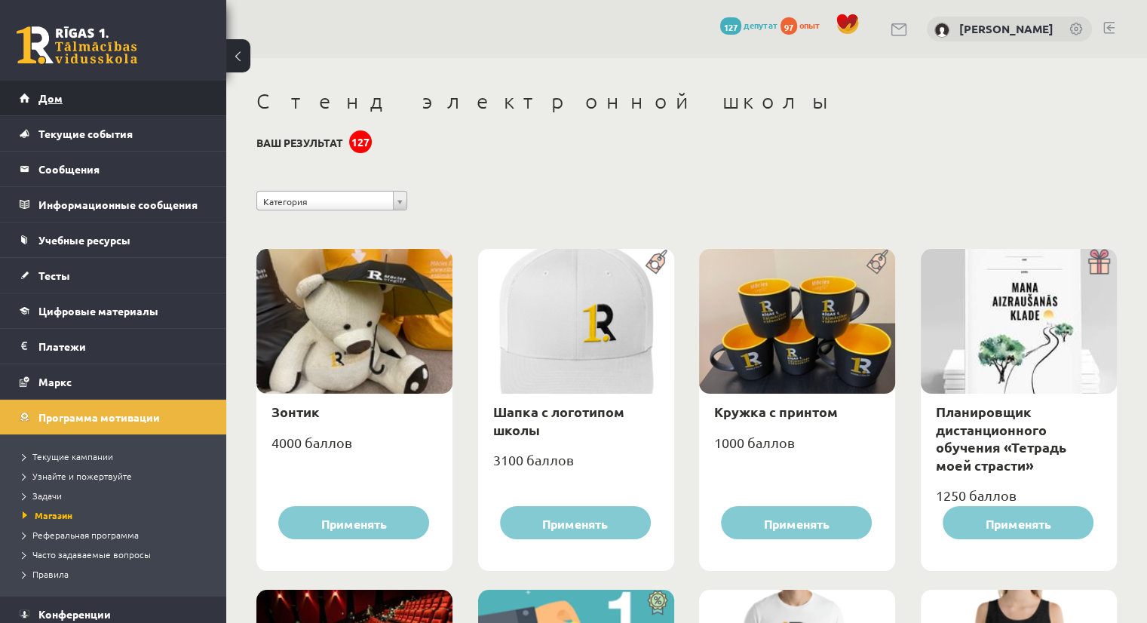
click at [55, 99] on font "Дом" at bounding box center [50, 98] width 24 height 14
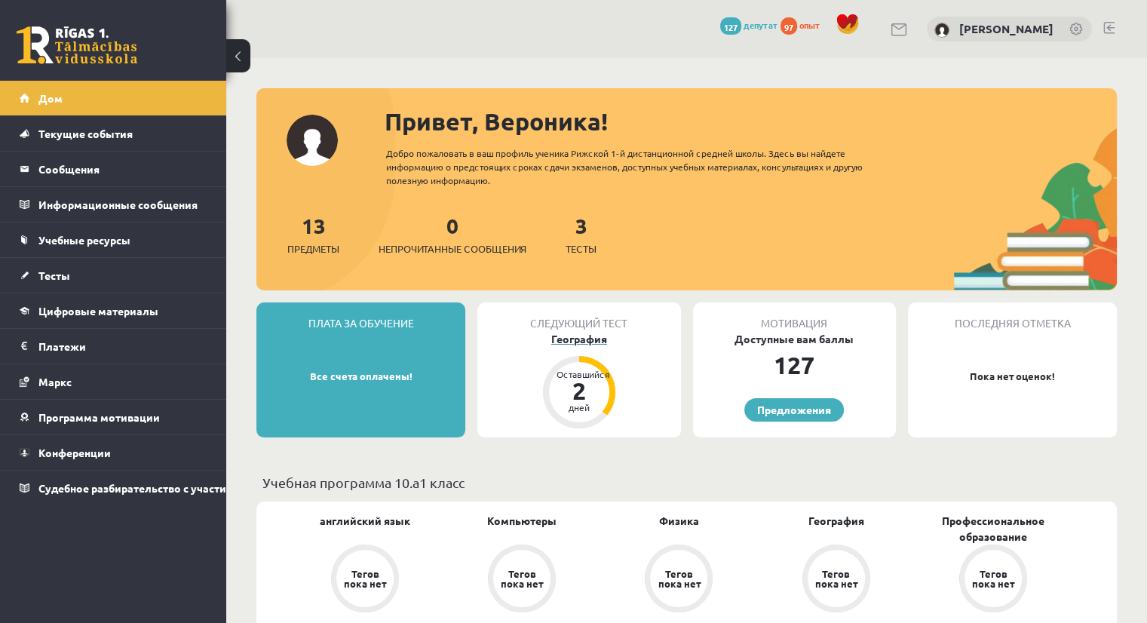
click at [594, 379] on div "2" at bounding box center [579, 391] width 45 height 24
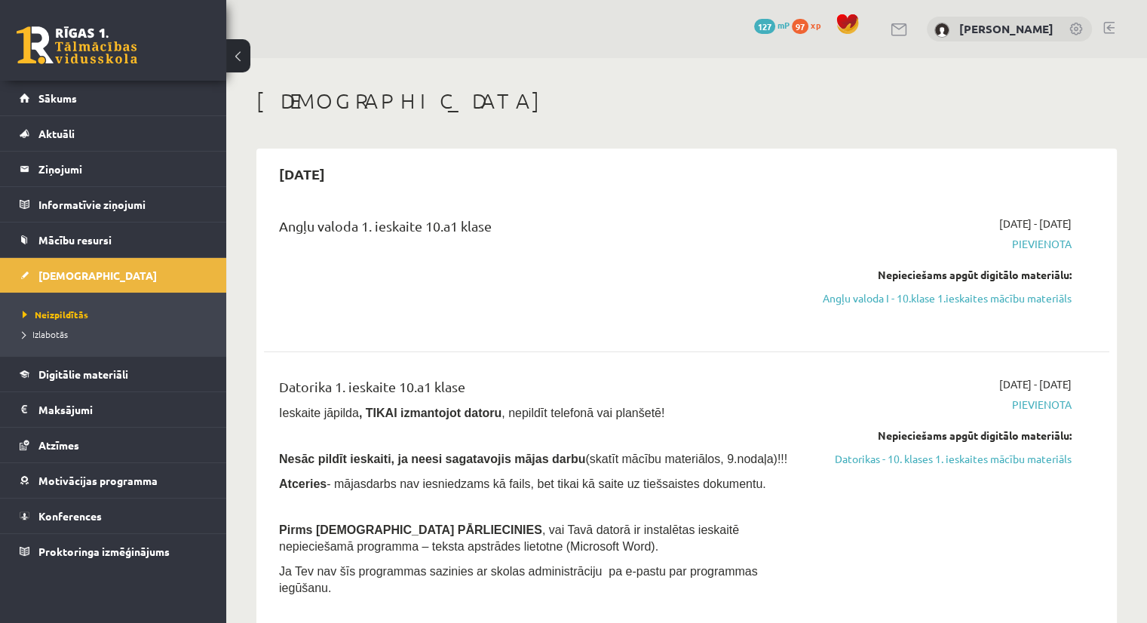
click at [576, 327] on div "Angļu valoda 1. ieskaite 10.a1 klase" at bounding box center [540, 272] width 544 height 112
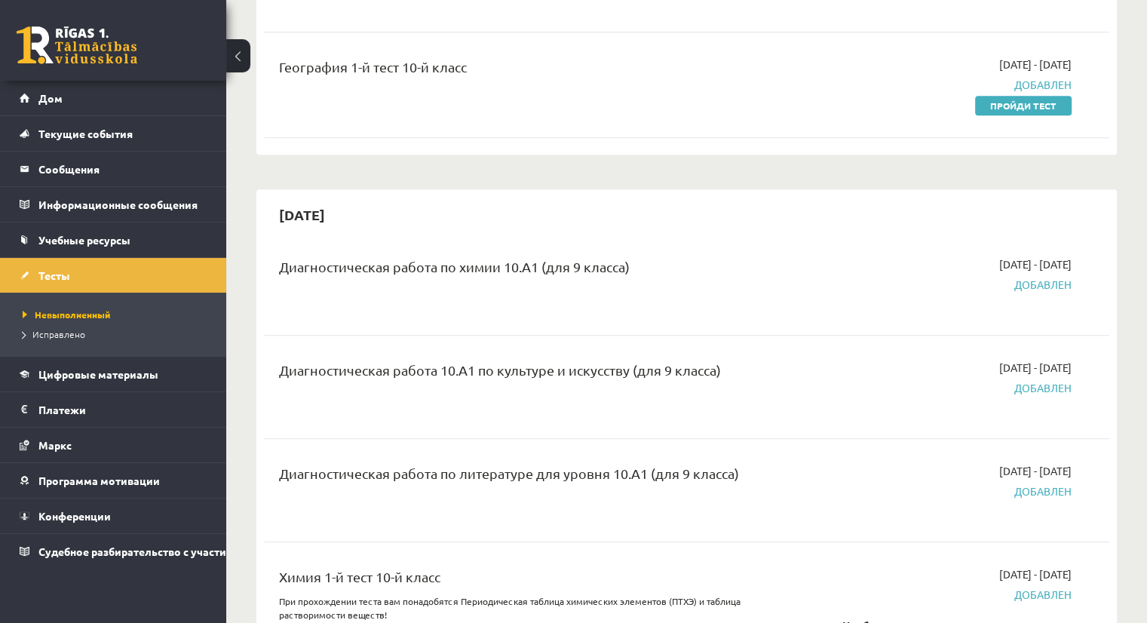
scroll to position [532, 0]
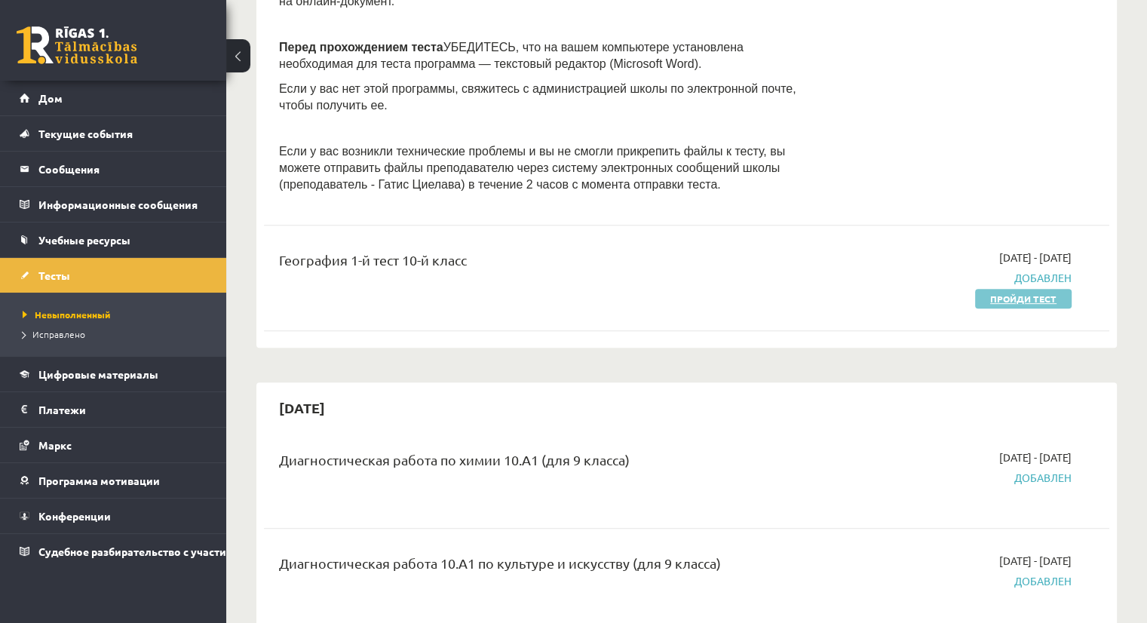
click at [1026, 299] on font "Пройди тест" at bounding box center [1023, 299] width 66 height 12
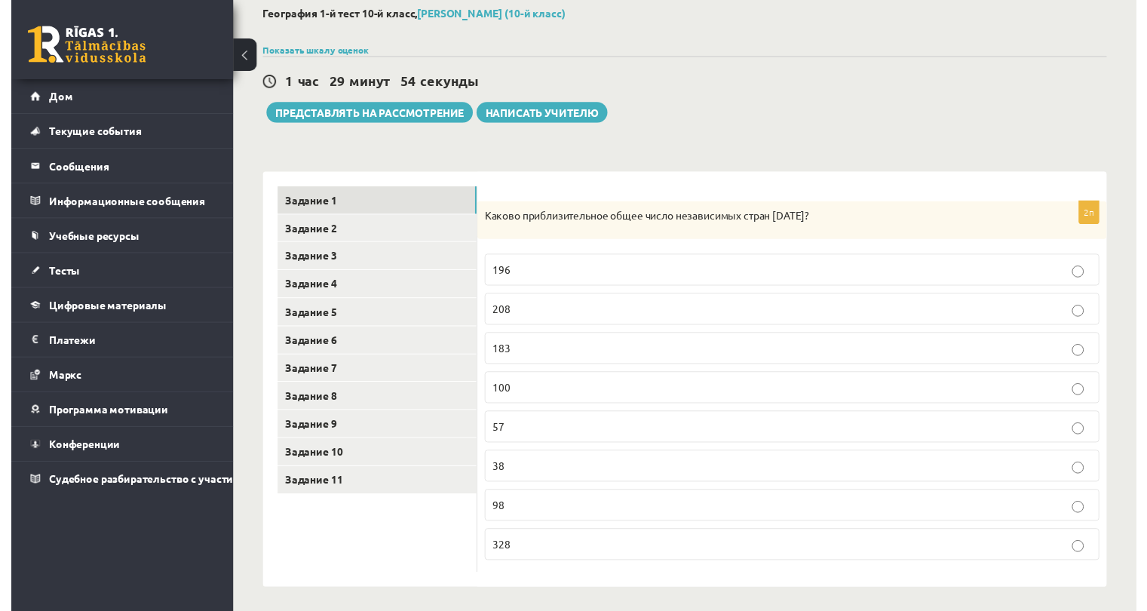
scroll to position [84, 0]
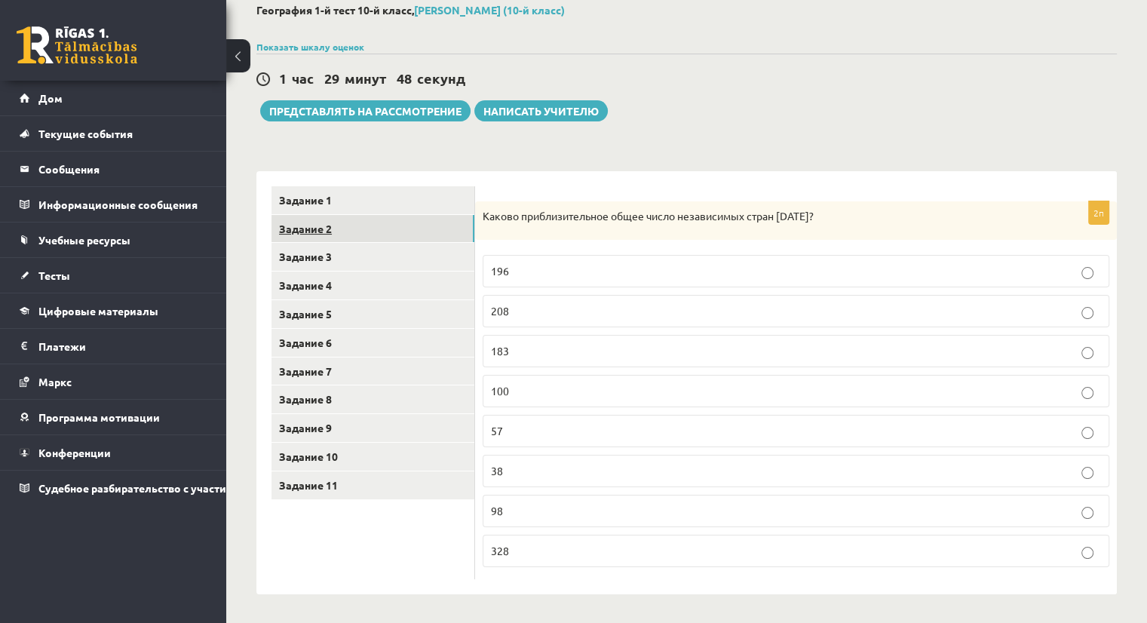
click at [293, 233] on font "Задание 2" at bounding box center [305, 229] width 53 height 14
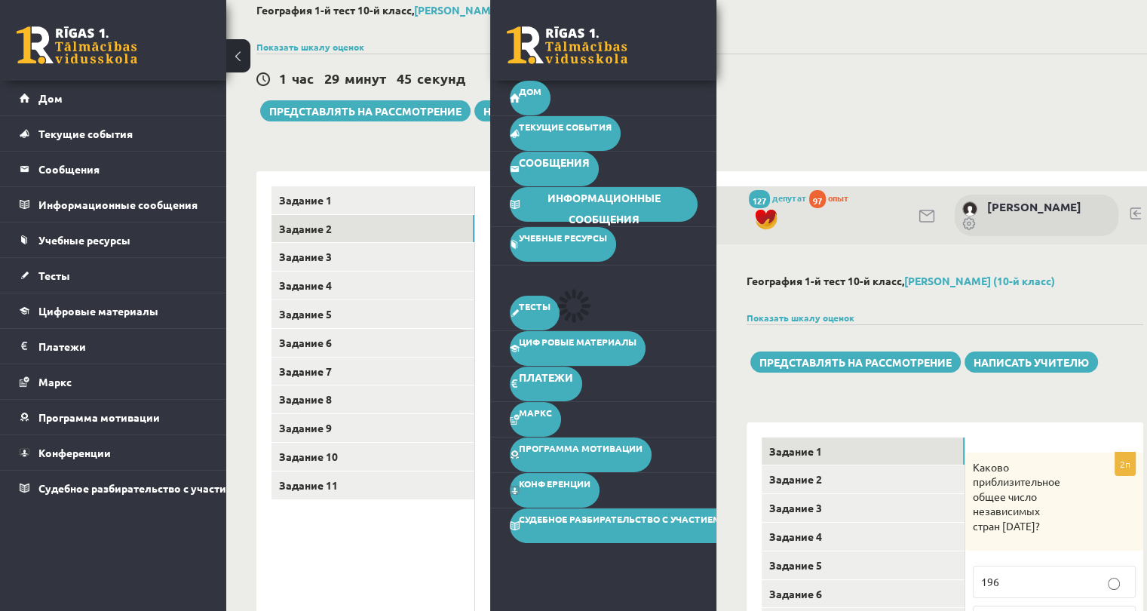
click at [1008, 130] on div "География 1-й тест 10-й класс, Вероника Деканицкая (10-й класс) Показать шкалу …" at bounding box center [722, 477] width 993 height 1007
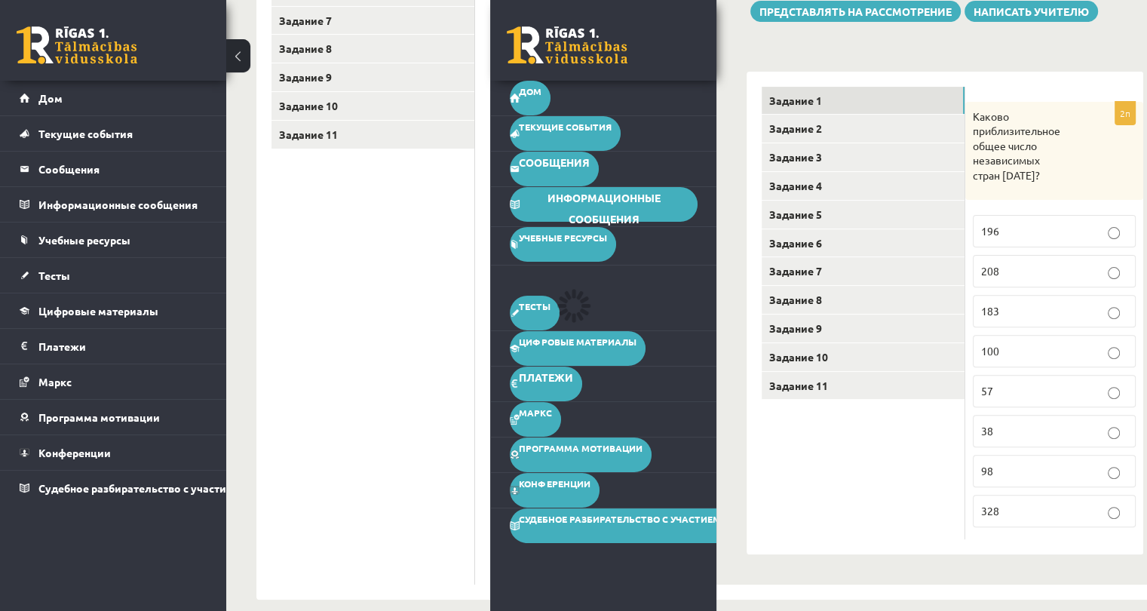
scroll to position [451, 0]
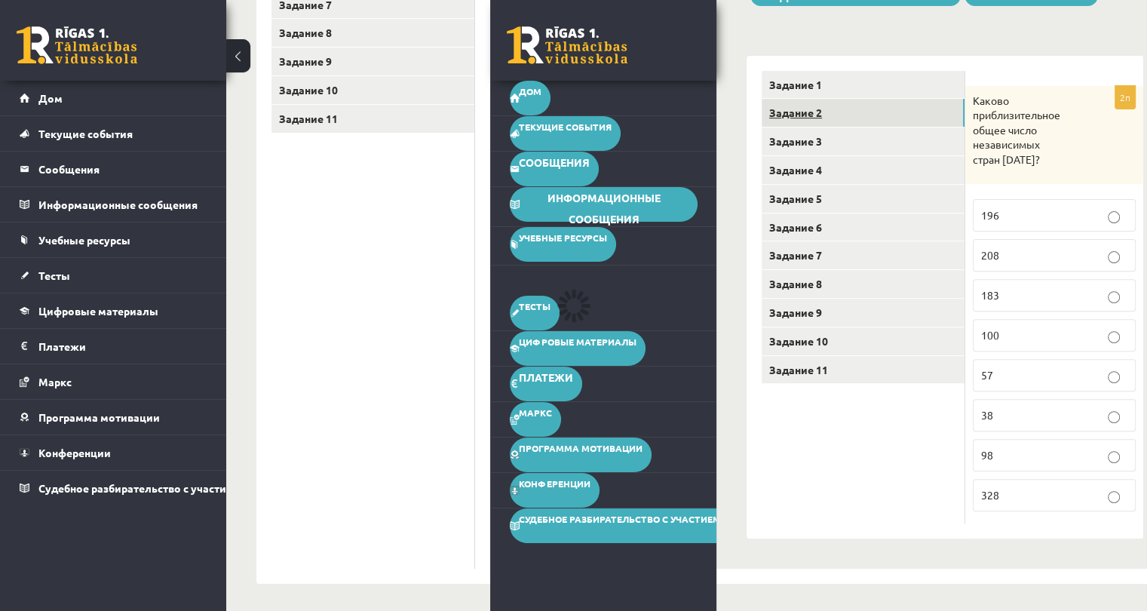
click at [809, 114] on font "Задание 2" at bounding box center [795, 113] width 53 height 14
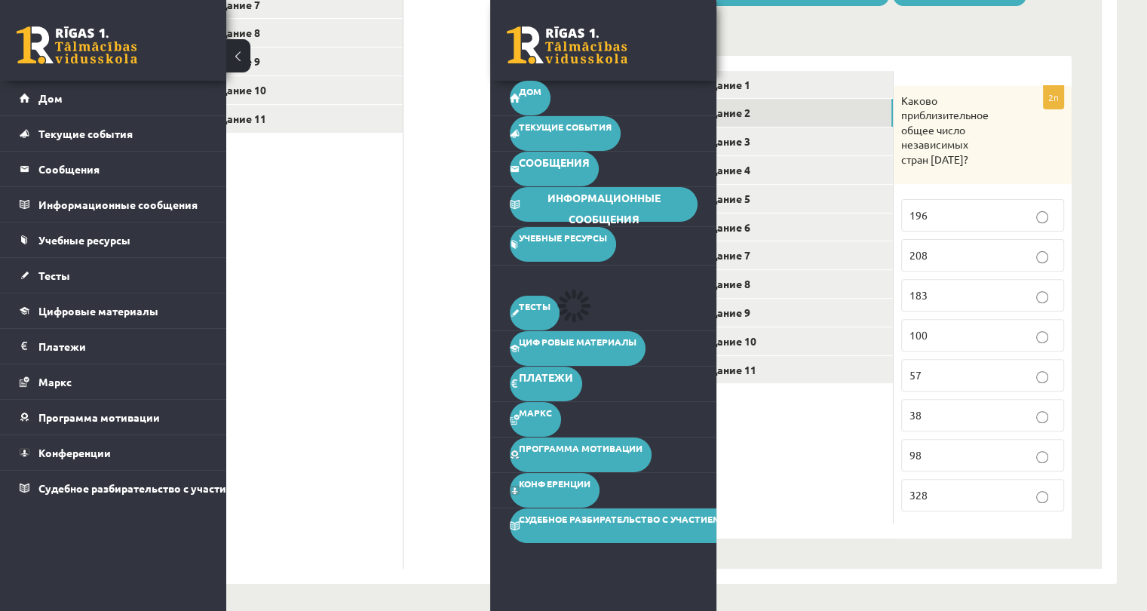
click at [304, 376] on ul "Задание 1 Задание 2 Задание 3 Задание 4 Задание 5 Задание 6 Задание 7 Задание 8…" at bounding box center [302, 194] width 204 height 749
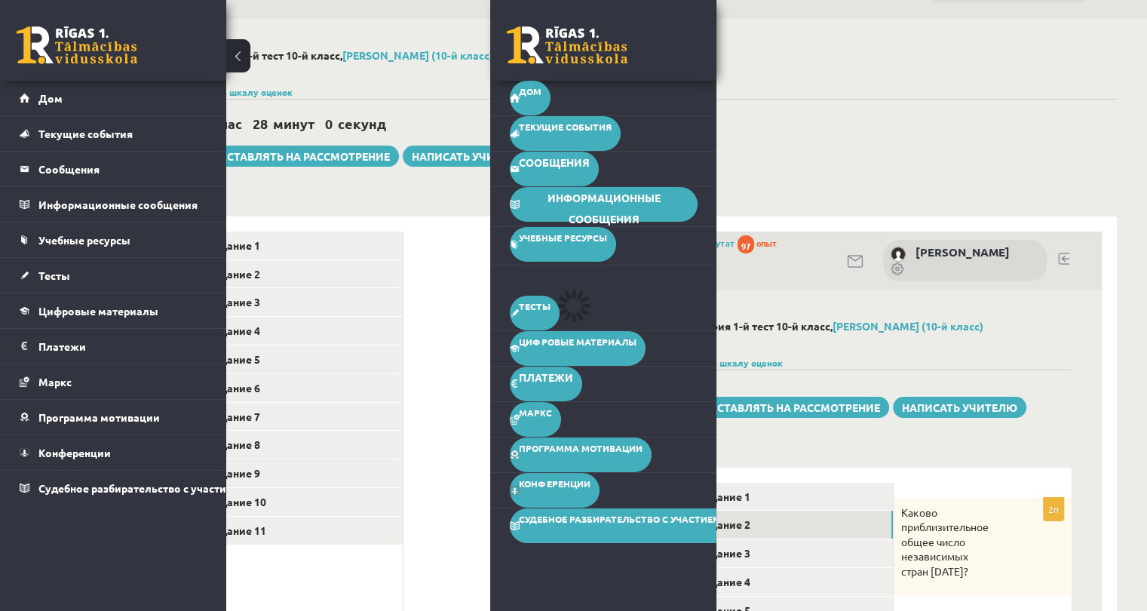
scroll to position [9, 74]
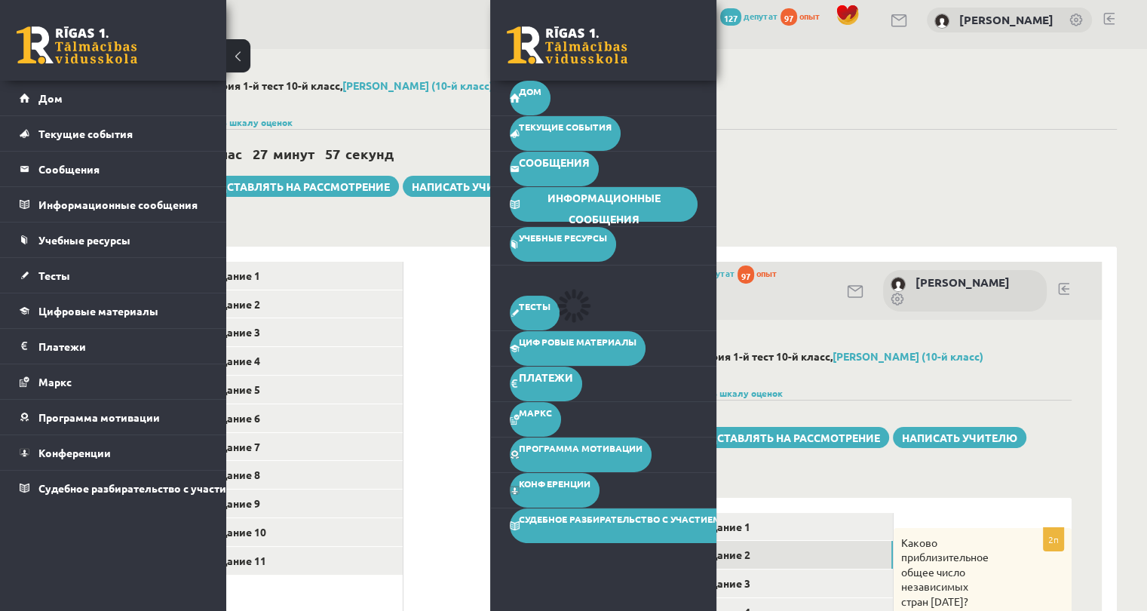
click at [238, 44] on button at bounding box center [238, 55] width 24 height 33
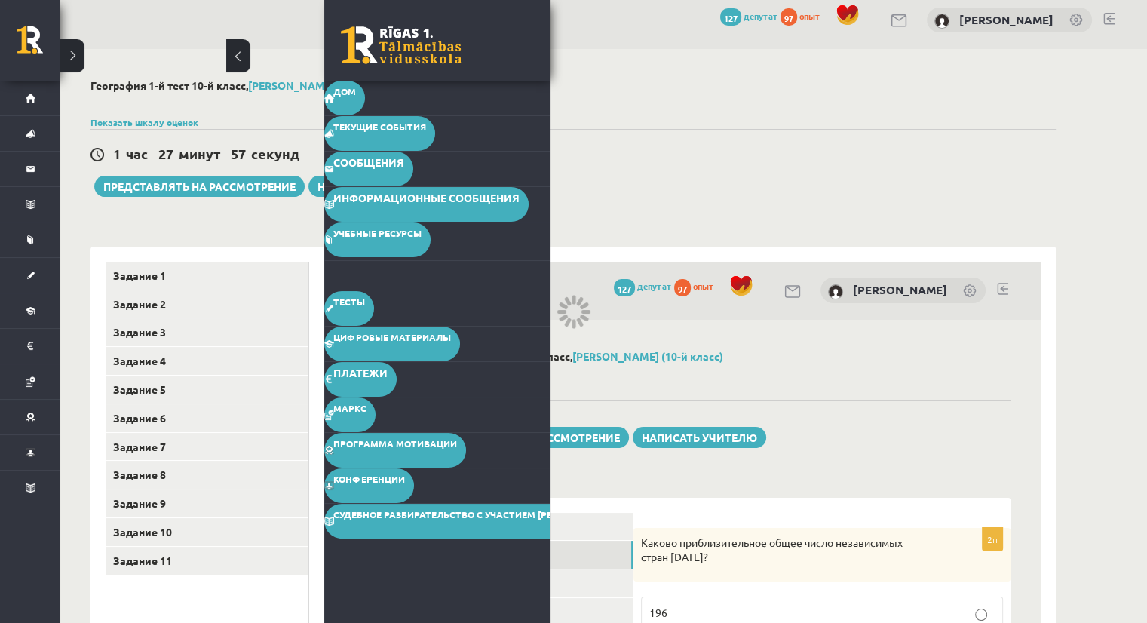
click at [238, 44] on button at bounding box center [238, 55] width 24 height 33
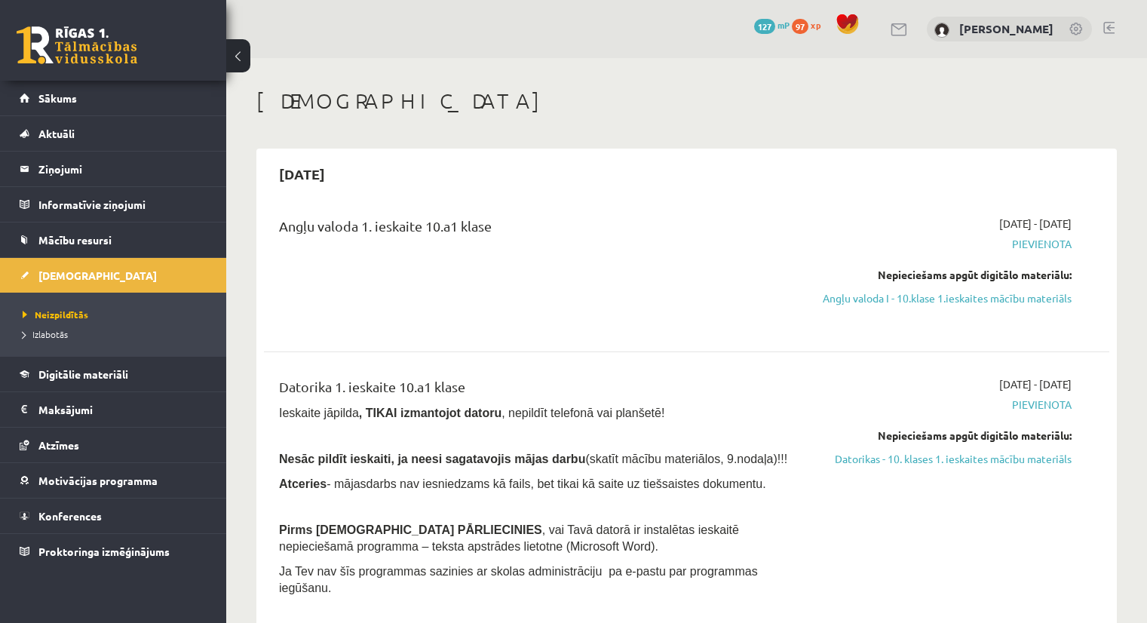
scroll to position [565, 0]
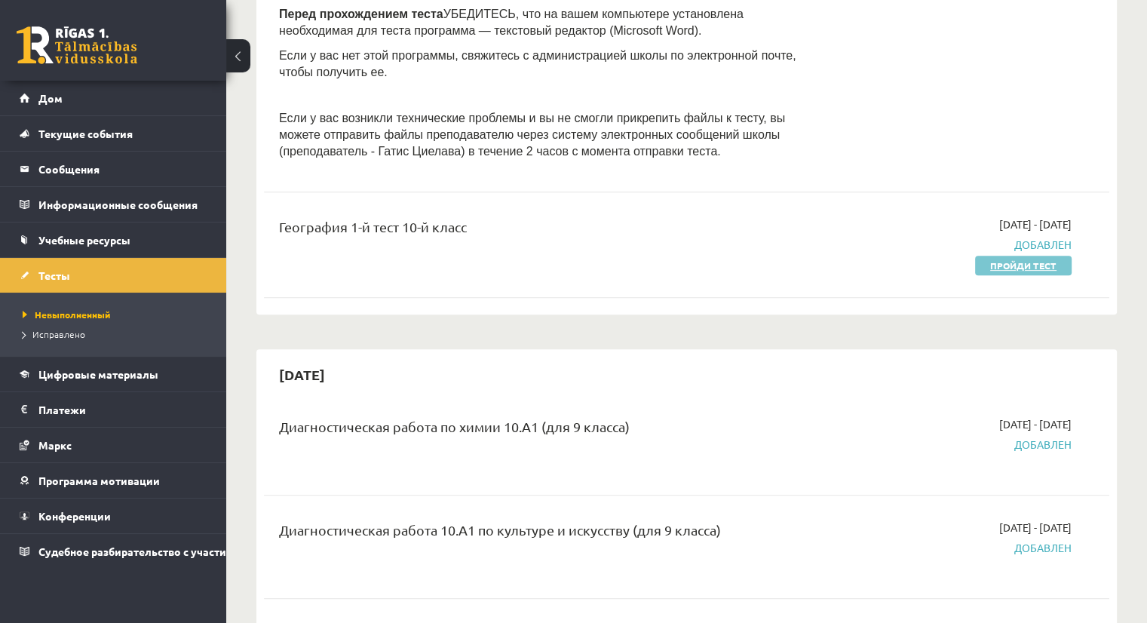
click at [1035, 267] on font "Пройди тест" at bounding box center [1023, 265] width 66 height 12
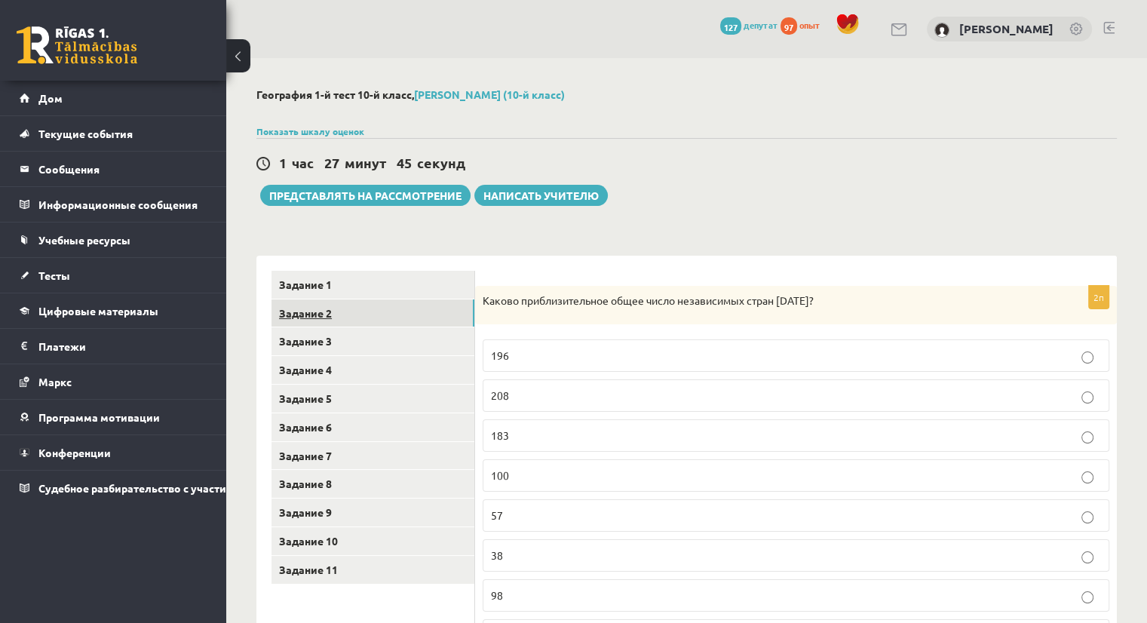
click at [305, 321] on link "Задание 2" at bounding box center [373, 313] width 203 height 28
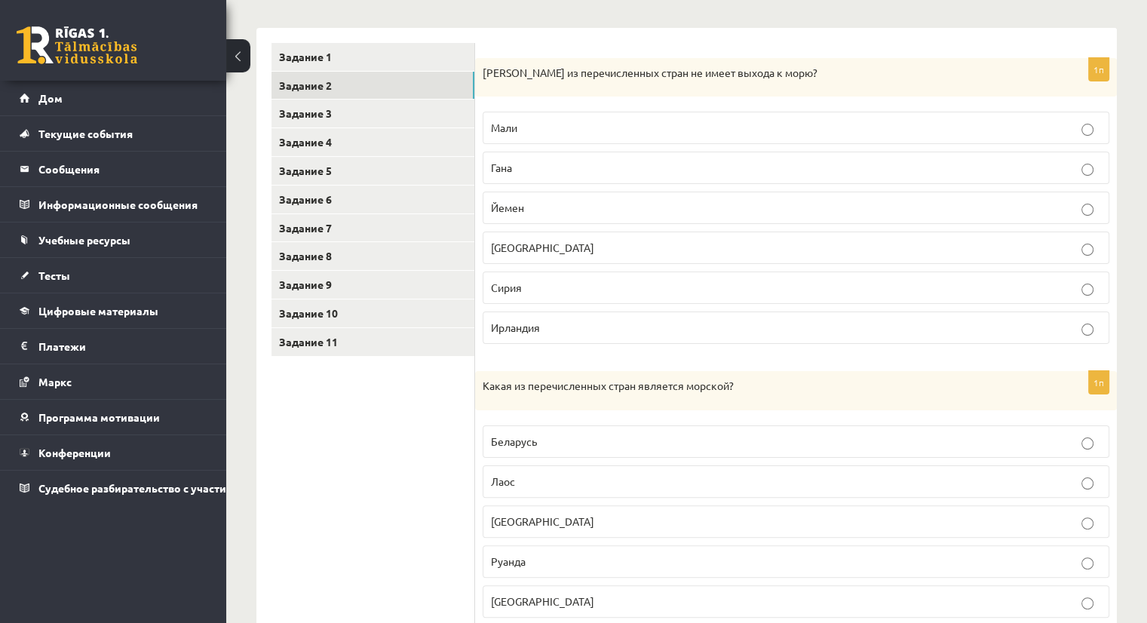
scroll to position [241, 0]
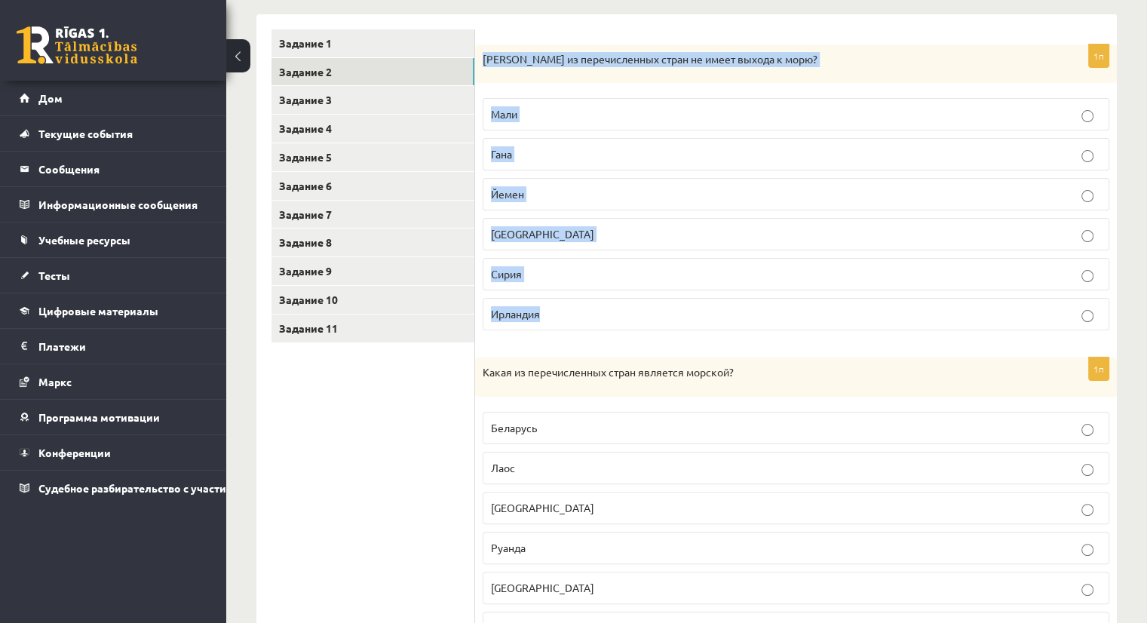
drag, startPoint x: 480, startPoint y: 54, endPoint x: 643, endPoint y: 318, distance: 310.6
click at [643, 318] on div "1п Какая из перечисленных стран не имеет выхода к морю? Мали Гана Йемен Китай С…" at bounding box center [796, 194] width 642 height 299
copy div "Какая из перечисленных стран не имеет выхода к морю? Мали Гана Йемен Китай Сири…"
click at [1088, 123] on label "Мали" at bounding box center [796, 114] width 627 height 32
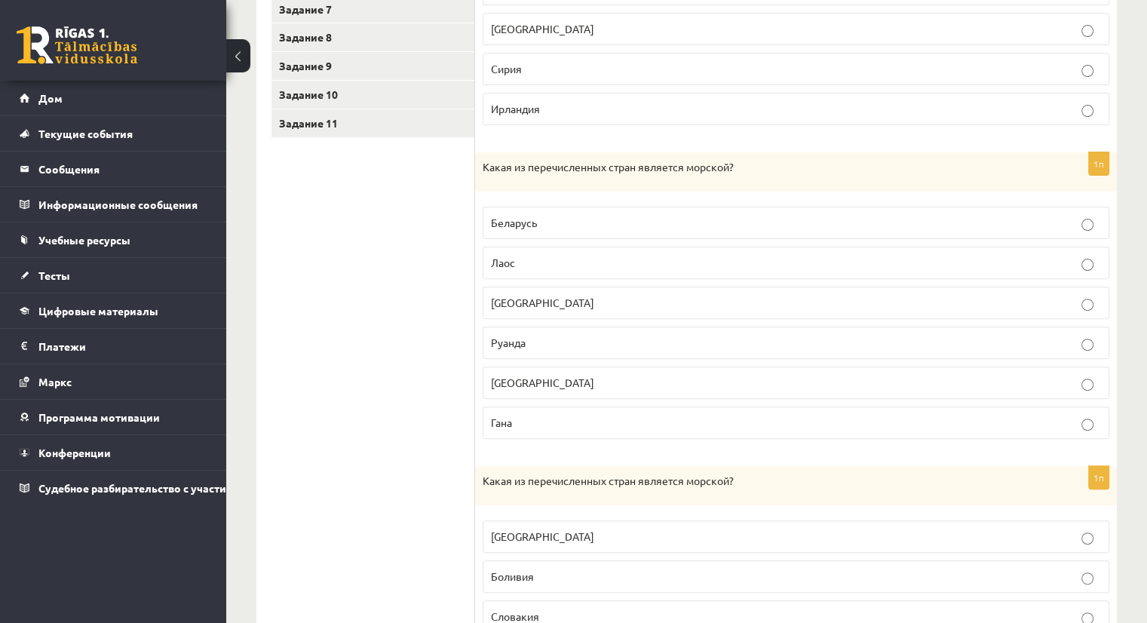
scroll to position [449, 0]
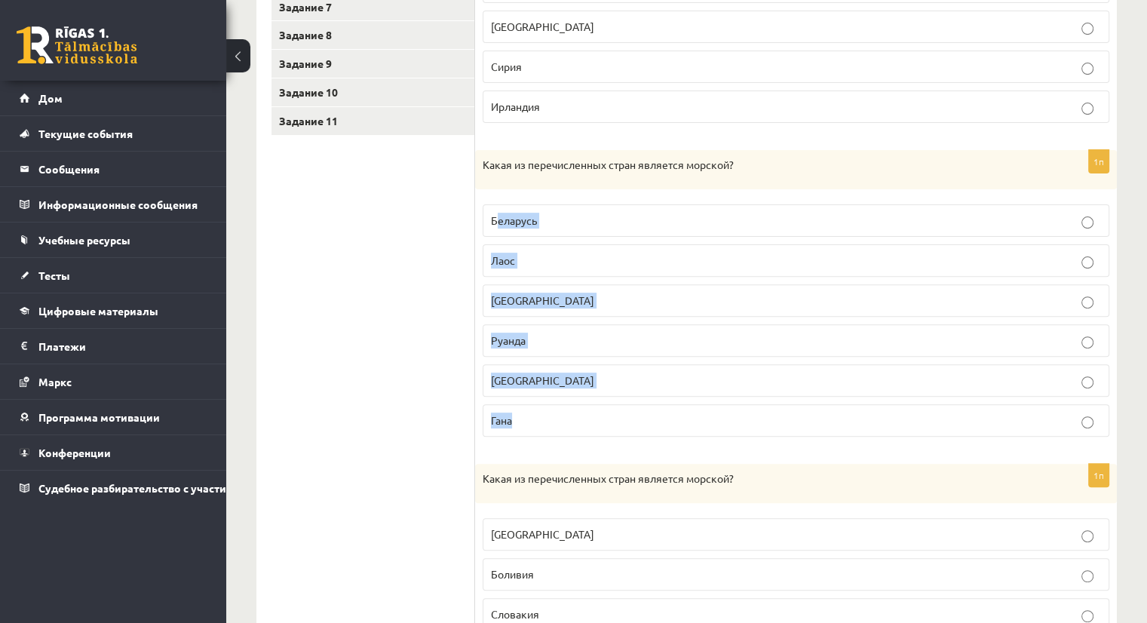
drag, startPoint x: 495, startPoint y: 203, endPoint x: 632, endPoint y: 420, distance: 257.0
click at [632, 420] on fieldset "Беларусь Лаос Афганистан Руанда Центральноафриканская Республика Гана" at bounding box center [796, 319] width 627 height 244
copy fieldset "еларусь Лаос Афганистан Руанда Центральноафриканская Республика Гана"
drag, startPoint x: 477, startPoint y: 163, endPoint x: 628, endPoint y: 408, distance: 287.4
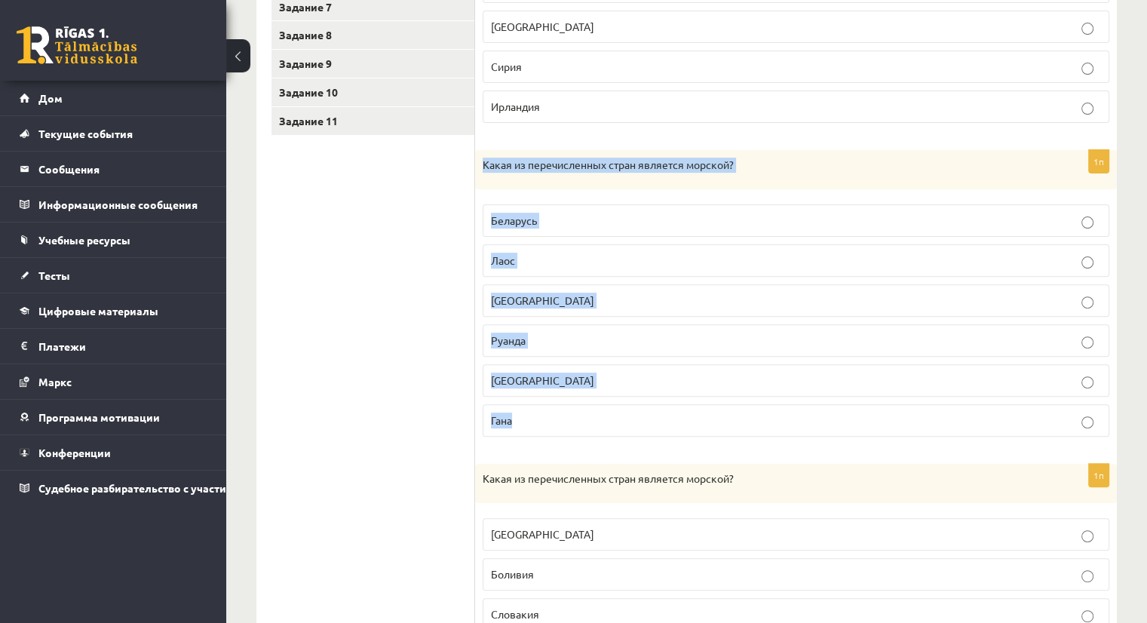
click at [628, 408] on div "1п Какая из перечисленных стран является морской? Беларусь Лаос Афганистан Руан…" at bounding box center [796, 299] width 642 height 299
copy div "Какая из перечисленных стран является морской? Беларусь Лаос Афганистан Руанда …"
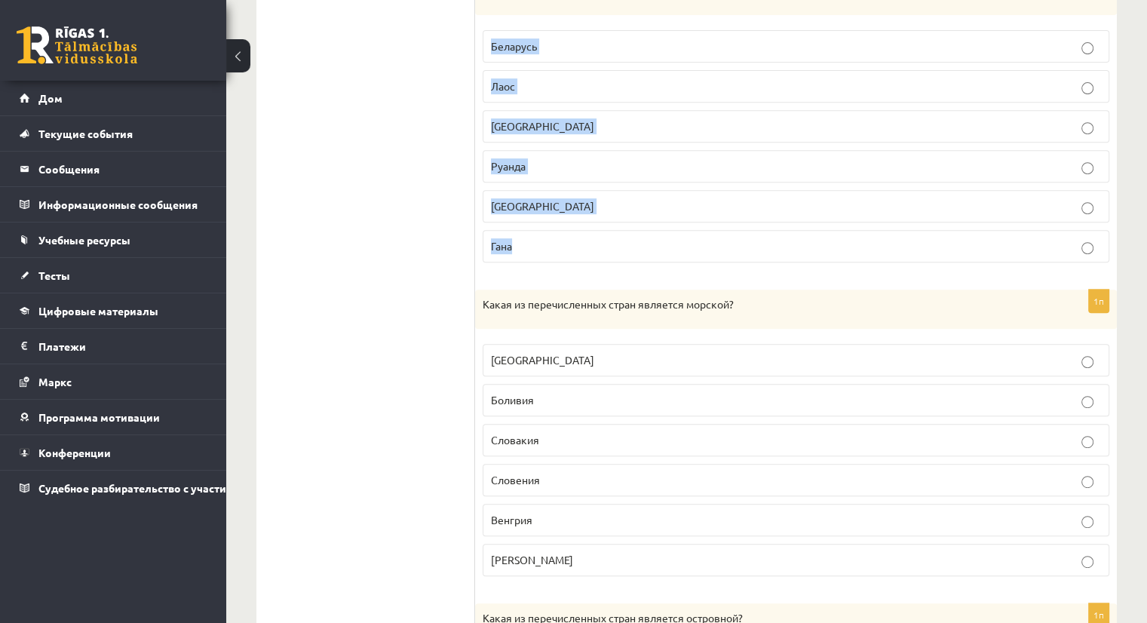
scroll to position [901, 0]
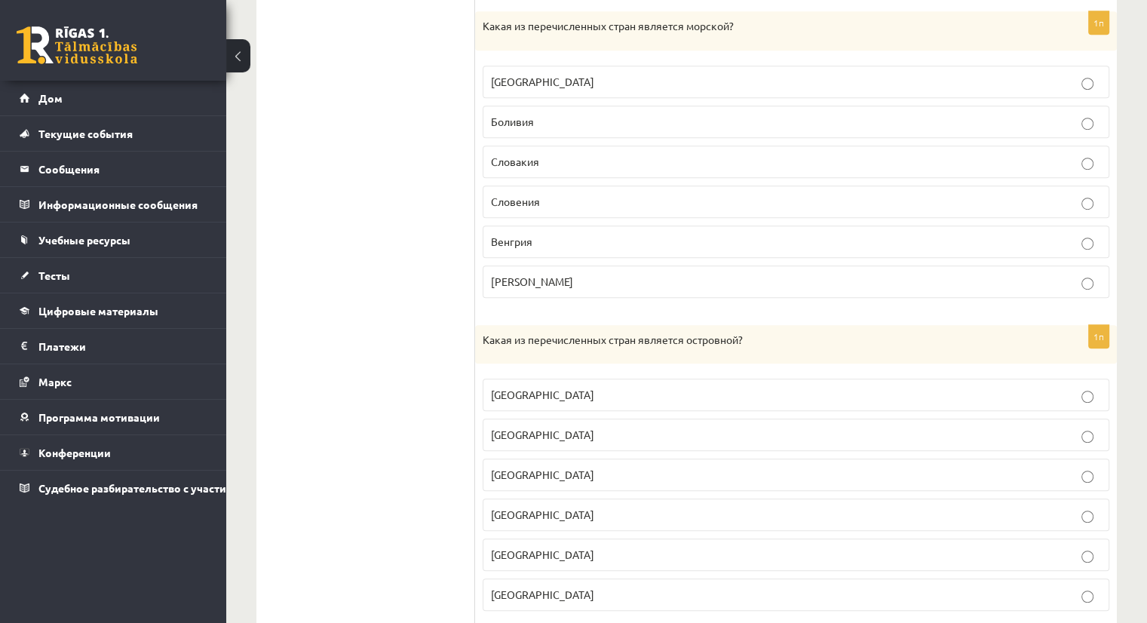
click at [361, 321] on ul "Задание 1 Задание 2 Задание 3 Задание 4 Задание 5 Задание 6 Задание 7 Задание 8…" at bounding box center [374, 309] width 204 height 1881
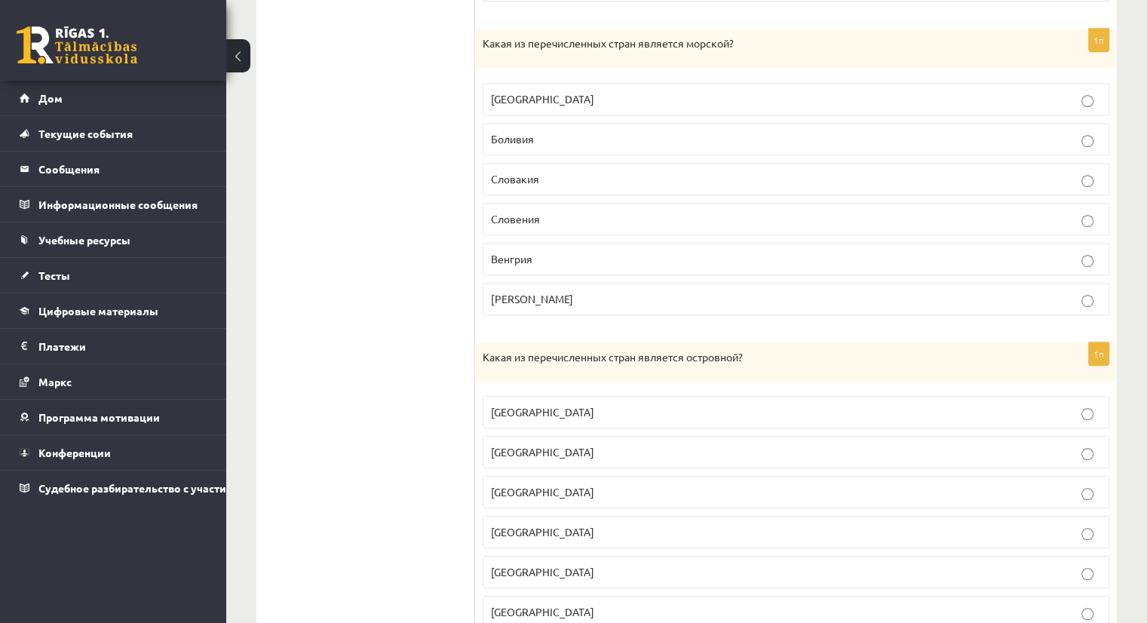
scroll to position [826, 0]
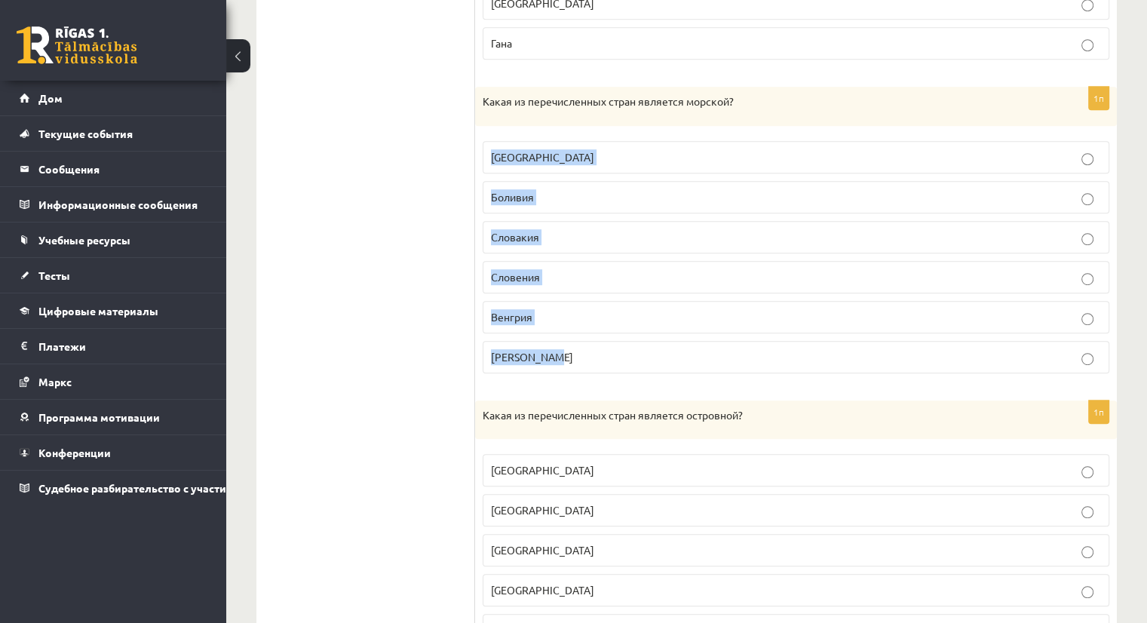
drag, startPoint x: 487, startPoint y: 143, endPoint x: 561, endPoint y: 353, distance: 223.3
click at [561, 353] on fieldset "Таджикистан Боливия Словакия Словения Венгрия Лихтенштейн" at bounding box center [796, 256] width 627 height 244
copy fieldset "Таджикистан Боливия Словакия Словения Венгрия Лихтенштейн"
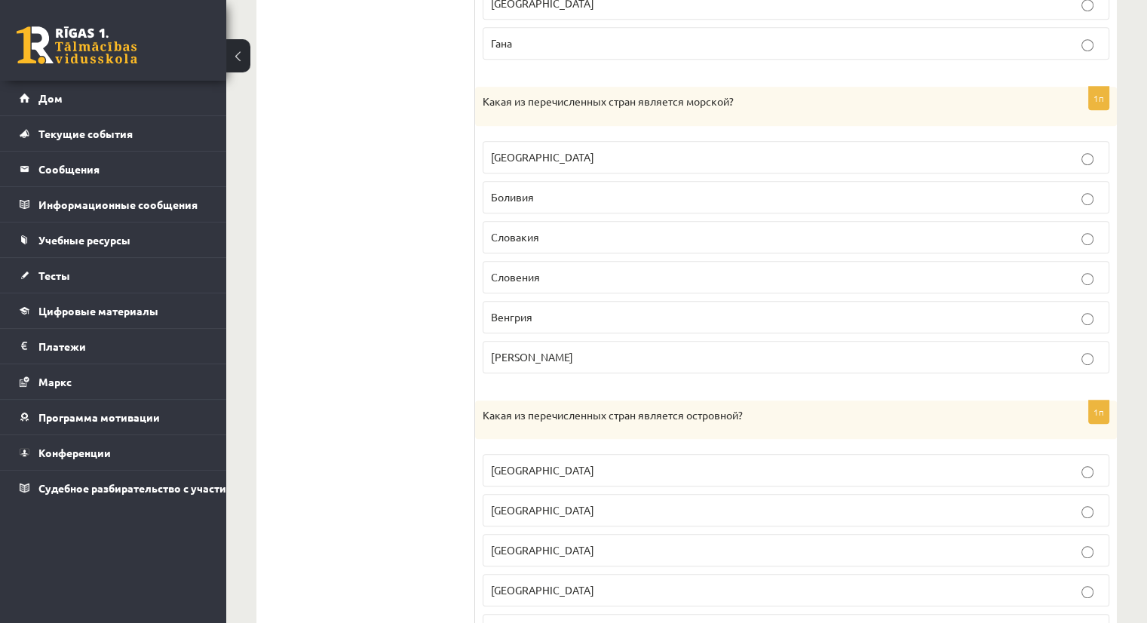
click at [291, 431] on ul "Задание 1 Задание 2 Задание 3 Задание 4 Задание 5 Задание 6 Задание 7 Задание 8…" at bounding box center [374, 385] width 204 height 1881
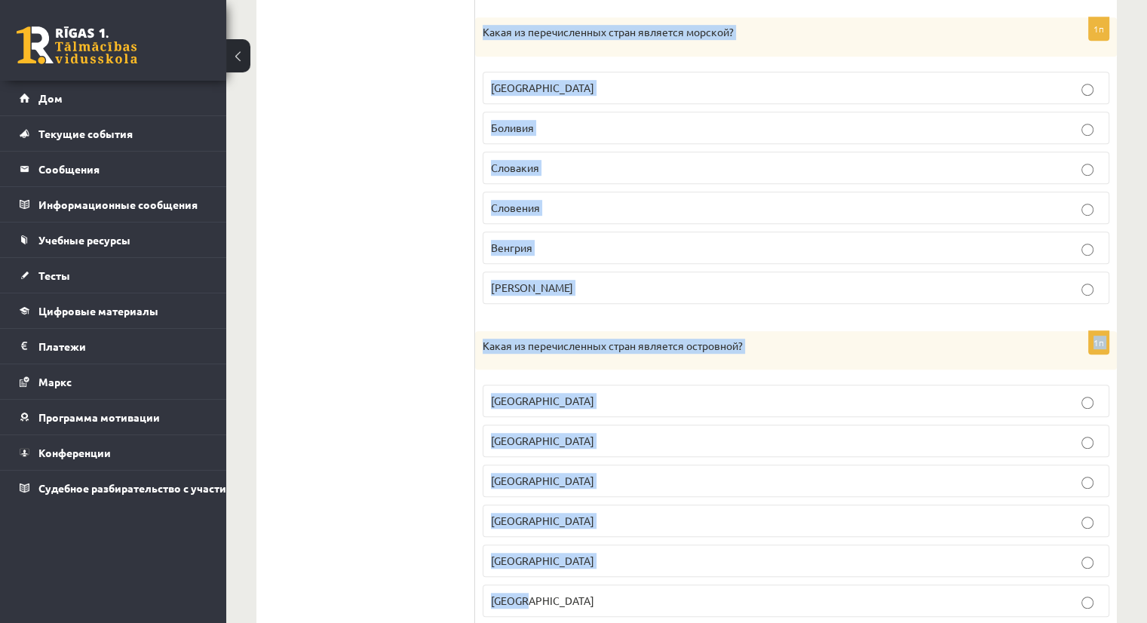
scroll to position [905, 0]
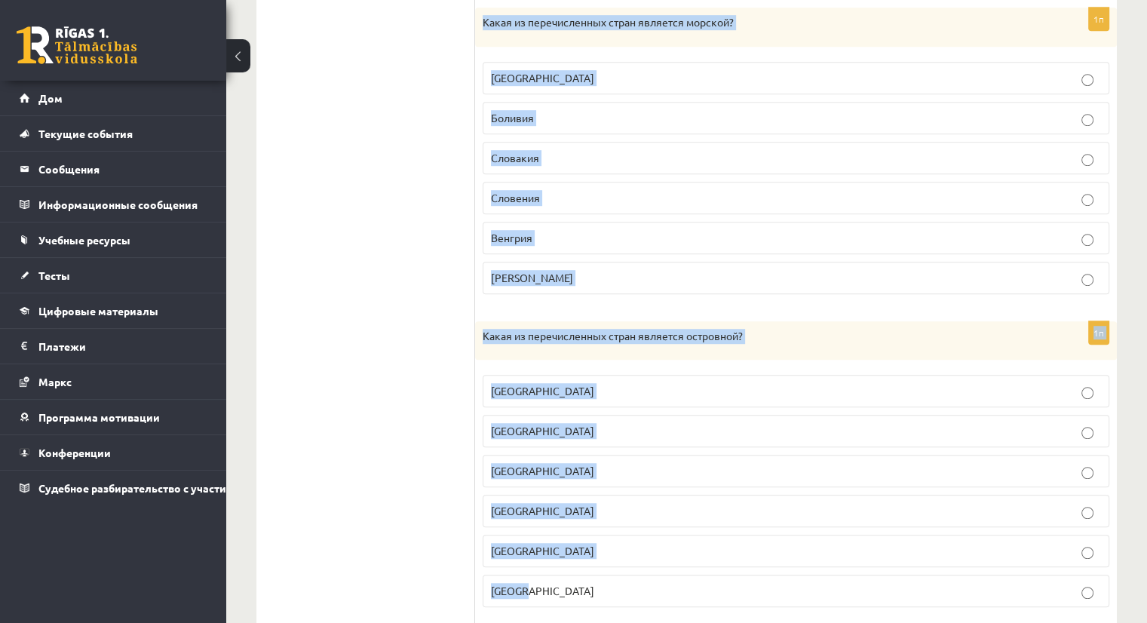
drag, startPoint x: 482, startPoint y: 90, endPoint x: 686, endPoint y: 610, distance: 559.2
click at [686, 610] on form "1п Какая из перечисленных стран не имеет выхода к морю? Мали Гана Йемен Китай С…" at bounding box center [796, 306] width 612 height 1881
copy form "Какая из перечисленных стран является морской? Таджикистан Боливия Словакия Сло…"
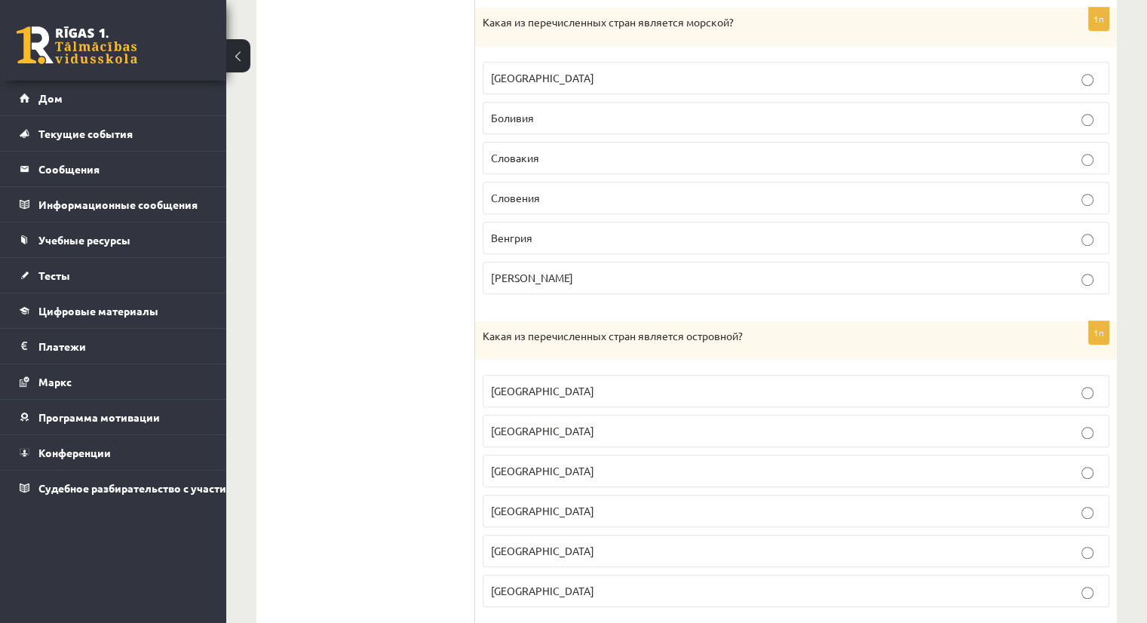
click at [356, 364] on ul "Задание 1 Задание 2 Задание 3 Задание 4 Задание 5 Задание 6 Задание 7 Задание 8…" at bounding box center [374, 306] width 204 height 1881
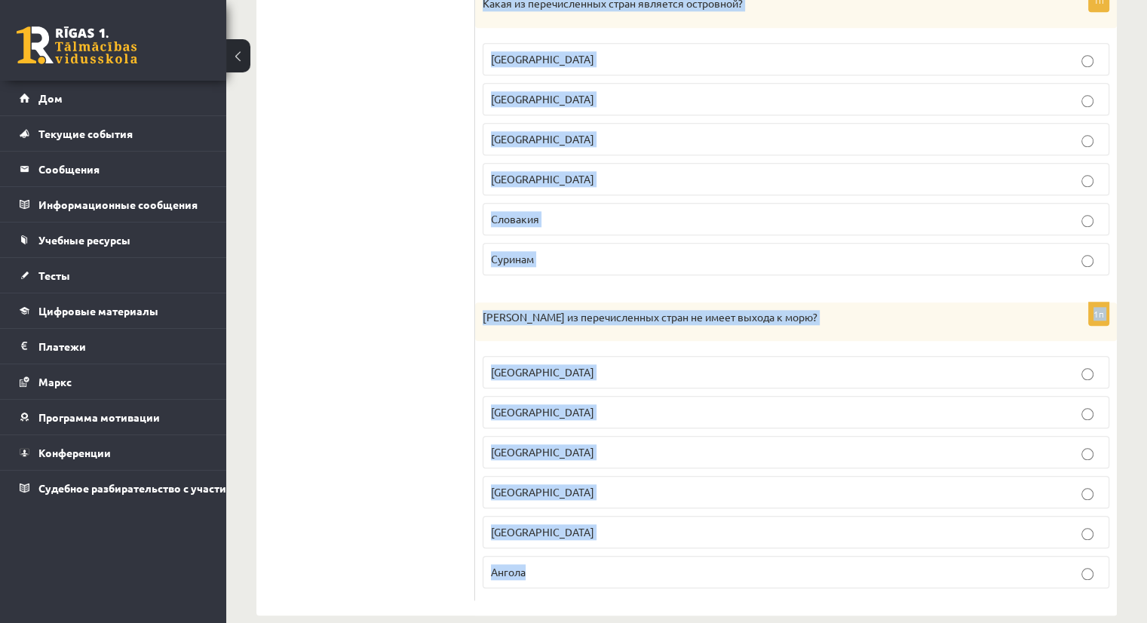
scroll to position [1563, 0]
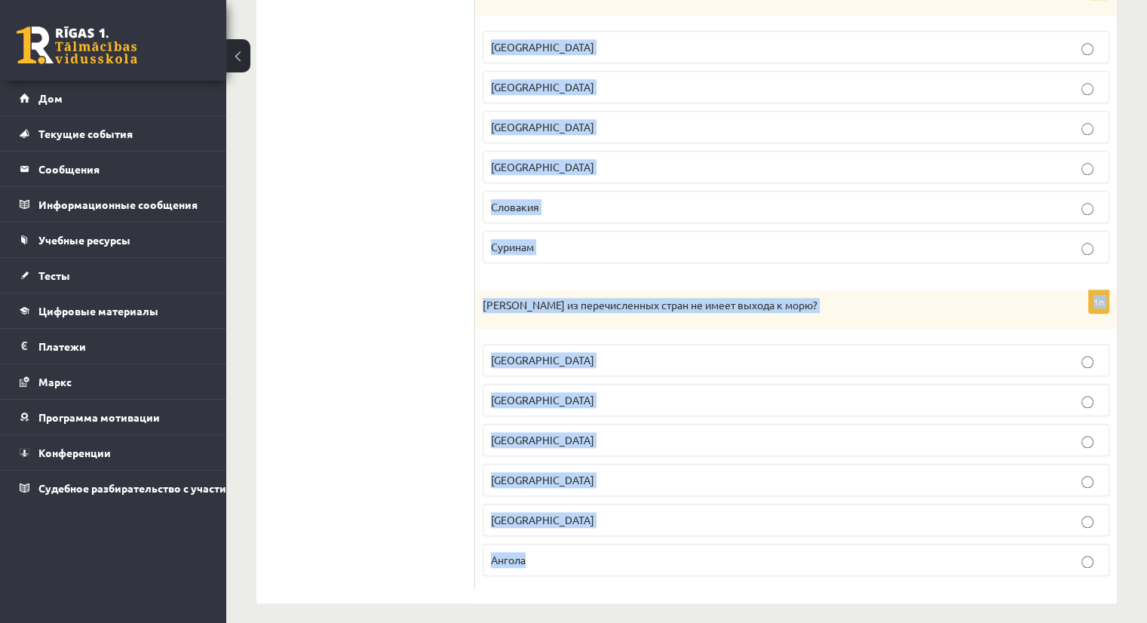
drag, startPoint x: 480, startPoint y: 49, endPoint x: 800, endPoint y: 568, distance: 609.6
copy form "Какая из перечисленных стран является островной? Австралия Мадагаскар Швейцария…"
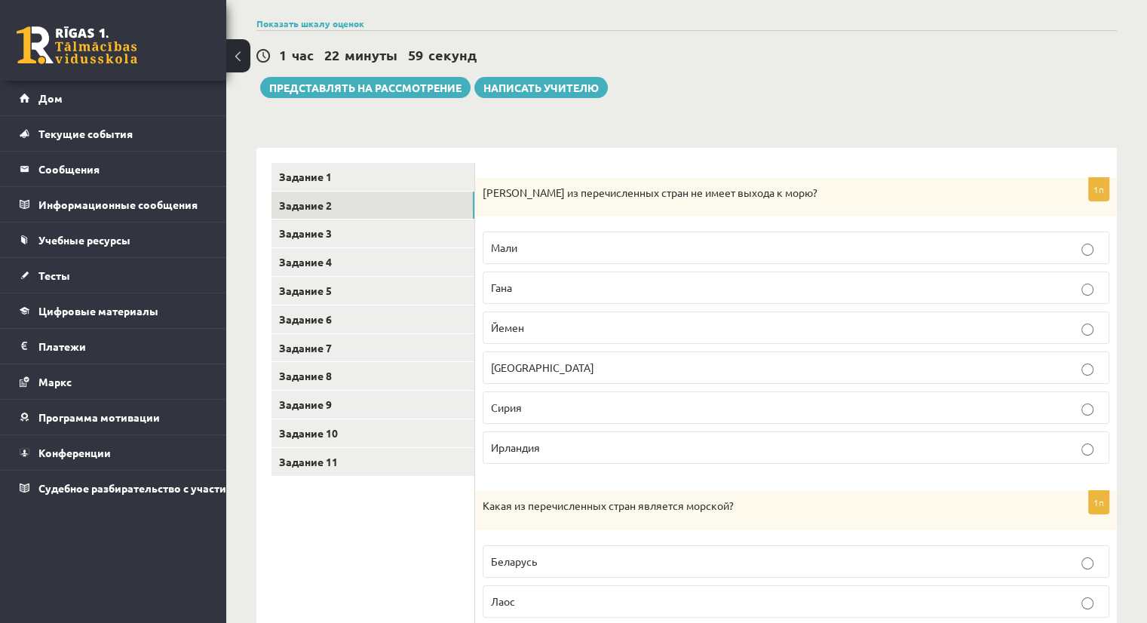
scroll to position [0, 0]
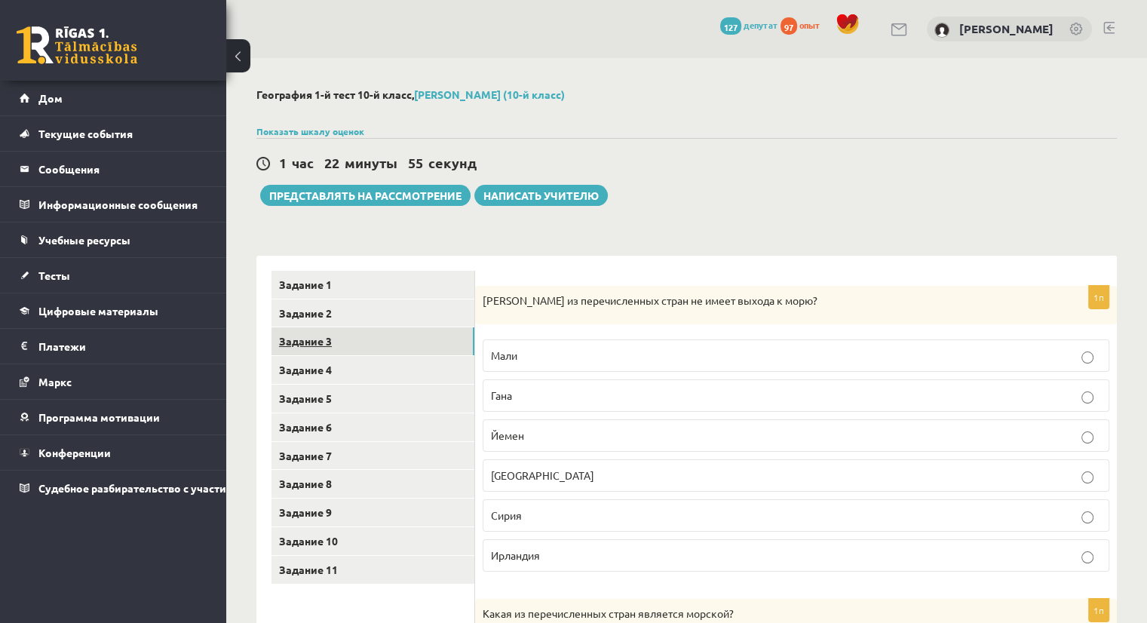
click at [313, 342] on font "Задание 3" at bounding box center [305, 341] width 53 height 14
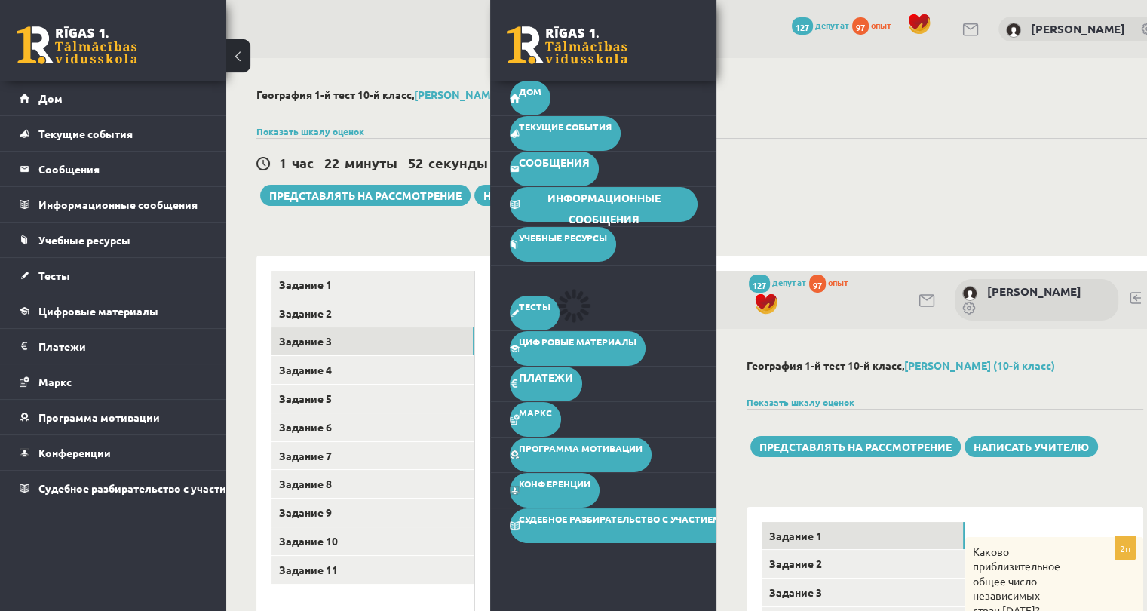
click at [981, 91] on h2 "География 1-й тест 10-й класс, Вероника Деканицкая (10-й класс)" at bounding box center [722, 94] width 932 height 13
click at [242, 49] on button at bounding box center [238, 55] width 24 height 33
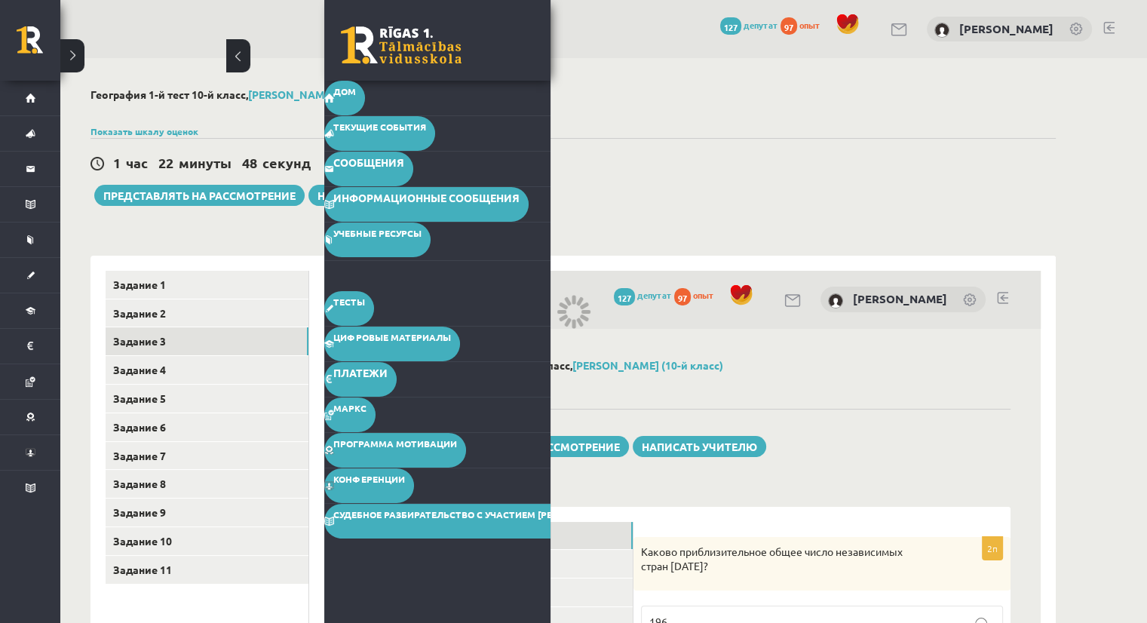
click at [241, 56] on button at bounding box center [238, 55] width 24 height 33
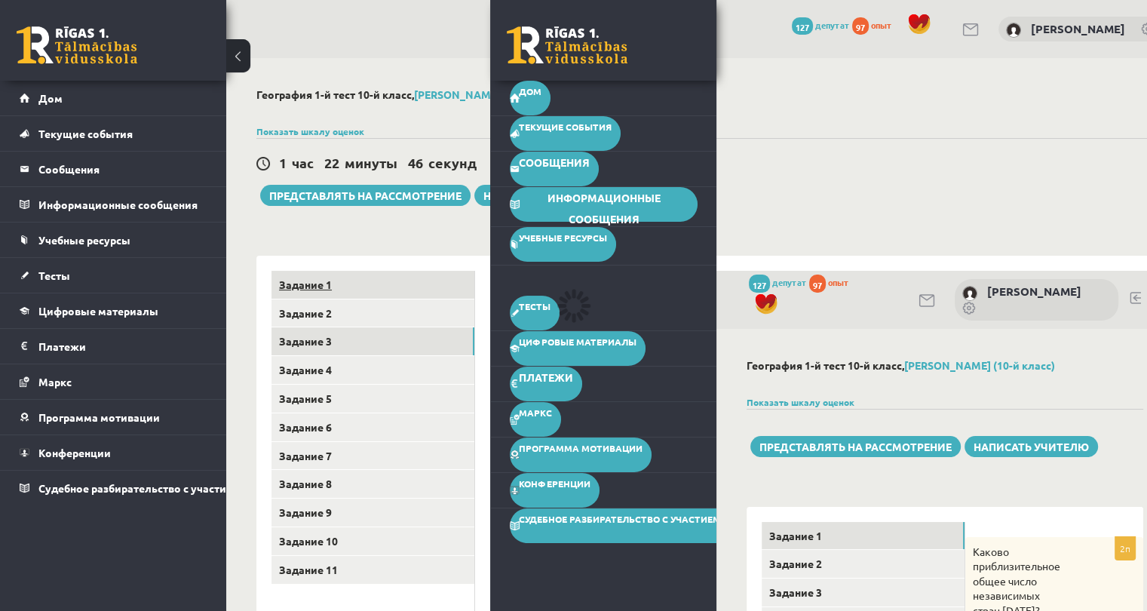
click at [302, 283] on font "Задание 1" at bounding box center [305, 285] width 53 height 14
click at [249, 54] on button at bounding box center [238, 55] width 24 height 33
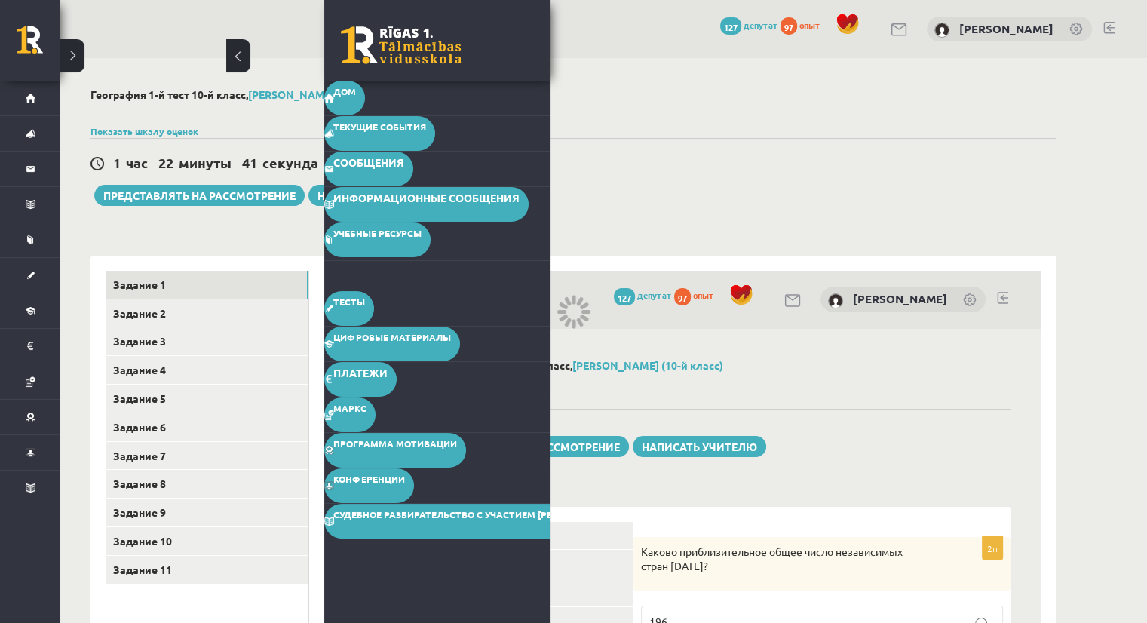
click at [1062, 204] on div "География 1-й тест 10-й класс, Вероника Деканицкая (10-й класс) Показать шкалу …" at bounding box center [573, 539] width 1026 height 962
drag, startPoint x: 1062, startPoint y: 204, endPoint x: 936, endPoint y: 141, distance: 141.0
click at [936, 141] on div "1 час 22 минуты 40 секунд Тест сохранен! Представлять на рассмотрение Написать …" at bounding box center [573, 172] width 965 height 68
click at [61, 60] on button at bounding box center [72, 55] width 24 height 33
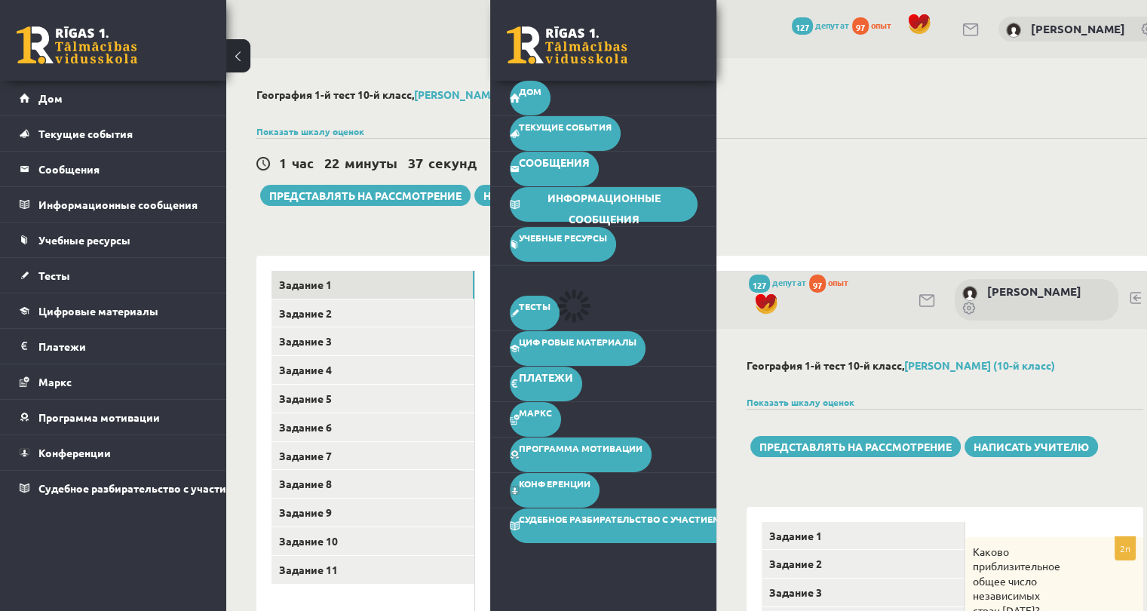
click at [235, 51] on button at bounding box center [238, 55] width 24 height 33
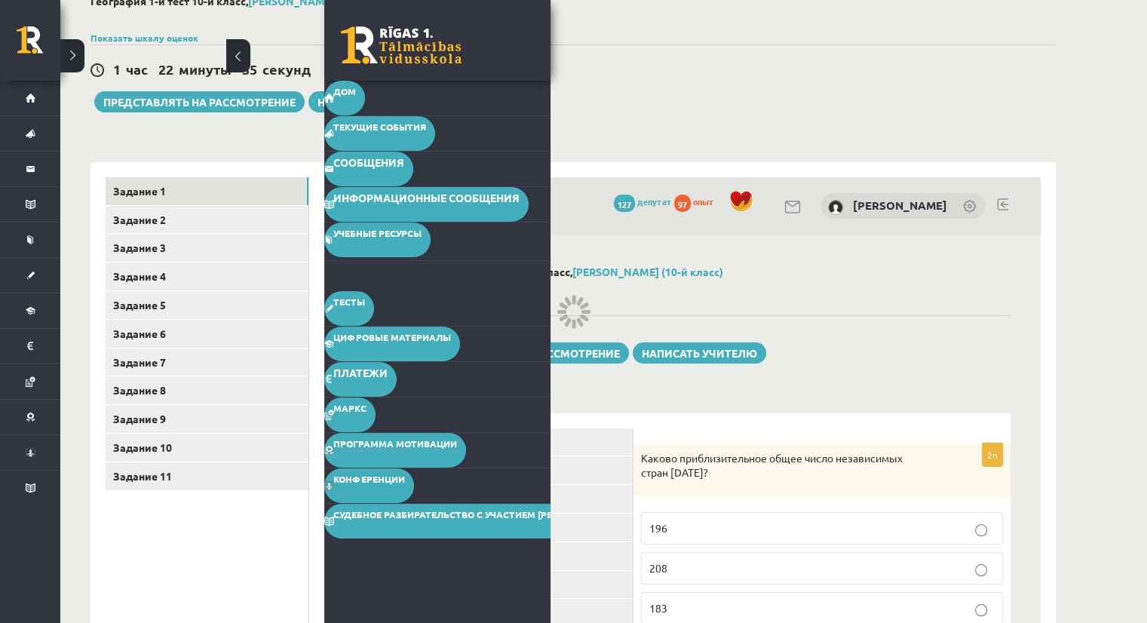
scroll to position [151, 0]
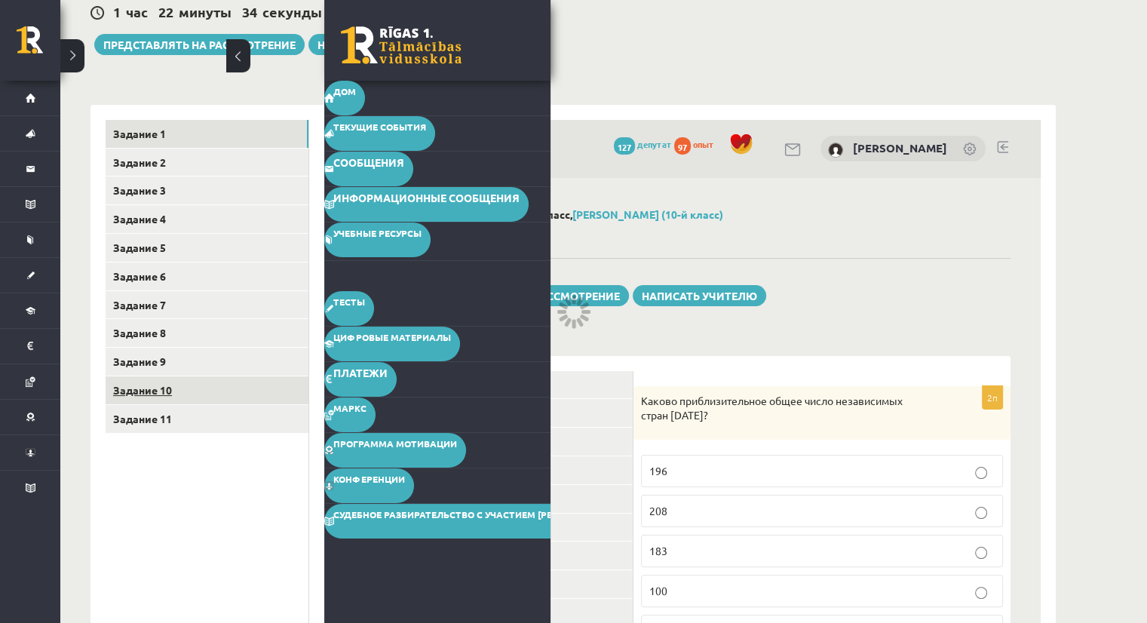
click at [145, 398] on link "Задание 10" at bounding box center [207, 390] width 203 height 28
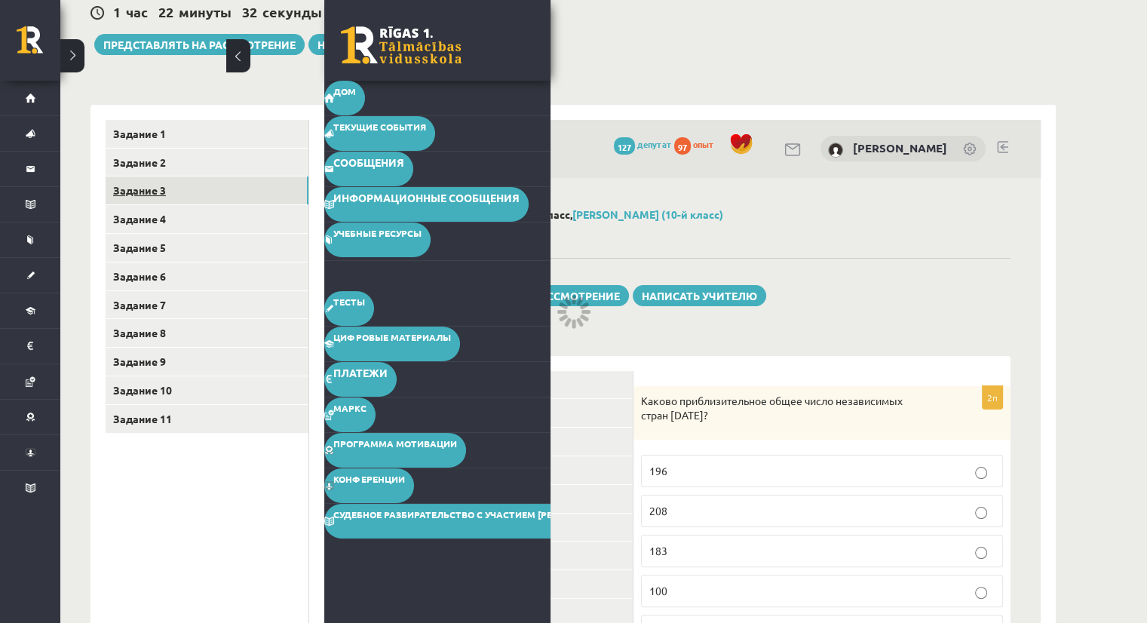
click at [125, 198] on link "Задание 3" at bounding box center [207, 191] width 203 height 28
click at [605, 293] on font "Представлять на рассмотрение" at bounding box center [524, 296] width 192 height 14
click at [235, 57] on button at bounding box center [238, 55] width 24 height 33
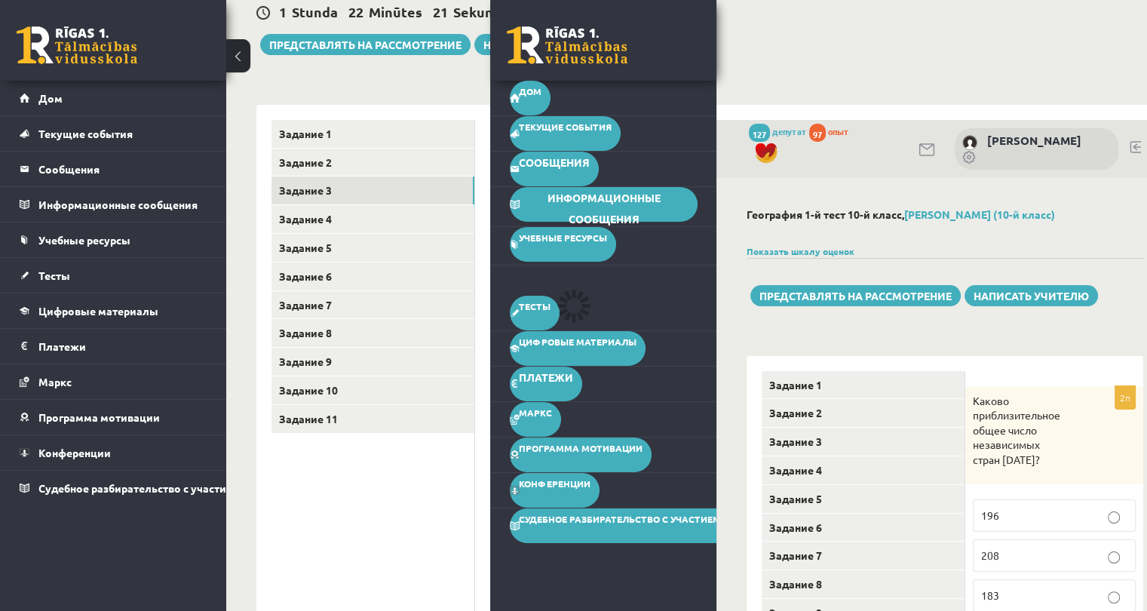
click at [231, 59] on button at bounding box center [238, 55] width 24 height 33
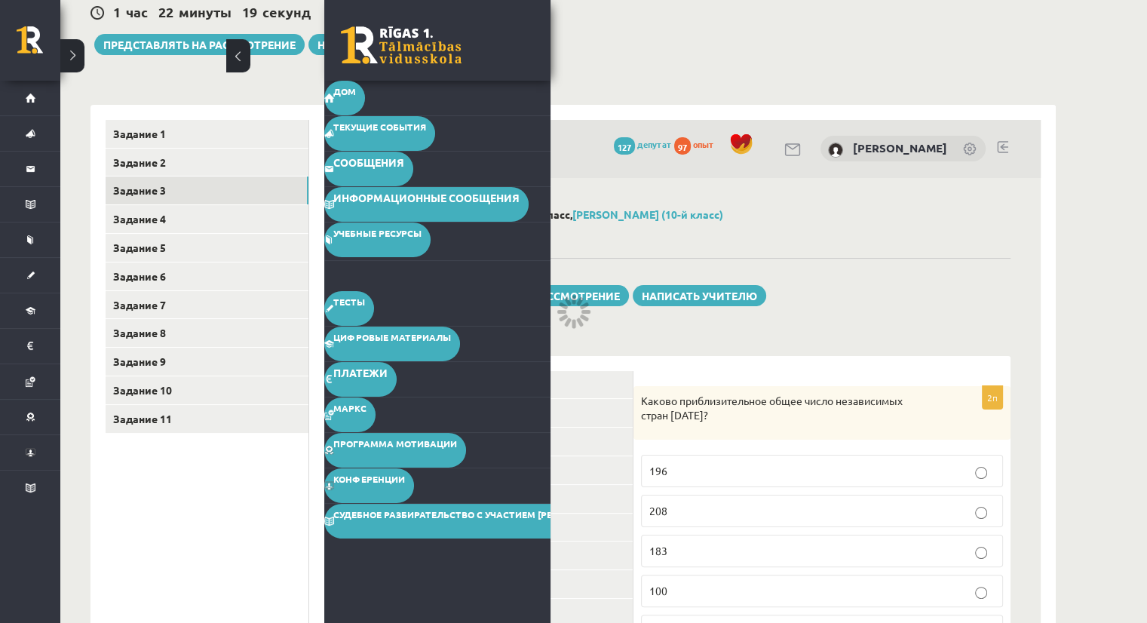
click at [908, 45] on div "1 час 22 минуты 19 секунд Тест сохранен! Представлять на рассмотрение Написать …" at bounding box center [573, 21] width 965 height 68
click at [908, 45] on div "1 час 22 минуты 18 секунд Тест сохранен! Представлять на рассмотрение Написать …" at bounding box center [573, 21] width 965 height 68
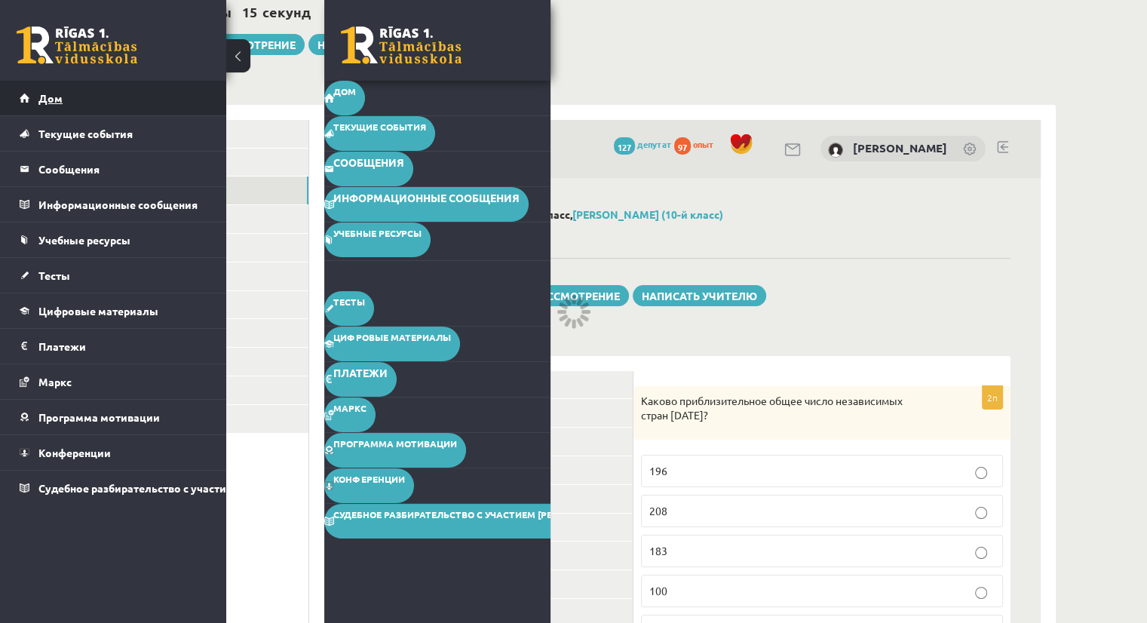
click at [41, 92] on font "Дом" at bounding box center [50, 98] width 24 height 14
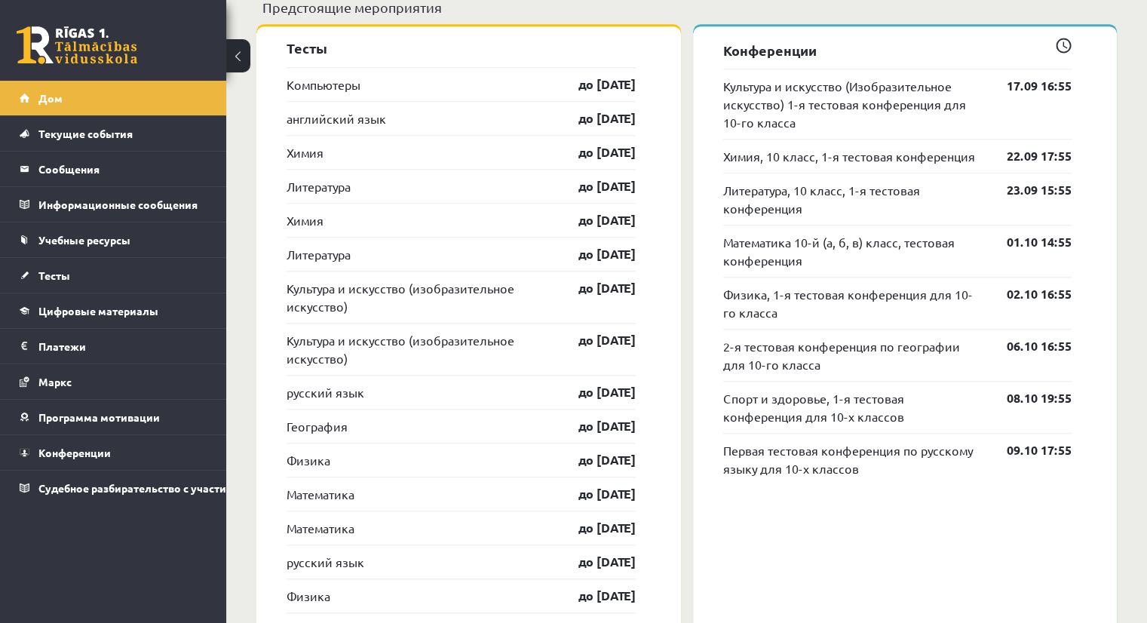
scroll to position [1355, 0]
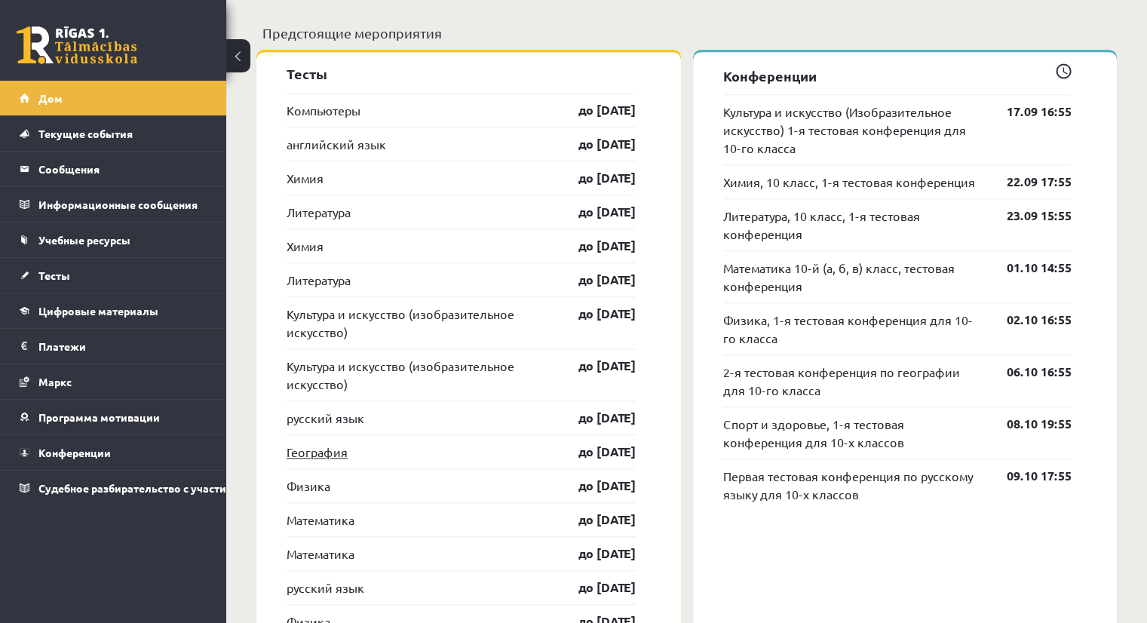
click at [330, 454] on font "География" at bounding box center [317, 451] width 61 height 15
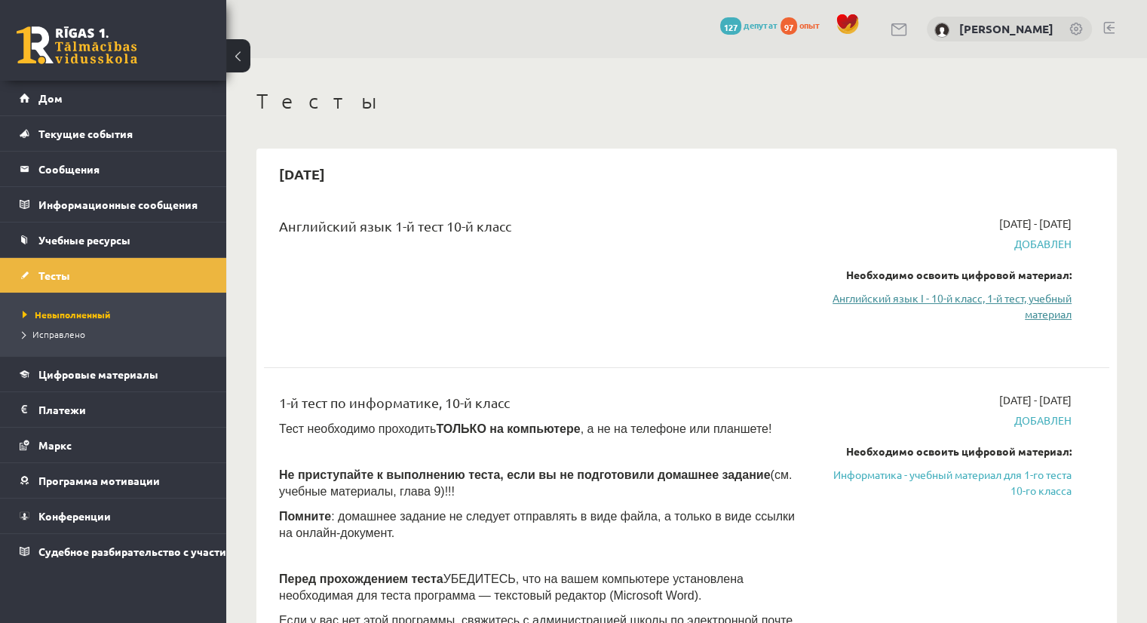
click at [992, 295] on font "Английский язык I - 10-й класс, 1-й тест, учебный материал" at bounding box center [952, 305] width 239 height 29
click at [87, 315] on font "Невыполненный" at bounding box center [72, 314] width 75 height 12
click at [944, 293] on font "Английский язык I - 10-й класс, 1-й тест, учебный материал" at bounding box center [952, 305] width 239 height 29
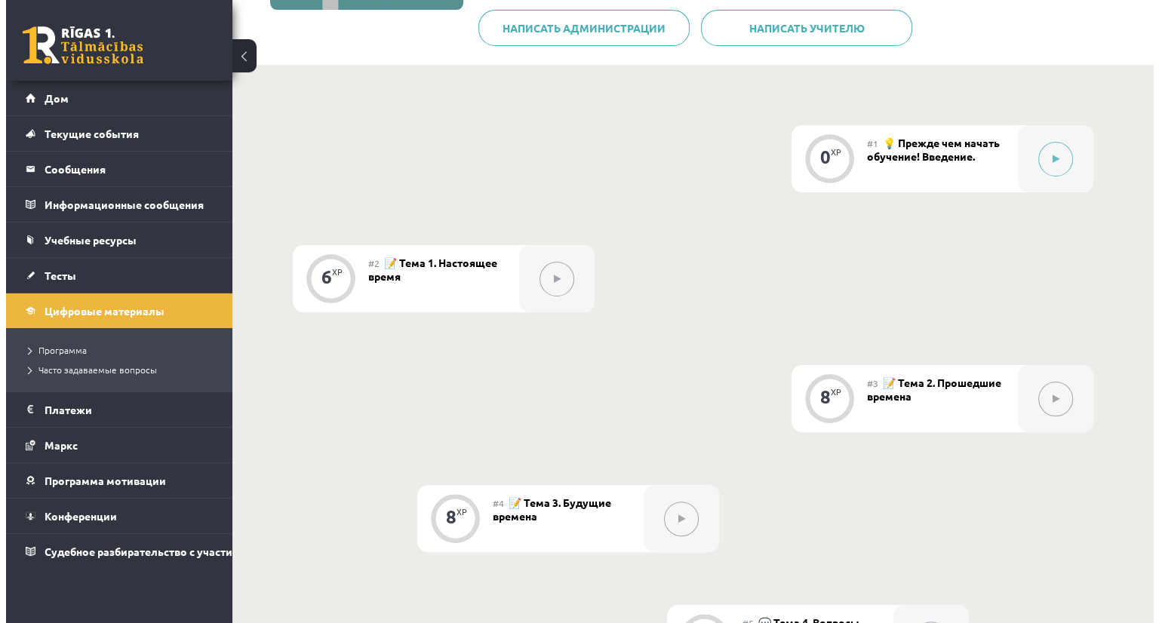
scroll to position [327, 0]
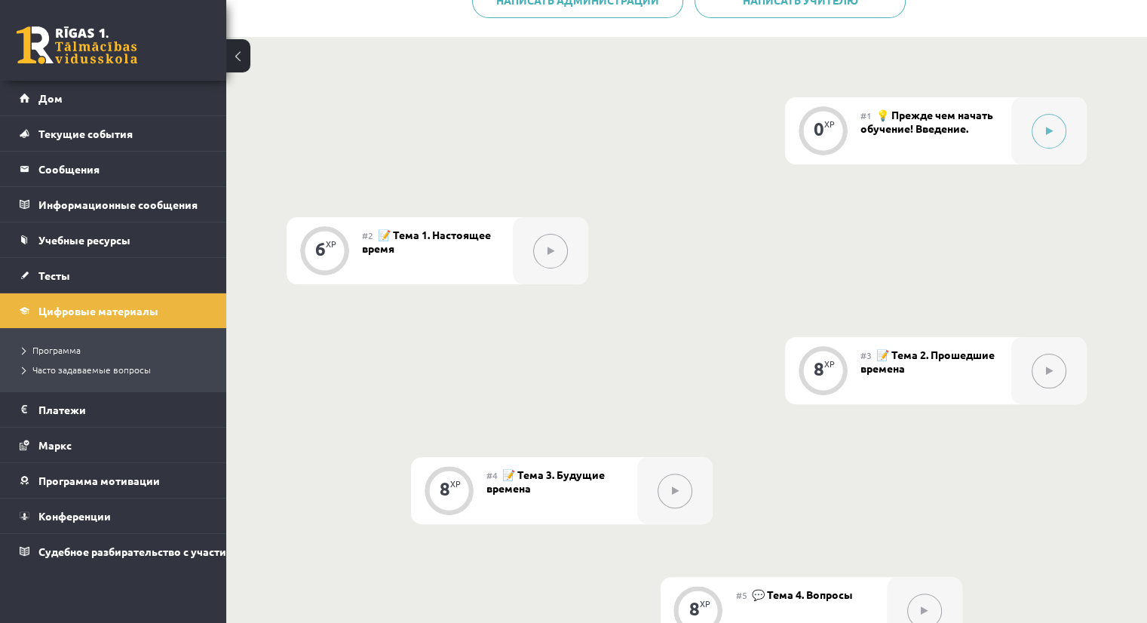
click at [549, 255] on button at bounding box center [550, 251] width 35 height 35
click at [1046, 134] on icon at bounding box center [1049, 131] width 7 height 9
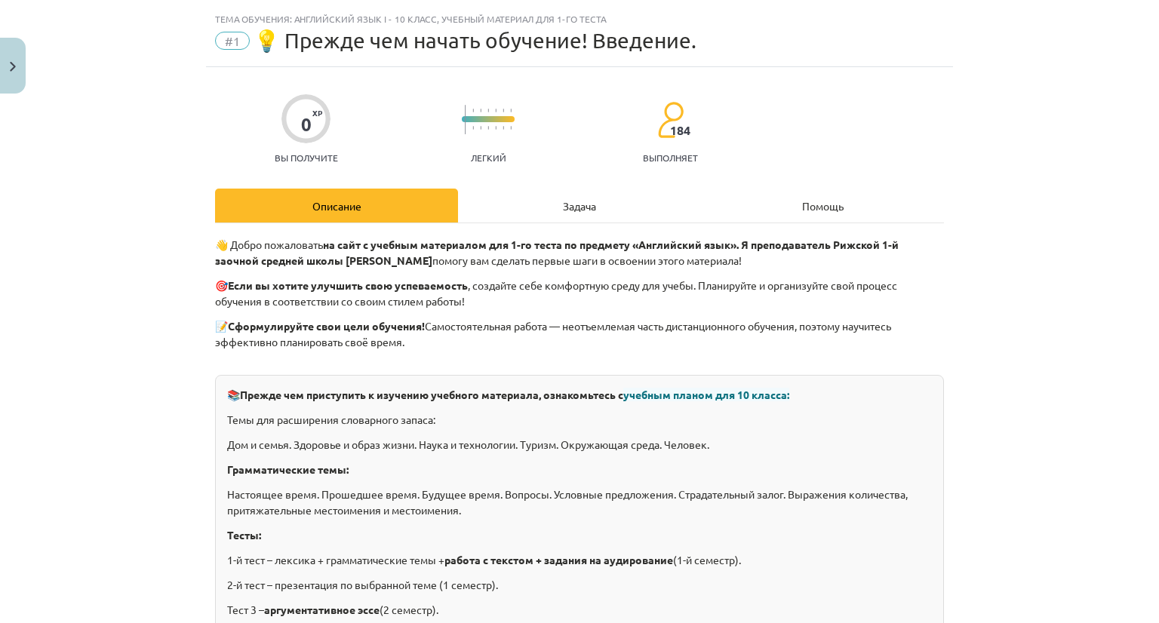
scroll to position [0, 0]
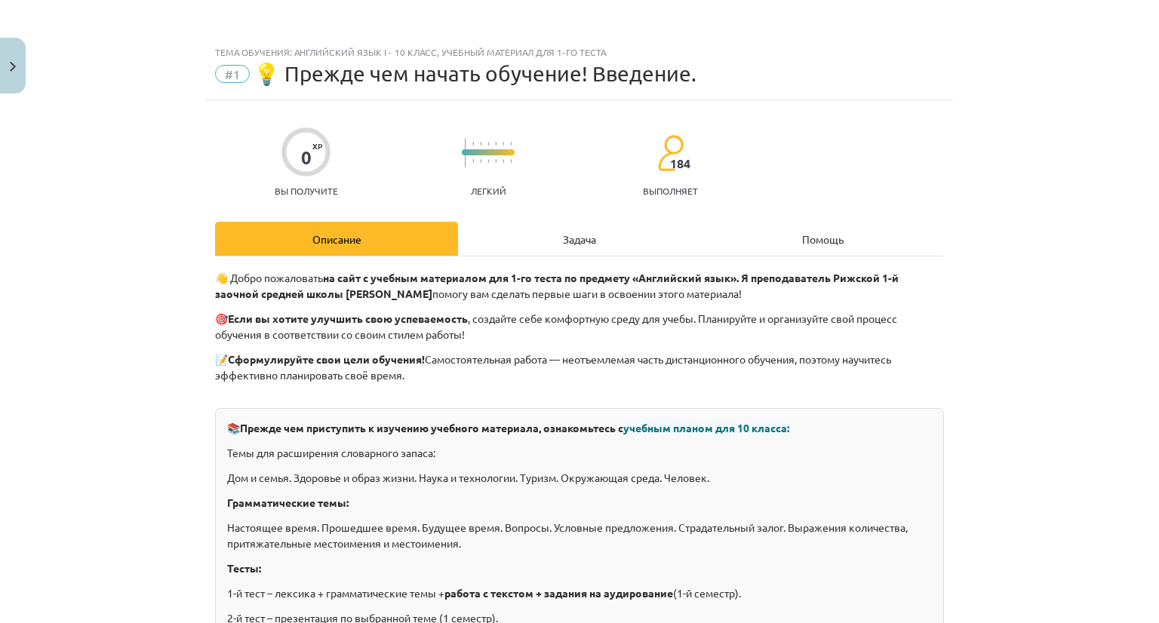
click at [376, 232] on div "Описание" at bounding box center [336, 239] width 243 height 34
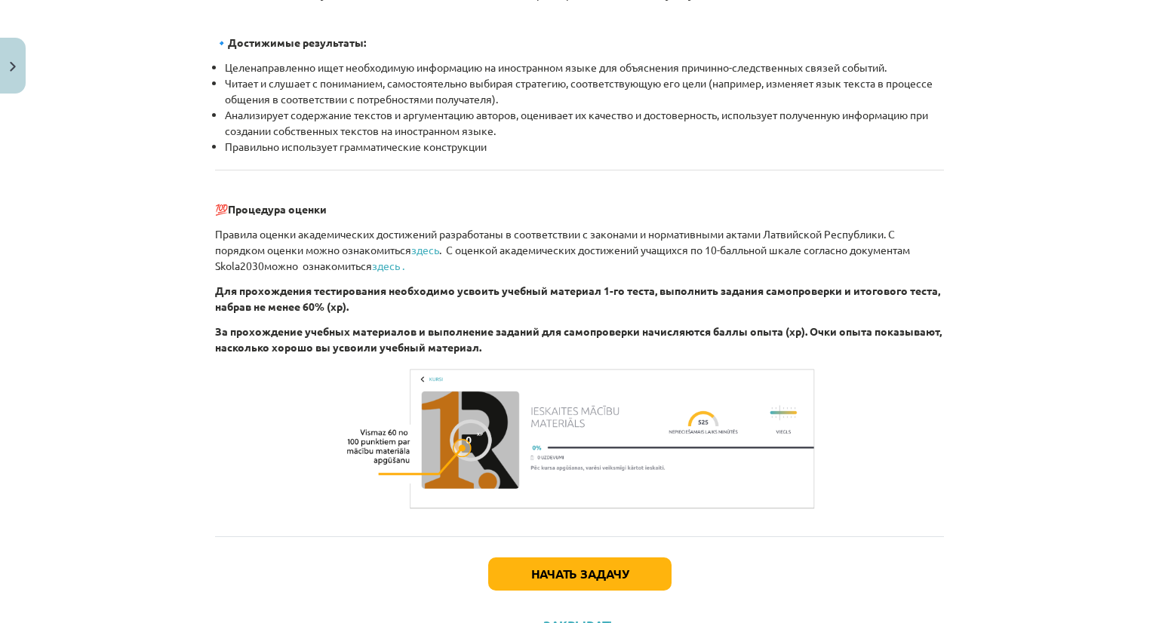
scroll to position [1724, 0]
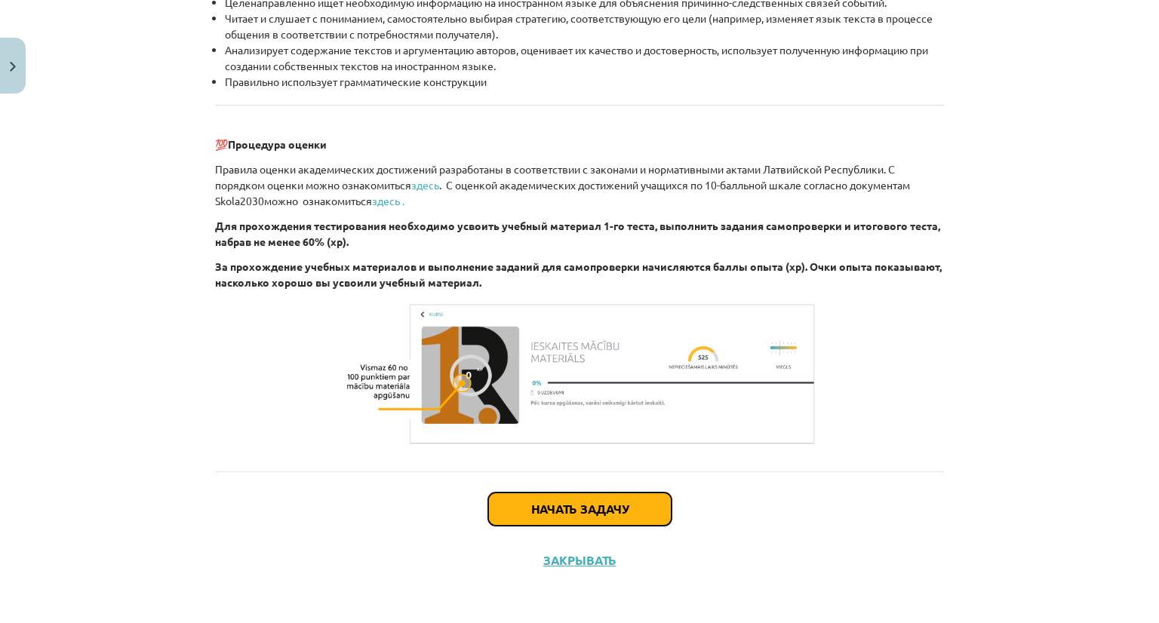
click at [579, 508] on font "Начать задачу" at bounding box center [579, 509] width 97 height 16
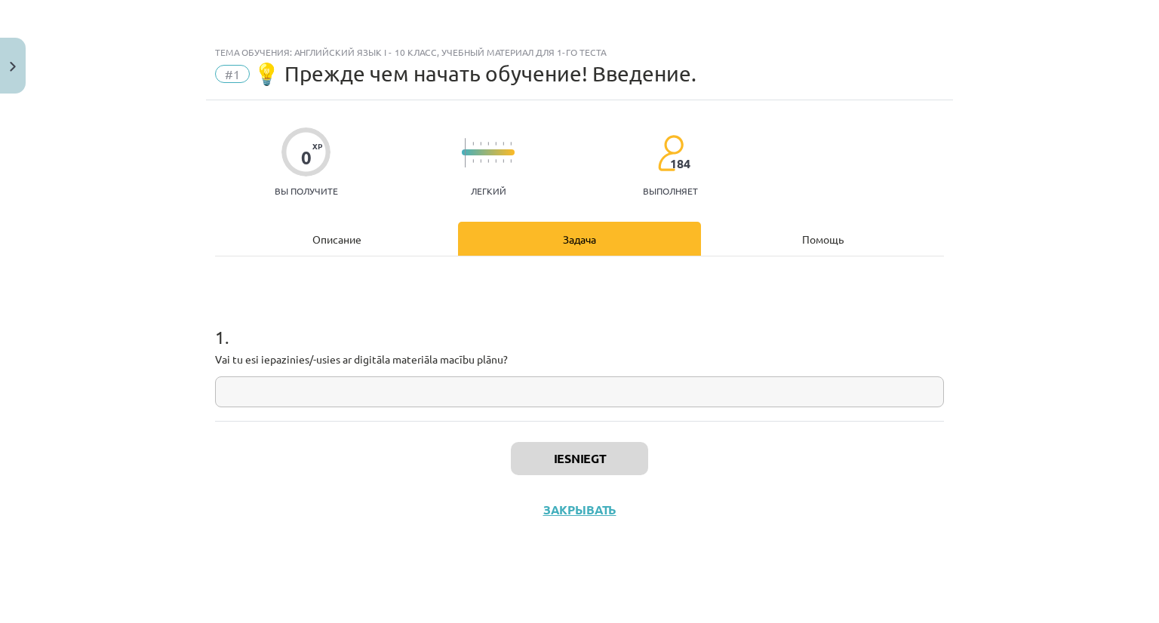
scroll to position [0, 0]
click at [423, 389] on input "text" at bounding box center [579, 391] width 729 height 31
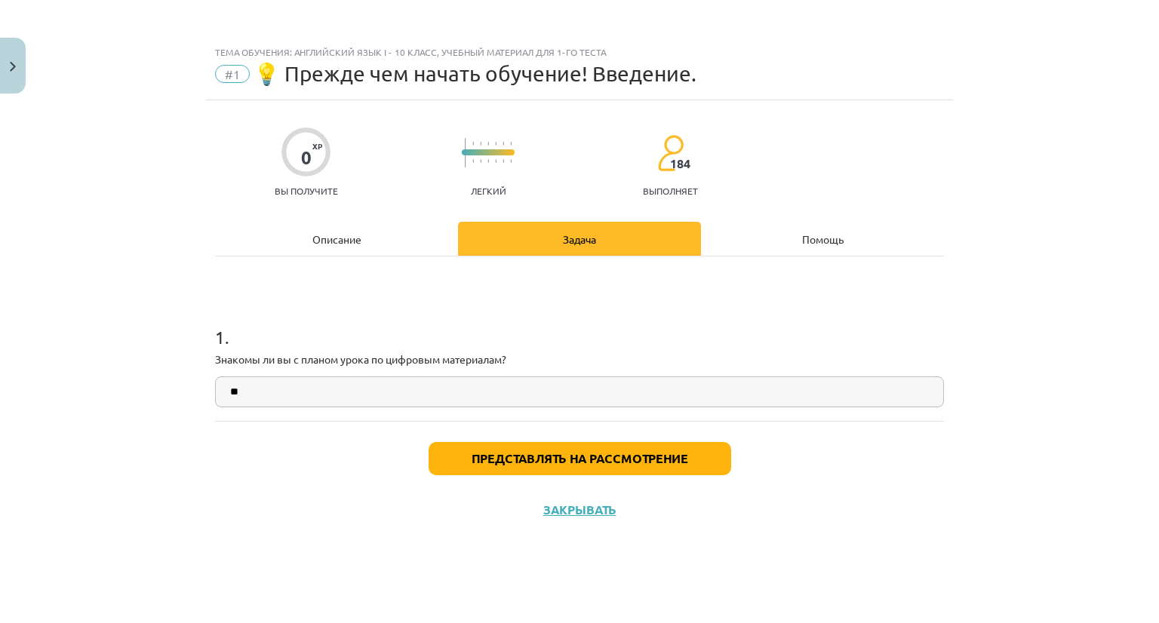
type input "**"
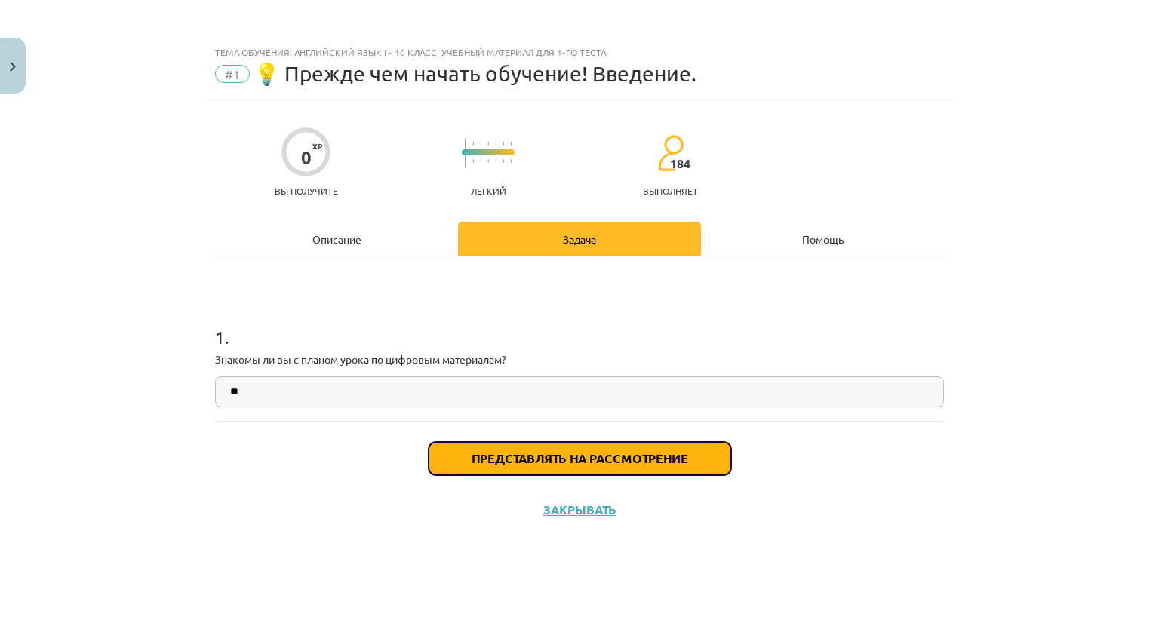
click at [483, 460] on font "Представлять на рассмотрение" at bounding box center [579, 458] width 216 height 16
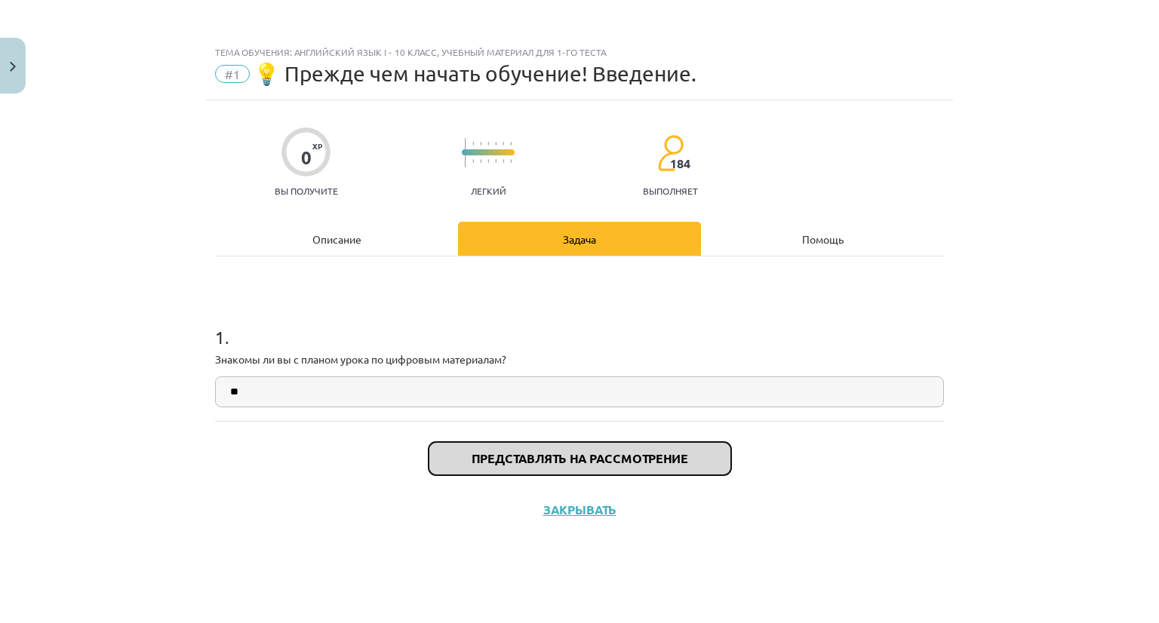
click at [598, 466] on button "Представлять на рассмотрение" at bounding box center [579, 458] width 302 height 33
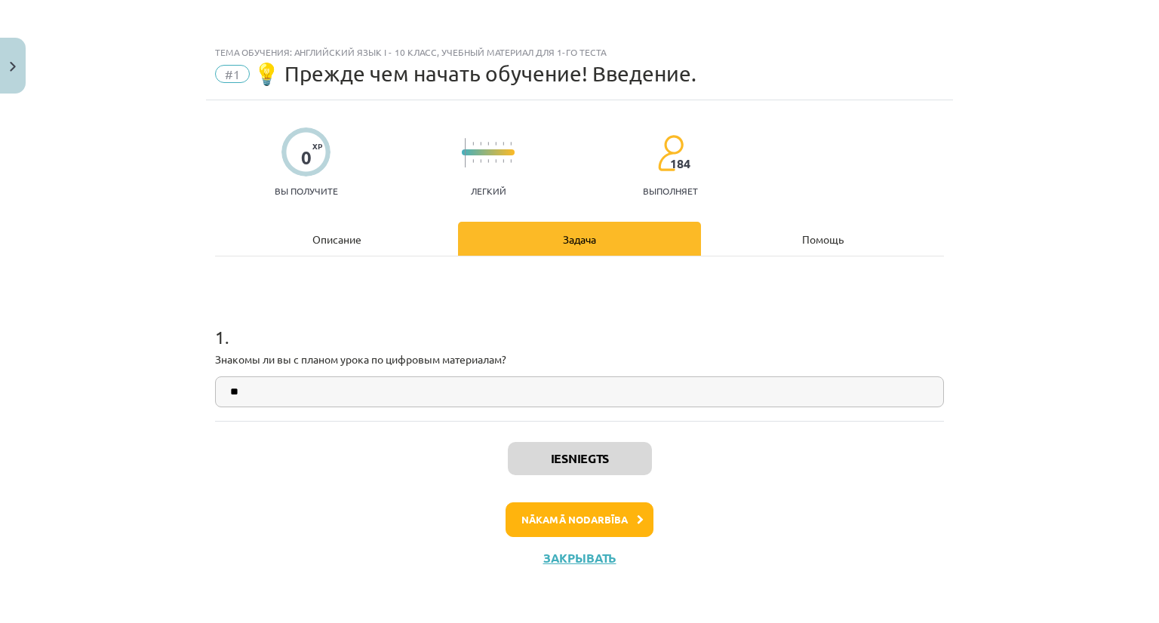
scroll to position [327, 0]
click at [594, 520] on font "Следующий урок" at bounding box center [574, 519] width 101 height 13
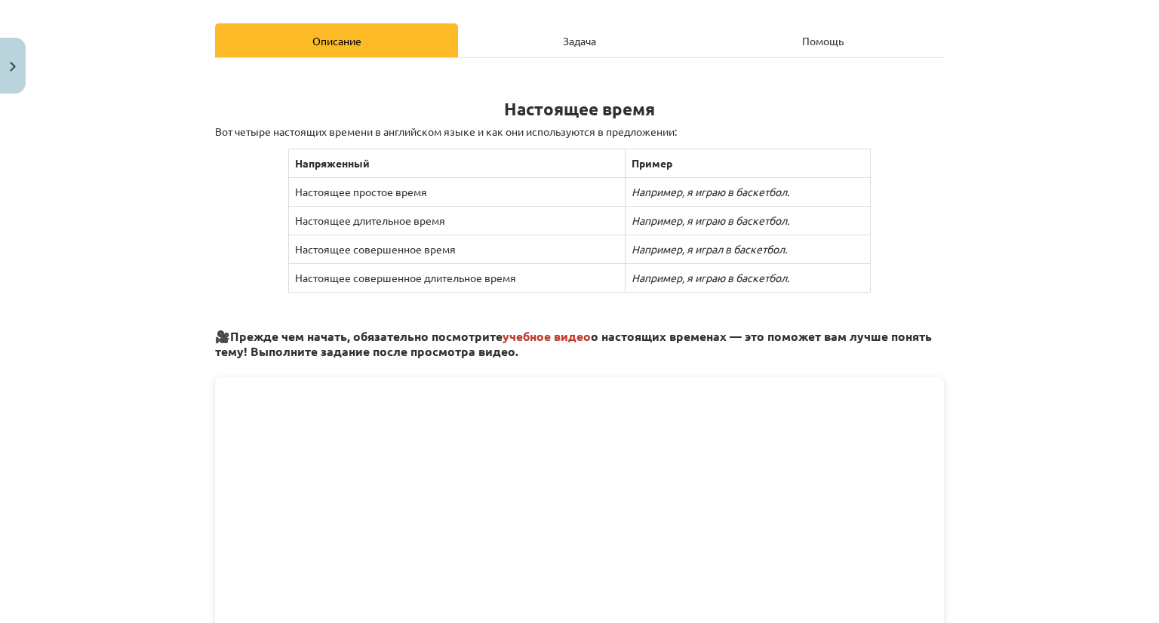
scroll to position [200, 0]
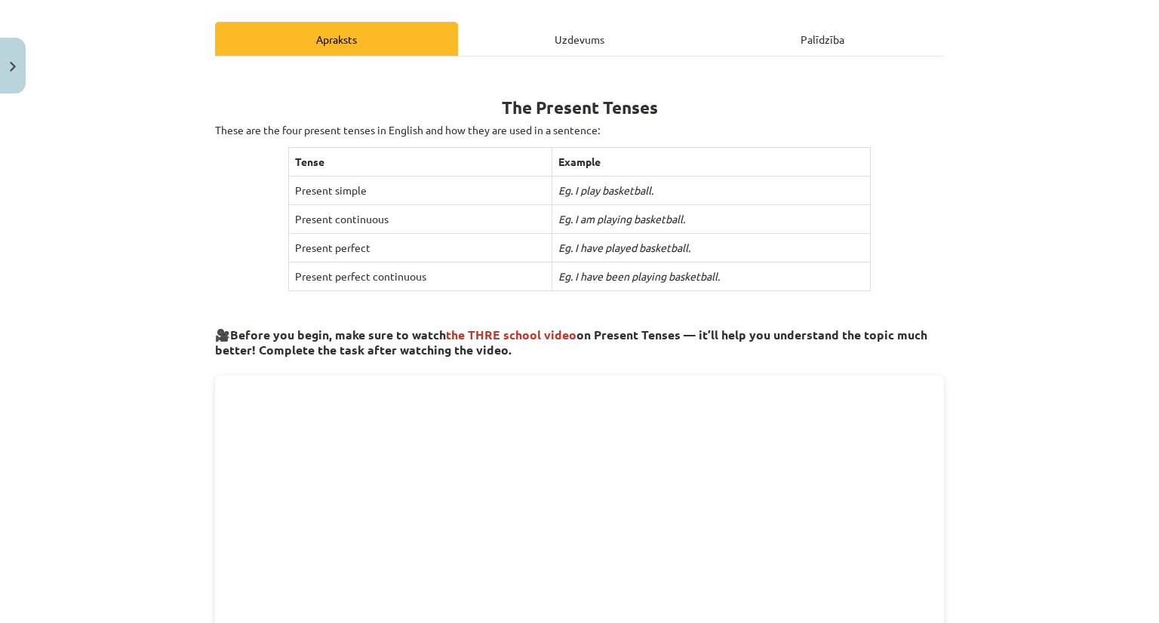
drag, startPoint x: 1143, startPoint y: 150, endPoint x: 1158, endPoint y: 261, distance: 111.8
click at [1147, 261] on div "Mācību tēma: Angļu valoda i - 10.klase 1.ieskaites mācību materiāls #2 📝 Topic …" at bounding box center [579, 311] width 1159 height 623
click at [815, 40] on div "Palīdzība" at bounding box center [822, 39] width 243 height 34
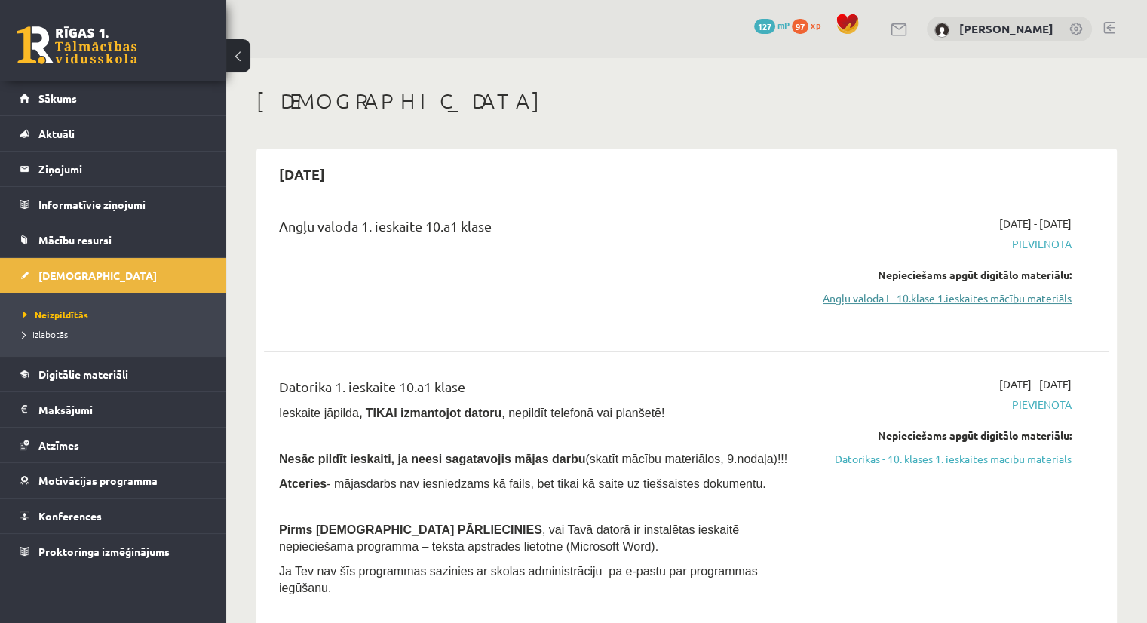
click at [919, 301] on link "Angļu valoda I - 10.klase 1.ieskaites mācību materiāls" at bounding box center [947, 298] width 249 height 16
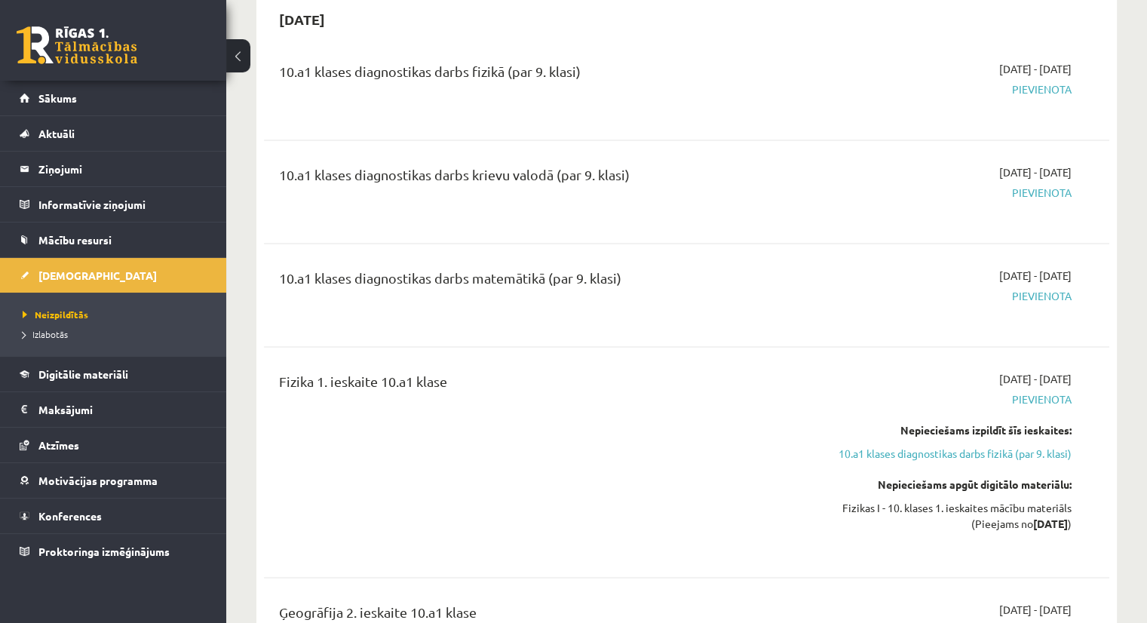
scroll to position [2124, 0]
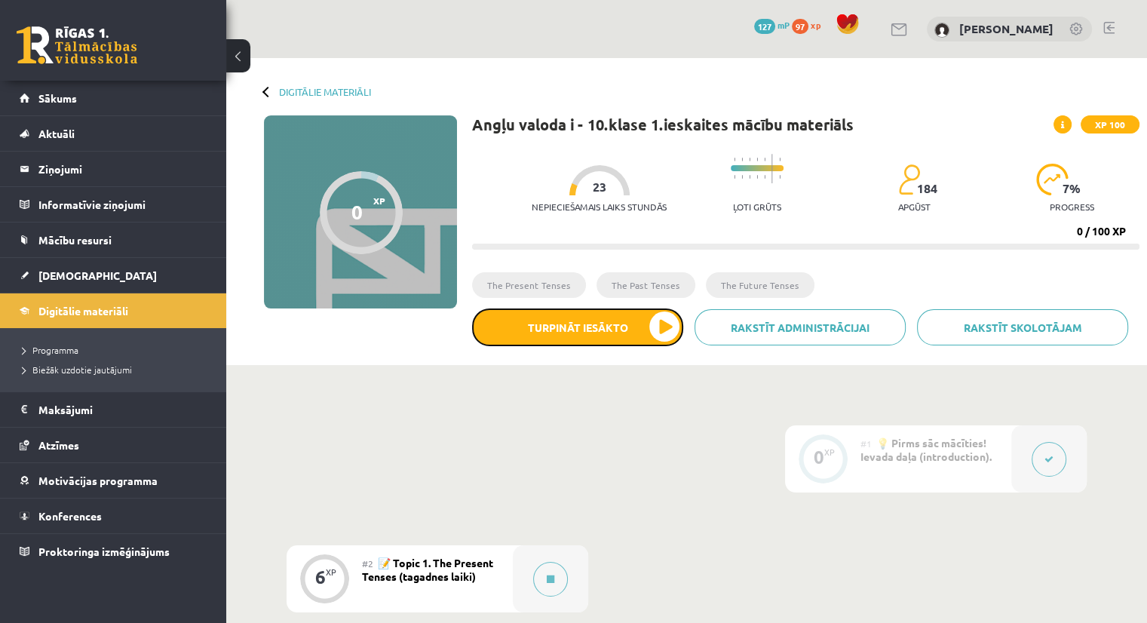
drag, startPoint x: 660, startPoint y: 319, endPoint x: 684, endPoint y: 465, distance: 148.3
click at [544, 582] on button at bounding box center [550, 579] width 35 height 35
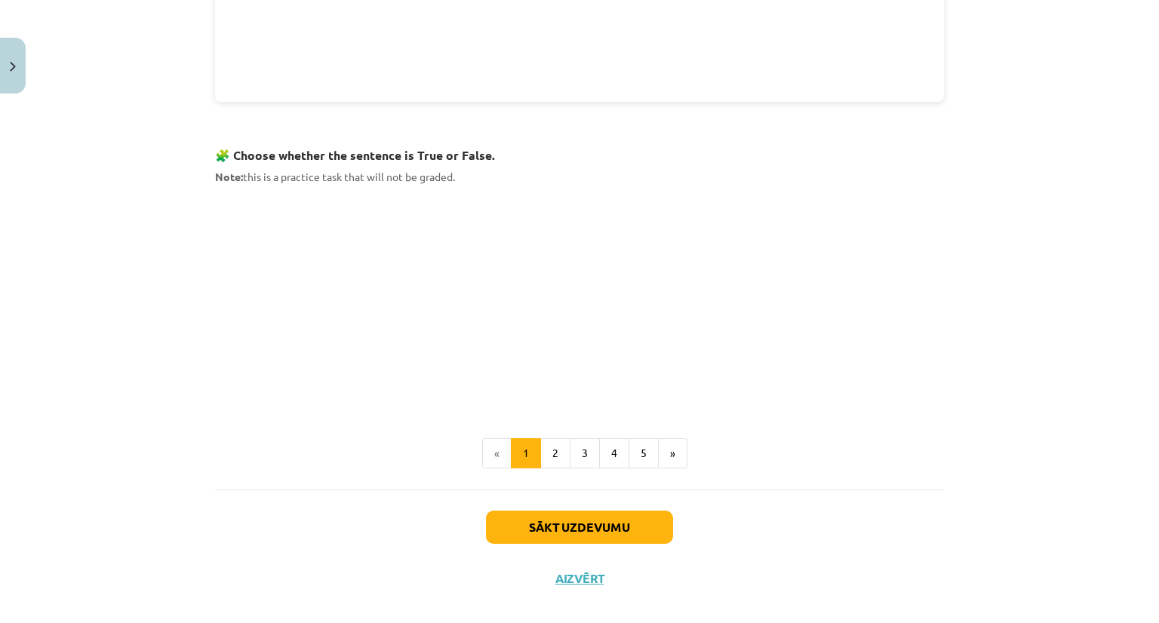
scroll to position [898, 0]
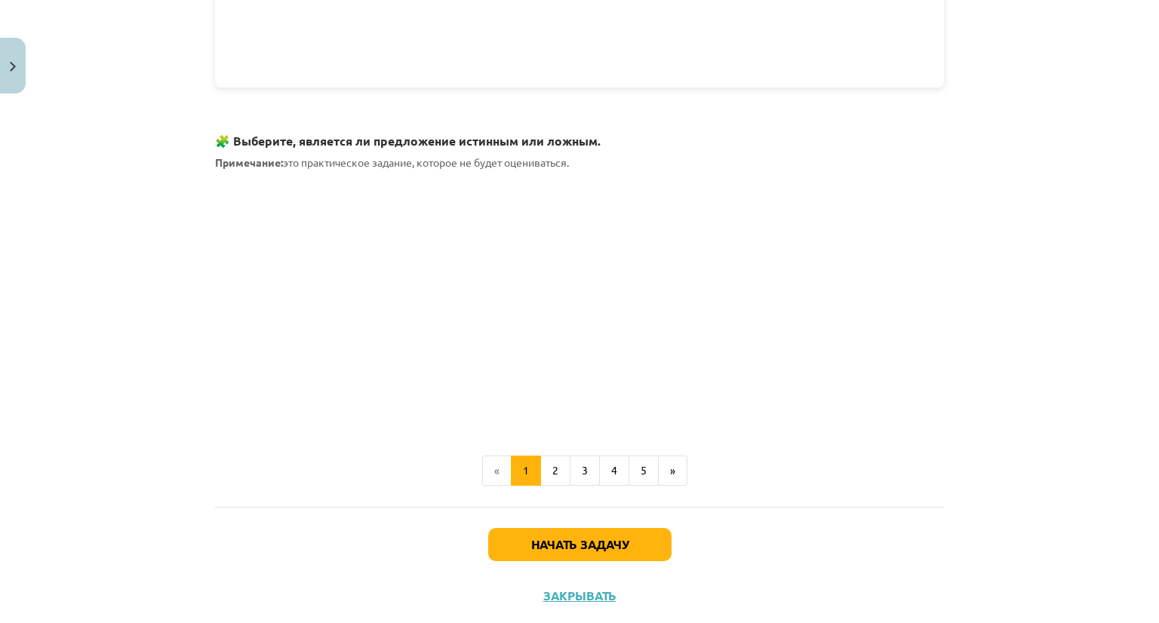
click at [552, 463] on font "2" at bounding box center [555, 470] width 6 height 14
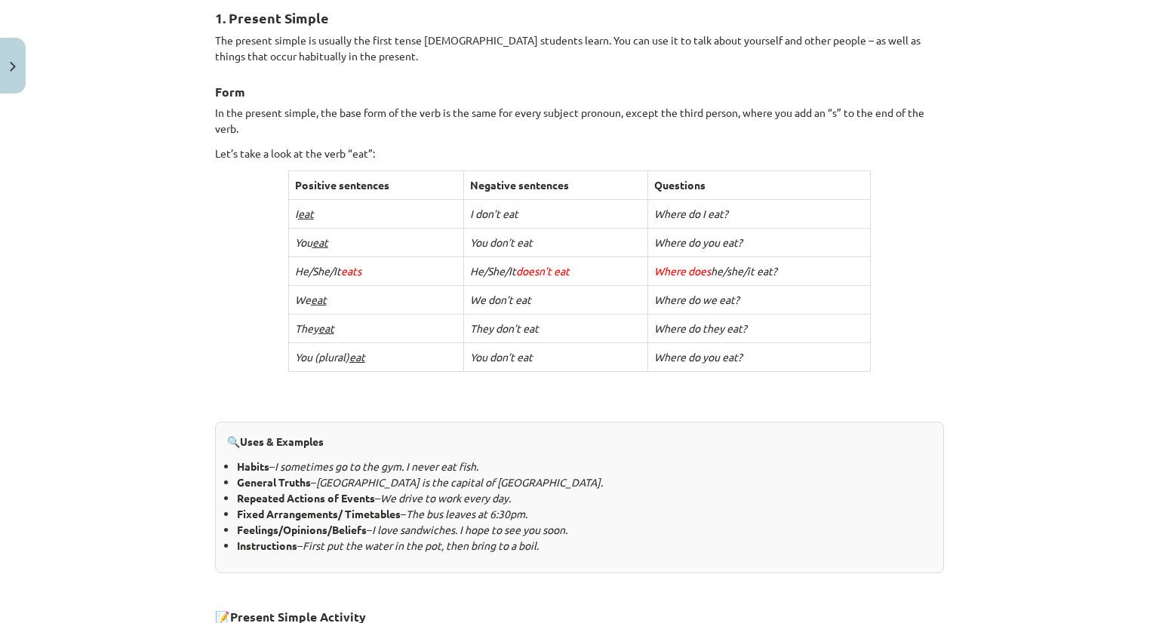
scroll to position [269, 0]
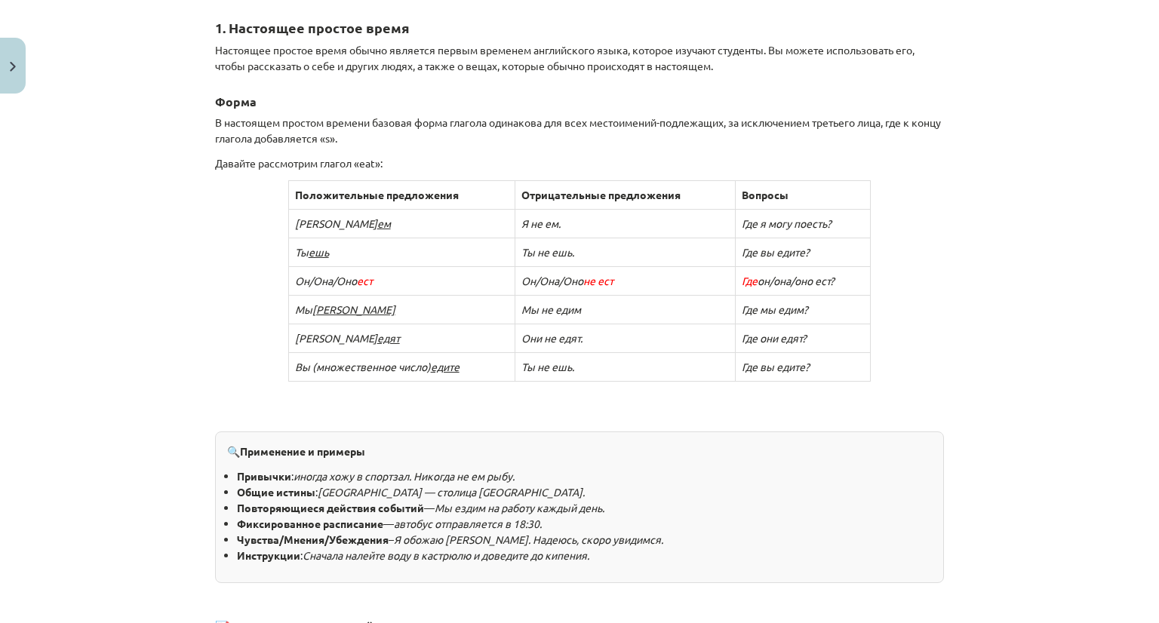
click at [991, 107] on div "Тема обучения: Английский язык I - 10 класс, учебный материал для 1-го теста #2…" at bounding box center [579, 311] width 1159 height 623
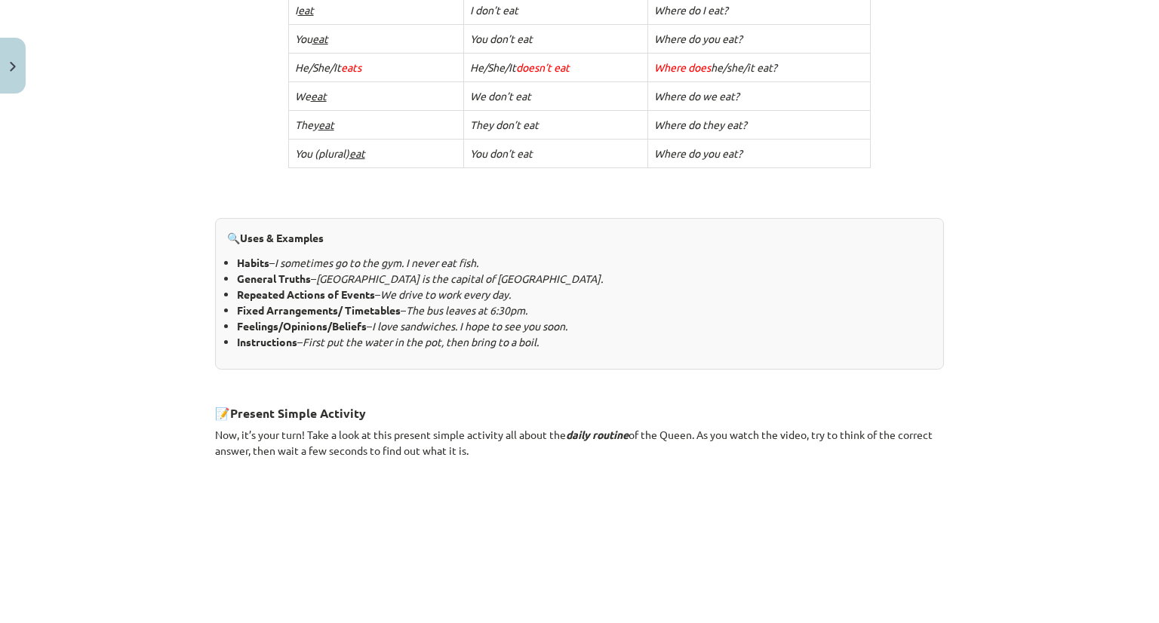
scroll to position [862, 0]
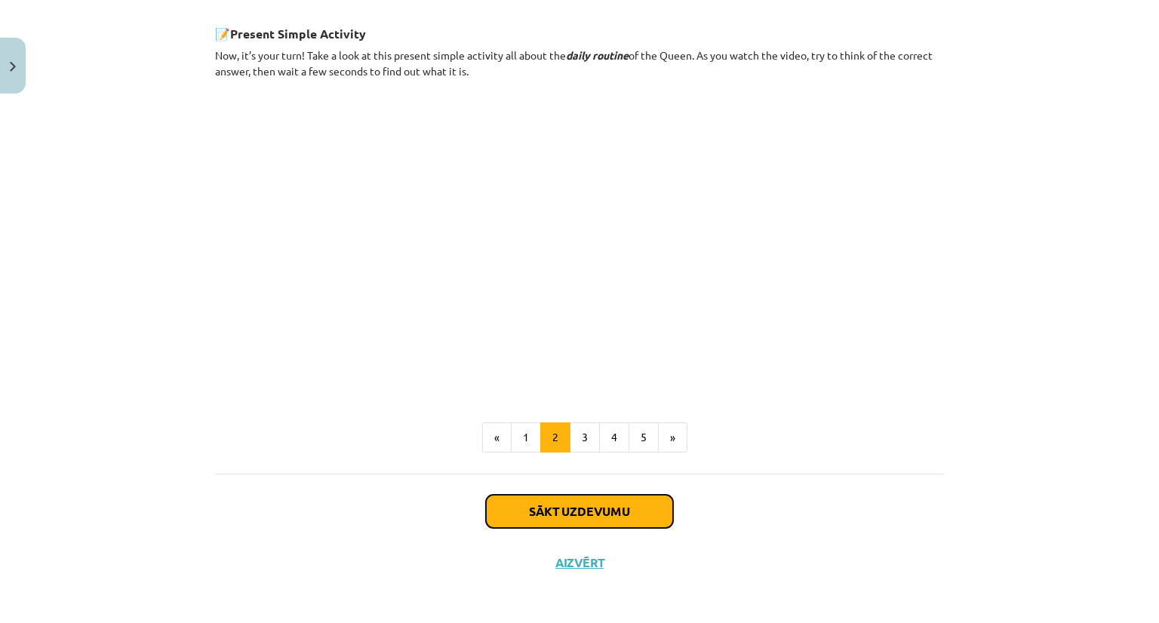
click at [596, 496] on button "Sākt uzdevumu" at bounding box center [579, 511] width 187 height 33
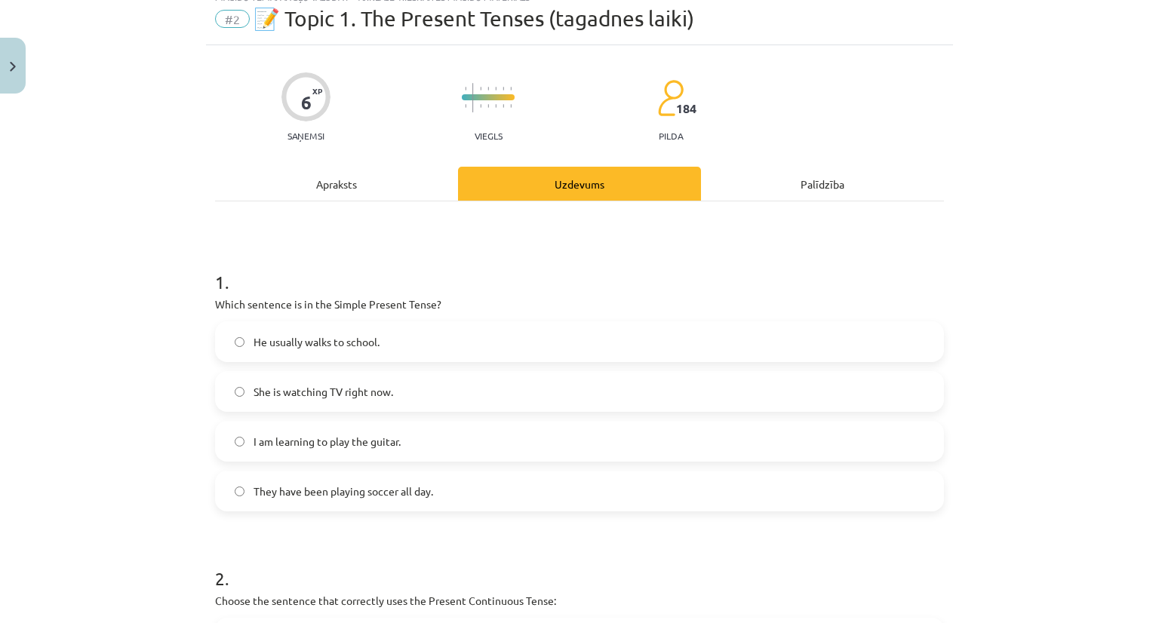
scroll to position [38, 0]
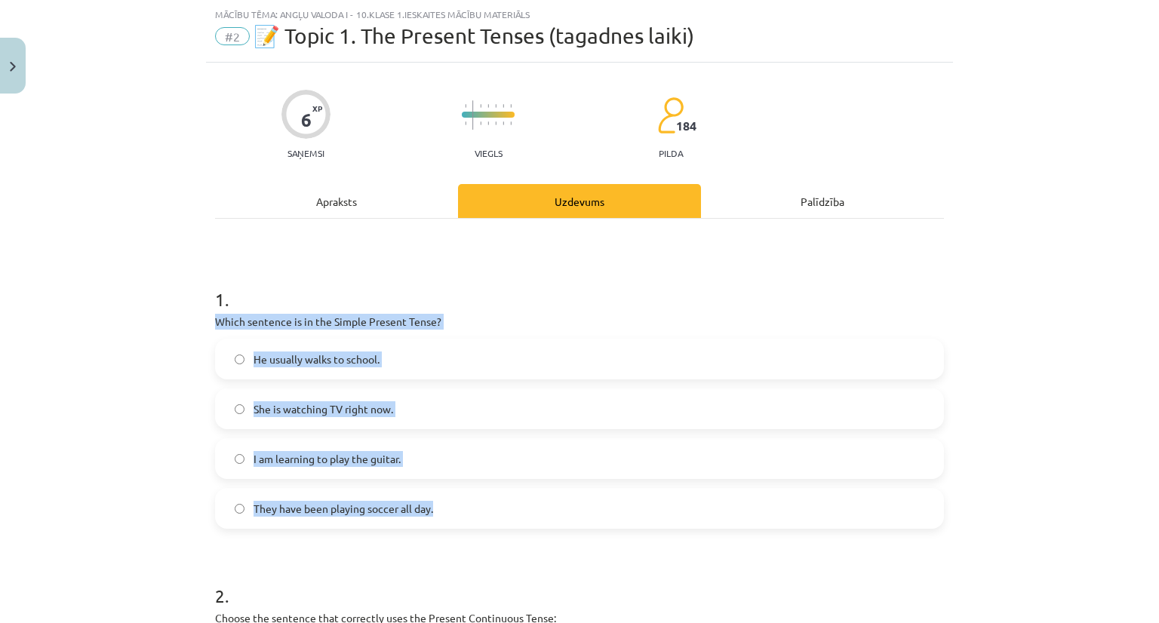
drag, startPoint x: 210, startPoint y: 318, endPoint x: 497, endPoint y: 513, distance: 346.9
click at [497, 513] on div "1 . Which sentence is in the Simple Present Tense? He usually walks to school. …" at bounding box center [579, 395] width 729 height 266
copy div "Which sentence is in the Simple Present Tense? He usually walks to school. She …"
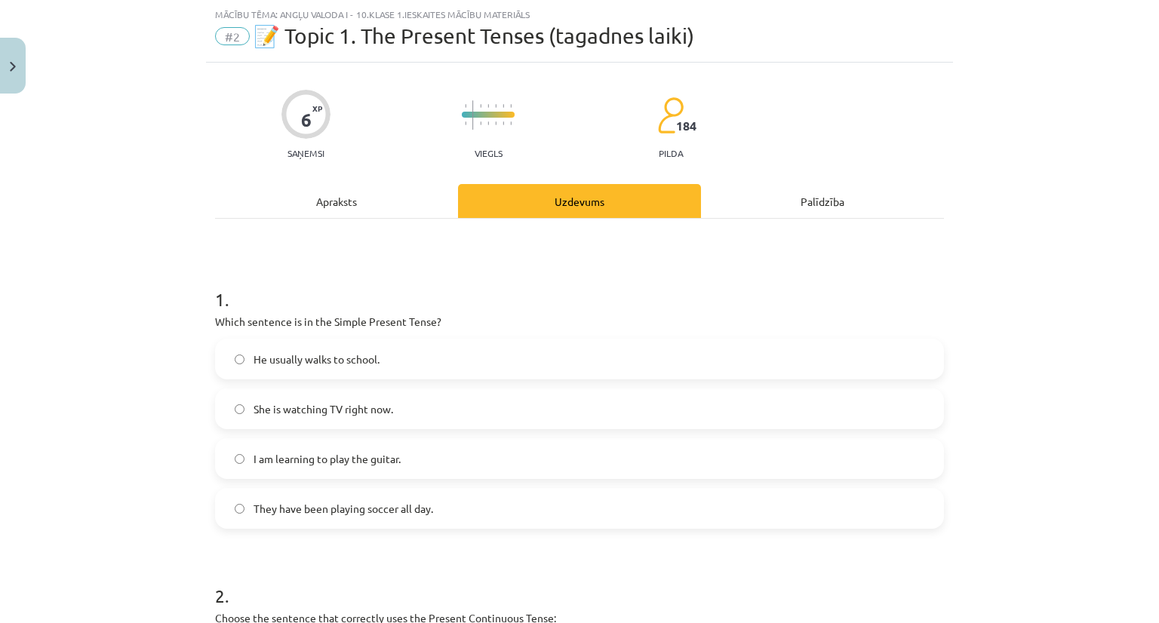
click at [563, 303] on h1 "1 ." at bounding box center [579, 285] width 729 height 47
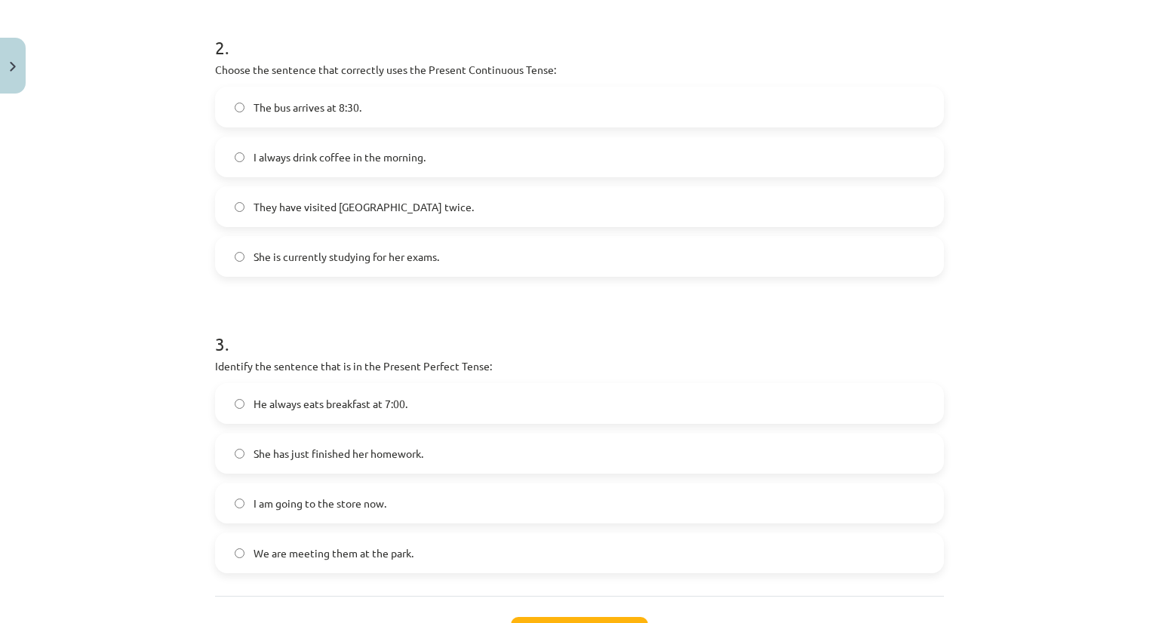
scroll to position [597, 0]
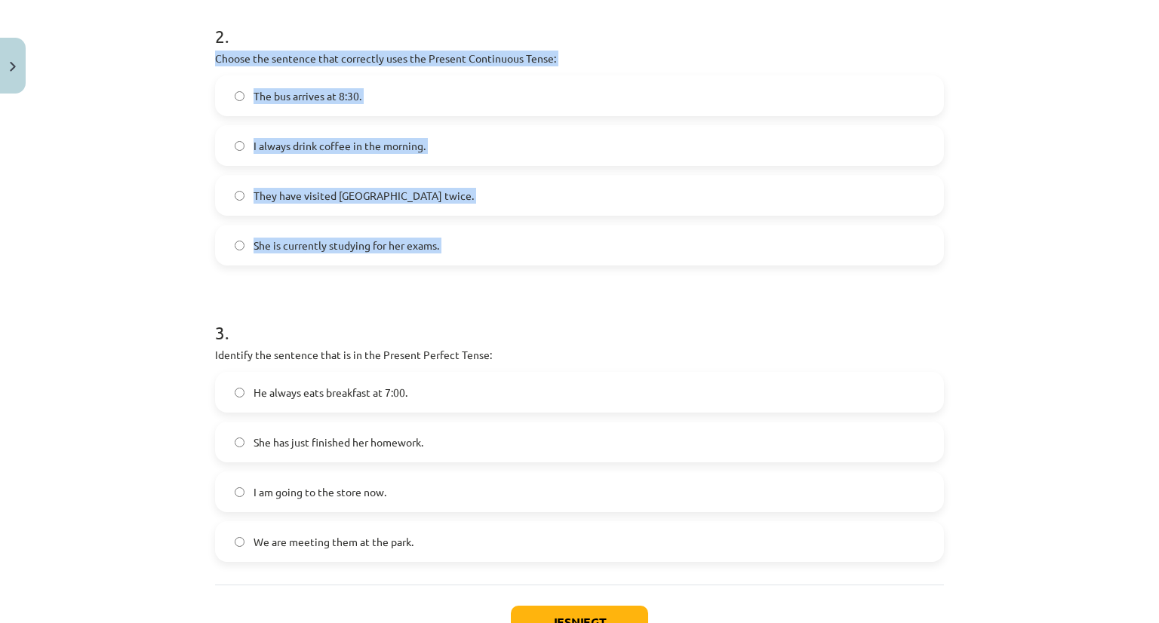
drag, startPoint x: 193, startPoint y: 48, endPoint x: 163, endPoint y: 274, distance: 227.5
click at [163, 274] on div "Mācību tēma: Angļu valoda i - 10.[PERSON_NAME] 1.ieskaites mācību materiāls #2 …" at bounding box center [579, 311] width 1159 height 623
copy div "Choose the sentence that correctly uses the Present Continuous Tense: The bus a…"
click at [142, 189] on div "Mācību tēma: Angļu valoda i - 10.[PERSON_NAME] 1.ieskaites mācību materiāls #2 …" at bounding box center [579, 311] width 1159 height 623
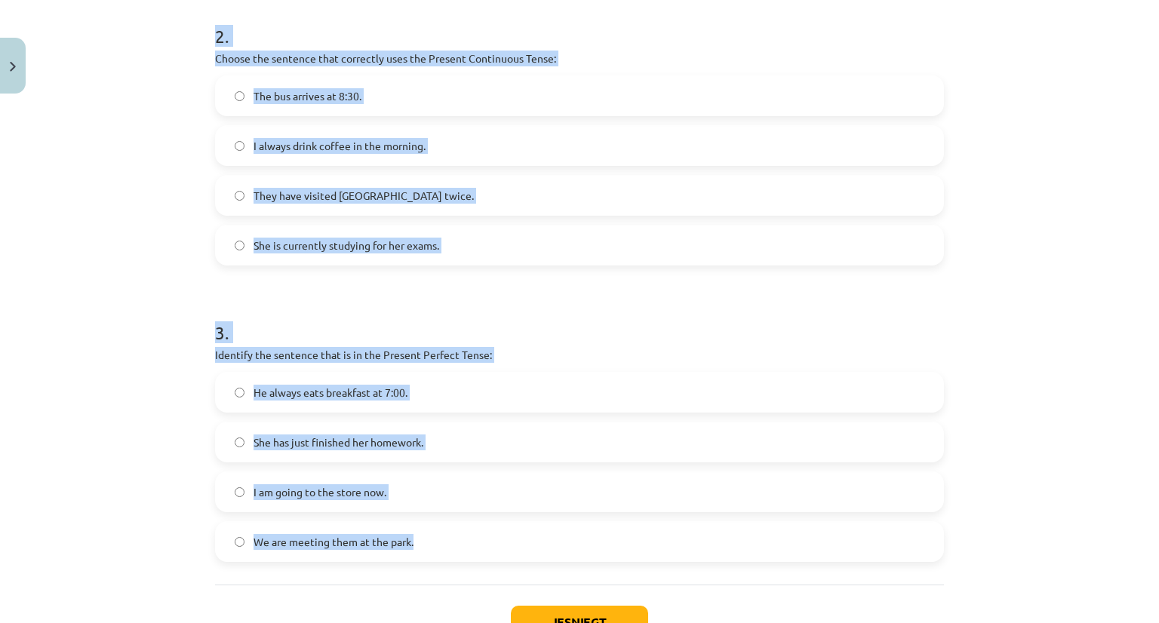
drag, startPoint x: 192, startPoint y: 25, endPoint x: 434, endPoint y: 556, distance: 583.6
click at [434, 556] on div "Mācību tēma: Angļu valoda i - 10.[PERSON_NAME] 1.ieskaites mācību materiāls #2 …" at bounding box center [579, 311] width 1159 height 623
copy form "2 . Choose the sentence that correctly uses the Present Continuous Tense: The b…"
click at [1056, 137] on div "Mācību tēma: Angļu valoda i - 10.[PERSON_NAME] 1.ieskaites mācību materiāls #2 …" at bounding box center [579, 311] width 1159 height 623
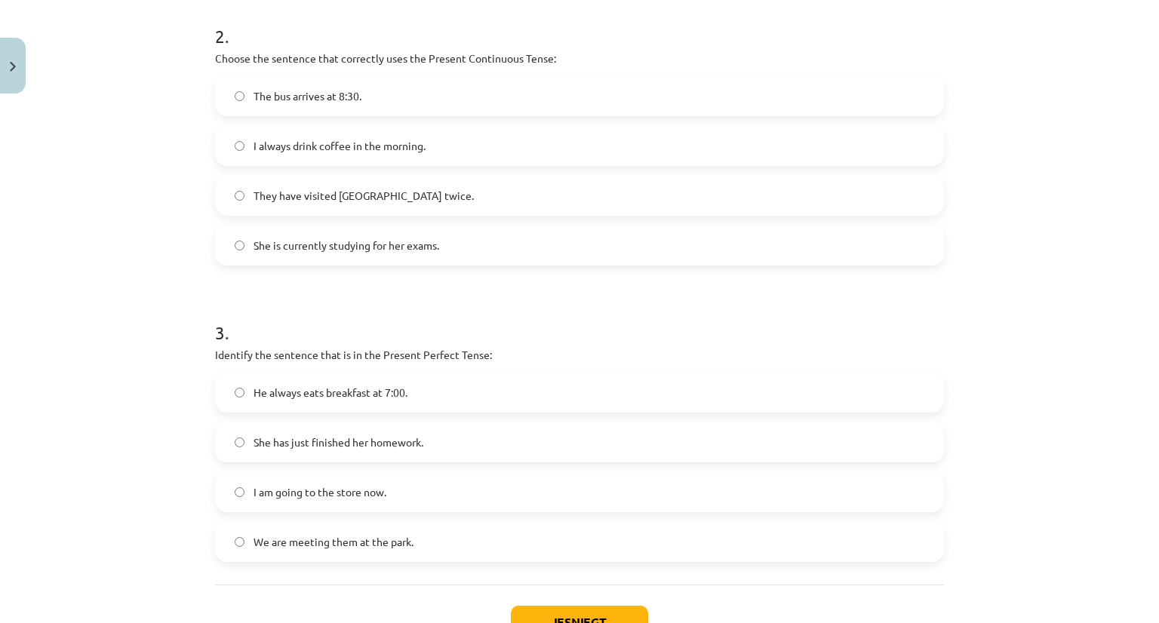
click at [223, 447] on label "She has just finished her homework." at bounding box center [579, 442] width 726 height 38
click at [546, 612] on button "Iesniegt" at bounding box center [579, 622] width 137 height 33
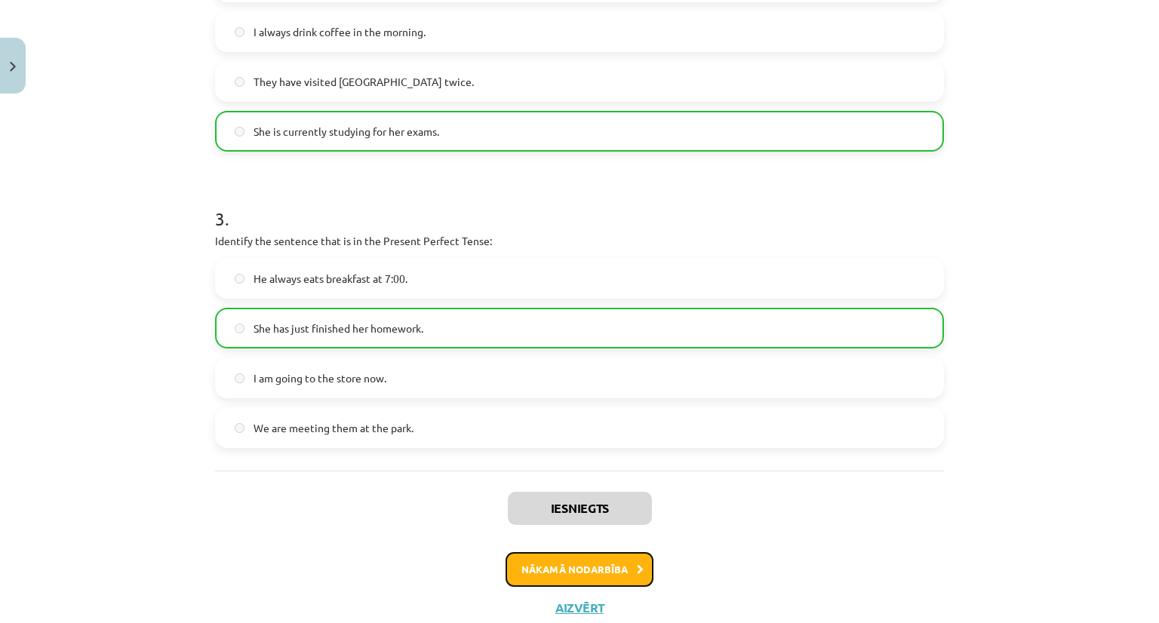
click at [603, 573] on button "Nākamā nodarbība" at bounding box center [579, 569] width 148 height 35
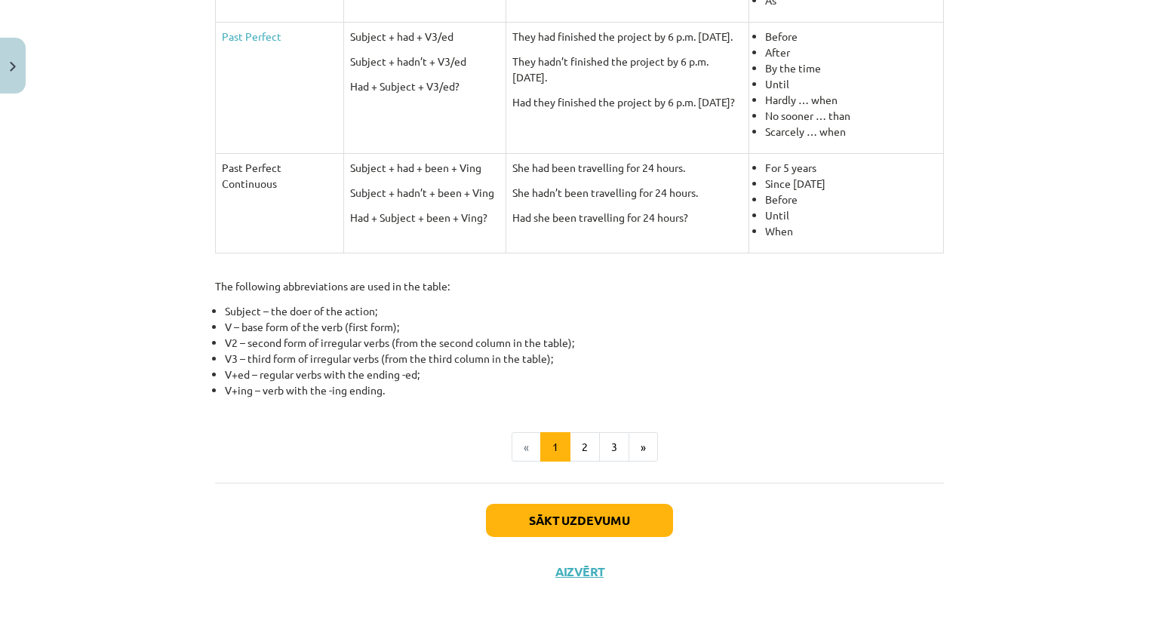
scroll to position [653, 0]
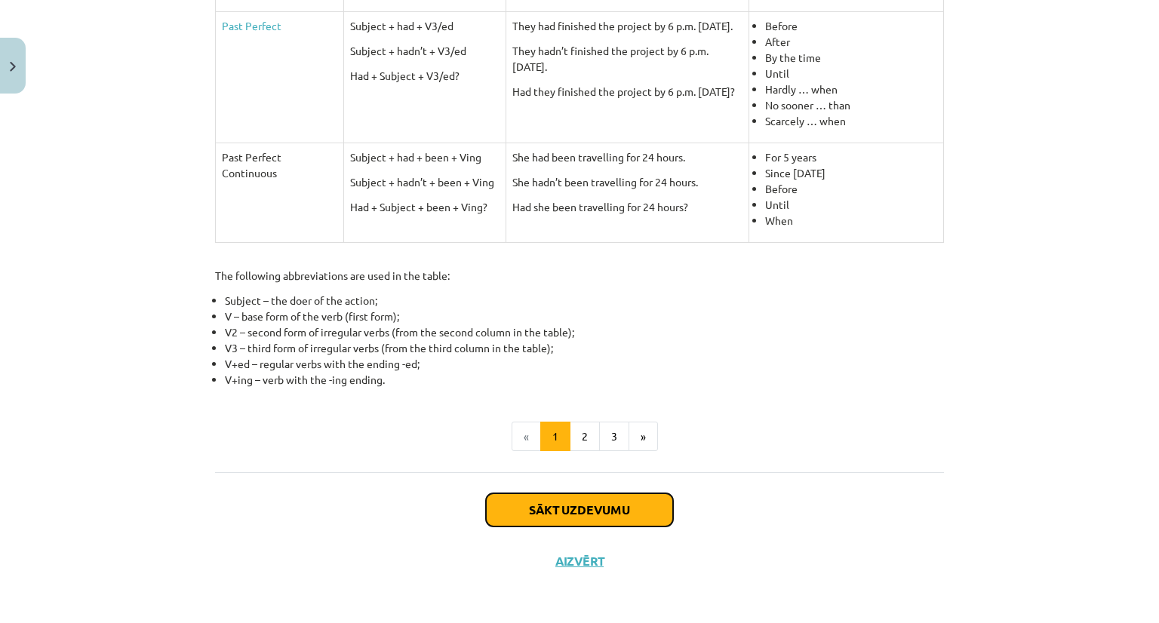
click at [609, 508] on button "Sākt uzdevumu" at bounding box center [579, 509] width 187 height 33
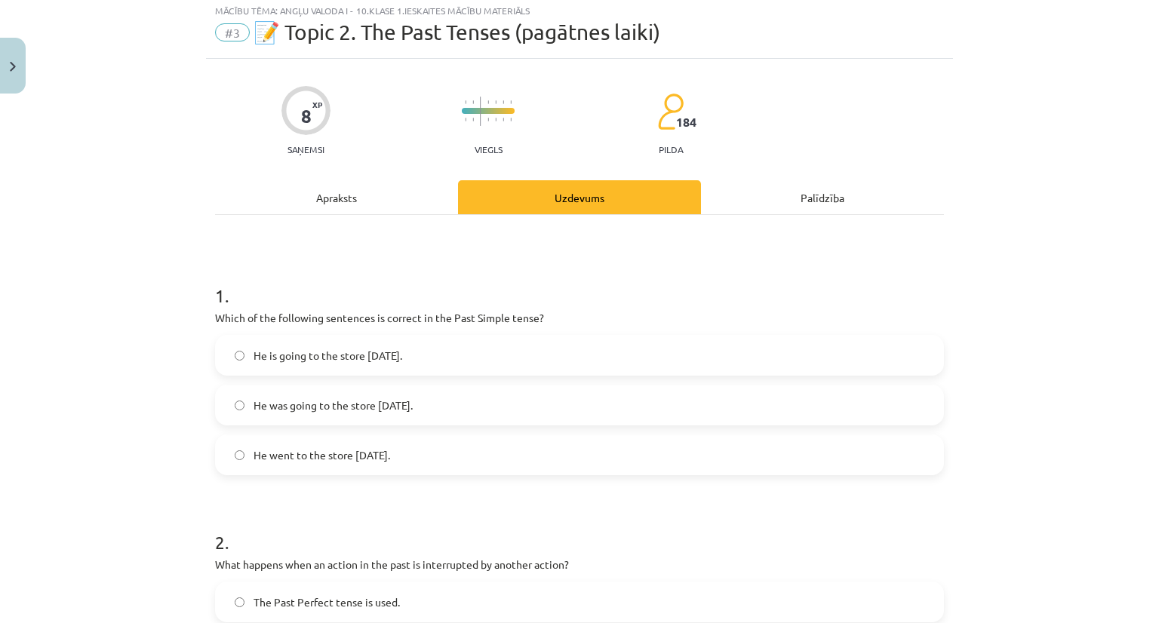
scroll to position [38, 0]
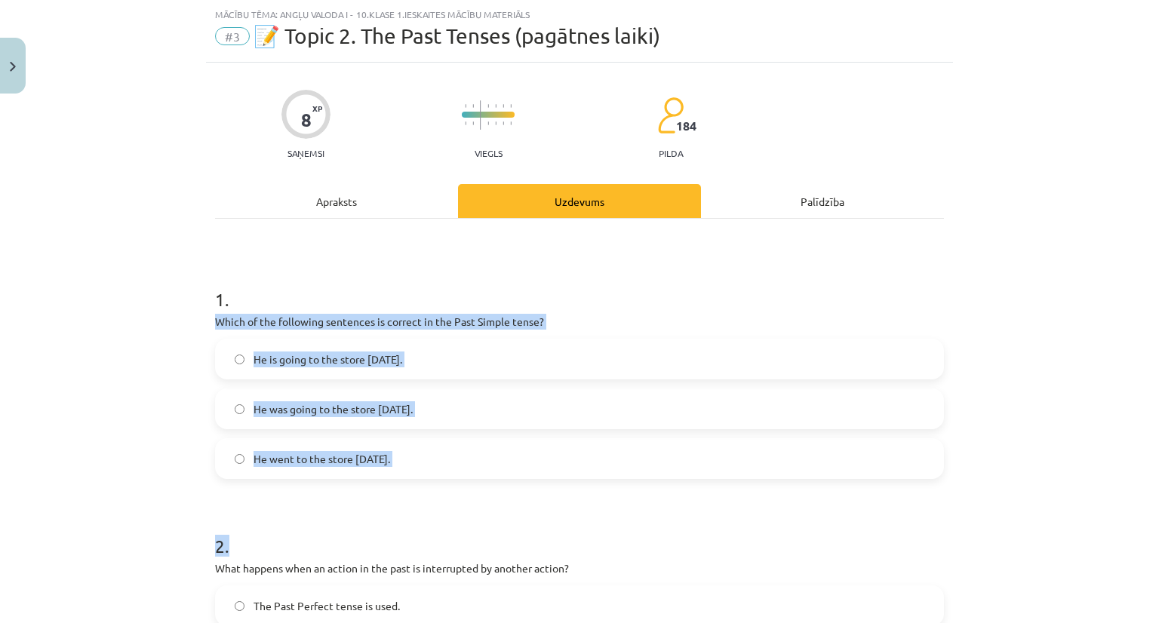
drag, startPoint x: 256, startPoint y: 381, endPoint x: 432, endPoint y: 495, distance: 210.1
click at [432, 495] on div "Mācību tēma: Angļu valoda i - 10.klase 1.ieskaites mācību materiāls #3 📝 Topic …" at bounding box center [579, 311] width 1159 height 623
click at [275, 511] on h1 "2 ." at bounding box center [579, 532] width 729 height 47
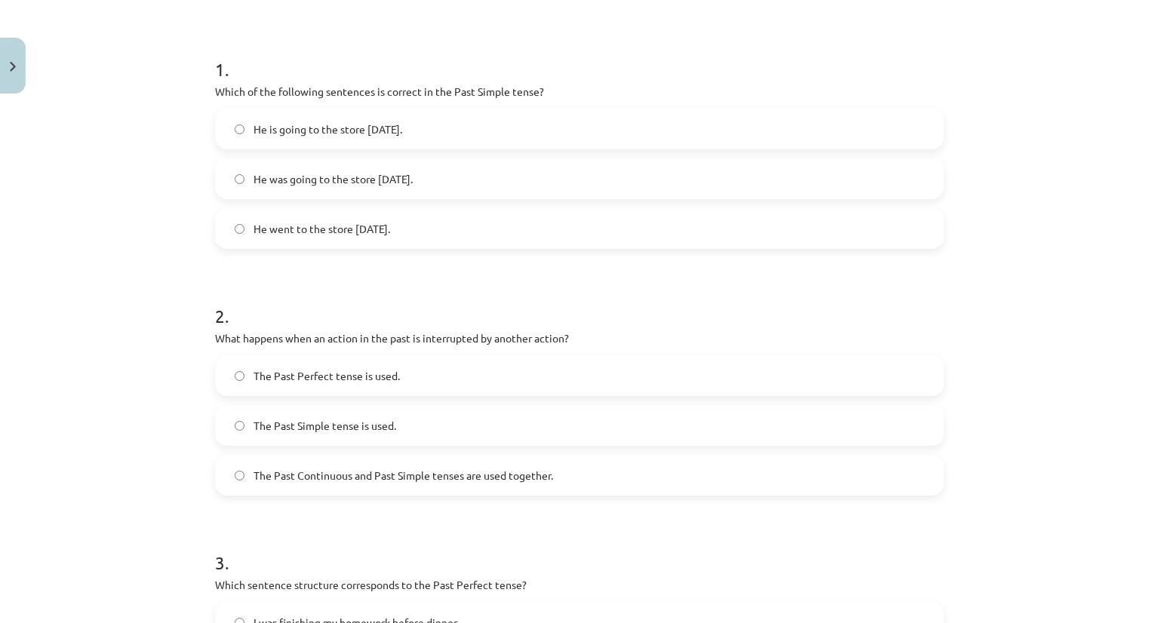
scroll to position [265, 0]
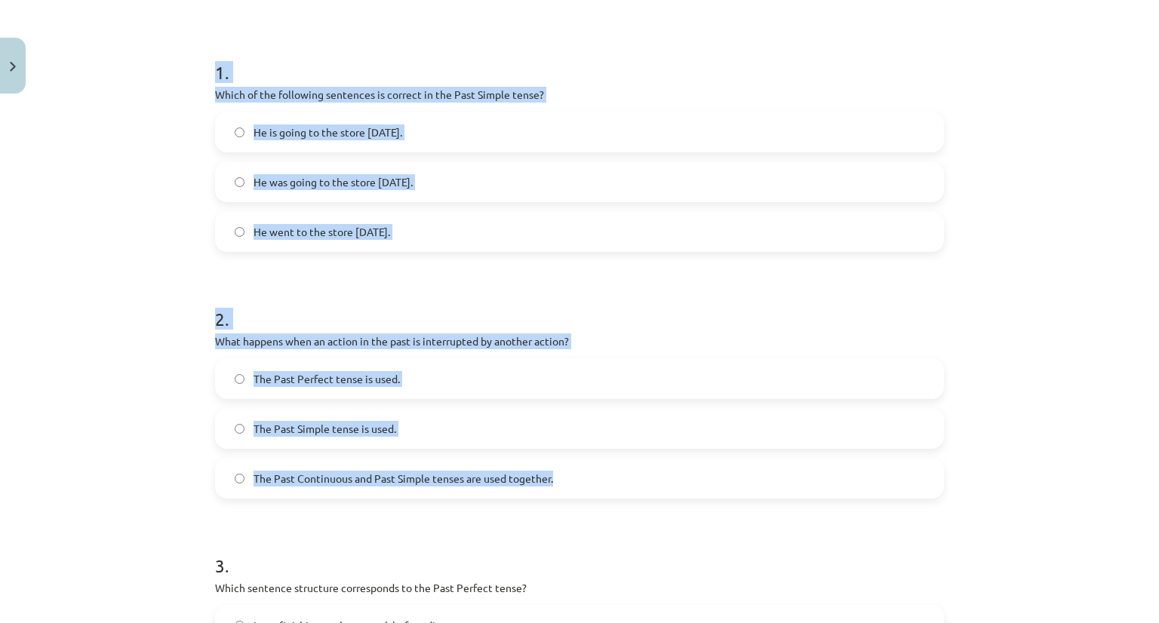
drag, startPoint x: 193, startPoint y: 71, endPoint x: 630, endPoint y: 474, distance: 594.6
click at [630, 474] on div "Mācību tēma: Angļu valoda i - 10.klase 1.ieskaites mācību materiāls #3 📝 Topic …" at bounding box center [579, 311] width 1159 height 623
copy form "1 . Which of the following sentences is correct in the Past Simple tense? He is…"
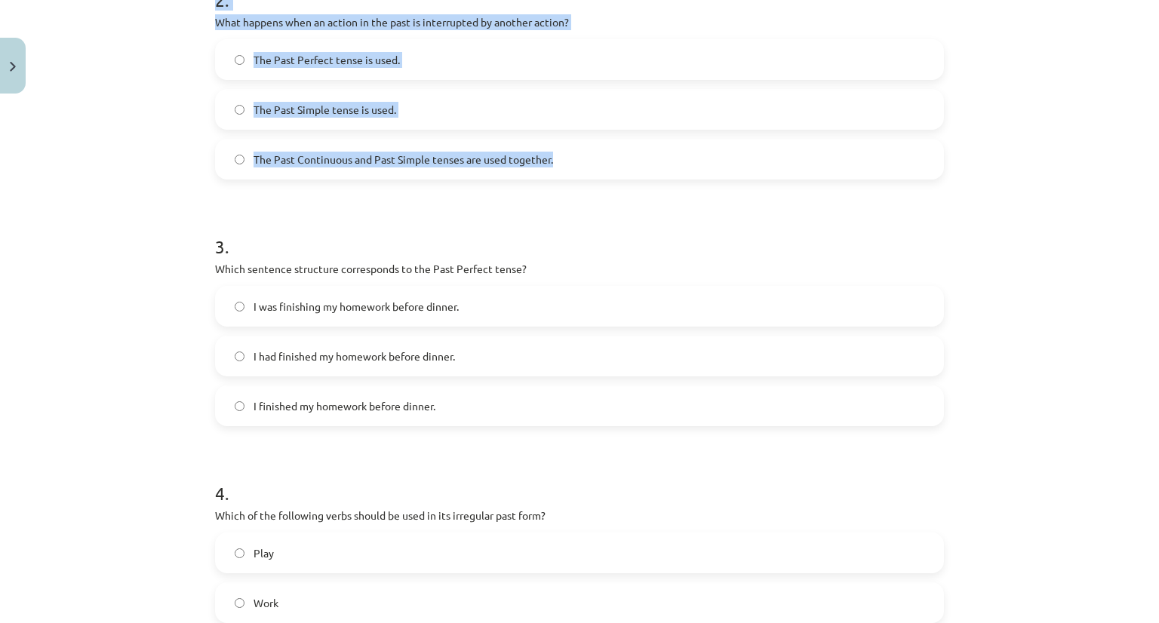
scroll to position [597, 0]
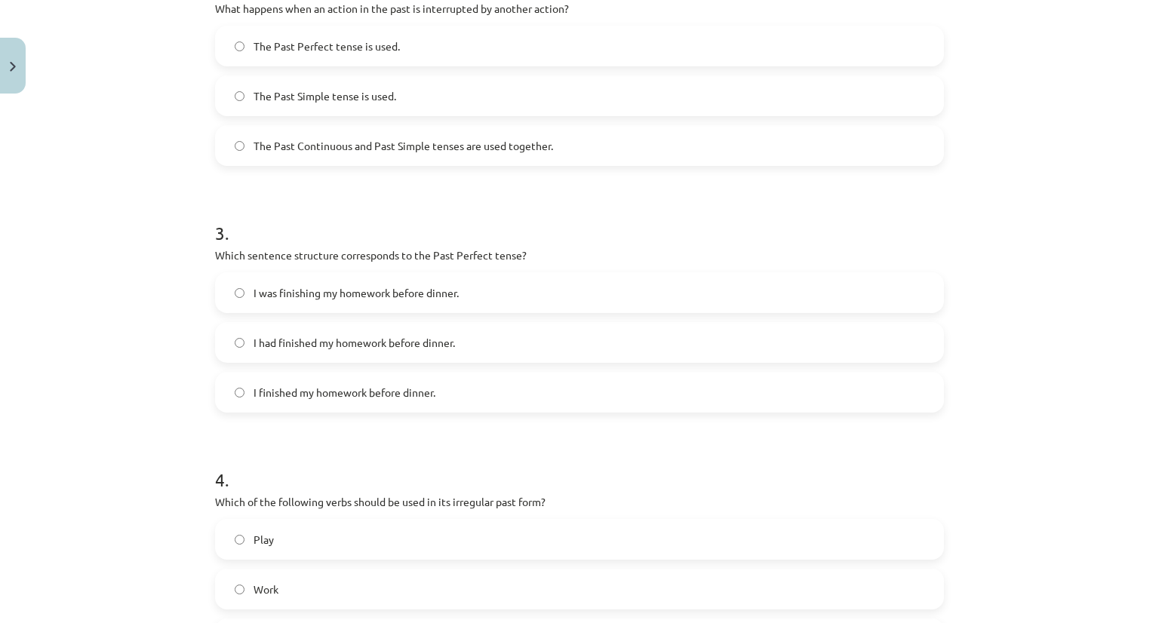
click at [75, 236] on div "Mācību tēma: Angļu valoda i - 10.klase 1.ieskaites mācību materiāls #3 📝 Topic …" at bounding box center [579, 311] width 1159 height 623
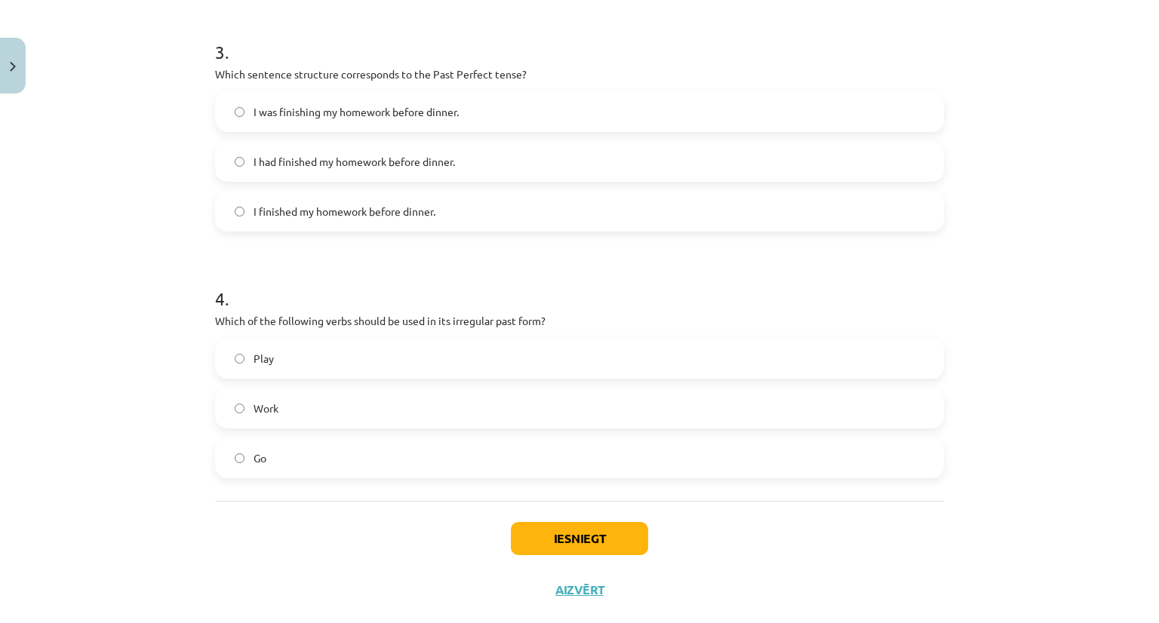
scroll to position [809, 0]
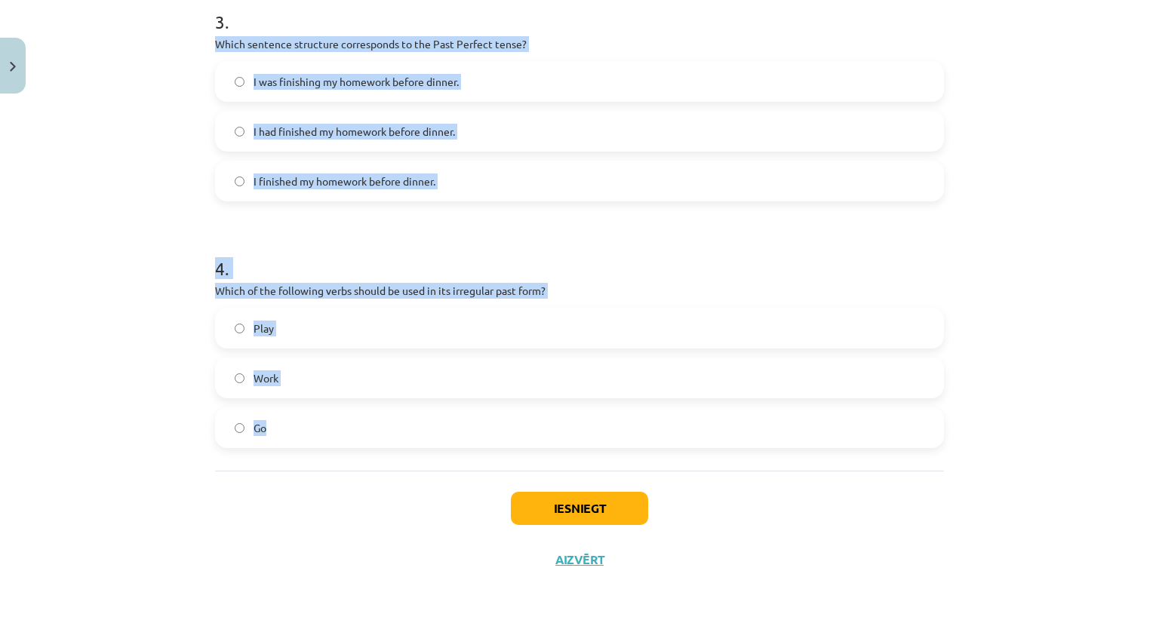
drag, startPoint x: 180, startPoint y: 32, endPoint x: 446, endPoint y: 457, distance: 501.9
click at [446, 459] on div "Mācību tēma: Angļu valoda i - 10.klase 1.ieskaites mācību materiāls #3 📝 Topic …" at bounding box center [579, 311] width 1159 height 623
copy form "Which sentence structure corresponds to the Past Perfect tense? I was finishing…"
click at [170, 330] on div "Mācību tēma: Angļu valoda i - 10.klase 1.ieskaites mācību materiāls #3 📝 Topic …" at bounding box center [579, 311] width 1159 height 623
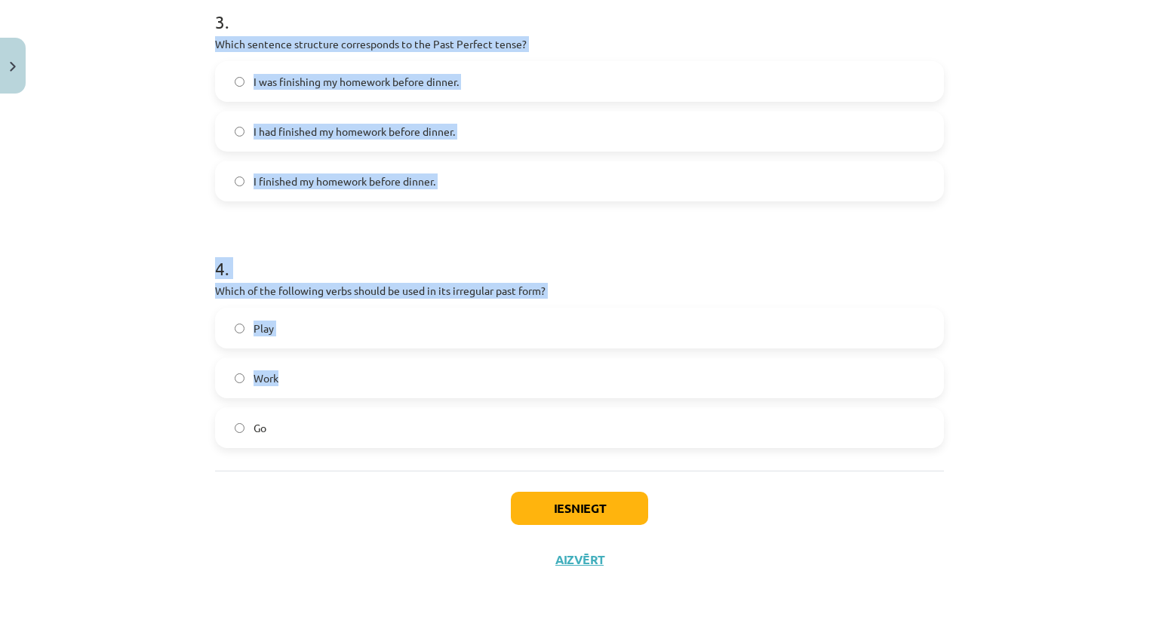
click at [215, 262] on h1 "4 ." at bounding box center [579, 255] width 729 height 47
drag, startPoint x: 212, startPoint y: 40, endPoint x: 462, endPoint y: 182, distance: 287.1
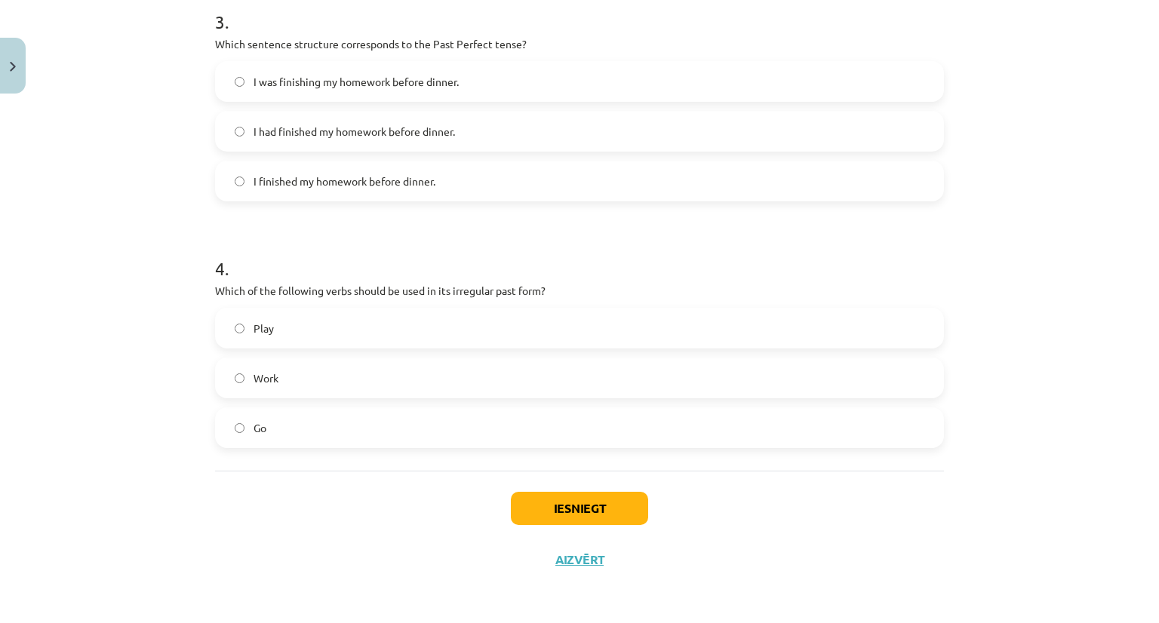
click at [158, 336] on div "Mācību tēma: Angļu valoda i - 10.klase 1.ieskaites mācību materiāls #3 📝 Topic …" at bounding box center [579, 311] width 1159 height 623
drag, startPoint x: 238, startPoint y: 308, endPoint x: 300, endPoint y: 459, distance: 163.7
copy div "Which of the following verbs should be used in its irregular past form? Play Wo…"
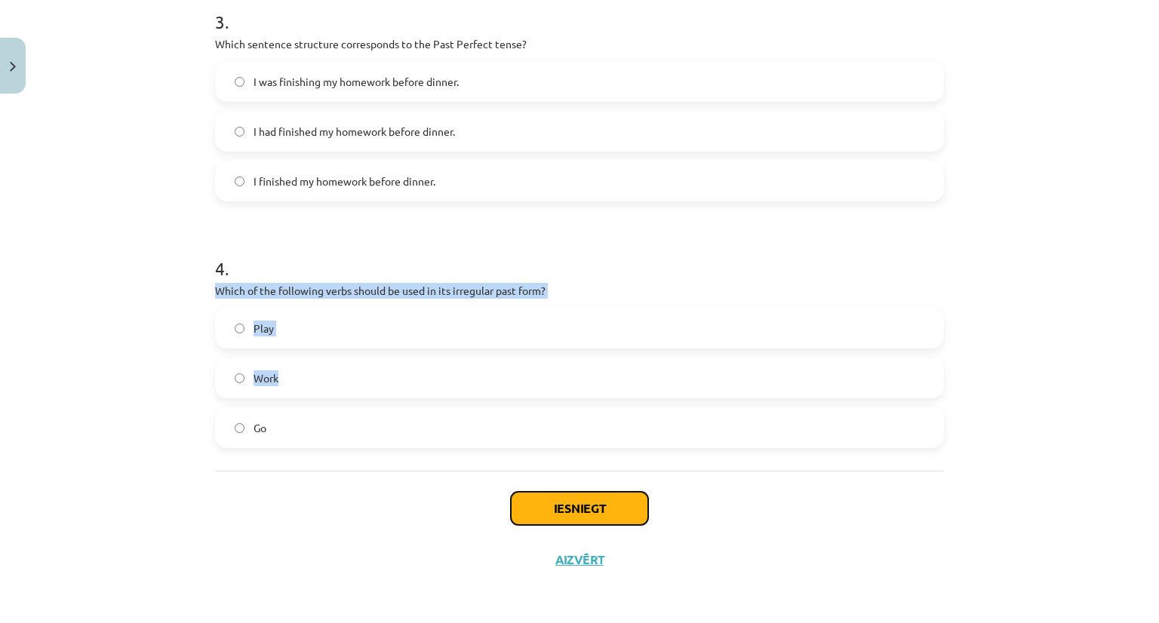
click at [565, 508] on button "Iesniegt" at bounding box center [579, 508] width 137 height 33
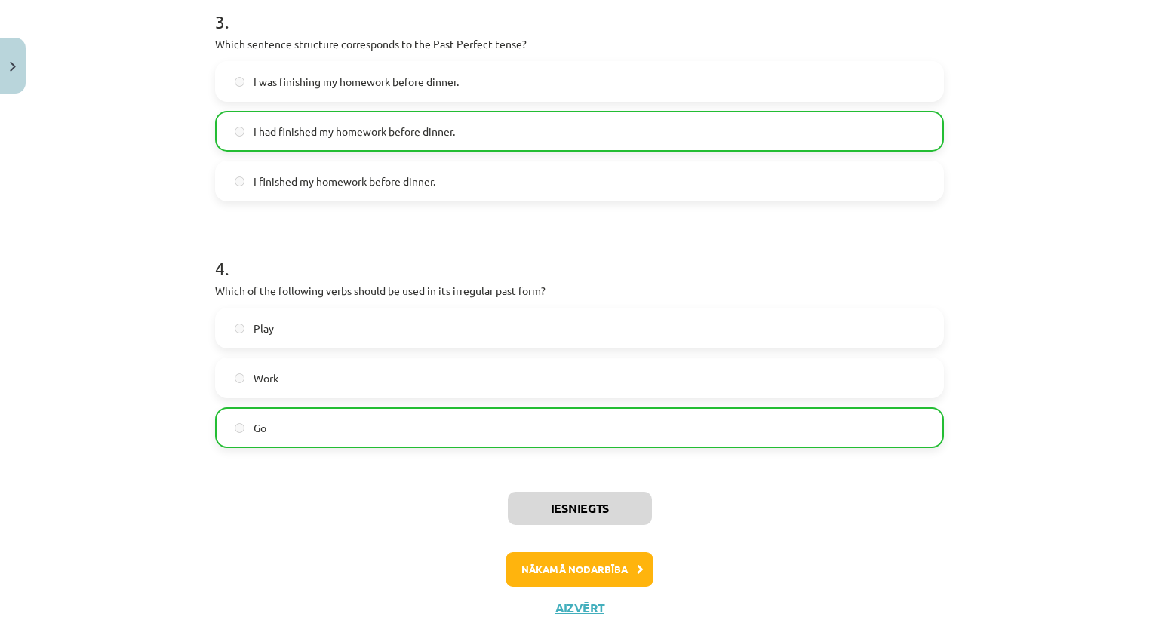
click at [287, 569] on div "Nākamā nodarbība" at bounding box center [579, 569] width 711 height 35
click at [21, 61] on button "Close" at bounding box center [13, 66] width 26 height 56
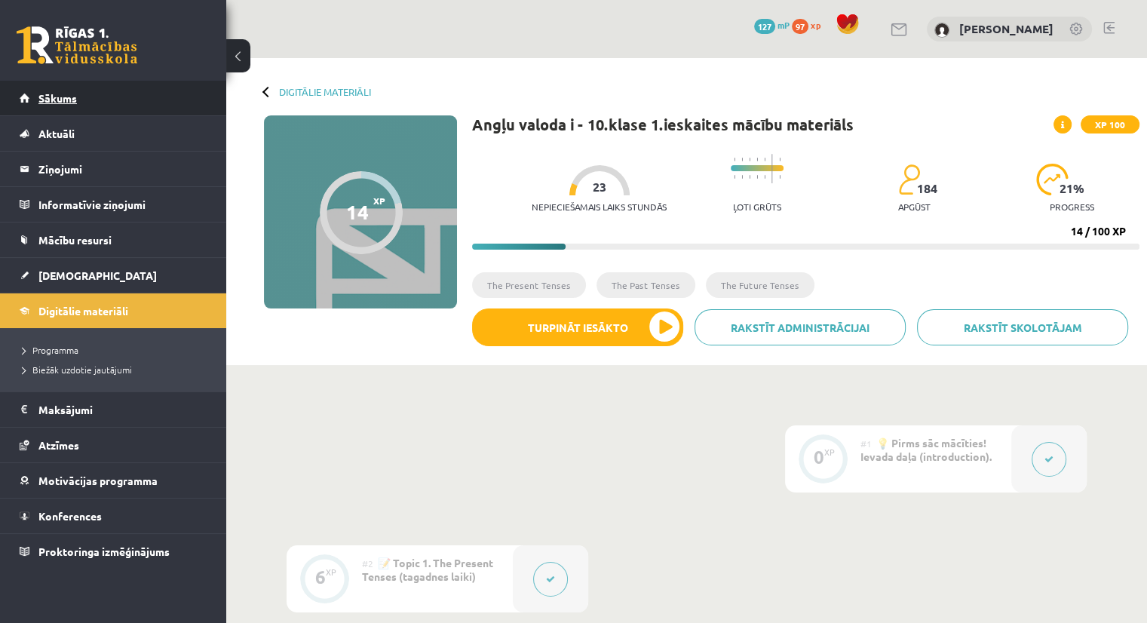
click at [73, 100] on span "Sākums" at bounding box center [57, 98] width 38 height 14
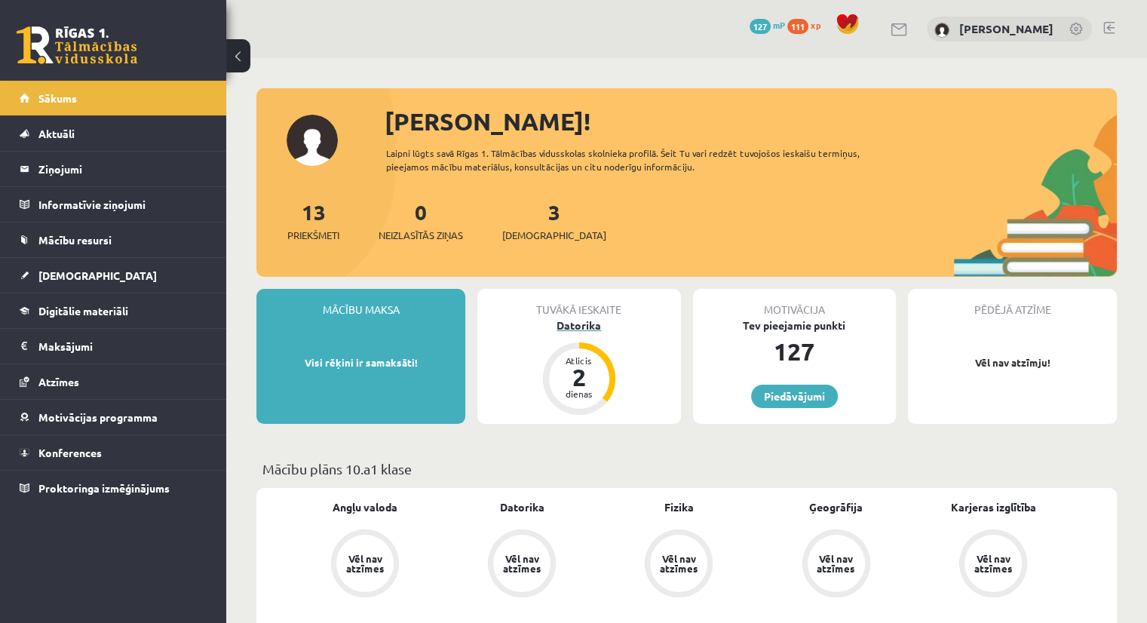
click at [600, 383] on div "2" at bounding box center [579, 377] width 45 height 24
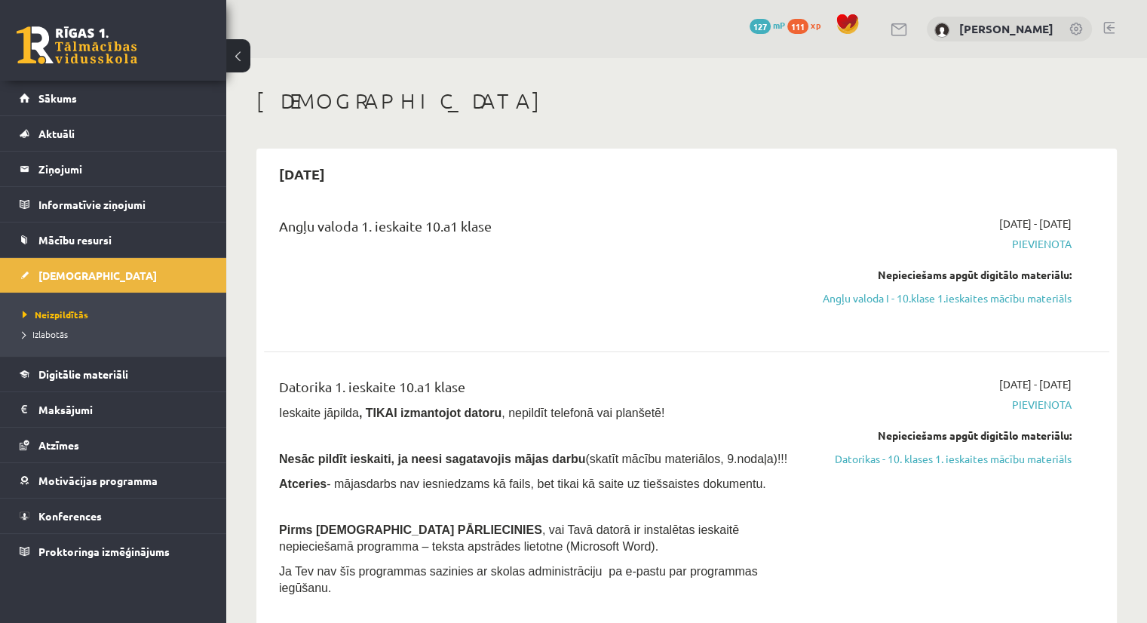
click at [454, 91] on h1 "[DEMOGRAPHIC_DATA]" at bounding box center [686, 101] width 861 height 26
click at [1107, 31] on link at bounding box center [1109, 28] width 11 height 12
